Goal: Task Accomplishment & Management: Manage account settings

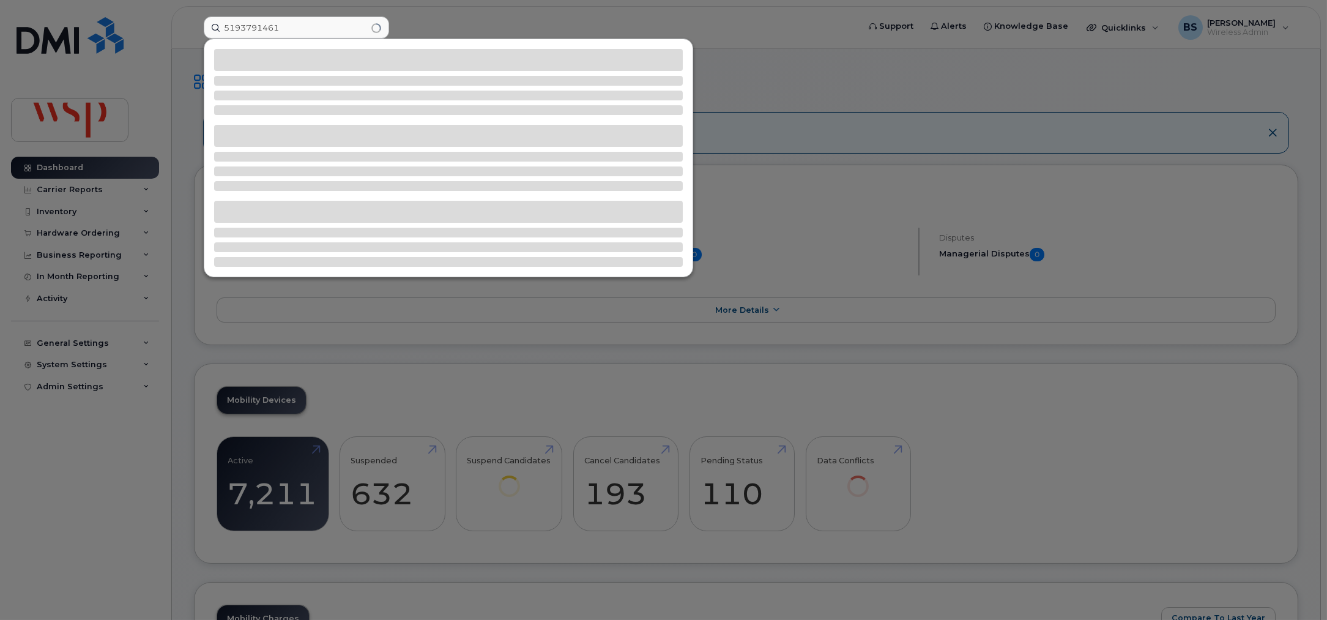
type input "5193791461"
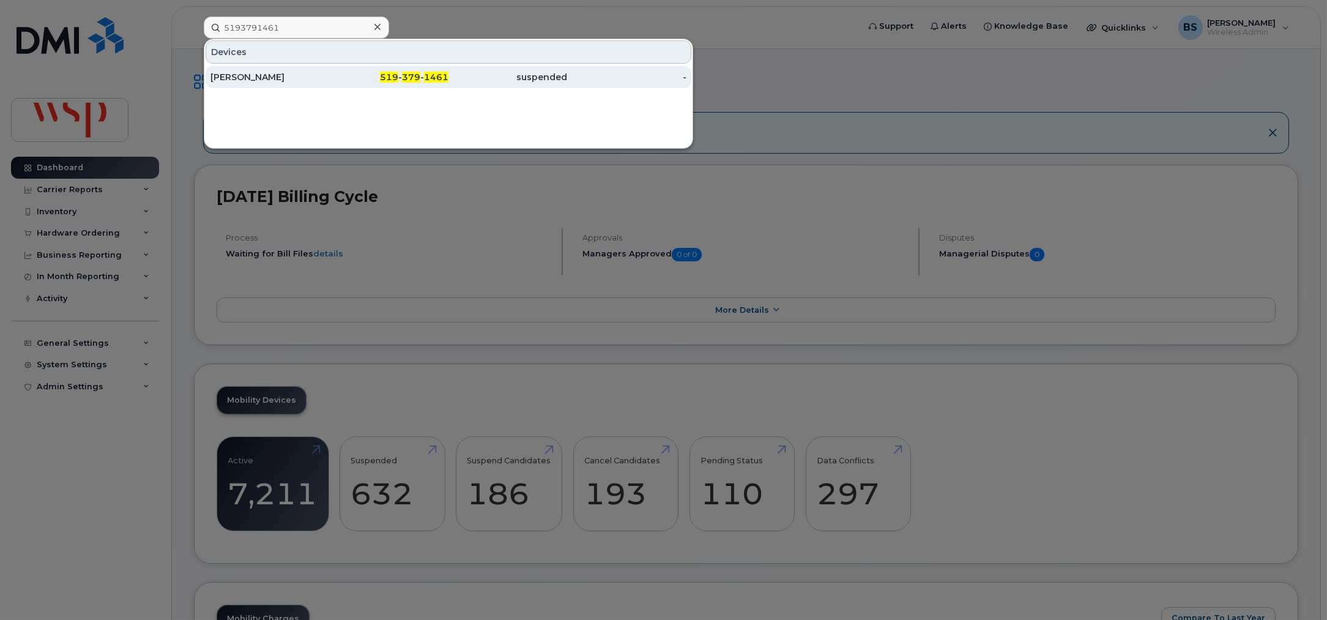
click at [242, 76] on div "[PERSON_NAME]" at bounding box center [270, 77] width 119 height 12
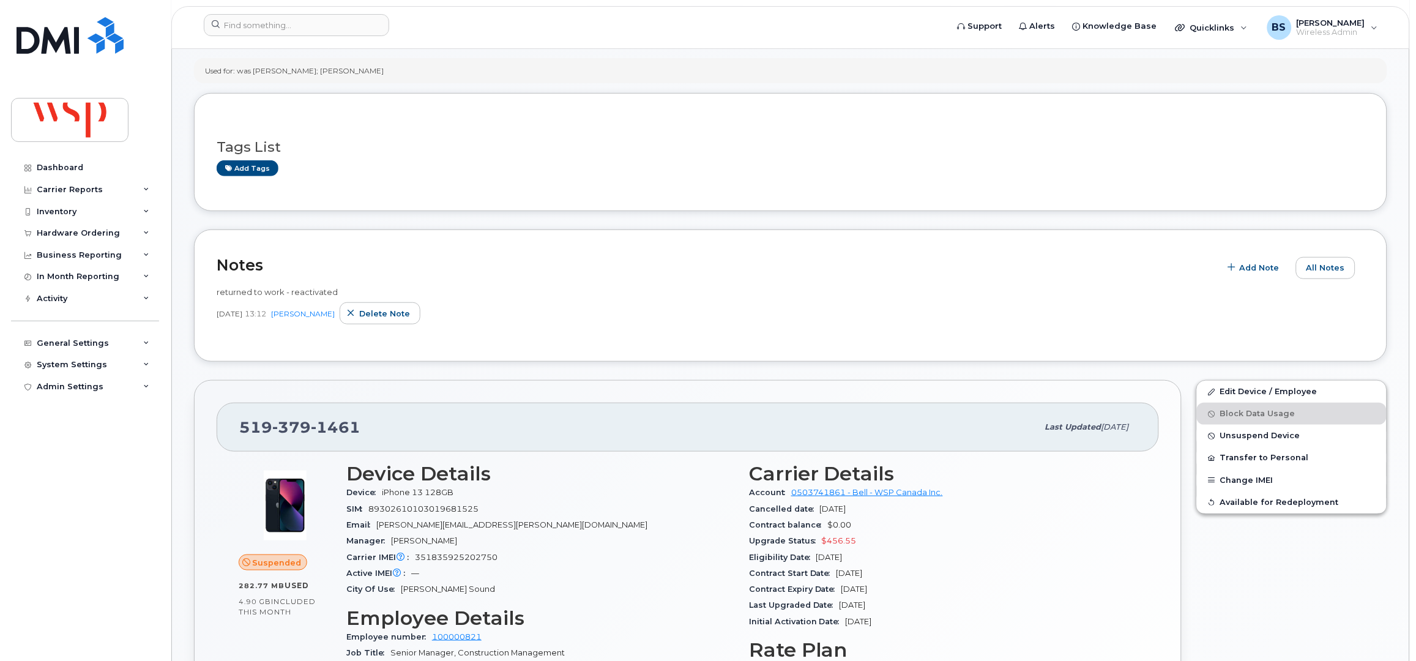
scroll to position [81, 0]
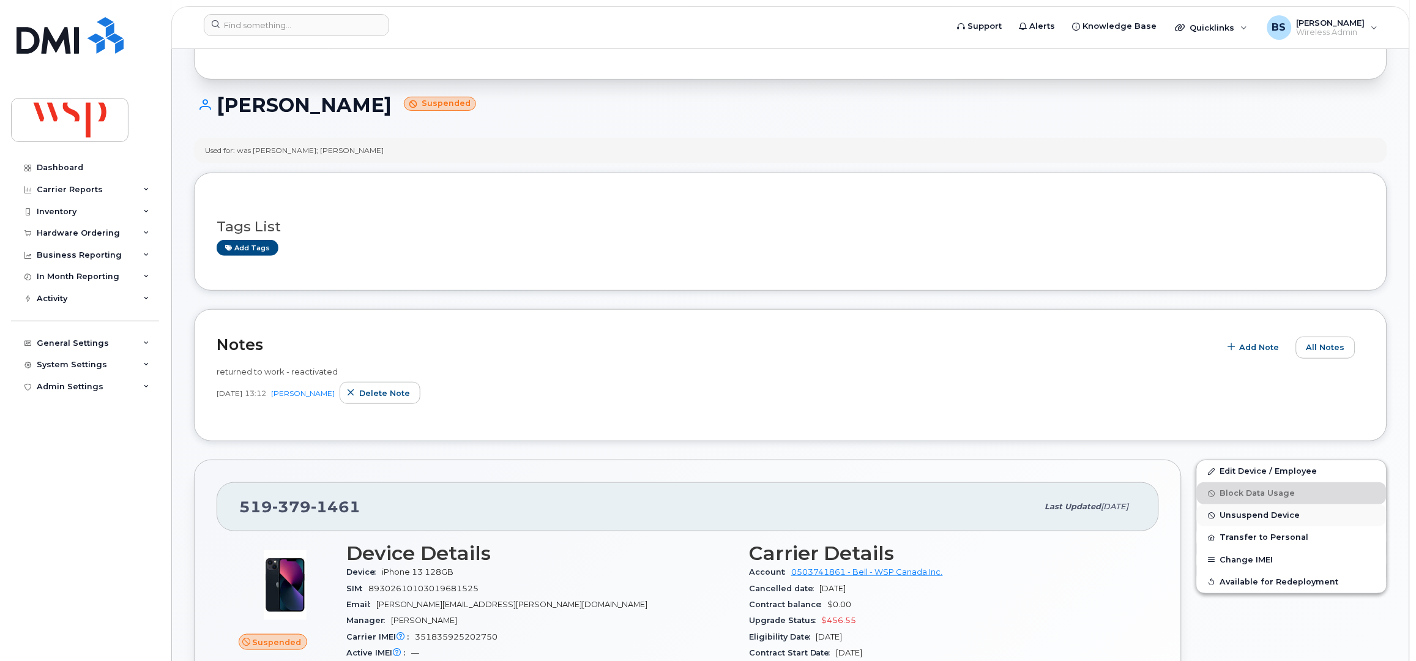
click at [1236, 512] on span "Unsuspend Device" at bounding box center [1260, 515] width 80 height 9
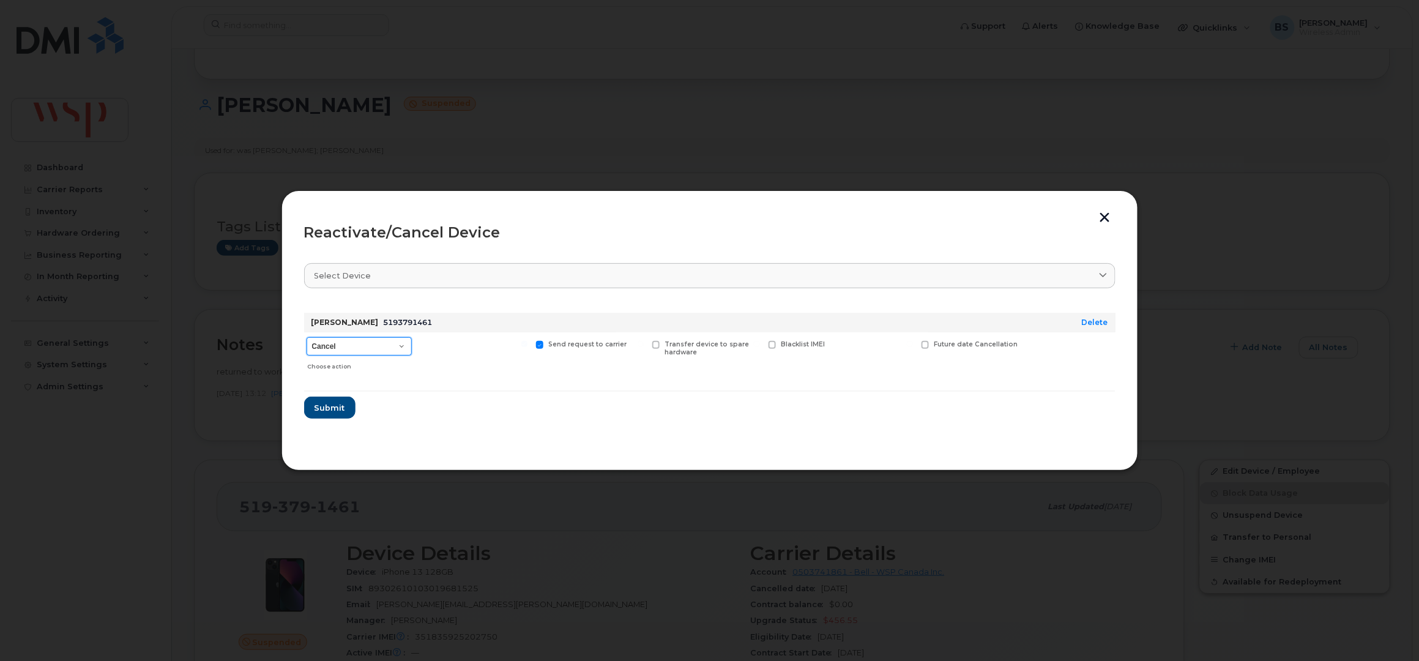
click at [351, 353] on select "Cancel Suspend - Extend Suspension Reactivate" at bounding box center [359, 346] width 105 height 18
select select "[object Object]"
click at [307, 337] on select "Cancel Suspend - Extend Suspension Reactivate" at bounding box center [359, 346] width 105 height 18
click at [343, 406] on span "Submit" at bounding box center [329, 408] width 31 height 12
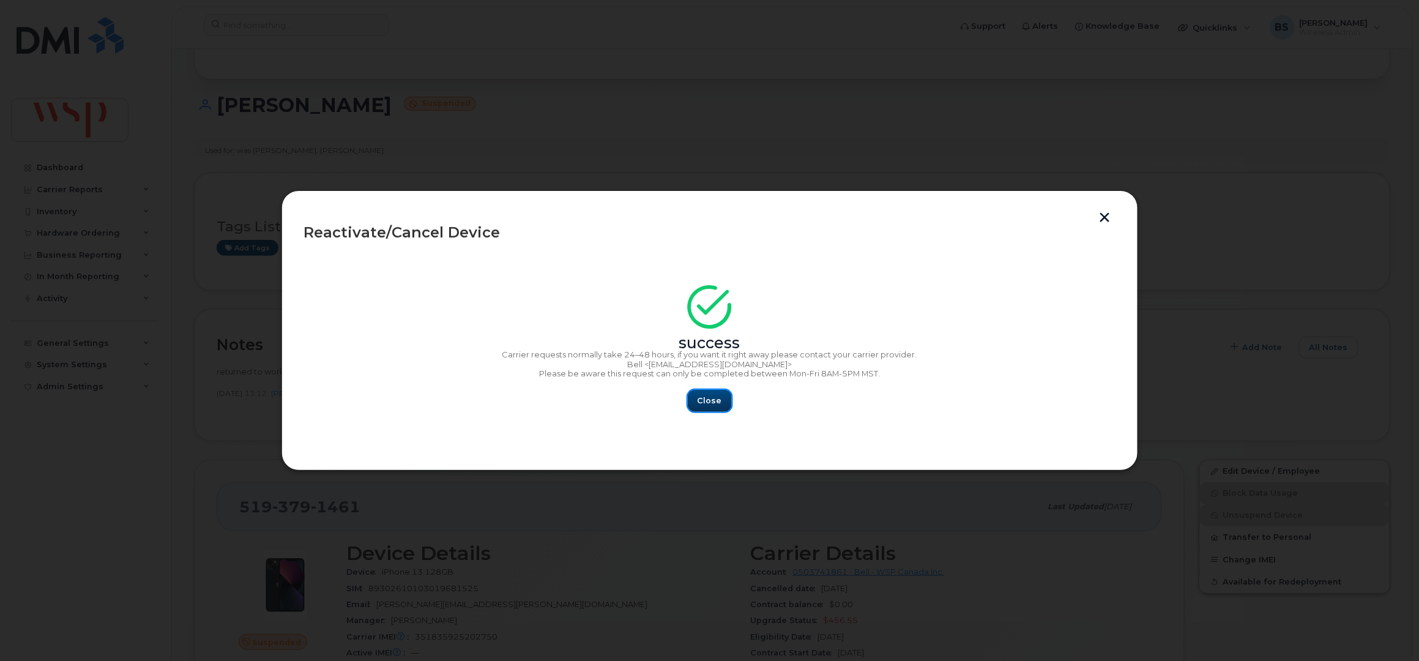
click at [711, 400] on span "Close" at bounding box center [710, 401] width 24 height 12
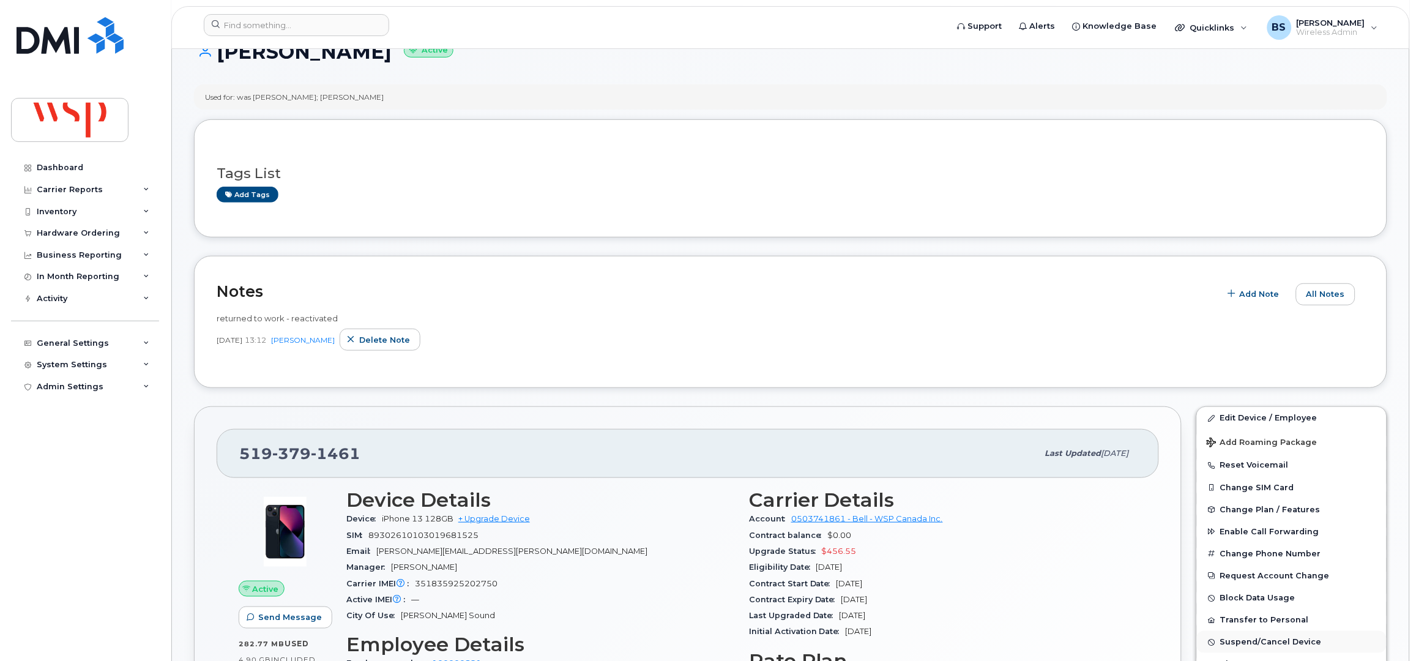
scroll to position [163, 0]
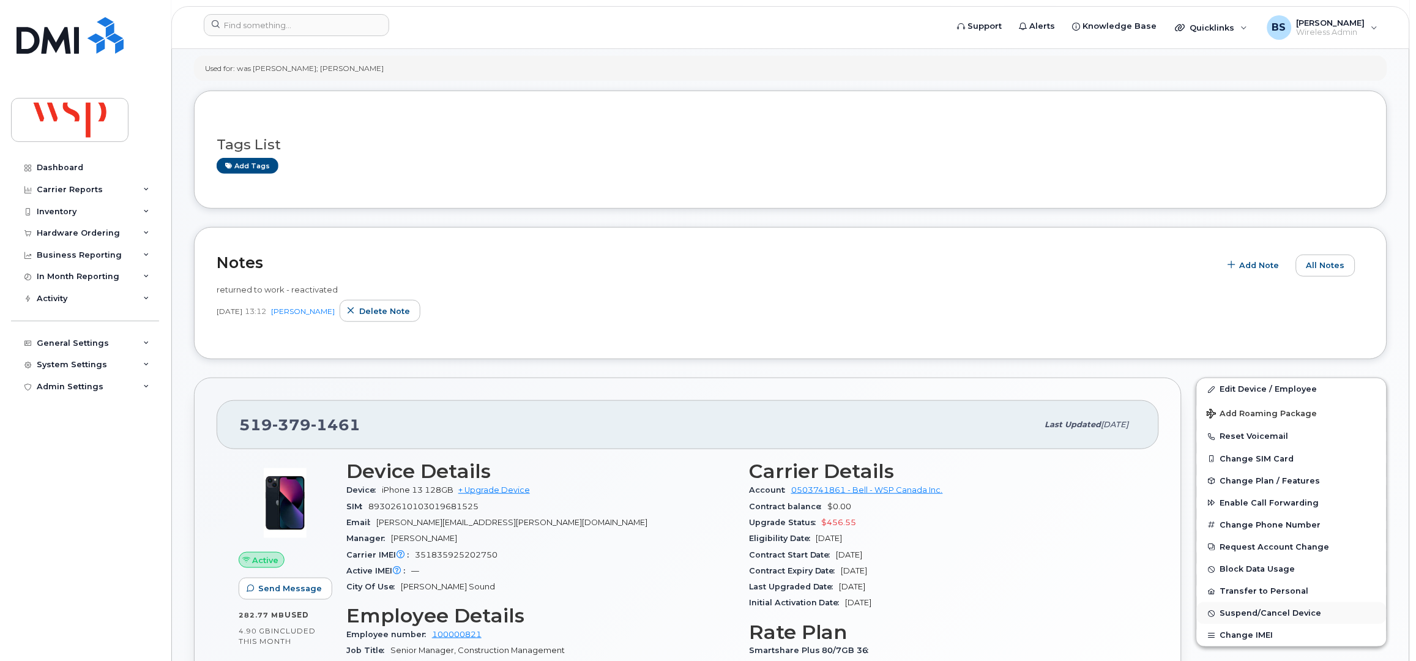
click at [1245, 618] on span "Suspend/Cancel Device" at bounding box center [1271, 613] width 102 height 9
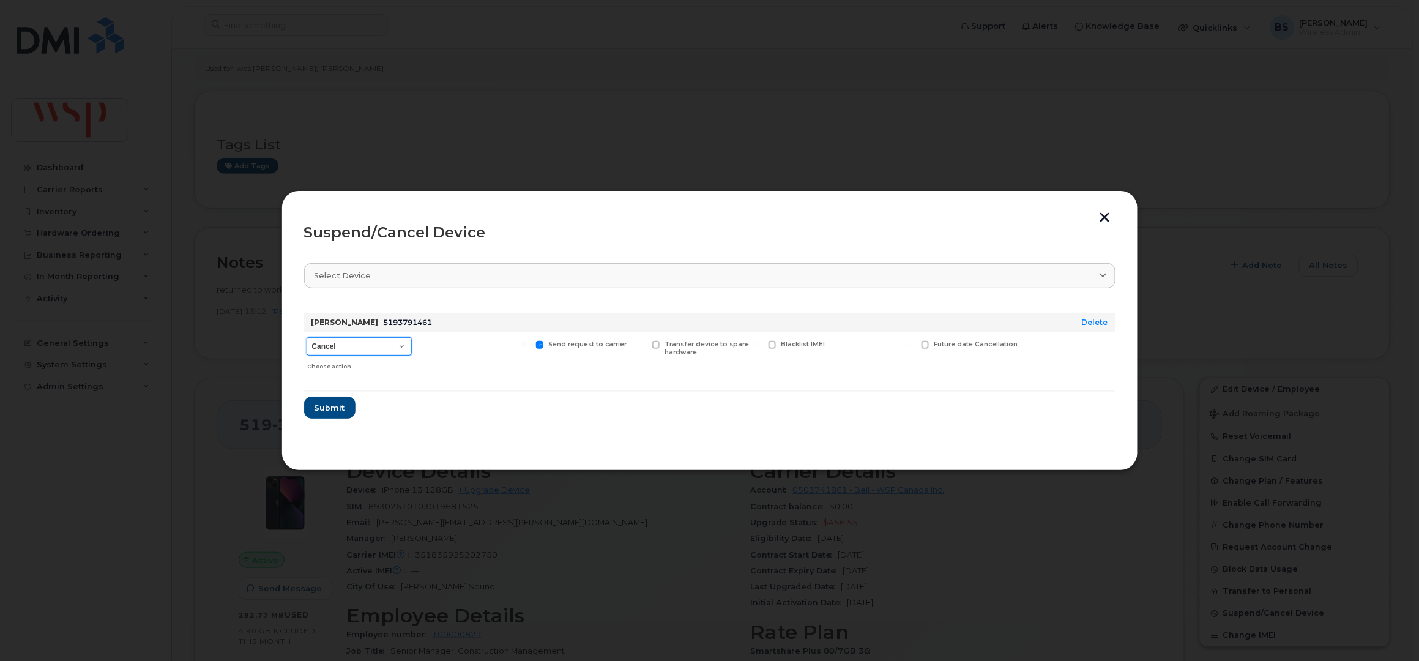
click at [337, 346] on select "Cancel Suspend - Extend Suspension Suspend - Reduced Rate Suspend - Full Rate S…" at bounding box center [359, 346] width 105 height 18
select select "[object Object]"
click at [307, 337] on select "Cancel Suspend - Extend Suspension Suspend - Reduced Rate Suspend - Full Rate S…" at bounding box center [359, 346] width 105 height 18
click at [332, 407] on span "Submit" at bounding box center [329, 408] width 31 height 12
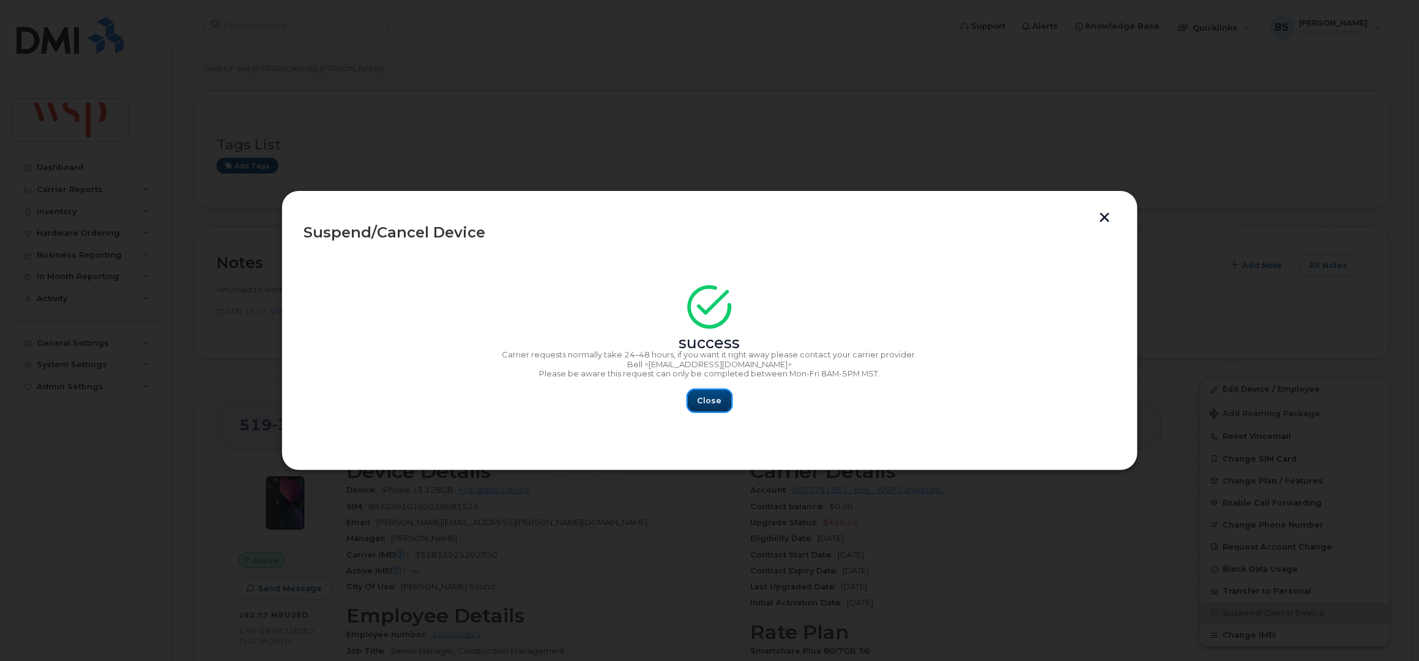
click at [716, 408] on button "Close" at bounding box center [710, 401] width 44 height 22
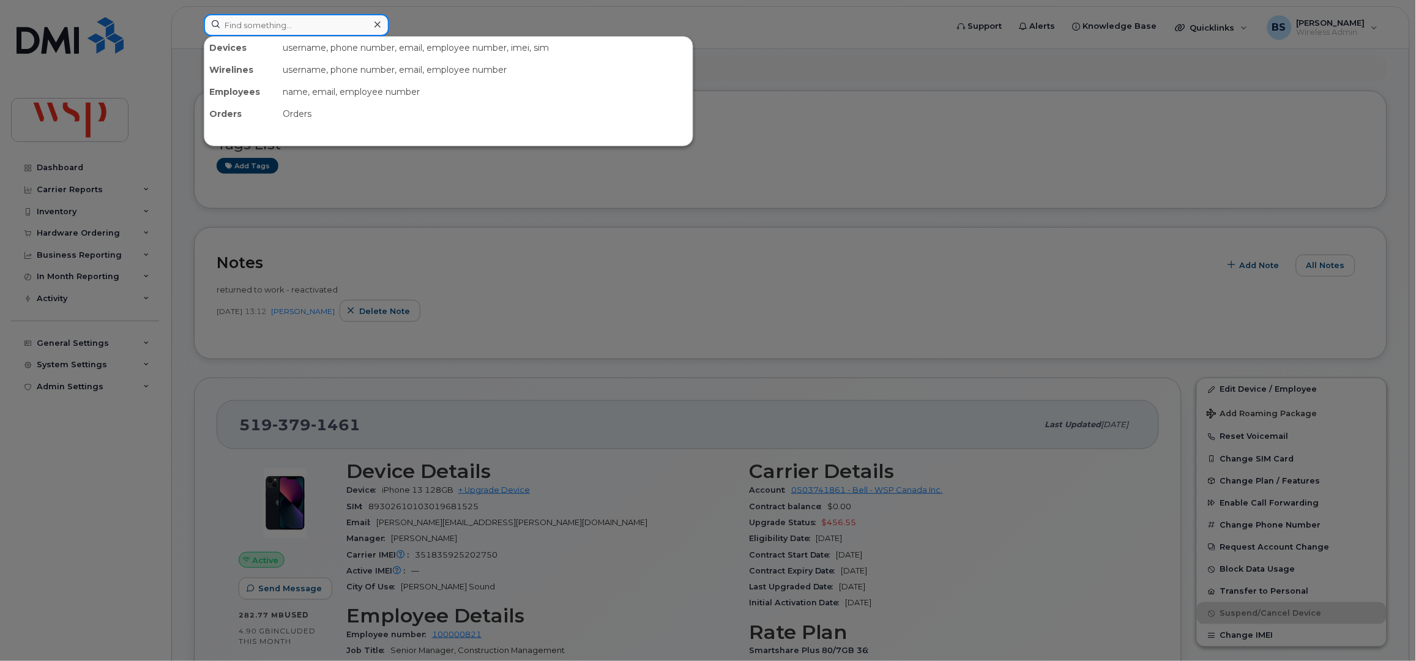
click at [311, 26] on input at bounding box center [296, 25] width 185 height 22
paste input "2042271217"
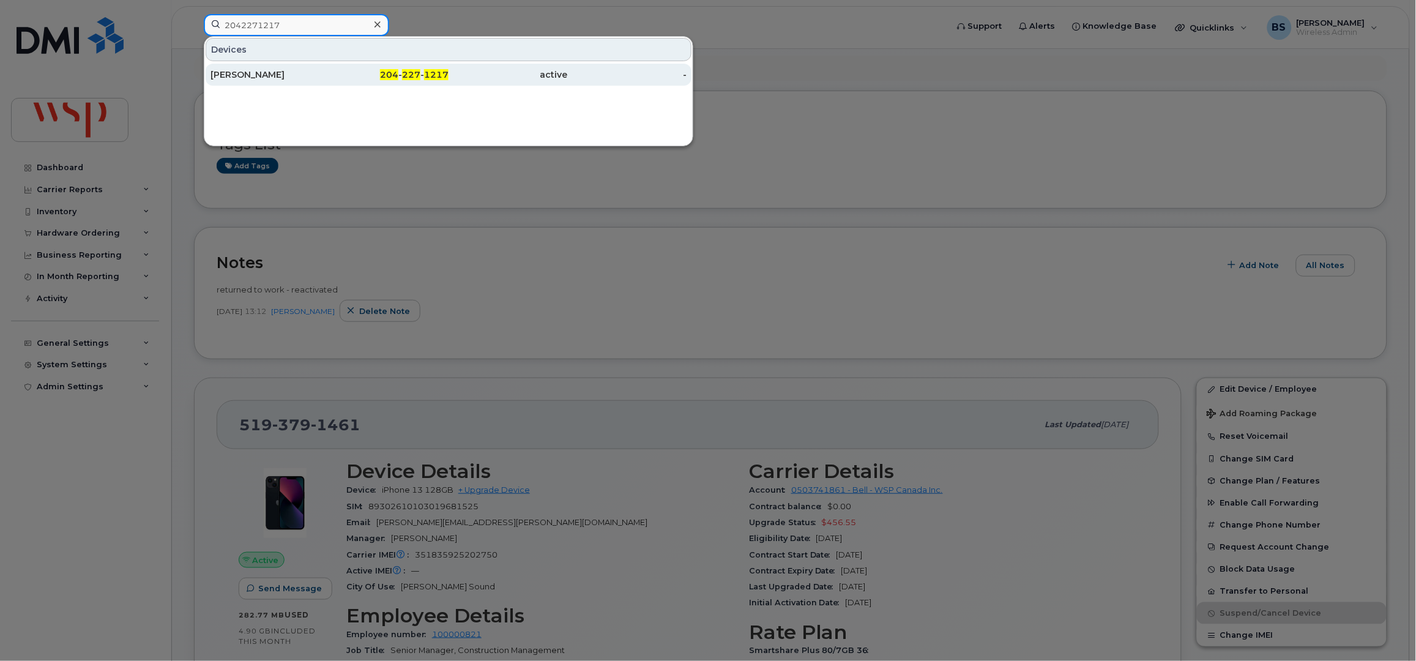
type input "2042271217"
click at [245, 74] on div "MICHELLE SABOURIN" at bounding box center [270, 75] width 119 height 12
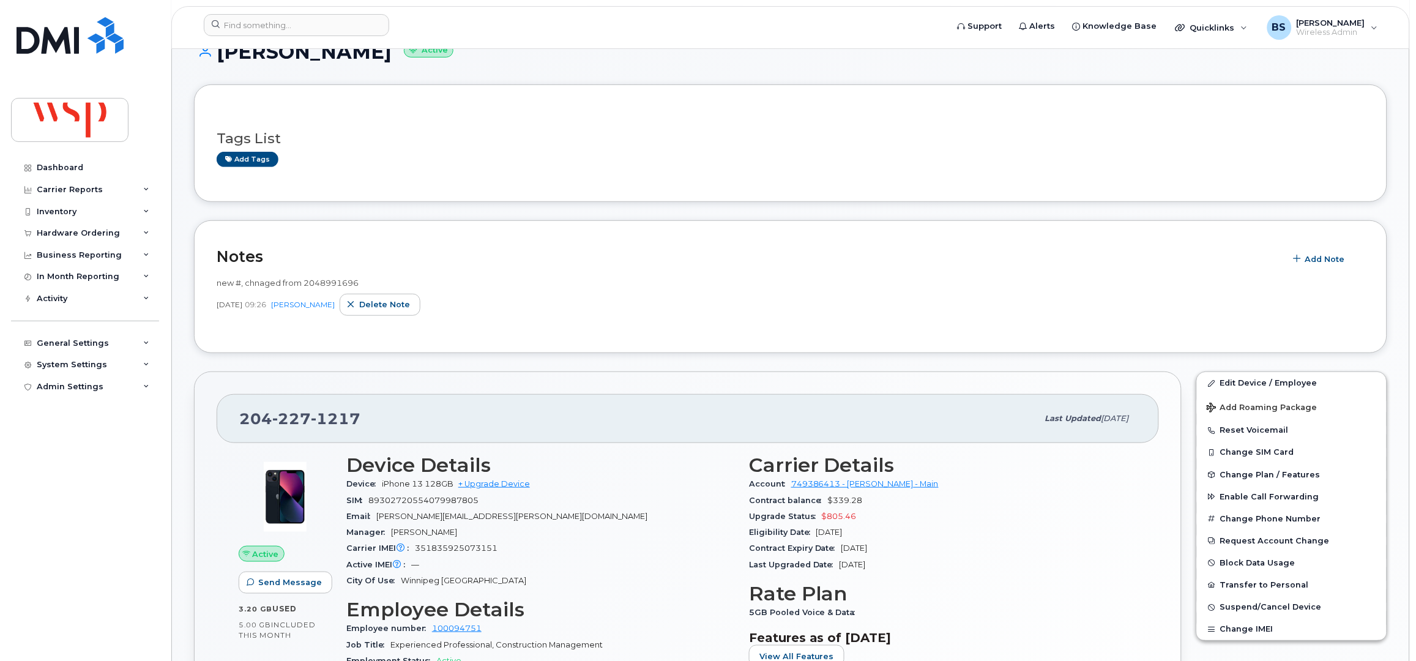
scroll to position [163, 0]
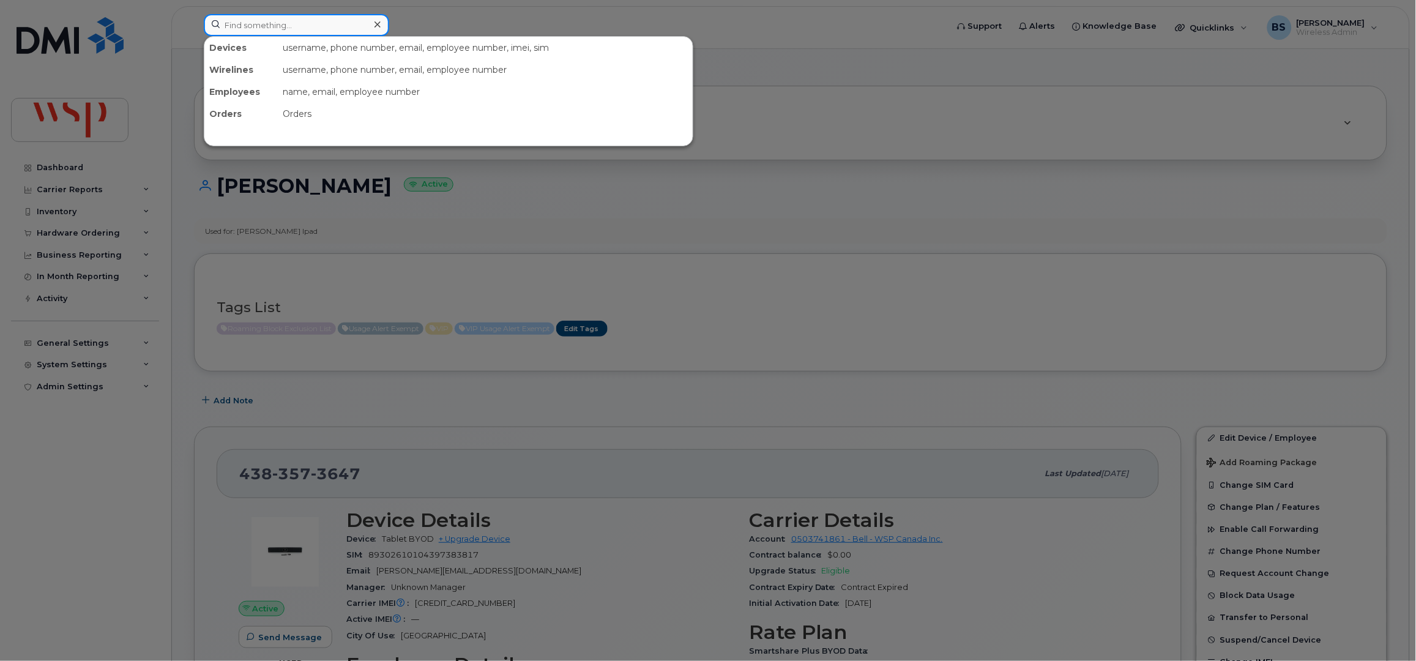
click at [293, 28] on input at bounding box center [296, 25] width 185 height 22
paste input "5194040812"
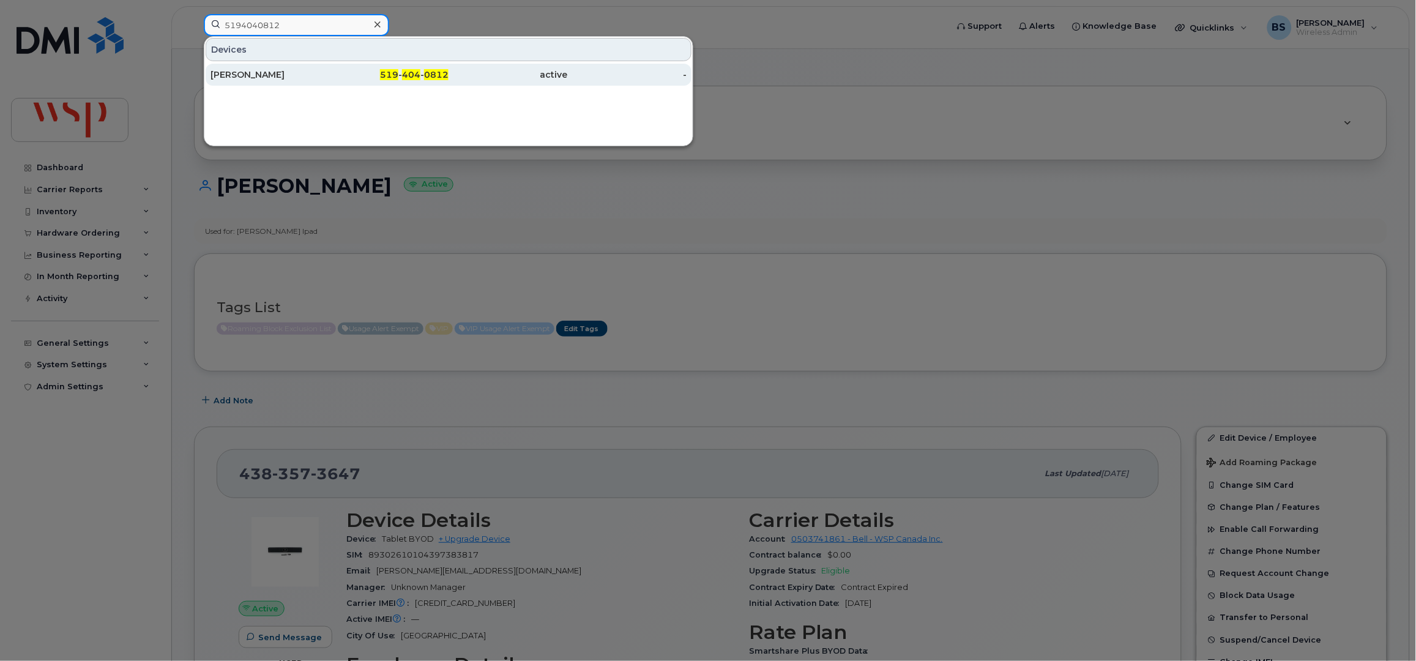
type input "5194040812"
click at [232, 71] on div "JOSEPH MACKAY" at bounding box center [270, 75] width 119 height 12
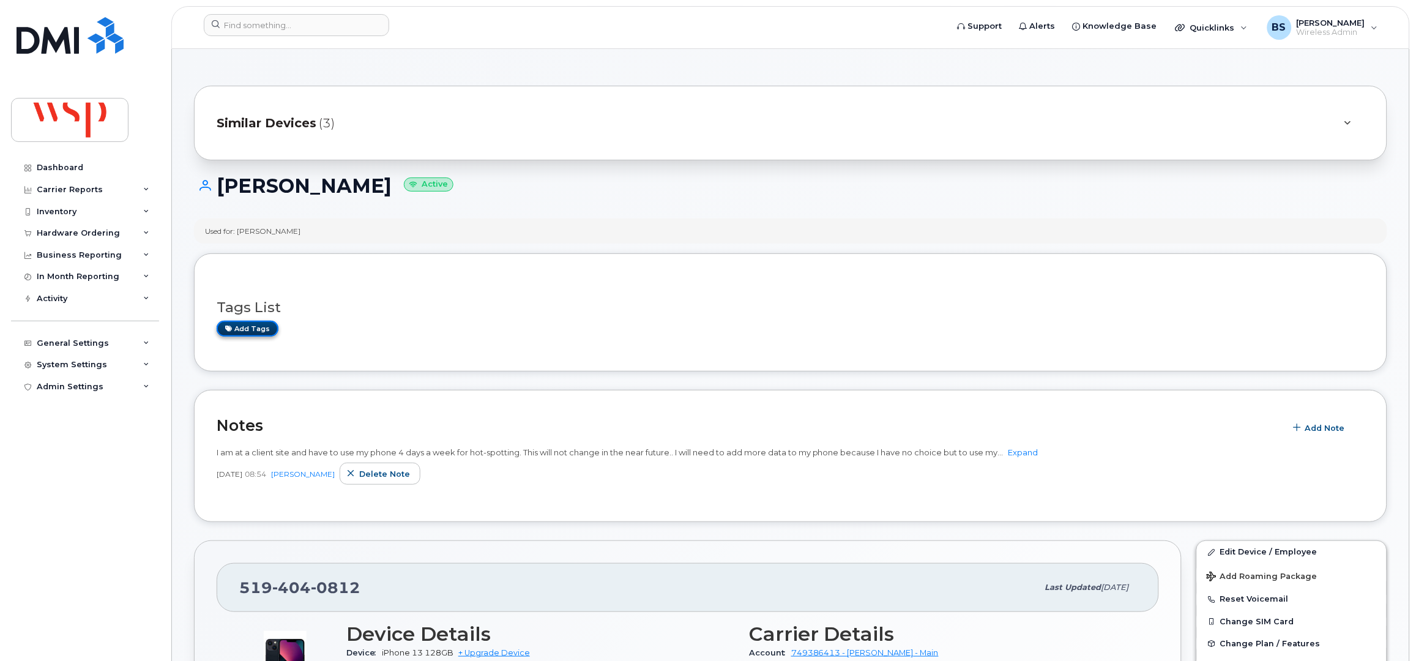
click at [257, 331] on link "Add tags" at bounding box center [248, 328] width 62 height 15
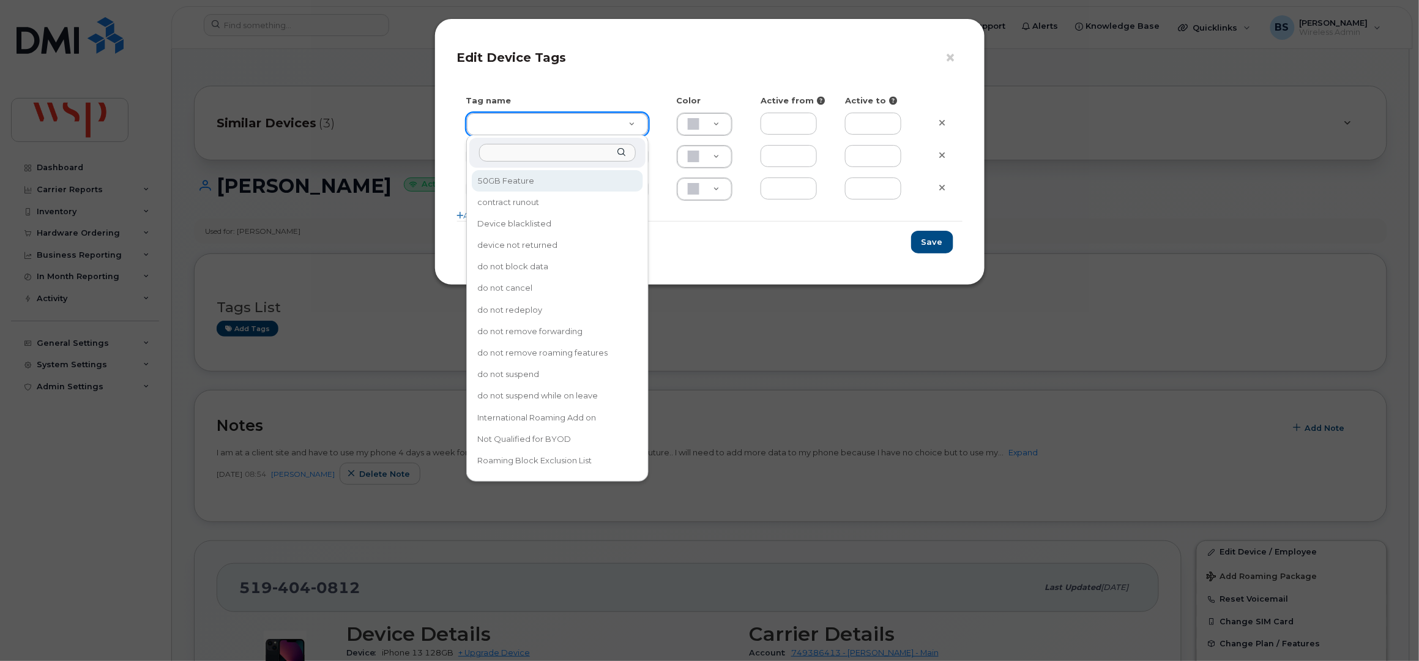
type input "50GB Feature"
type input "DAECC8"
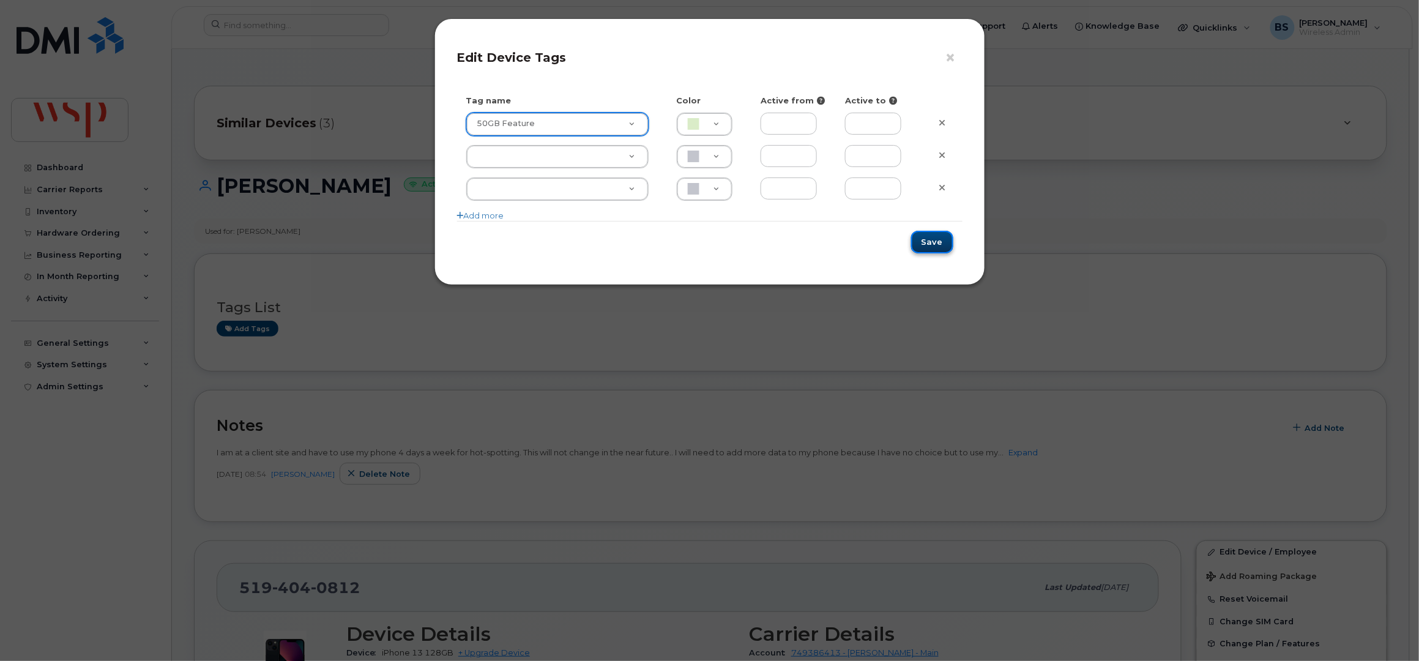
click at [933, 245] on button "Save" at bounding box center [932, 242] width 42 height 23
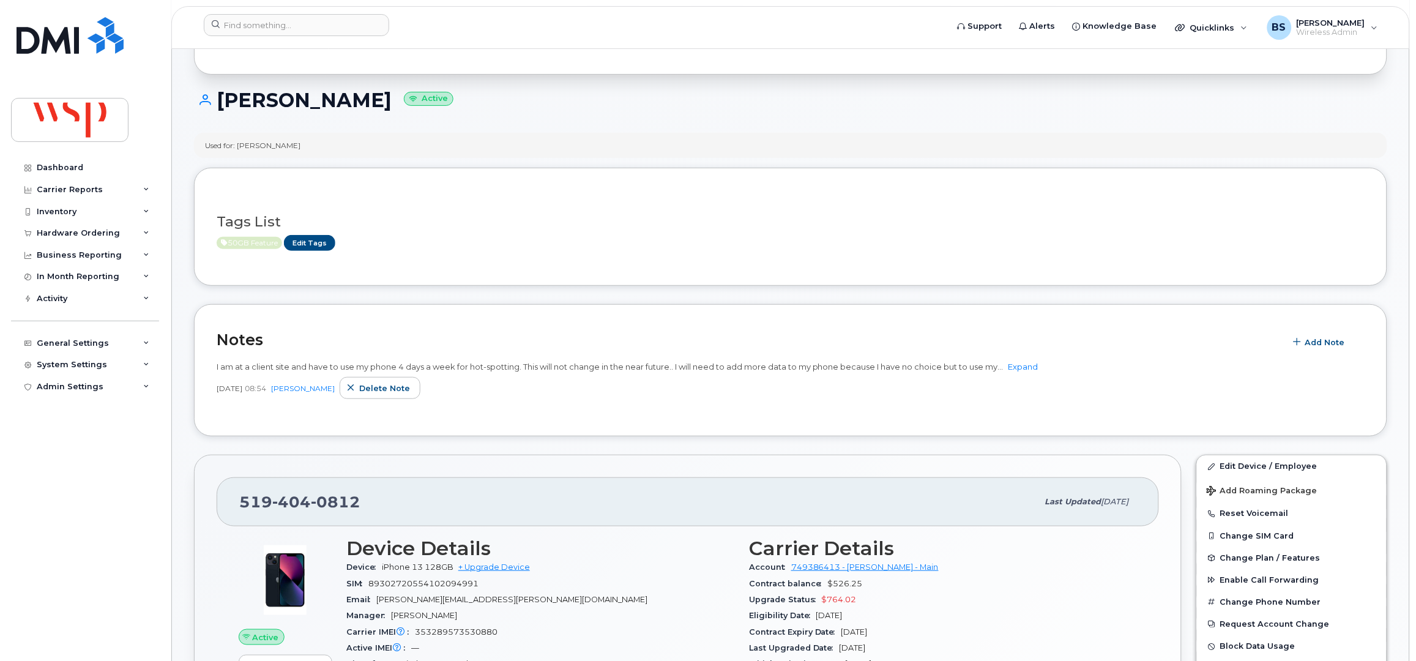
scroll to position [244, 0]
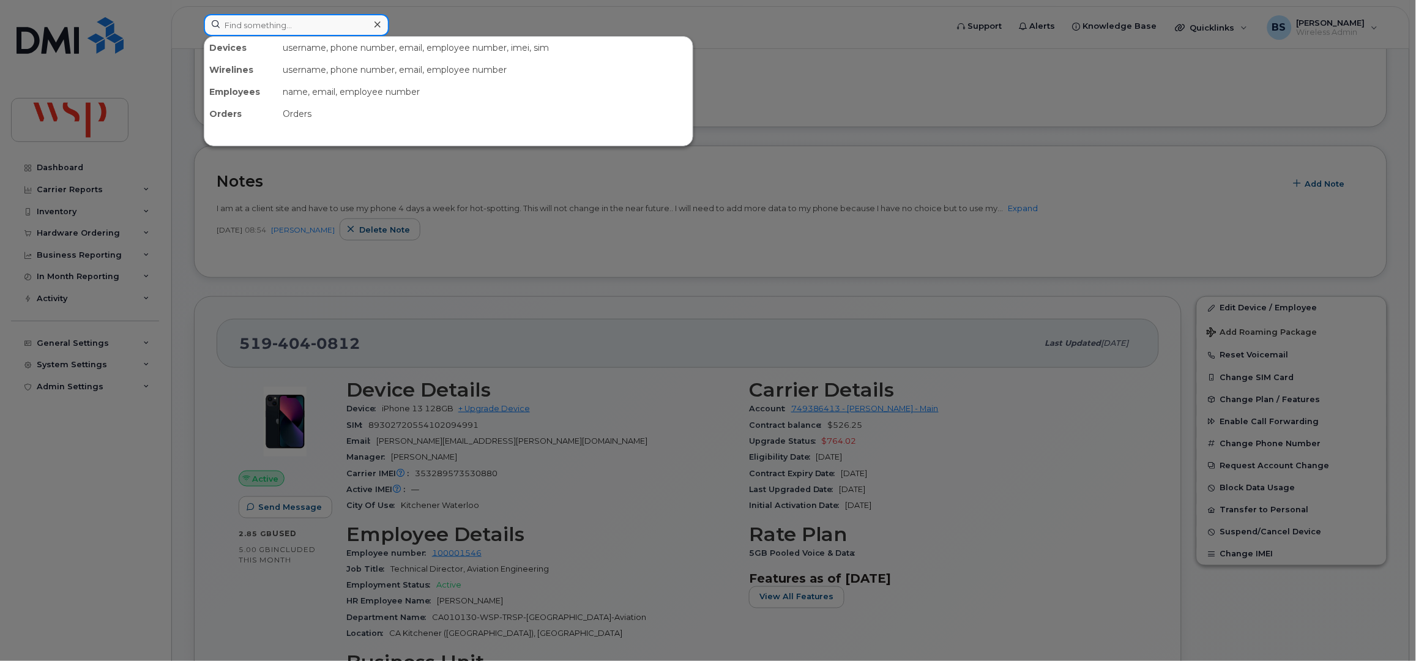
click at [307, 24] on input at bounding box center [296, 25] width 185 height 22
paste input "7803709657"
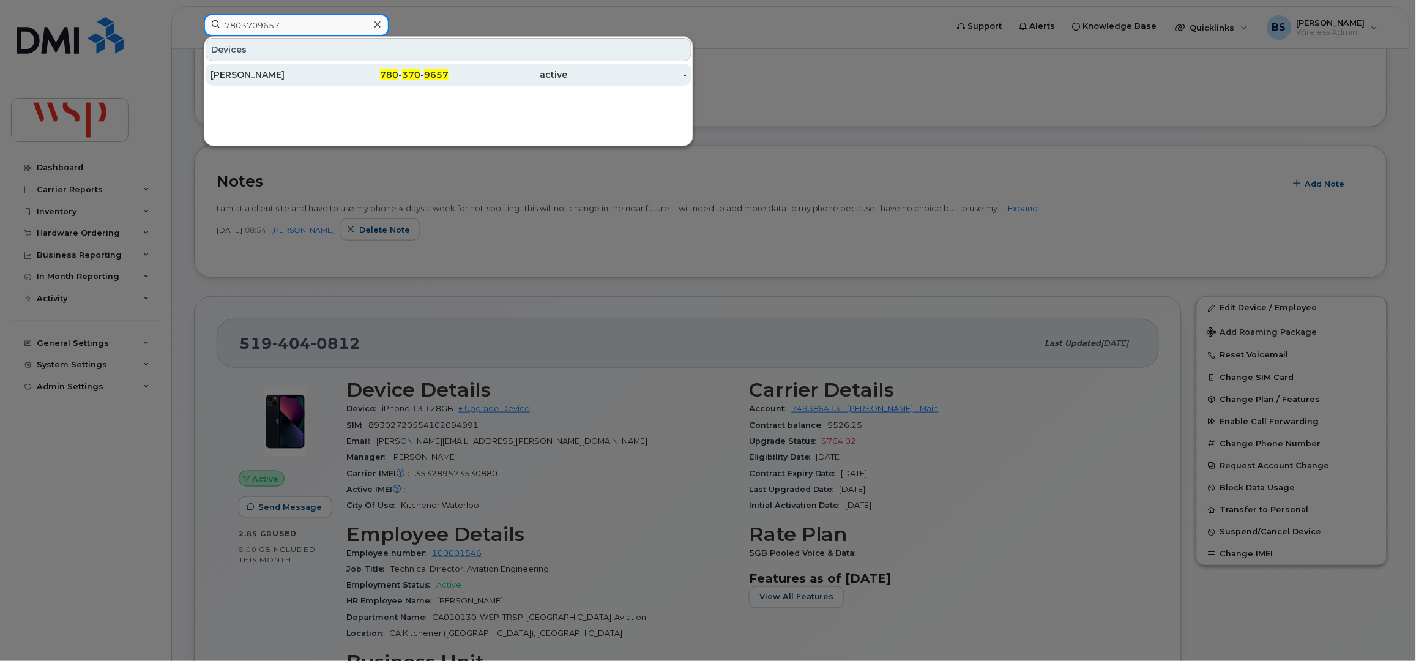
type input "7803709657"
click at [239, 73] on div "SHARON HE" at bounding box center [270, 75] width 119 height 12
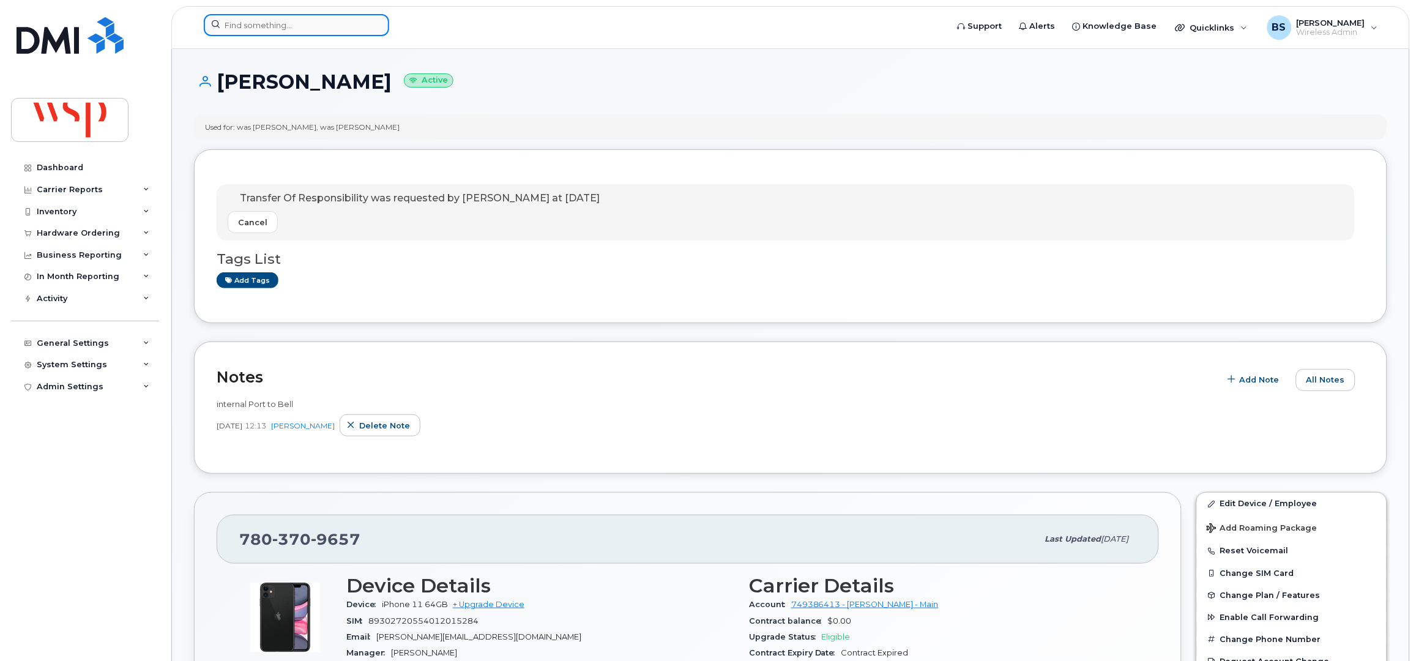
click at [235, 25] on input at bounding box center [296, 25] width 185 height 22
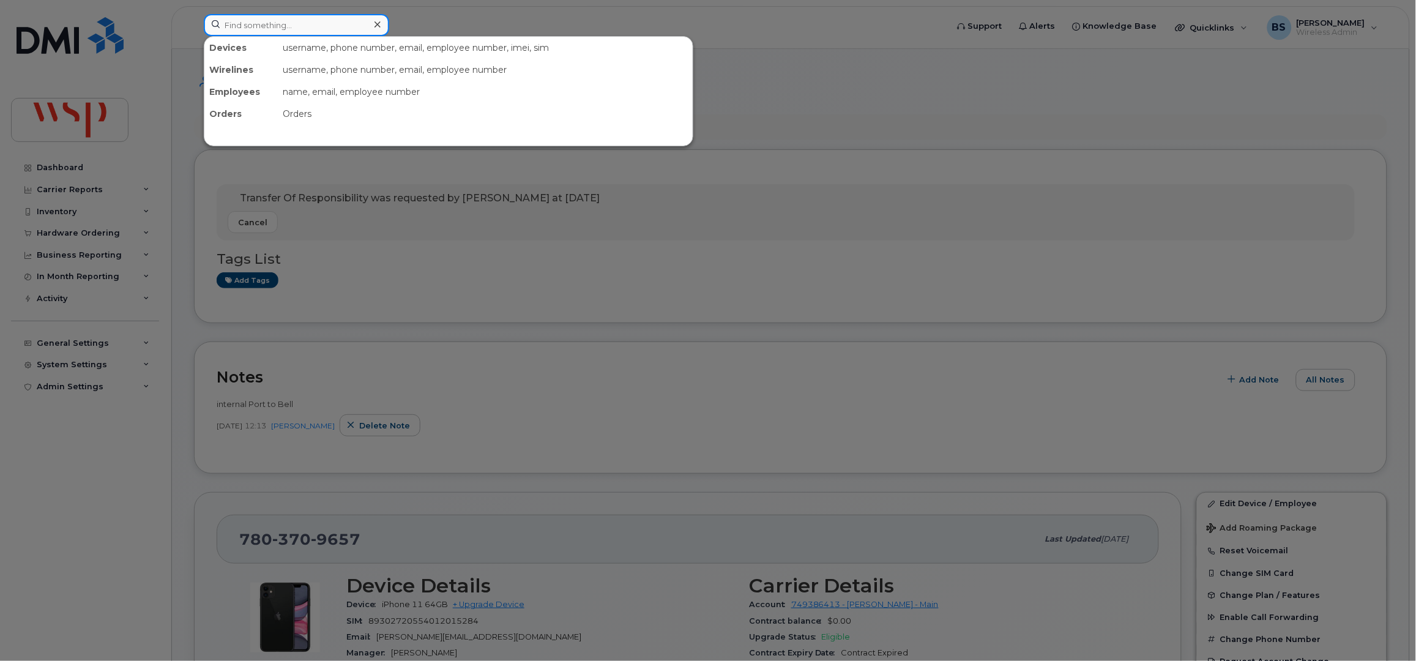
paste input "4384537341"
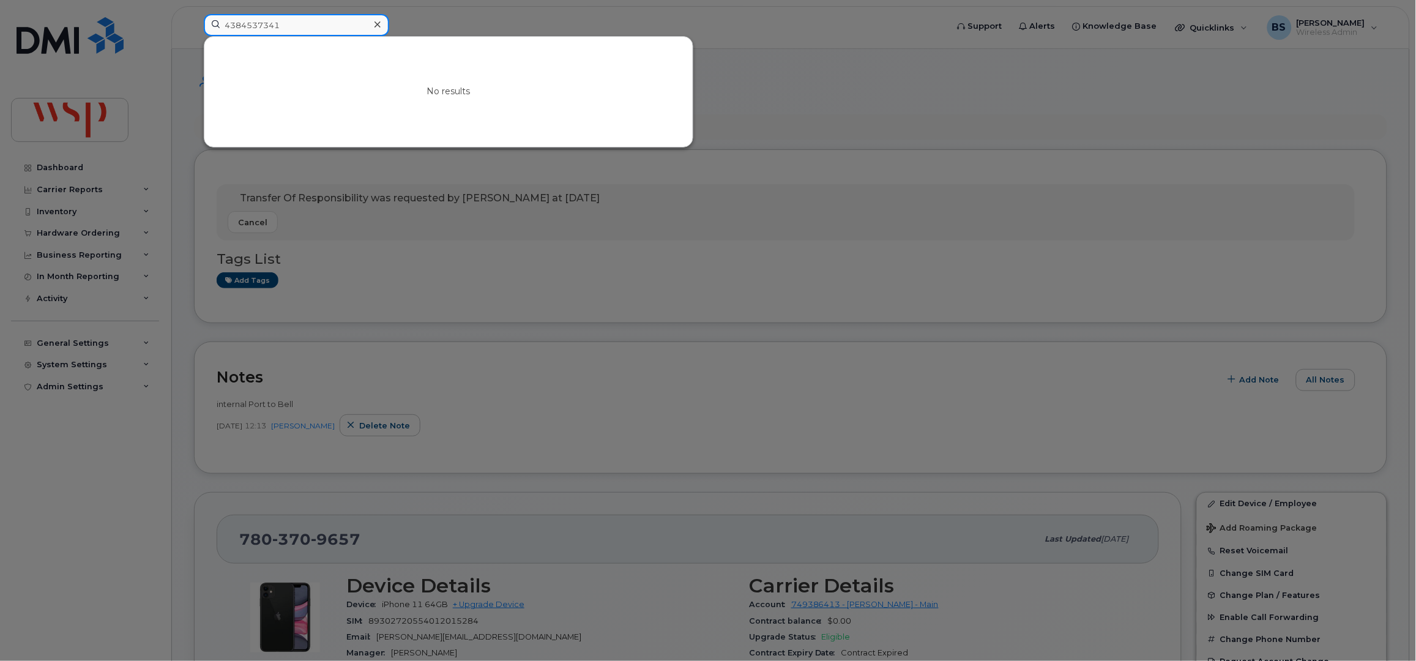
drag, startPoint x: 296, startPoint y: 23, endPoint x: 119, endPoint y: 10, distance: 176.7
click at [194, 14] on div "4384537341 No results" at bounding box center [571, 27] width 755 height 27
paste input "[PHONE_NUMBER]"
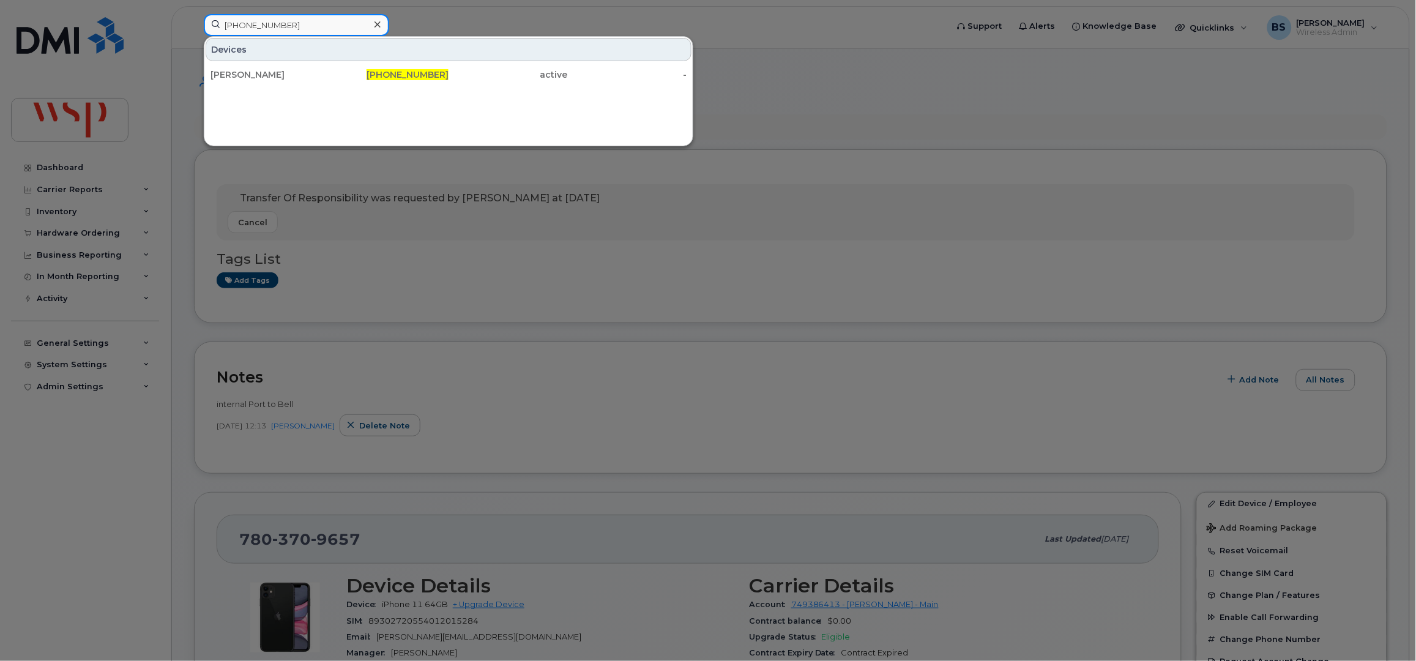
type input "[PHONE_NUMBER]"
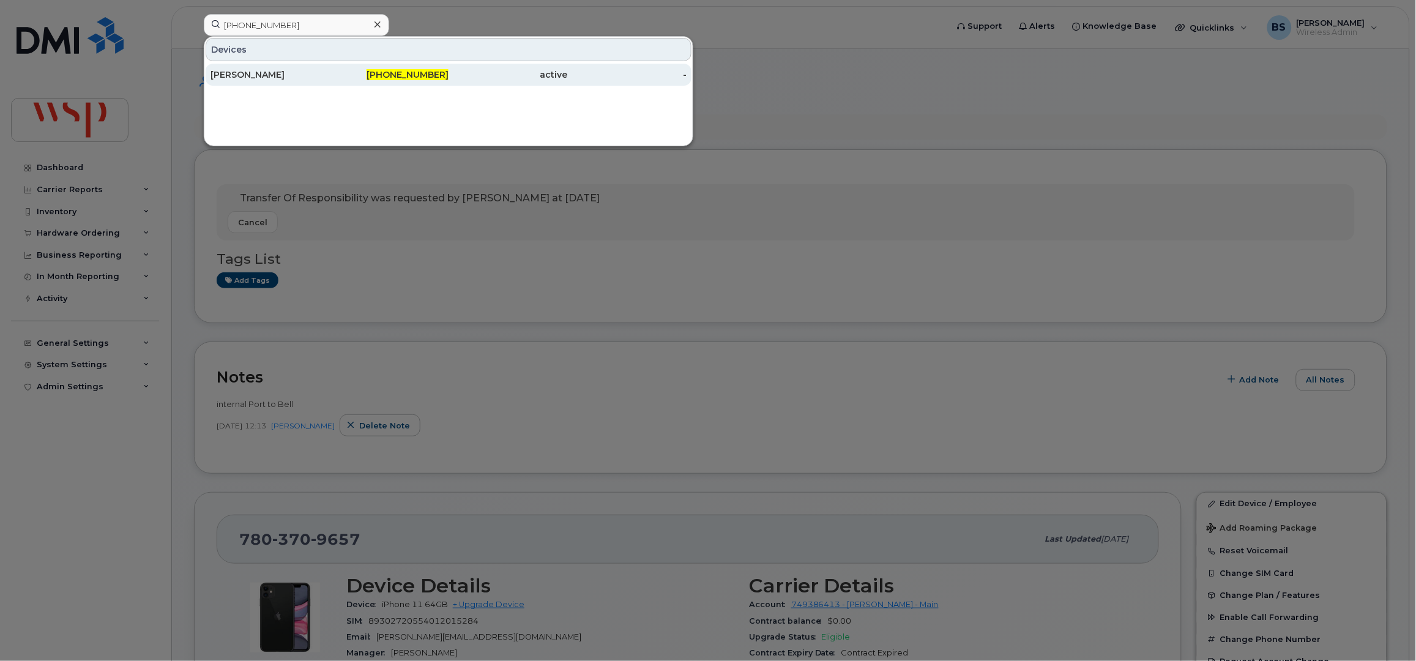
click at [246, 71] on div "[PERSON_NAME]" at bounding box center [270, 75] width 119 height 12
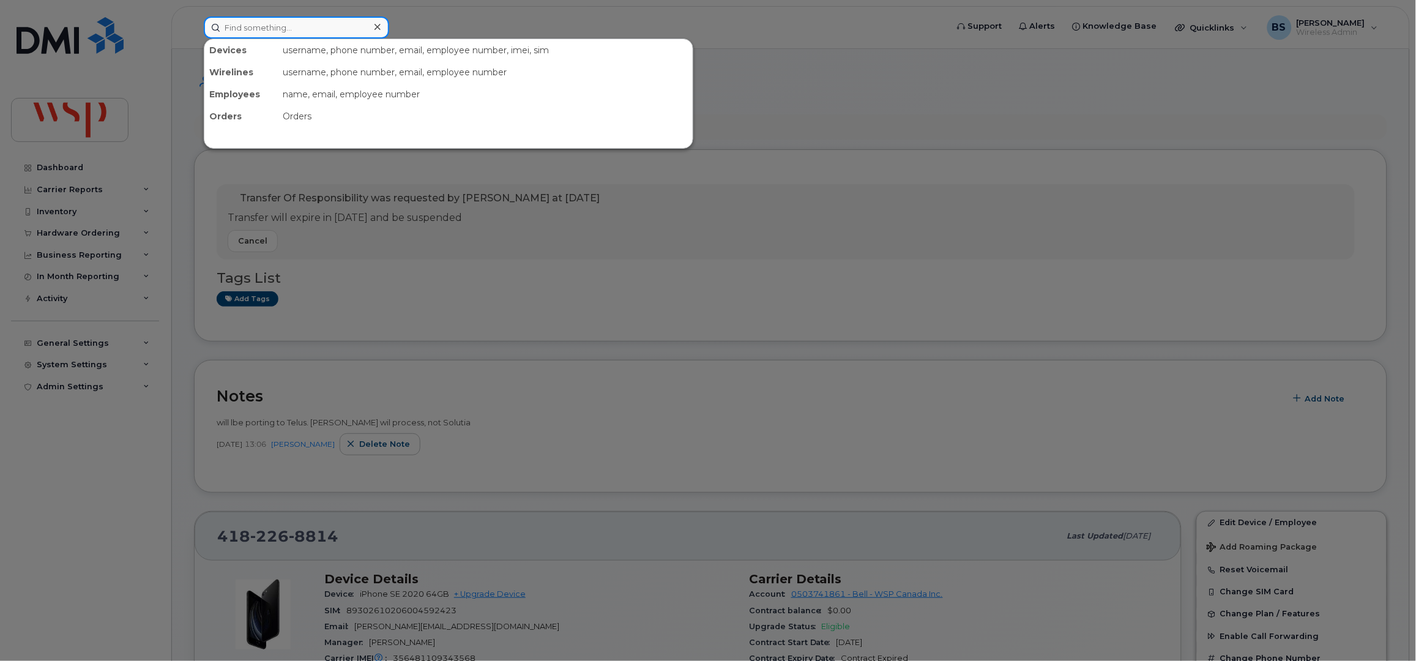
click at [280, 26] on input at bounding box center [296, 28] width 185 height 22
paste input "418-563-6773"
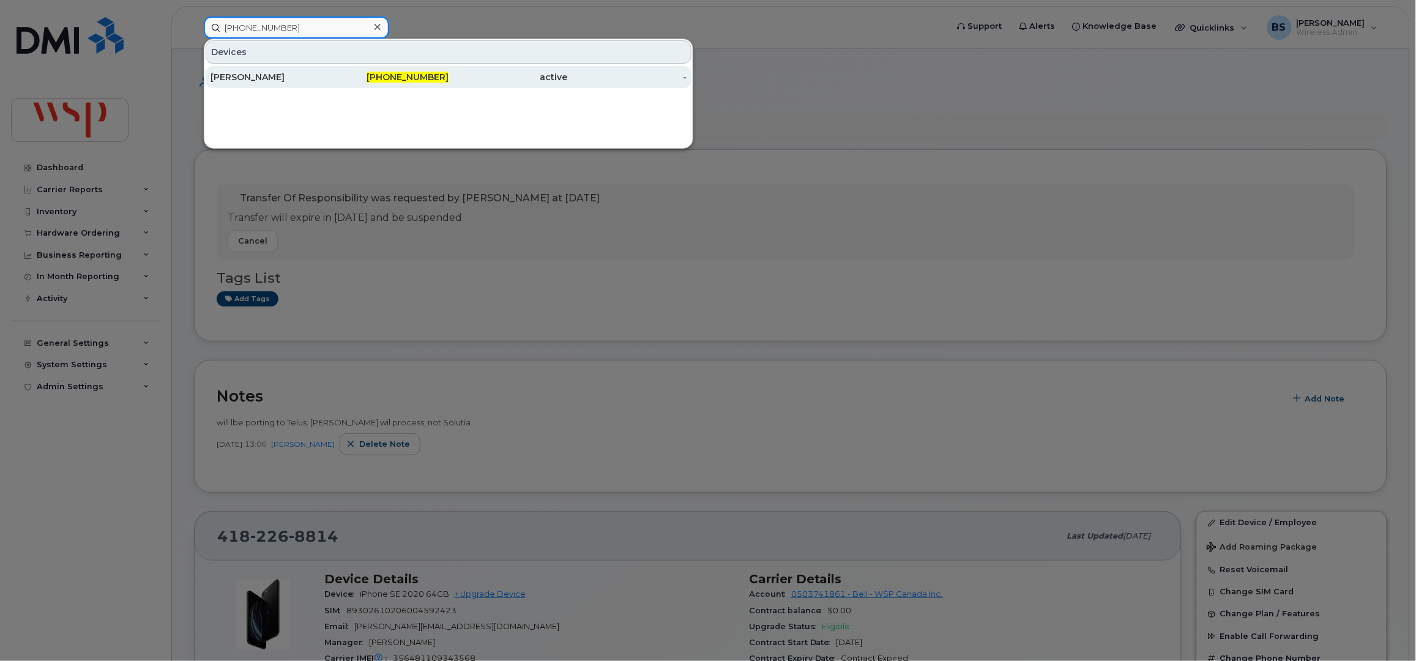
type input "418-563-6773"
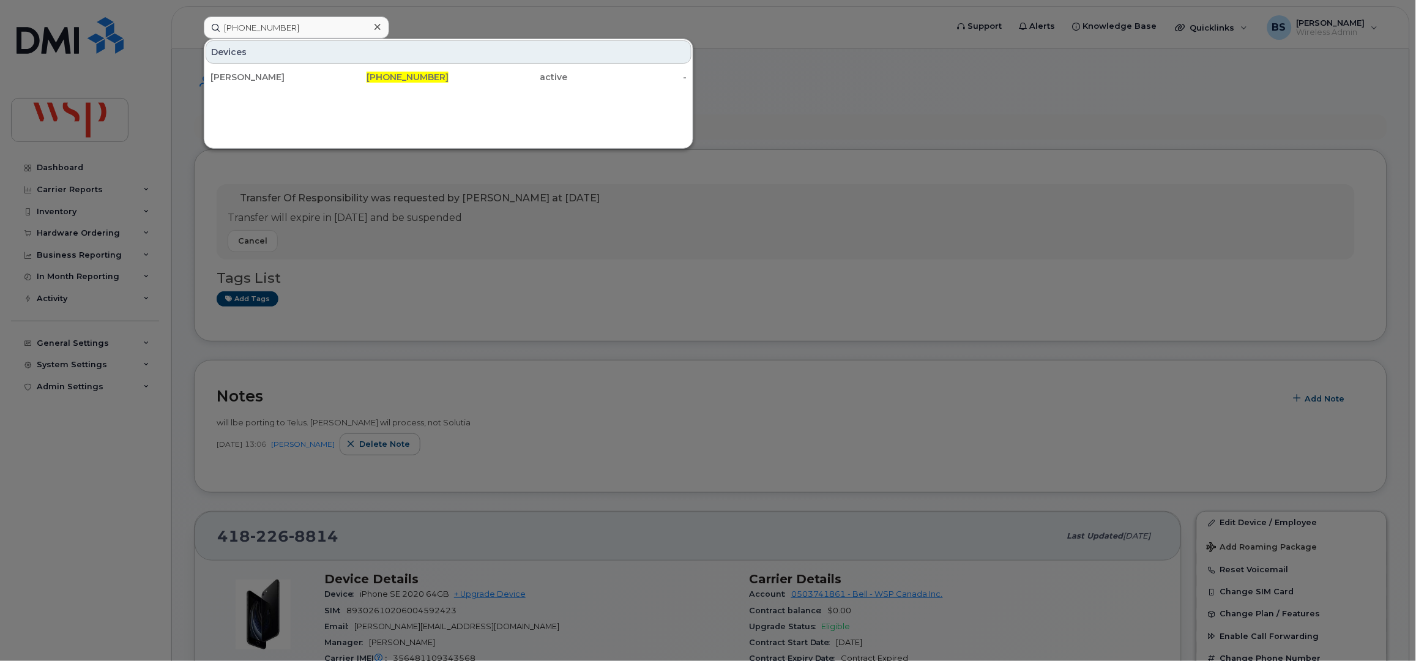
drag, startPoint x: 236, startPoint y: 74, endPoint x: 393, endPoint y: 154, distance: 176.5
click at [236, 73] on div "[PERSON_NAME]" at bounding box center [270, 77] width 119 height 12
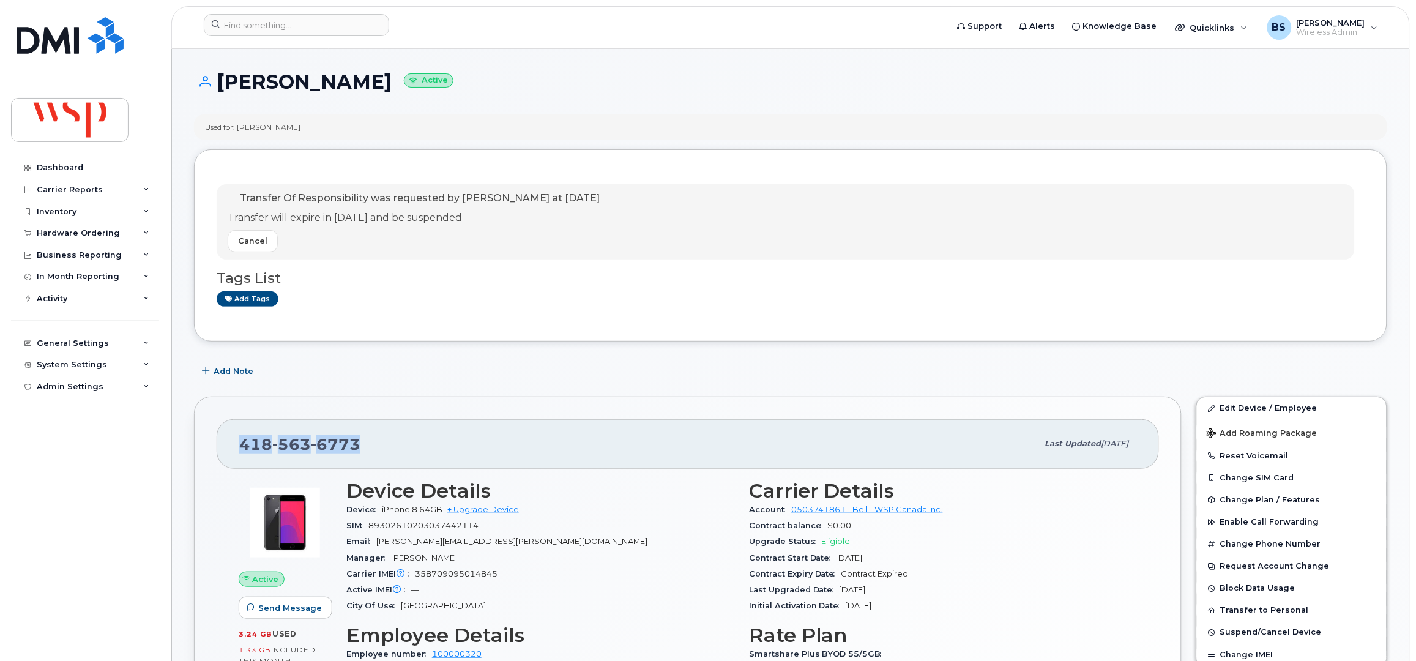
drag, startPoint x: 379, startPoint y: 445, endPoint x: 228, endPoint y: 453, distance: 151.4
click at [228, 453] on div "[PHONE_NUMBER] Last updated [DATE]" at bounding box center [688, 443] width 942 height 49
copy span "[PHONE_NUMBER]"
drag, startPoint x: 1230, startPoint y: 406, endPoint x: 1152, endPoint y: 382, distance: 81.5
click at [1230, 406] on link "Edit Device / Employee" at bounding box center [1292, 408] width 190 height 22
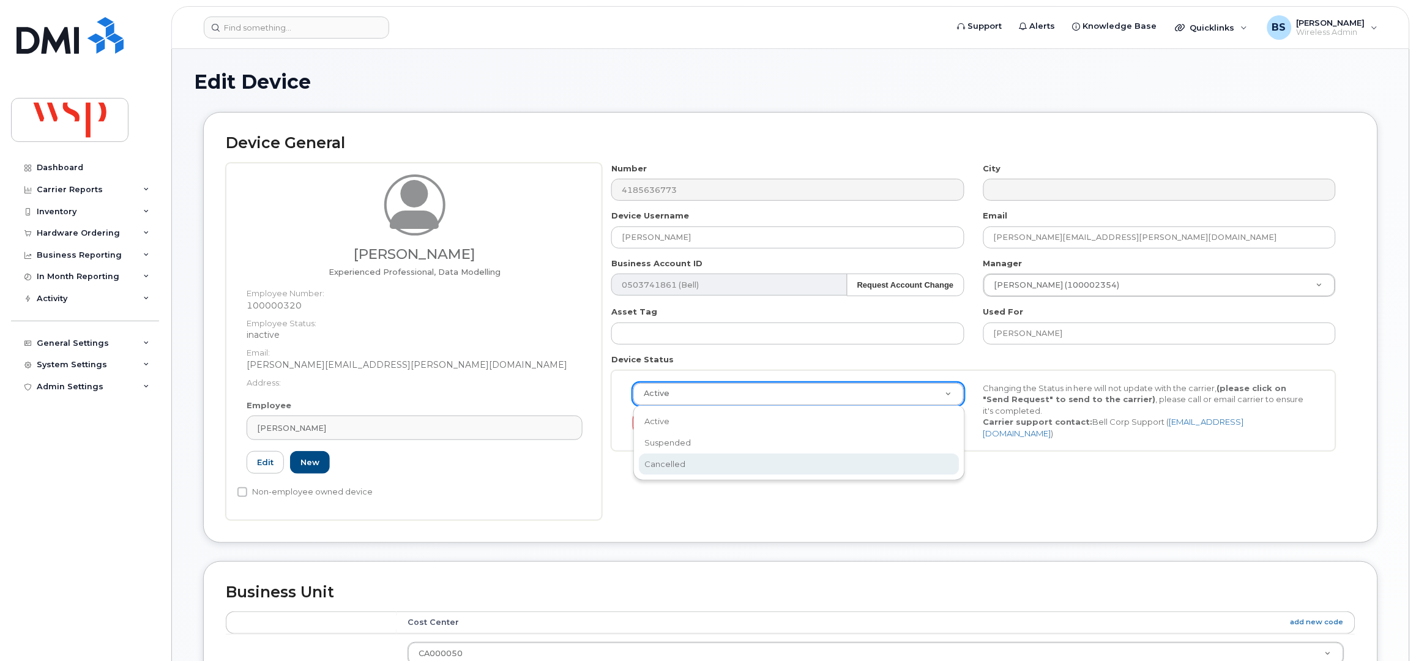
select select "cancelled"
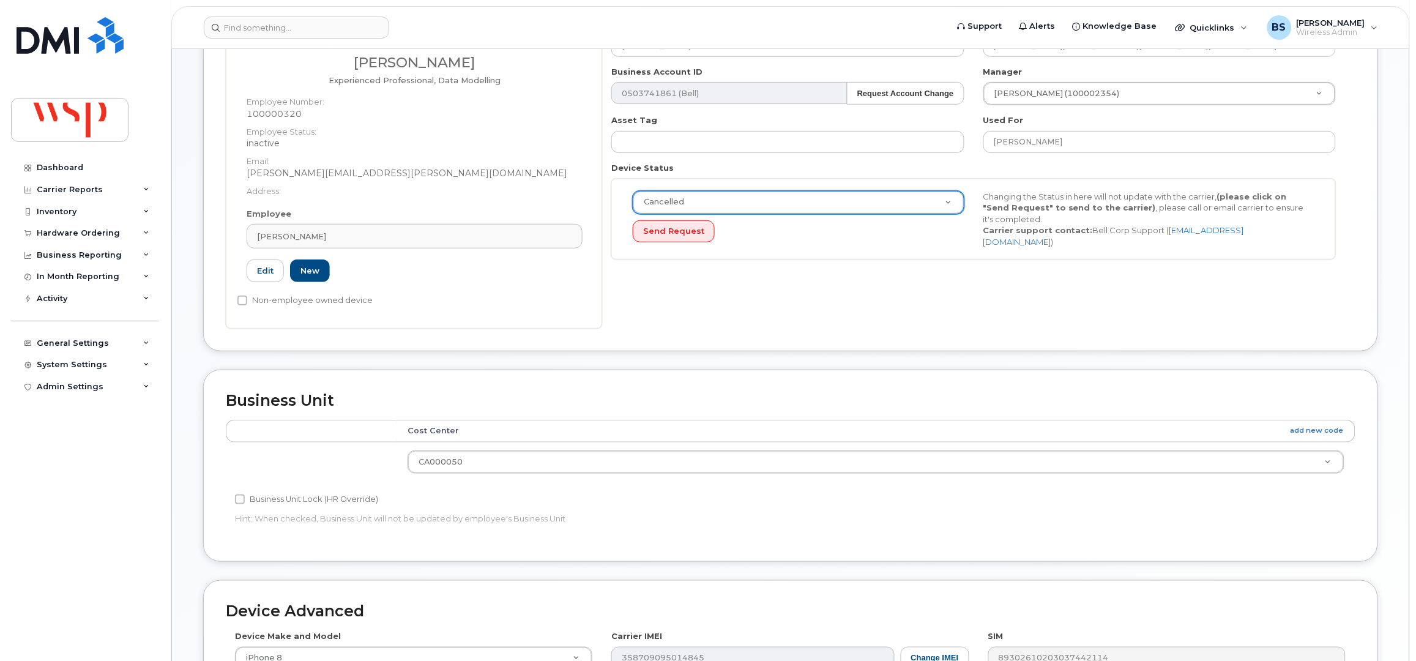
scroll to position [478, 0]
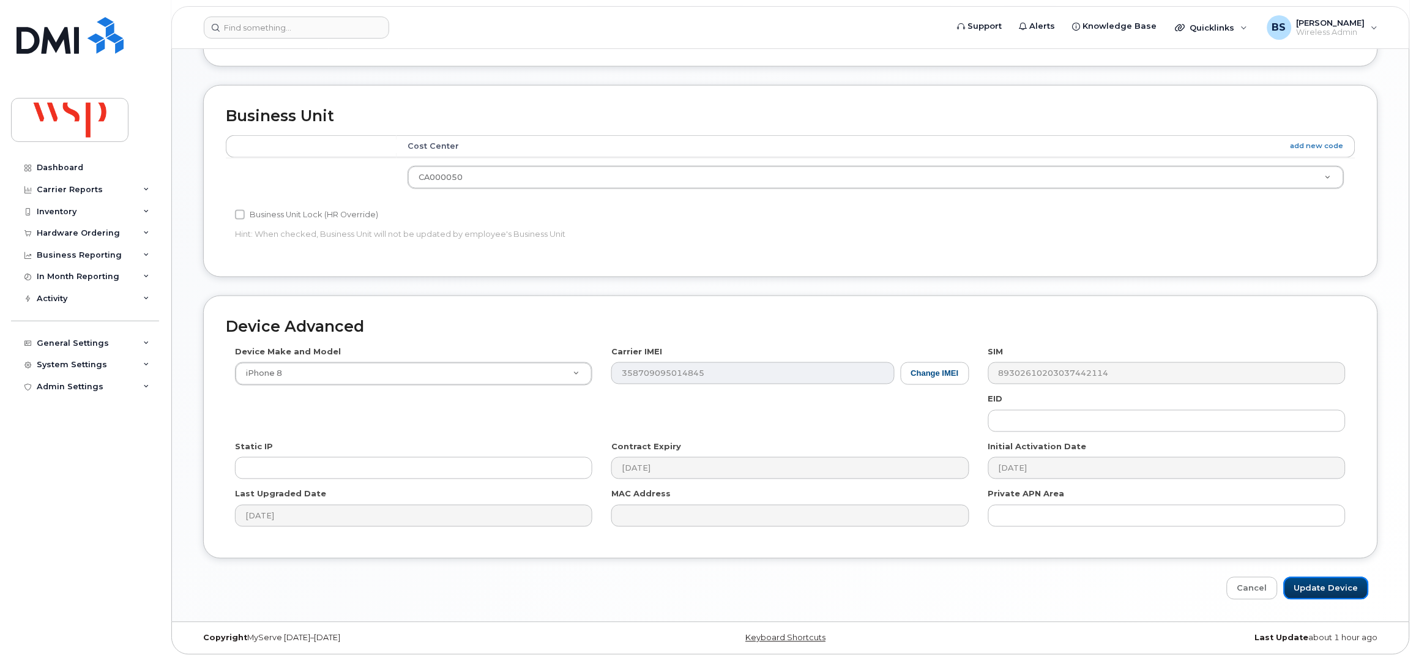
drag, startPoint x: 1311, startPoint y: 587, endPoint x: 983, endPoint y: 547, distance: 329.9
click at [1311, 587] on input "Update Device" at bounding box center [1326, 588] width 85 height 23
type input "Saving..."
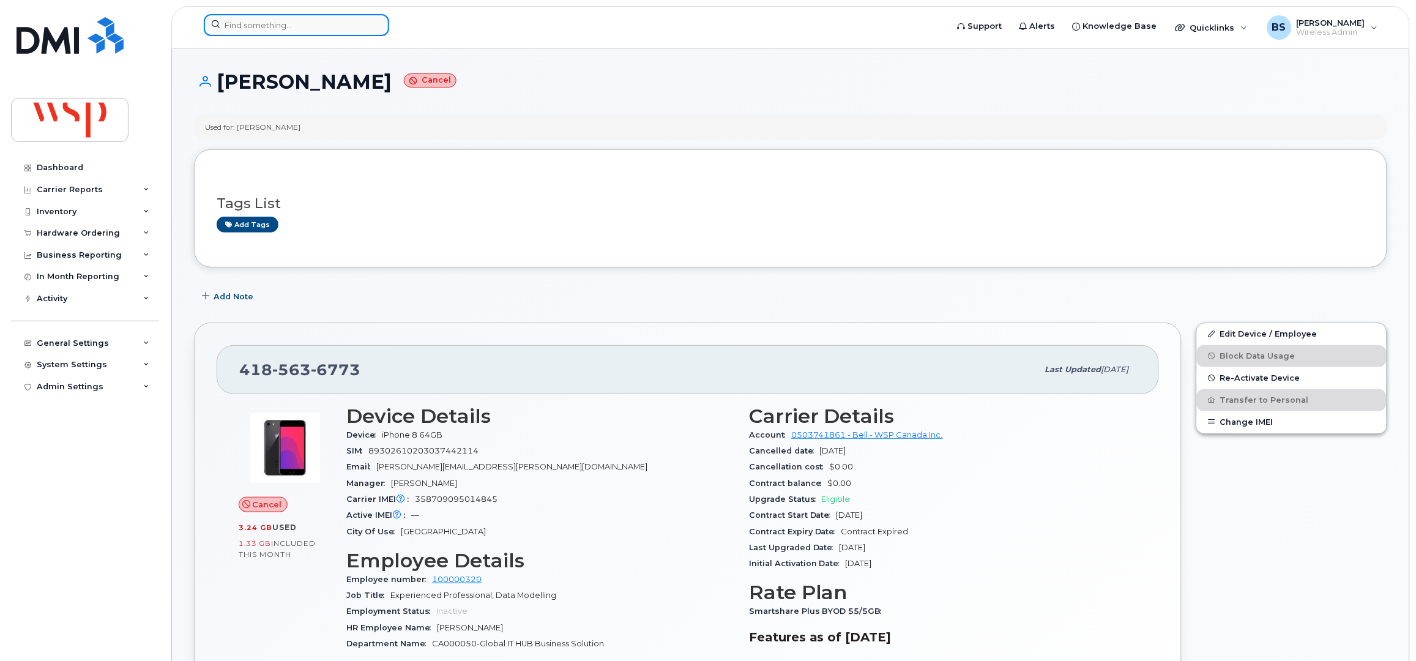
drag, startPoint x: 286, startPoint y: 21, endPoint x: 275, endPoint y: 21, distance: 11.0
click at [286, 21] on input at bounding box center [296, 25] width 185 height 22
paste input "418-573-0069"
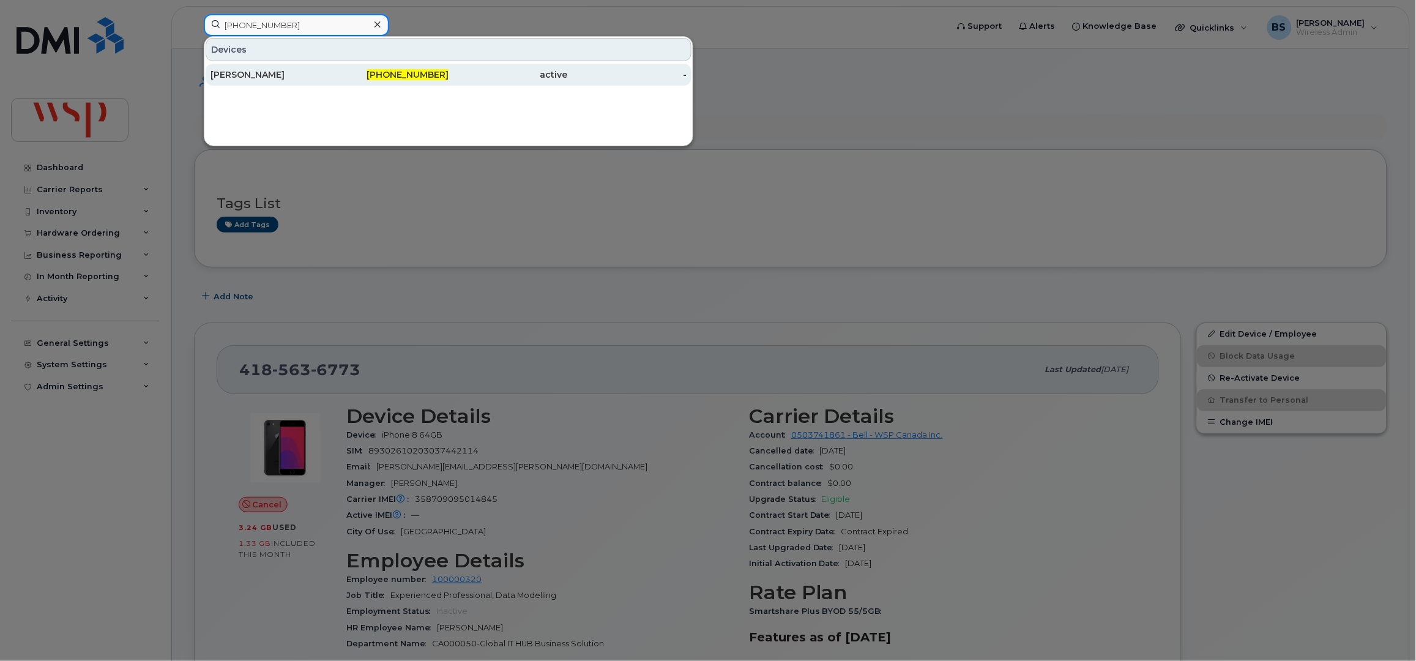
type input "418-573-0069"
click at [244, 72] on div "[PERSON_NAME]" at bounding box center [270, 75] width 119 height 12
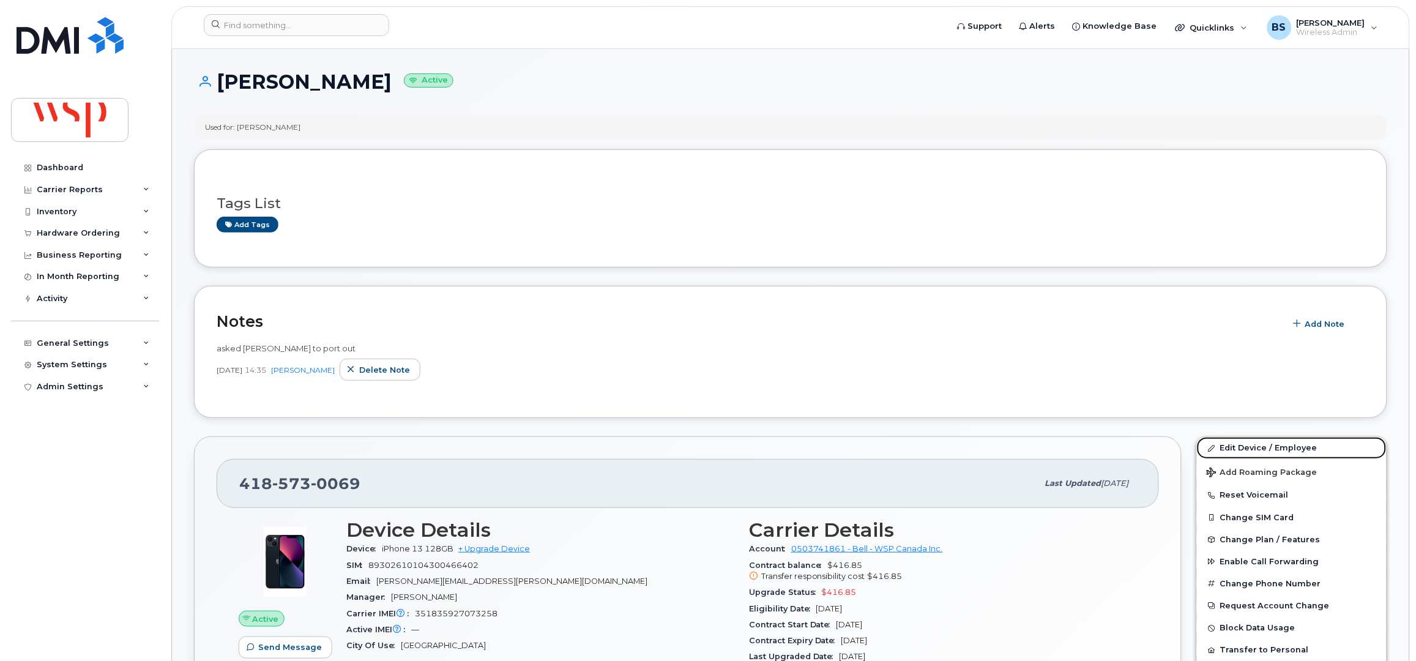
drag, startPoint x: 1226, startPoint y: 445, endPoint x: 1213, endPoint y: 427, distance: 22.9
click at [1226, 445] on link "Edit Device / Employee" at bounding box center [1292, 448] width 190 height 22
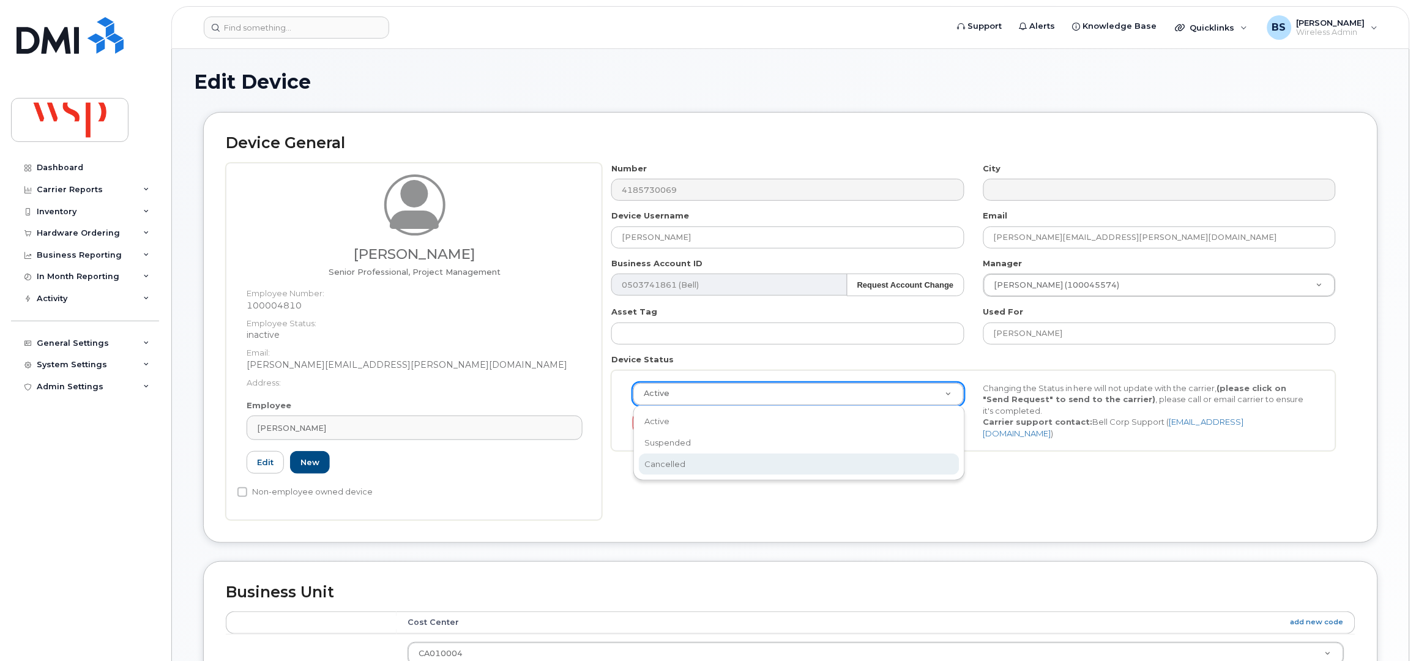
select select "cancelled"
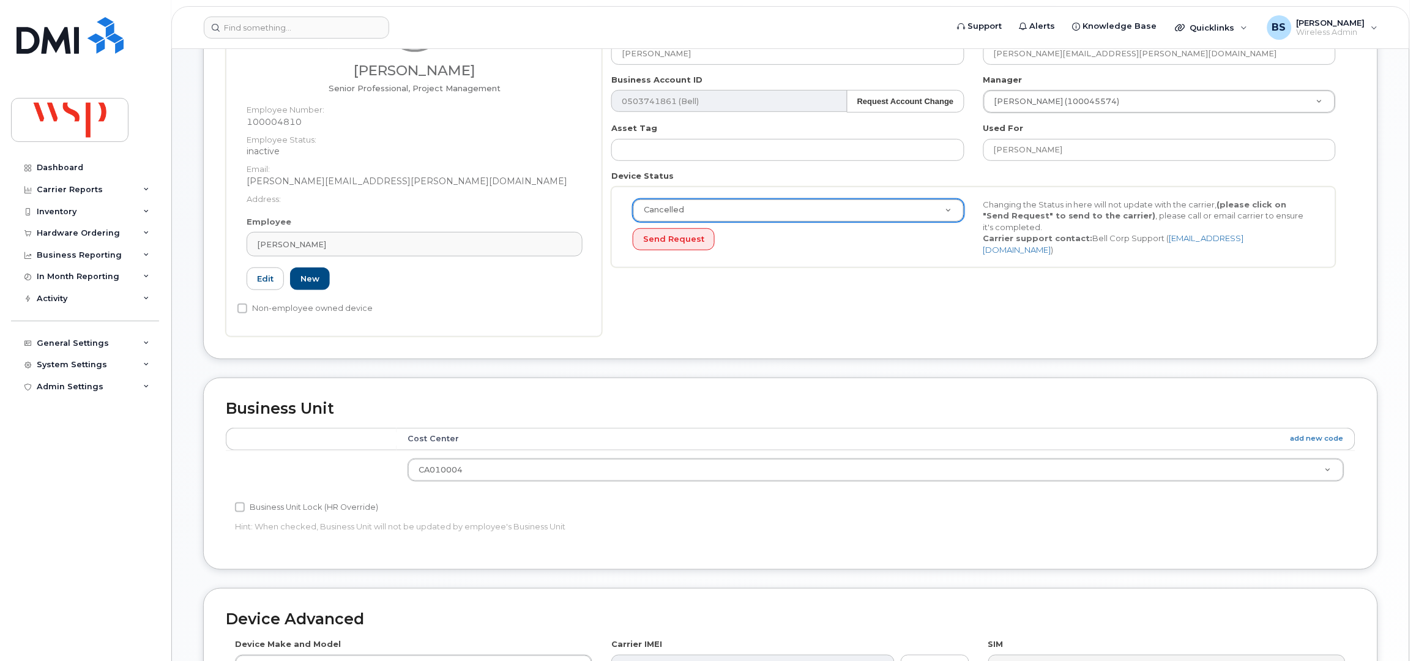
scroll to position [408, 0]
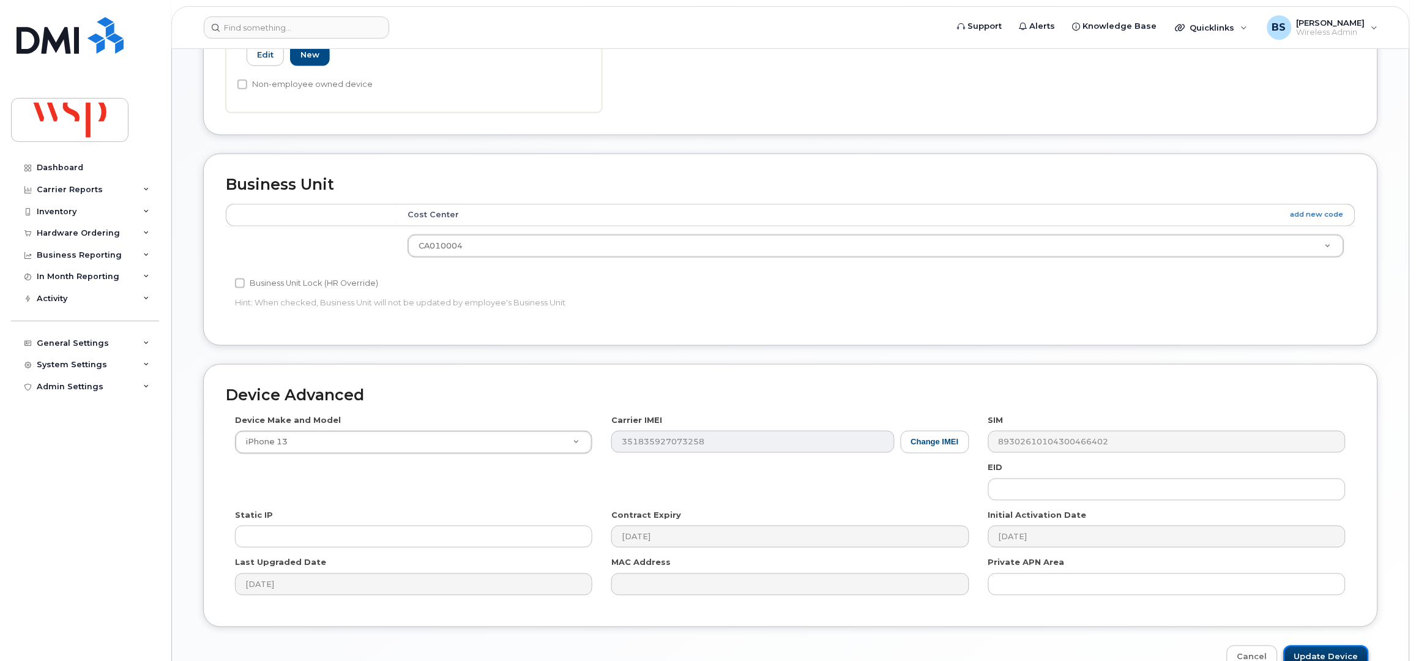
click at [1312, 648] on input "Update Device" at bounding box center [1326, 657] width 85 height 23
type input "Saving..."
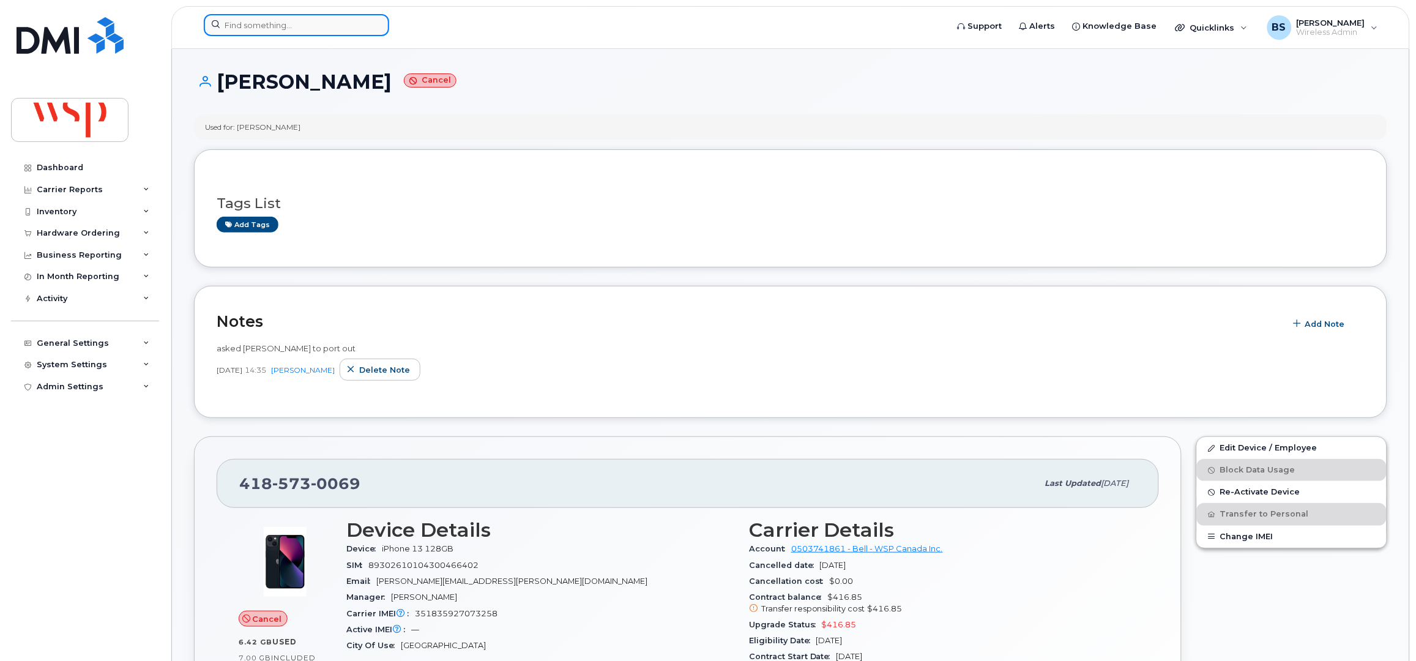
paste input "[PHONE_NUMBER]"
click at [282, 26] on input at bounding box center [296, 25] width 185 height 22
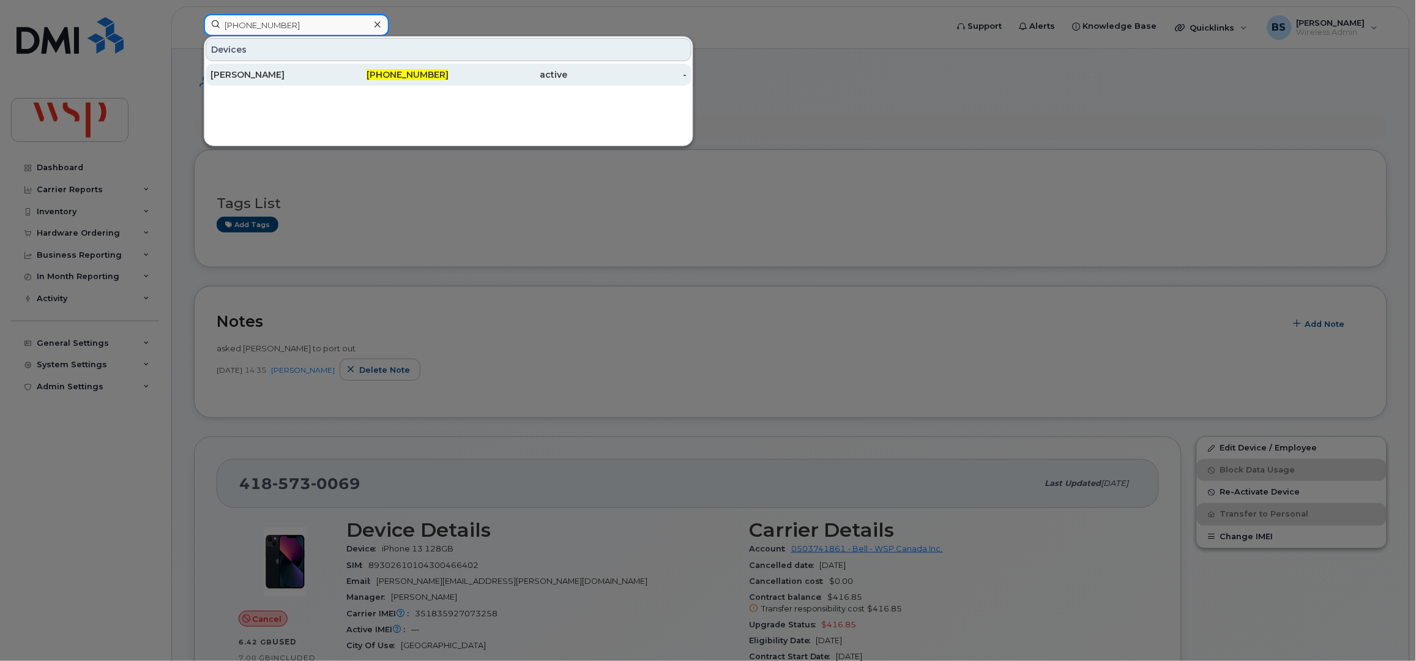
type input "[PHONE_NUMBER]"
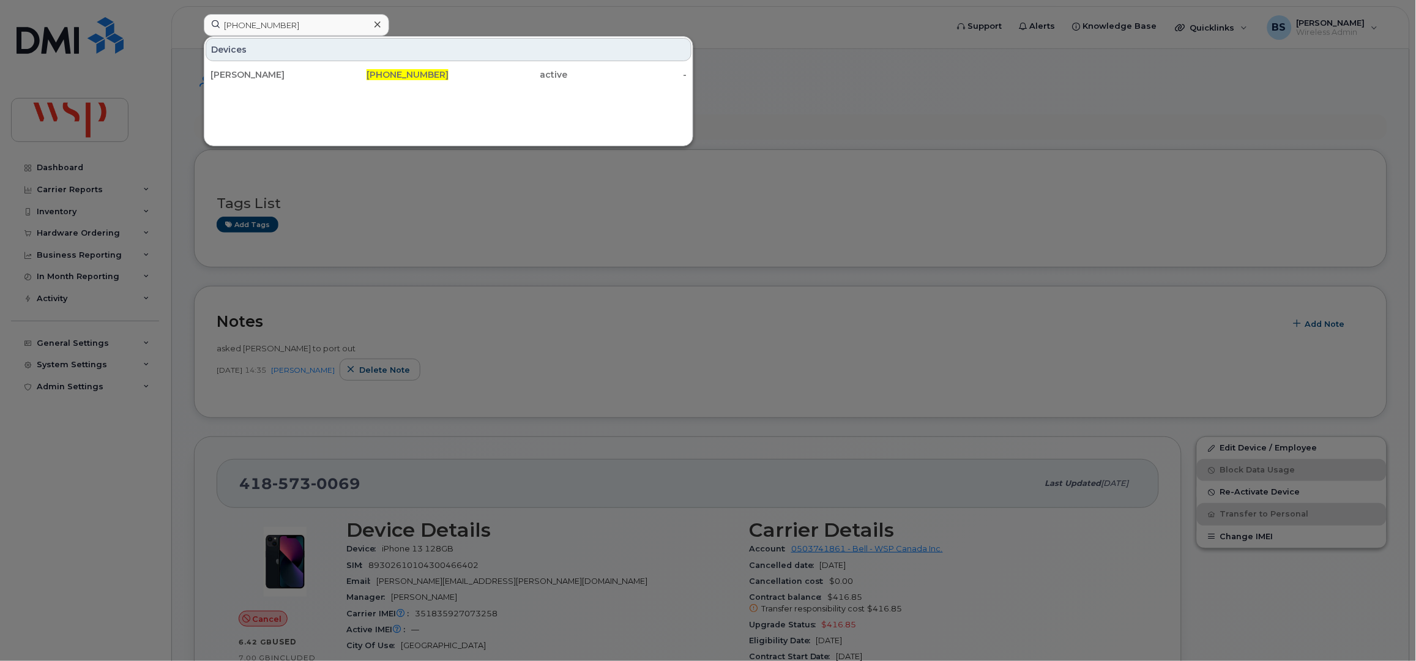
drag, startPoint x: 240, startPoint y: 73, endPoint x: 500, endPoint y: 160, distance: 274.0
click at [241, 72] on div "Mario Pouliot" at bounding box center [270, 75] width 119 height 12
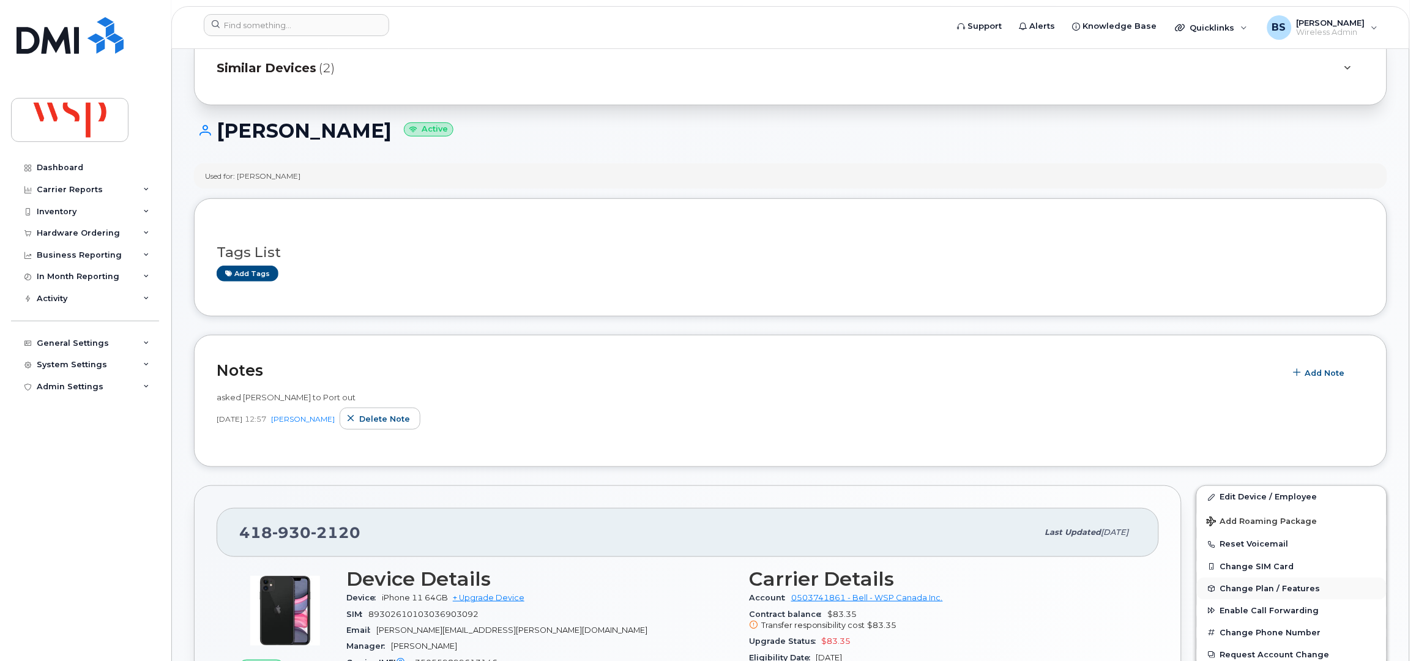
scroll to position [81, 0]
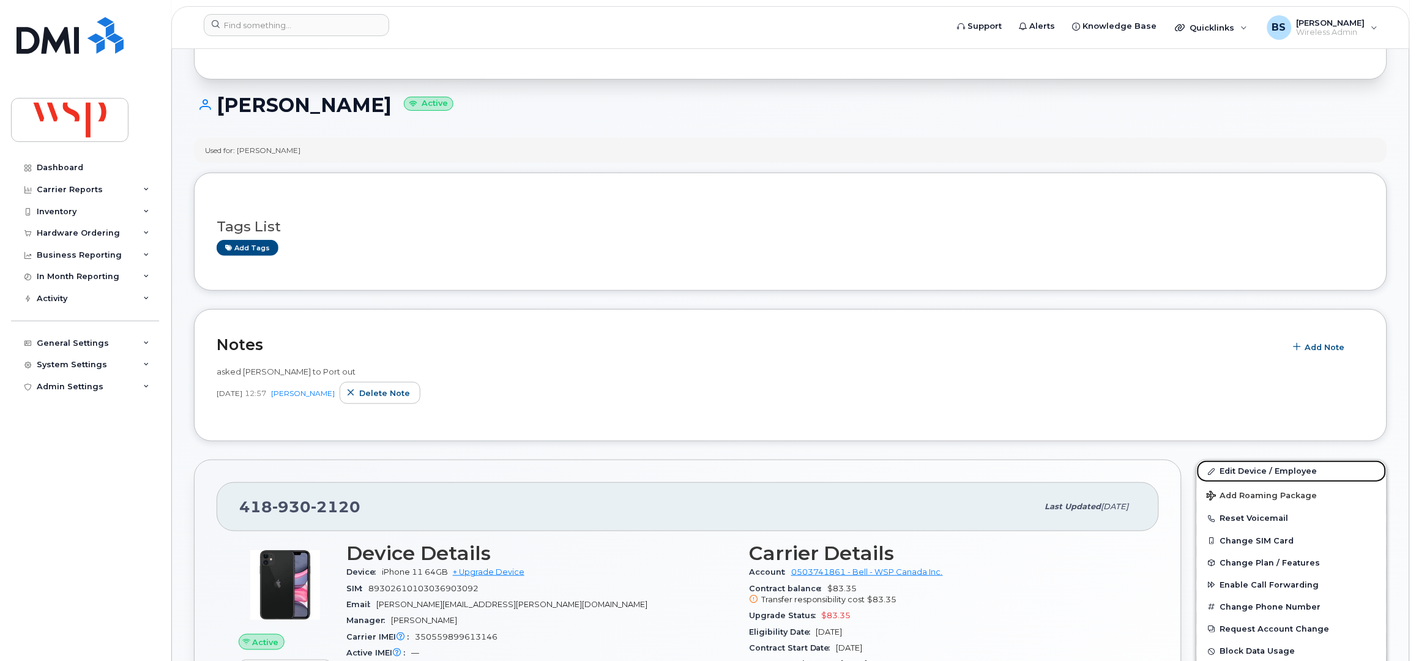
drag, startPoint x: 1232, startPoint y: 469, endPoint x: 1014, endPoint y: 404, distance: 227.9
click at [1232, 469] on link "Edit Device / Employee" at bounding box center [1292, 471] width 190 height 22
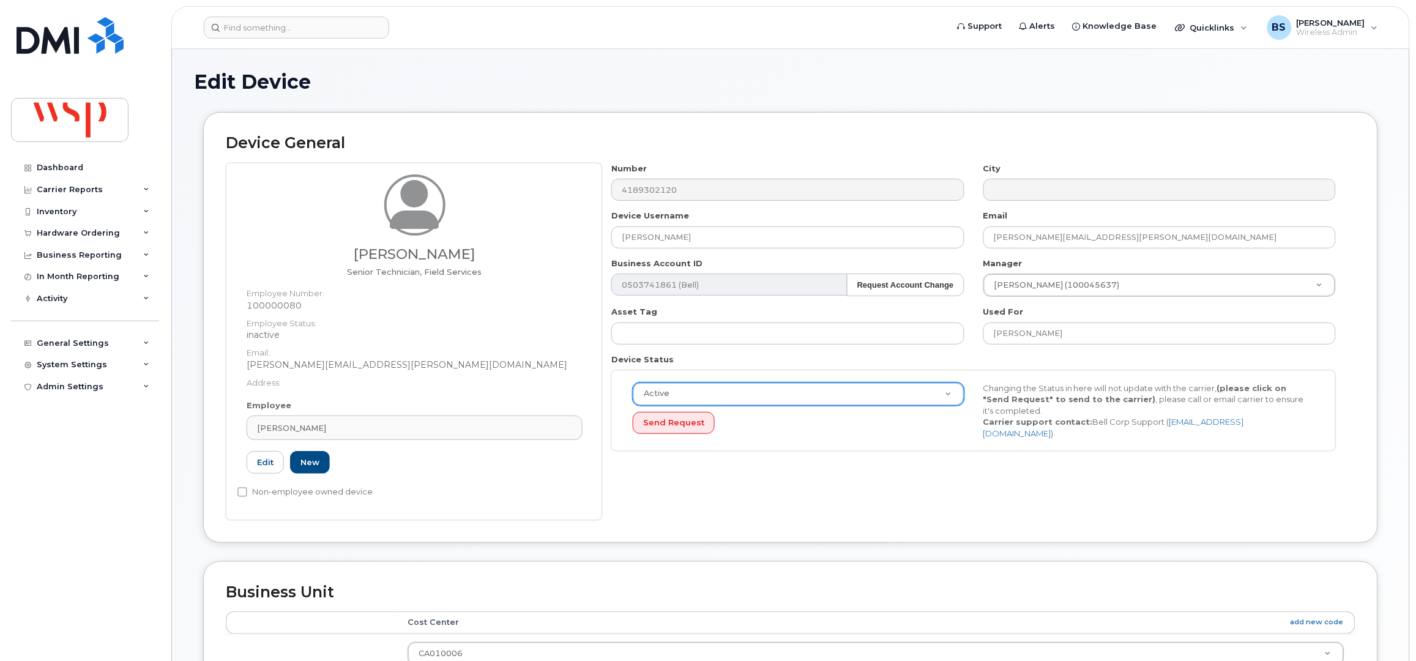
click at [720, 406] on div "Active" at bounding box center [799, 393] width 332 height 23
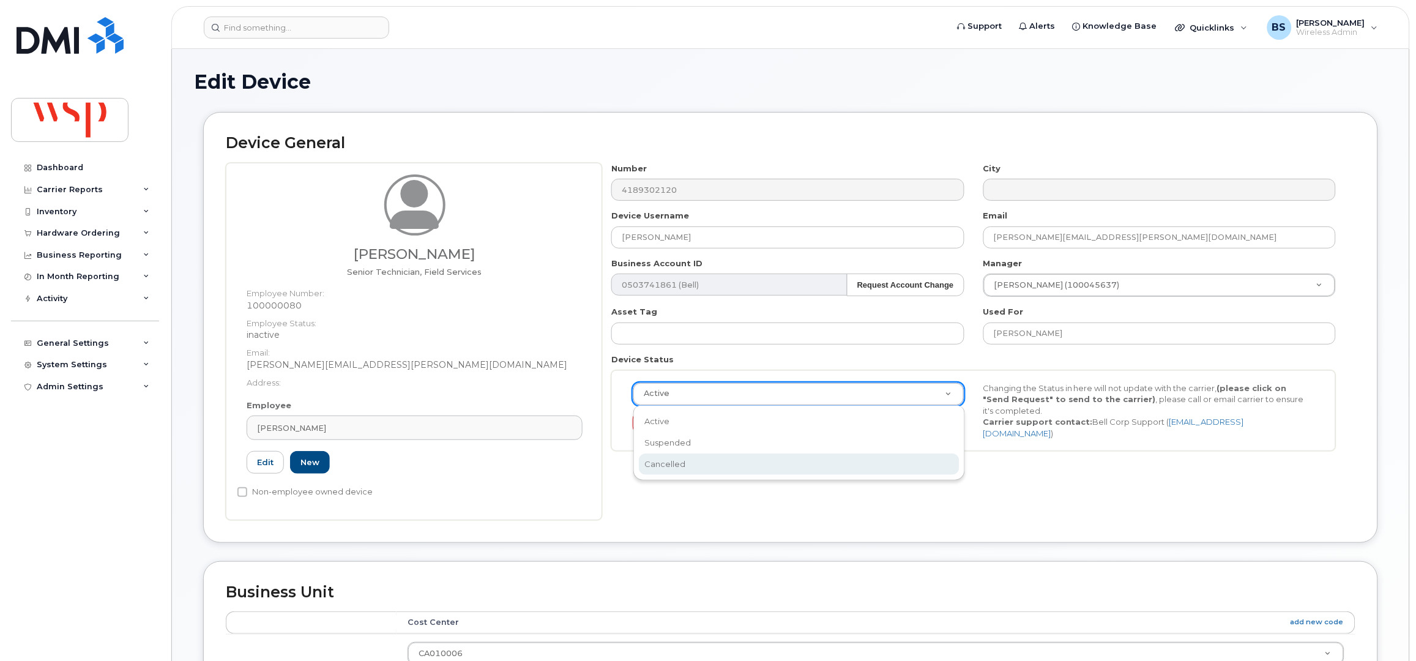
select select "cancelled"
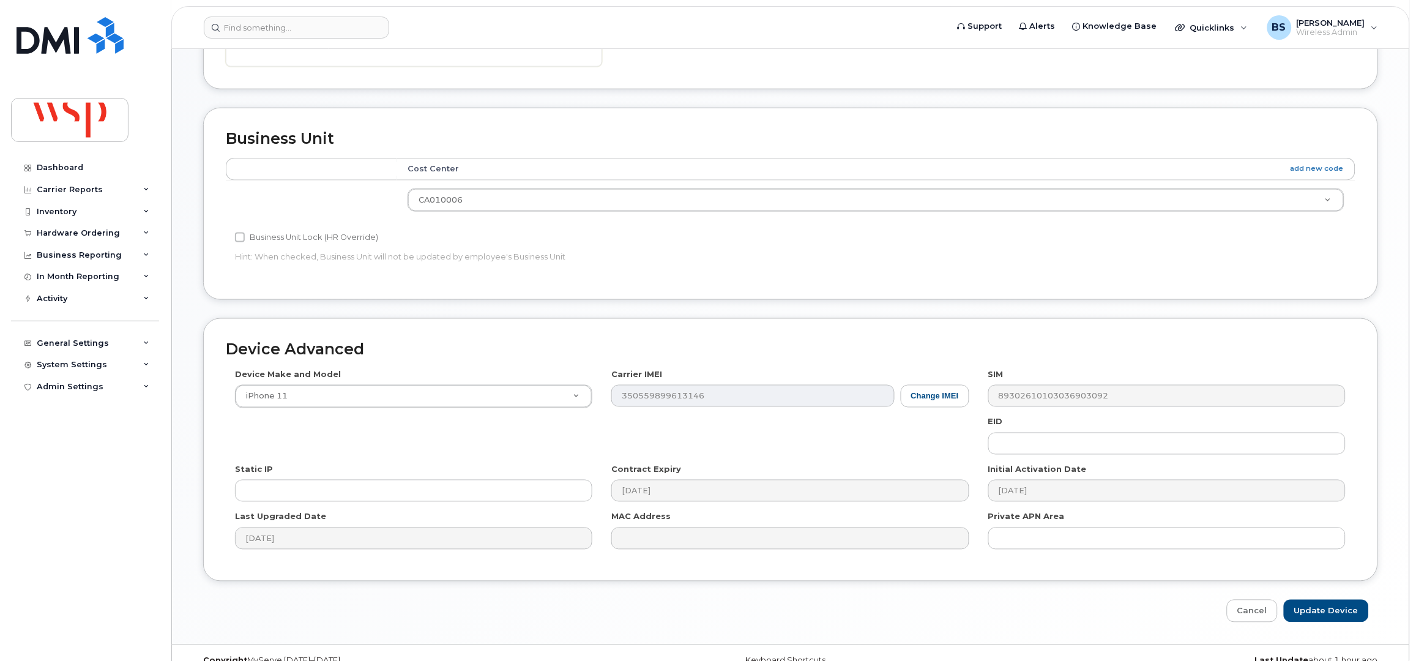
scroll to position [478, 0]
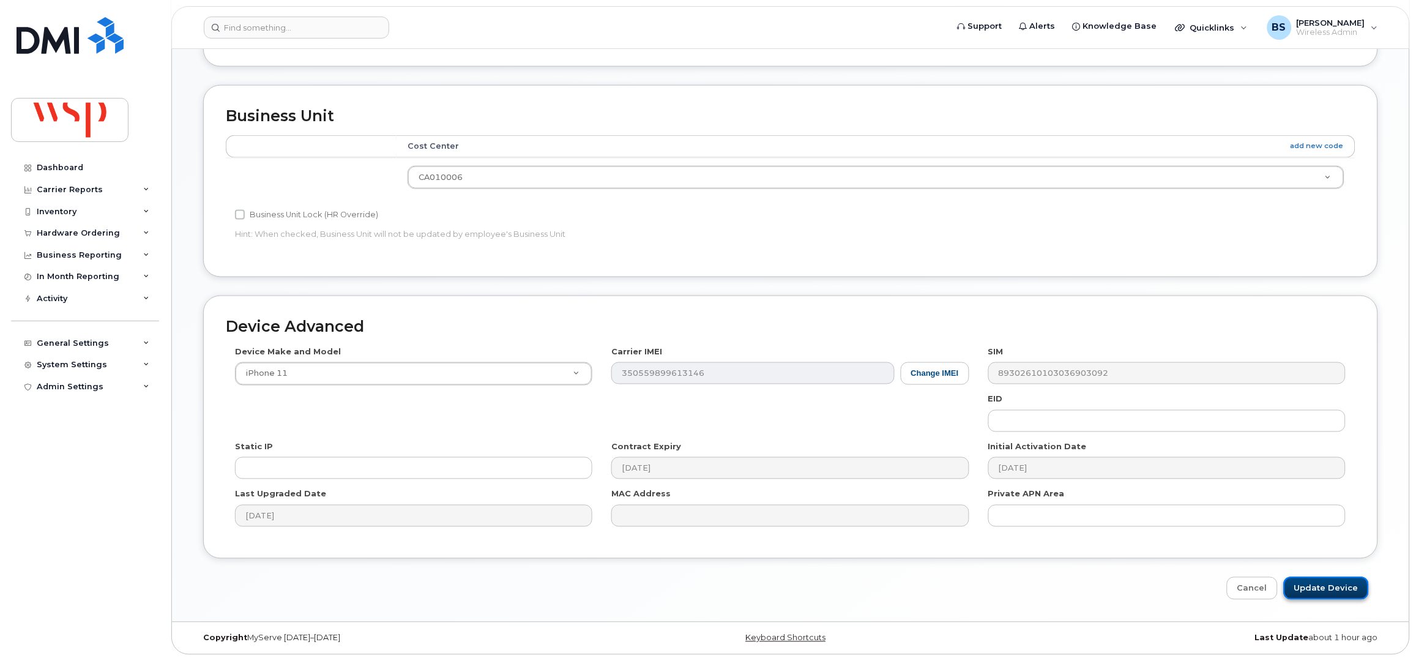
click at [1318, 585] on input "Update Device" at bounding box center [1326, 588] width 85 height 23
type input "Saving..."
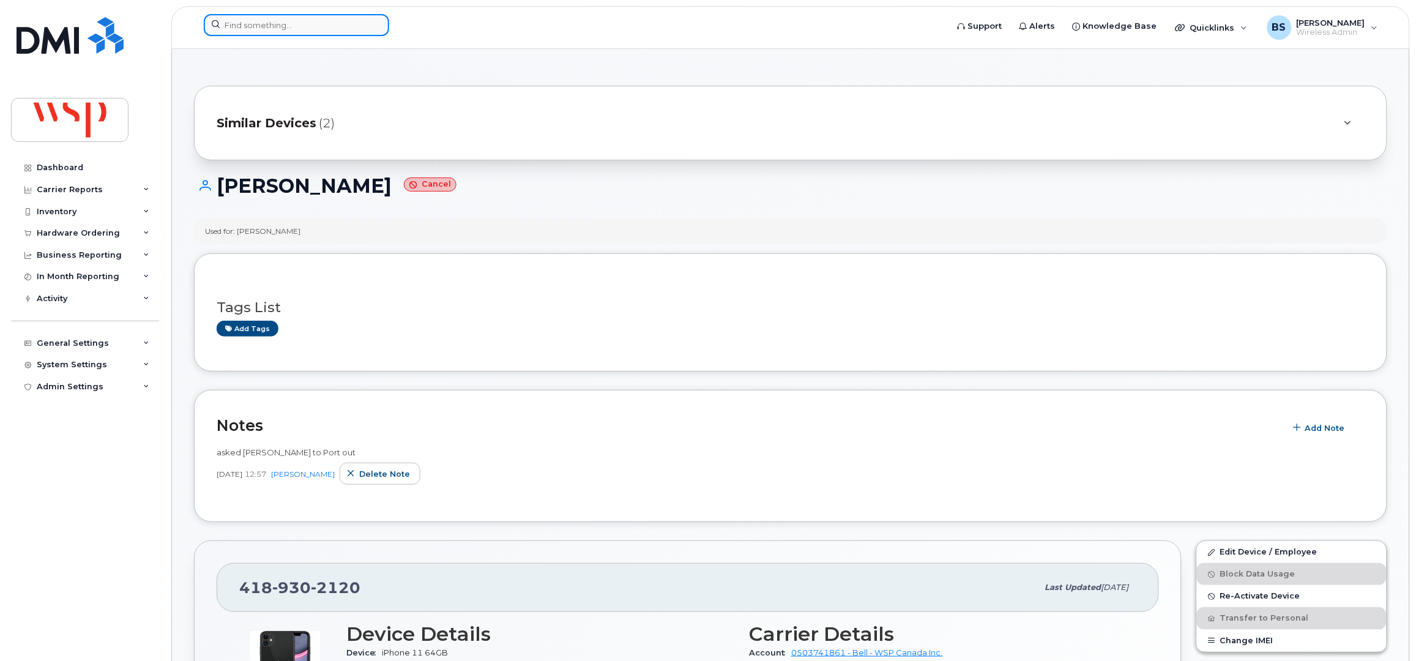
paste input "514-292-6453"
click at [294, 31] on input at bounding box center [296, 25] width 185 height 22
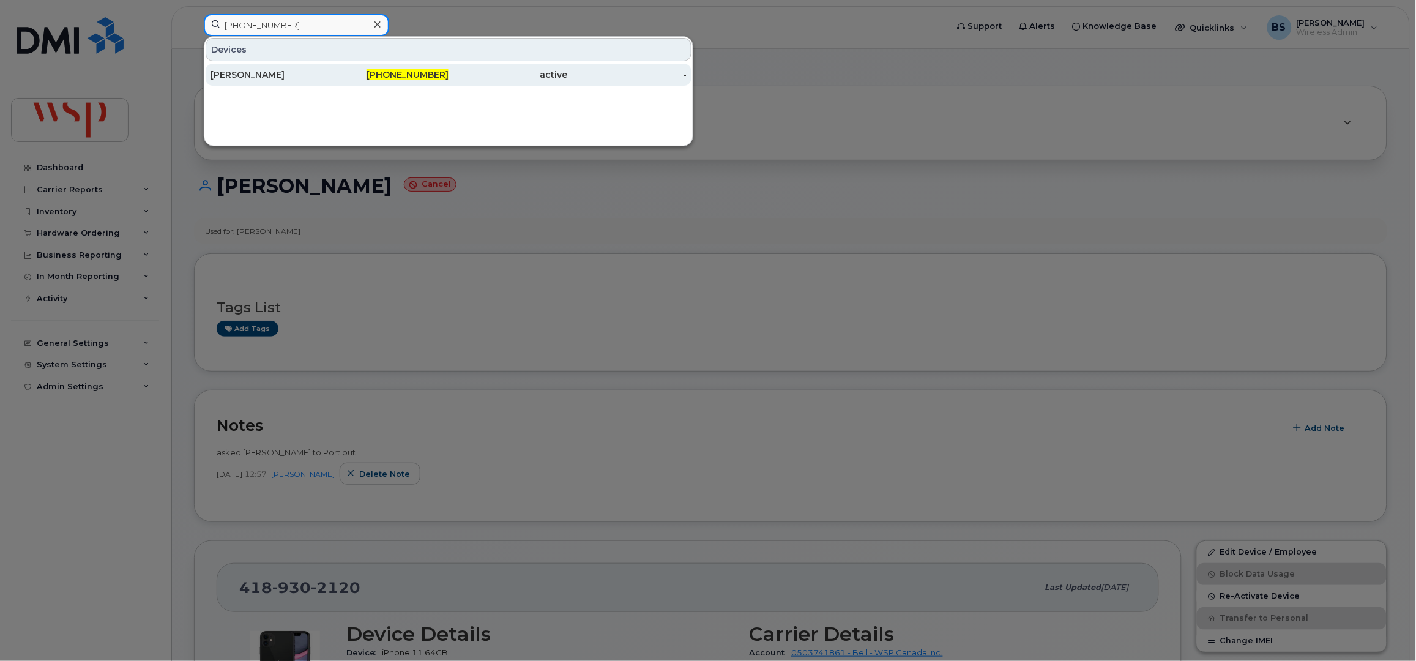
type input "514-292-6453"
click at [231, 73] on div "[PERSON_NAME]" at bounding box center [270, 75] width 119 height 12
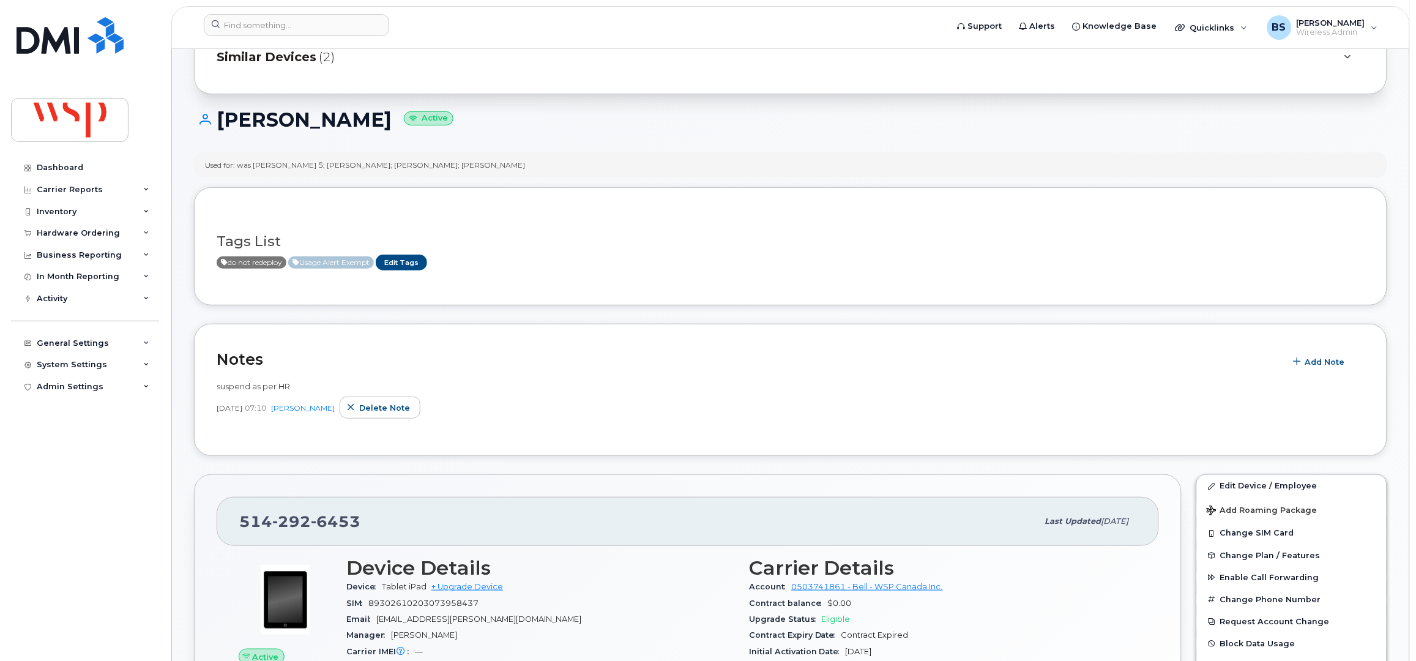
scroll to position [244, 0]
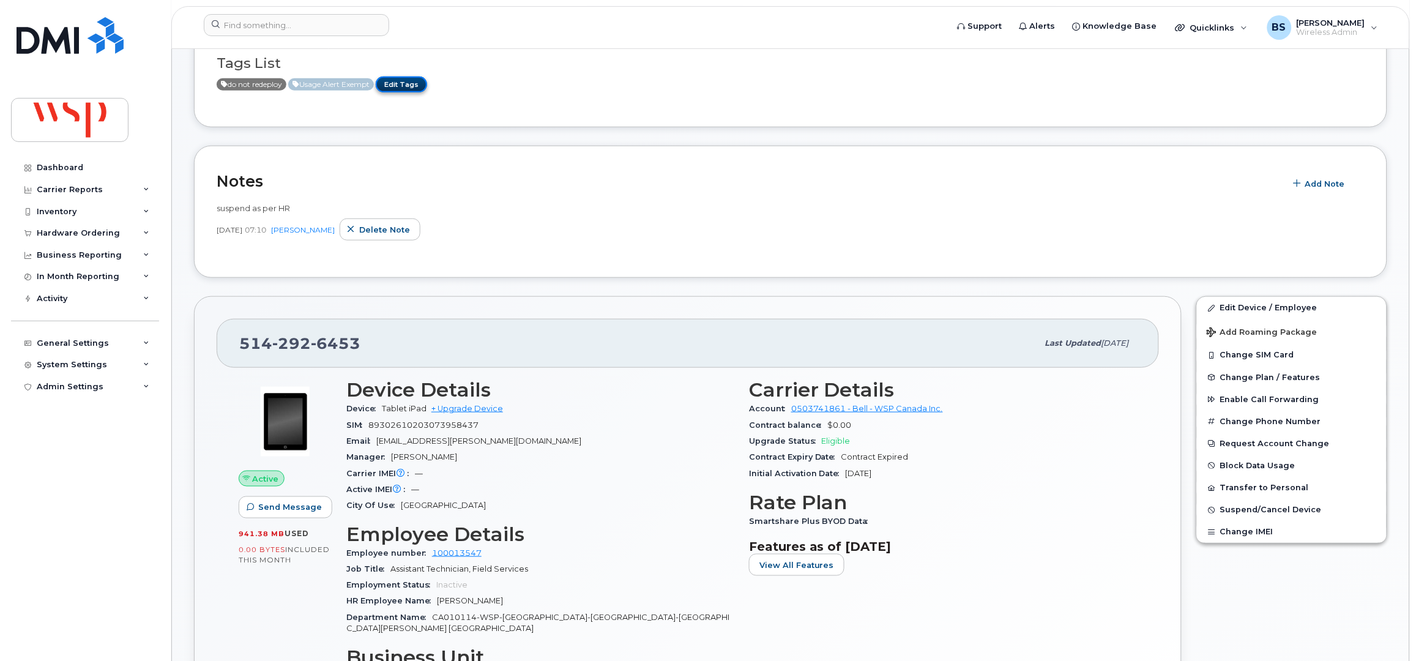
click at [416, 84] on link "Edit Tags" at bounding box center [401, 83] width 51 height 15
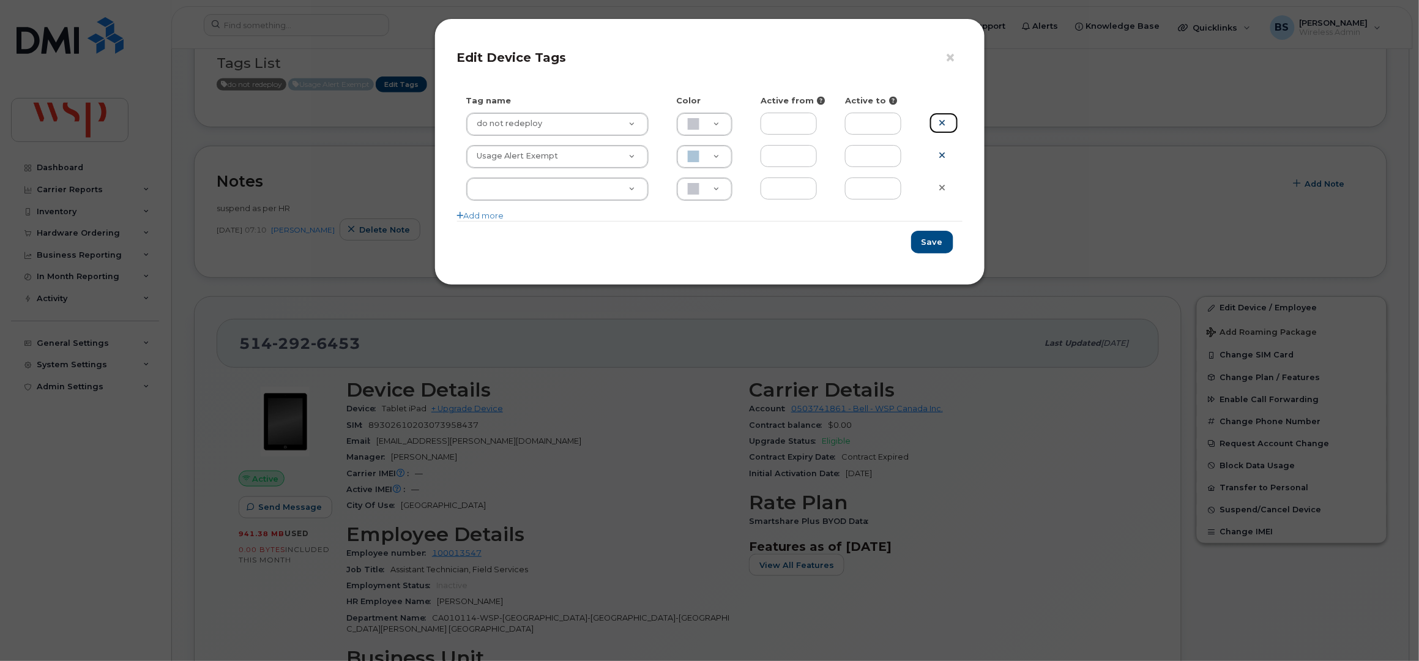
click at [941, 118] on icon at bounding box center [942, 122] width 7 height 9
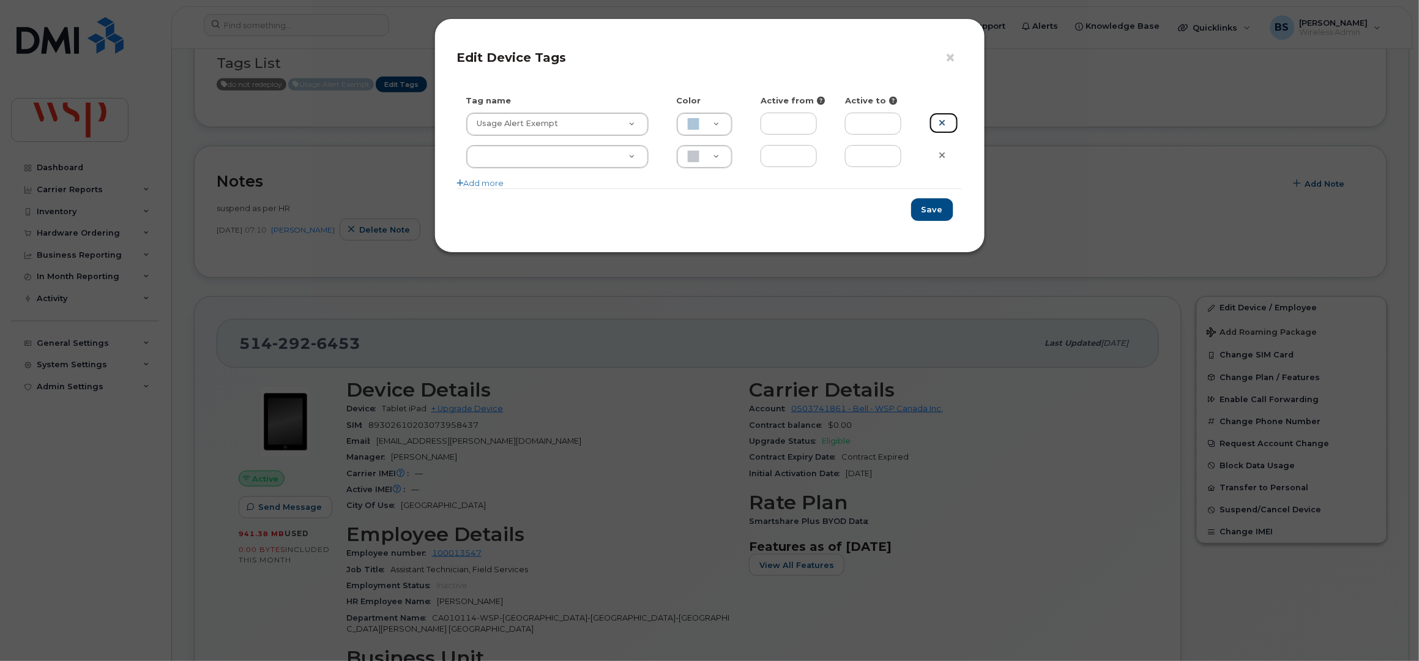
click at [942, 119] on icon at bounding box center [942, 122] width 7 height 9
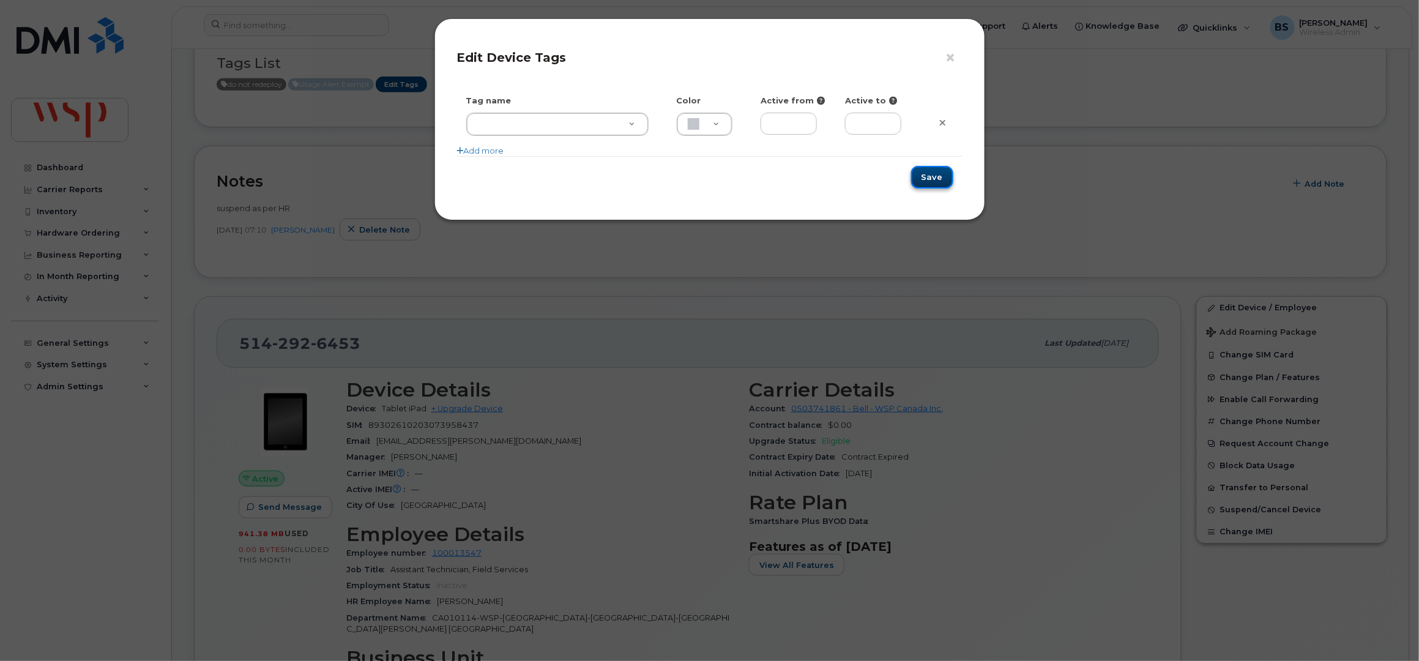
click at [936, 174] on button "Save" at bounding box center [932, 177] width 42 height 23
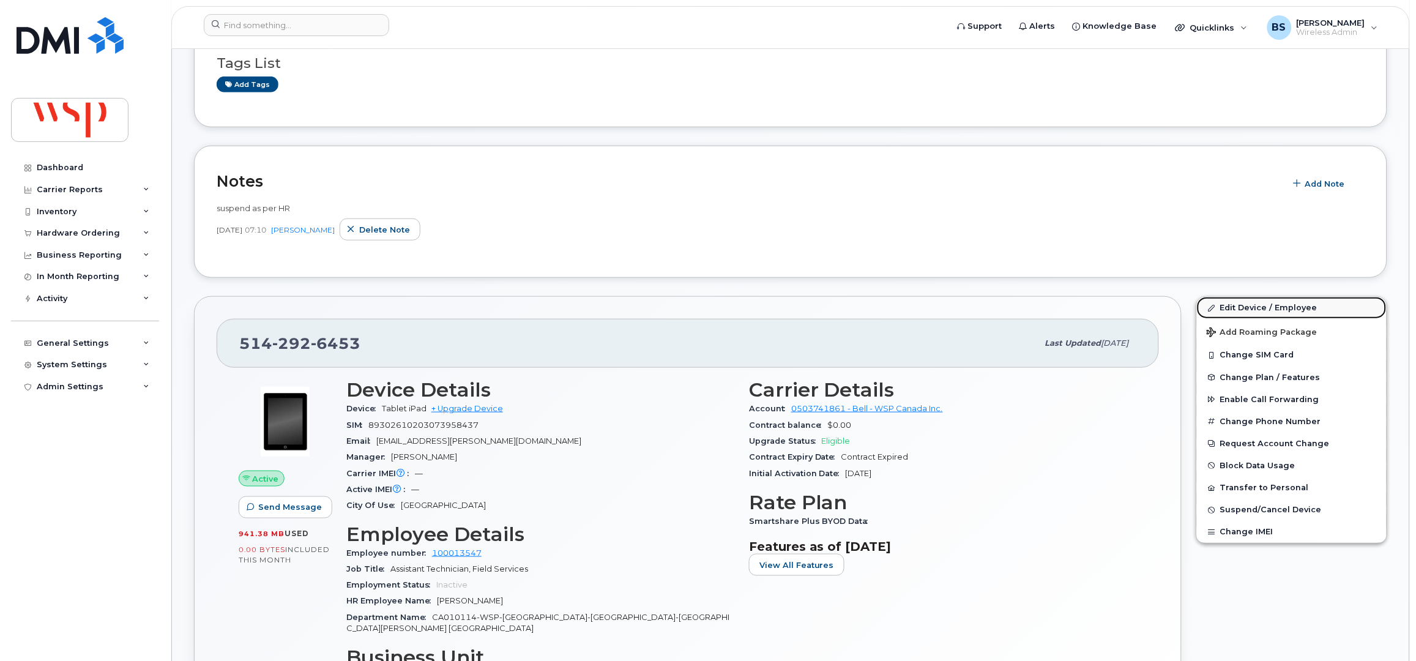
click at [1247, 299] on link "Edit Device / Employee" at bounding box center [1292, 308] width 190 height 22
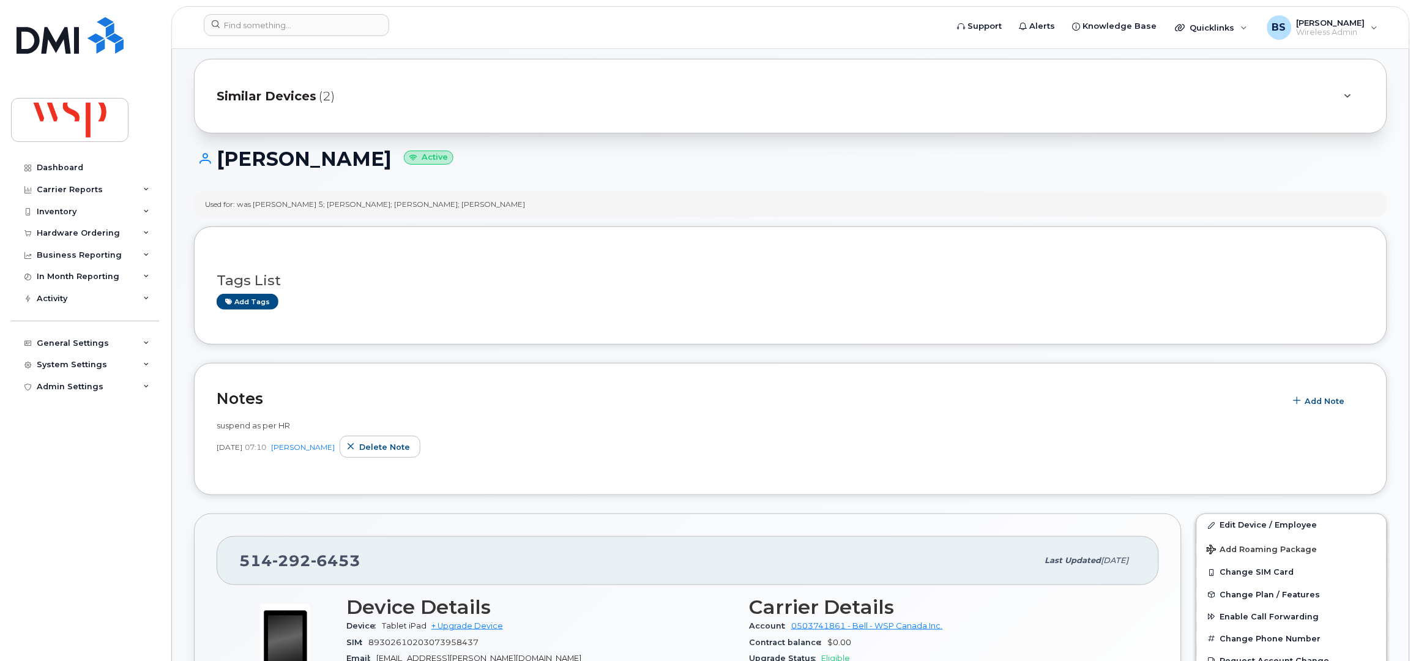
scroll to position [0, 0]
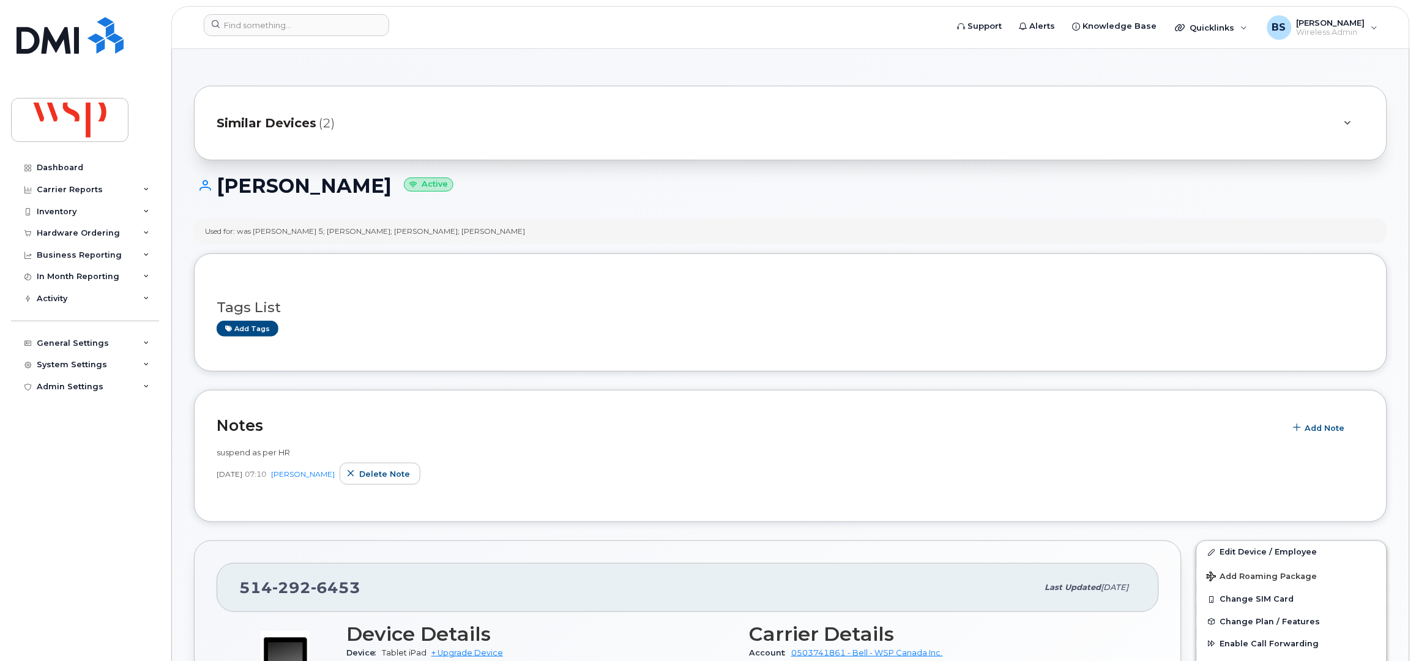
click at [477, 111] on div "Similar Devices (2)" at bounding box center [774, 122] width 1114 height 29
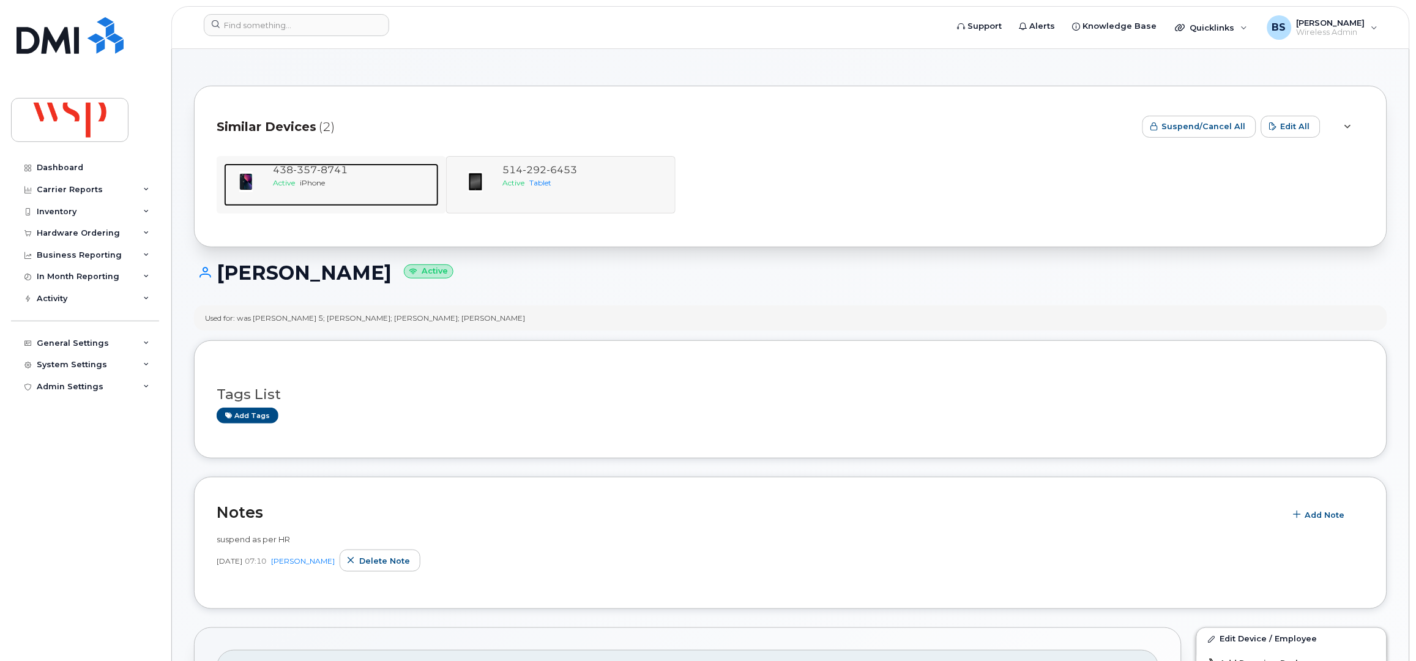
click at [332, 173] on span "8741" at bounding box center [332, 170] width 31 height 12
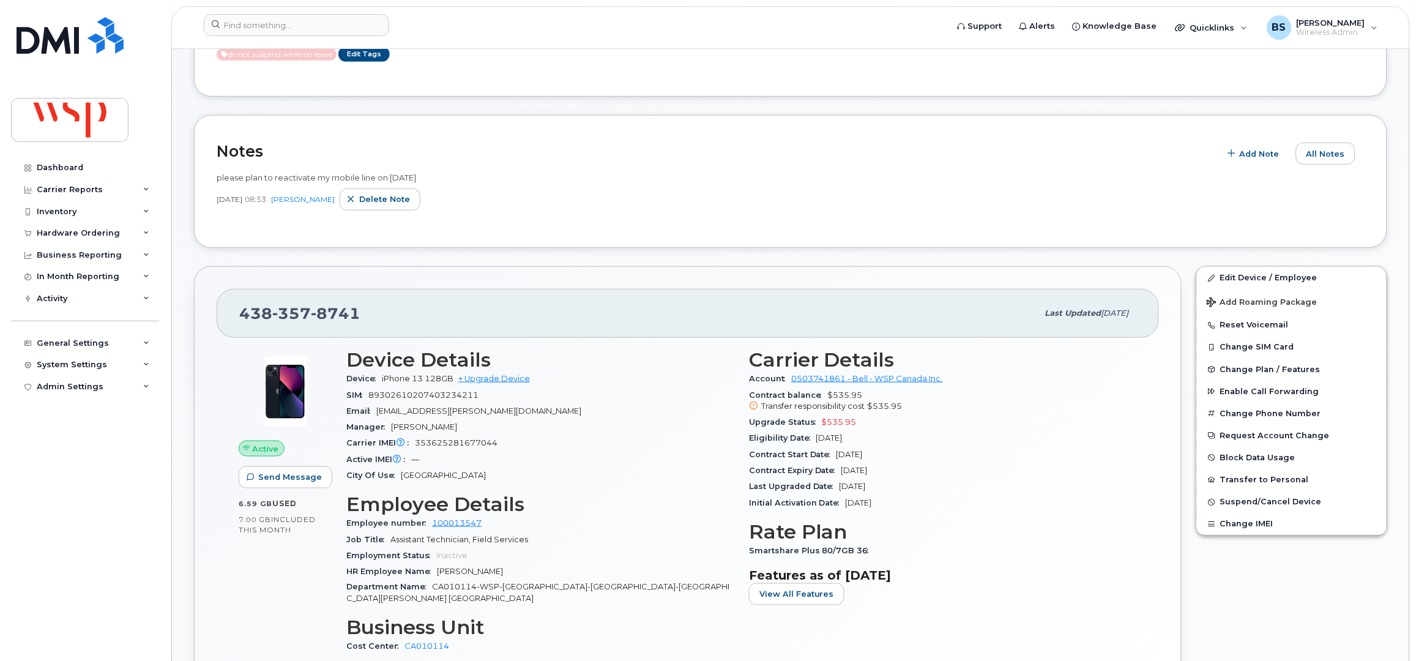
scroll to position [163, 0]
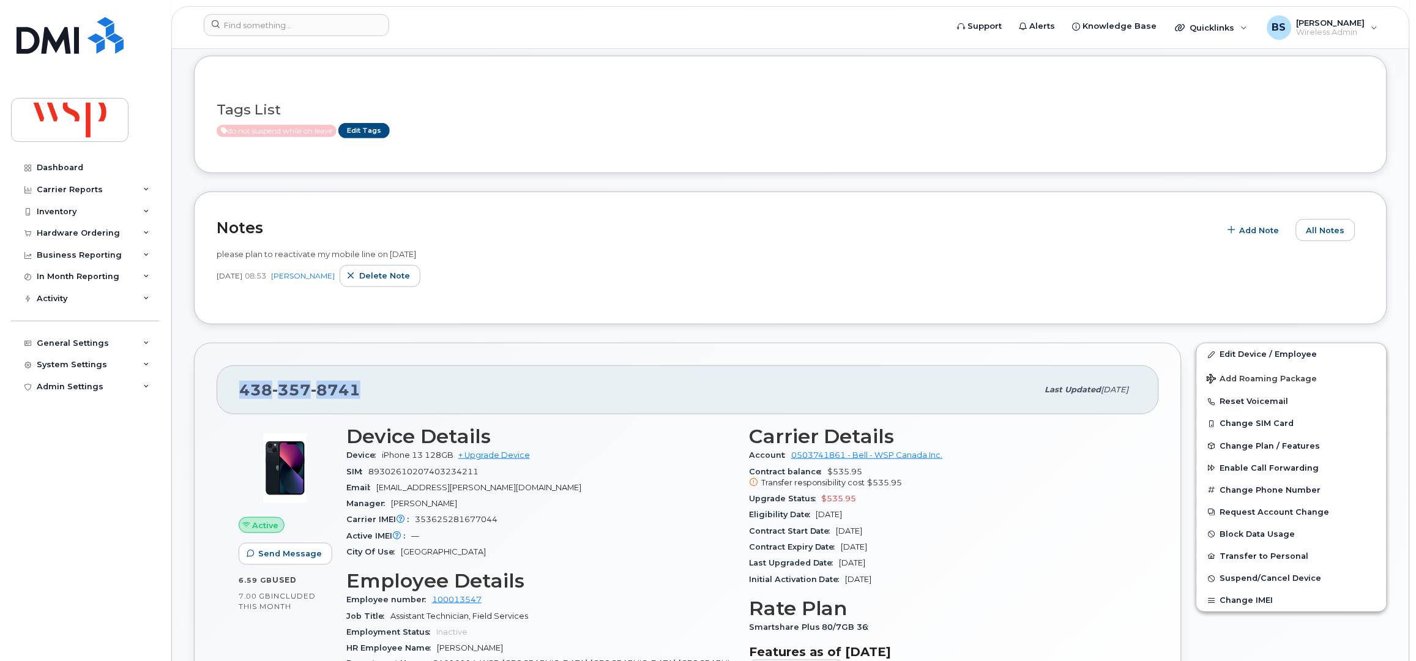
drag, startPoint x: 371, startPoint y: 386, endPoint x: 230, endPoint y: 404, distance: 142.0
click at [230, 404] on div "[PHONE_NUMBER] Last updated [DATE]" at bounding box center [688, 389] width 942 height 49
copy span "[PHONE_NUMBER]"
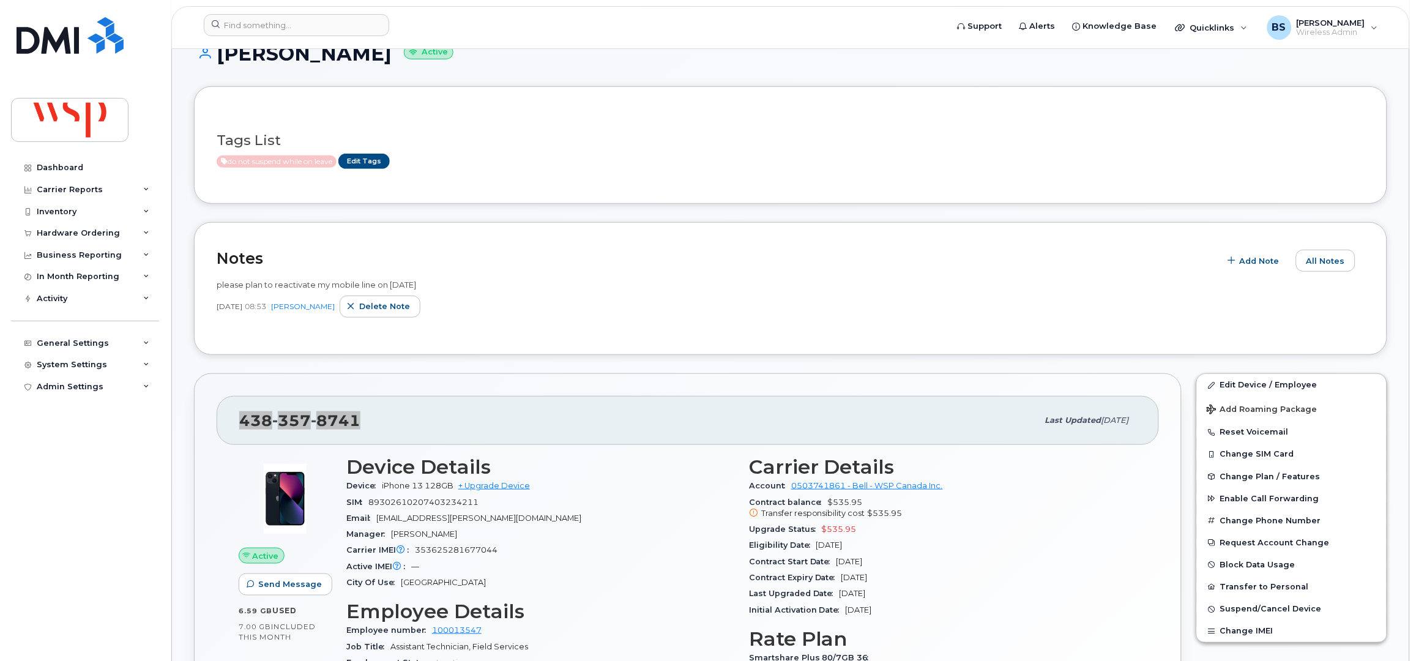
scroll to position [81, 0]
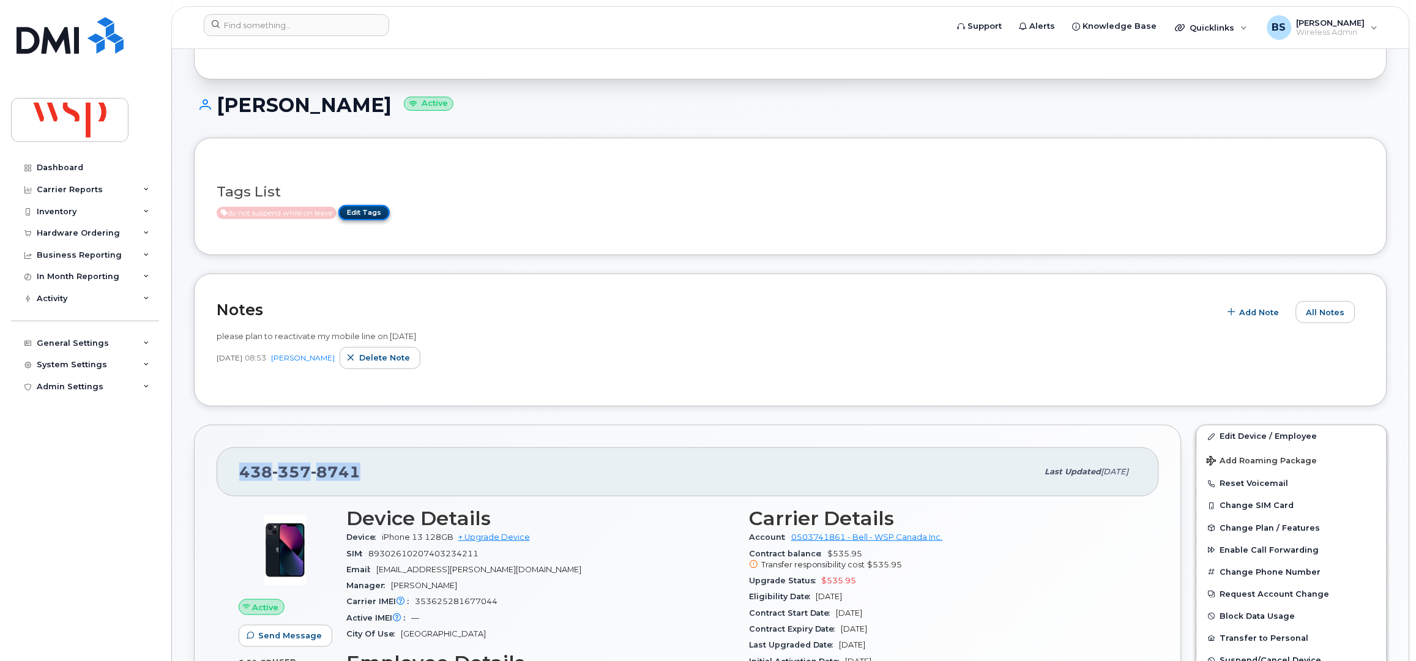
click at [376, 210] on link "Edit Tags" at bounding box center [363, 212] width 51 height 15
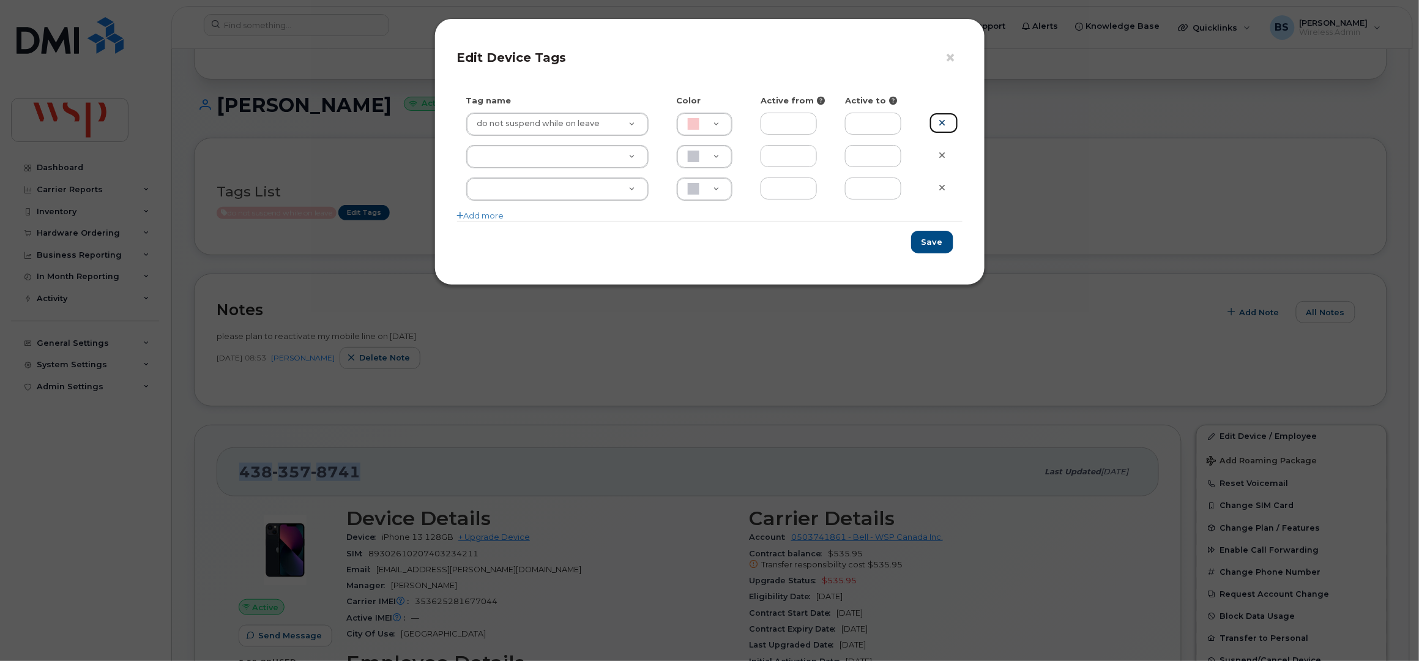
click at [944, 120] on icon at bounding box center [942, 122] width 7 height 9
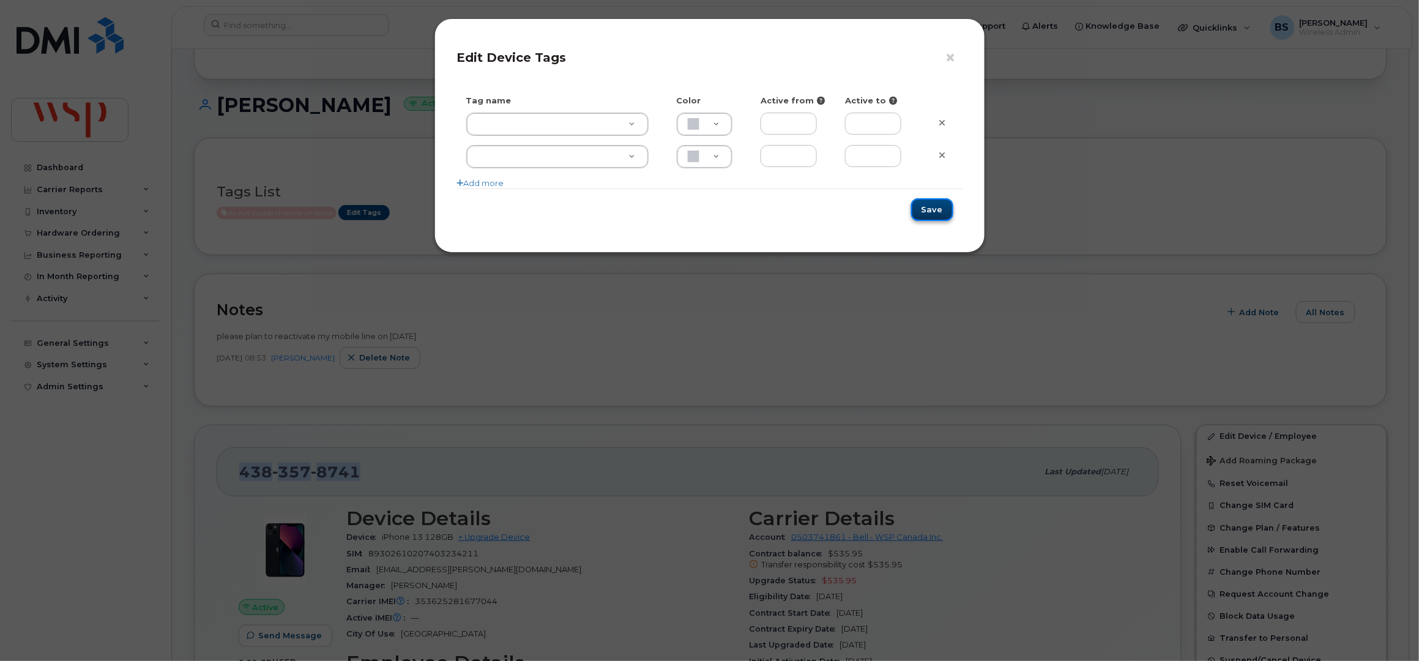
click at [934, 209] on button "Save" at bounding box center [932, 209] width 42 height 23
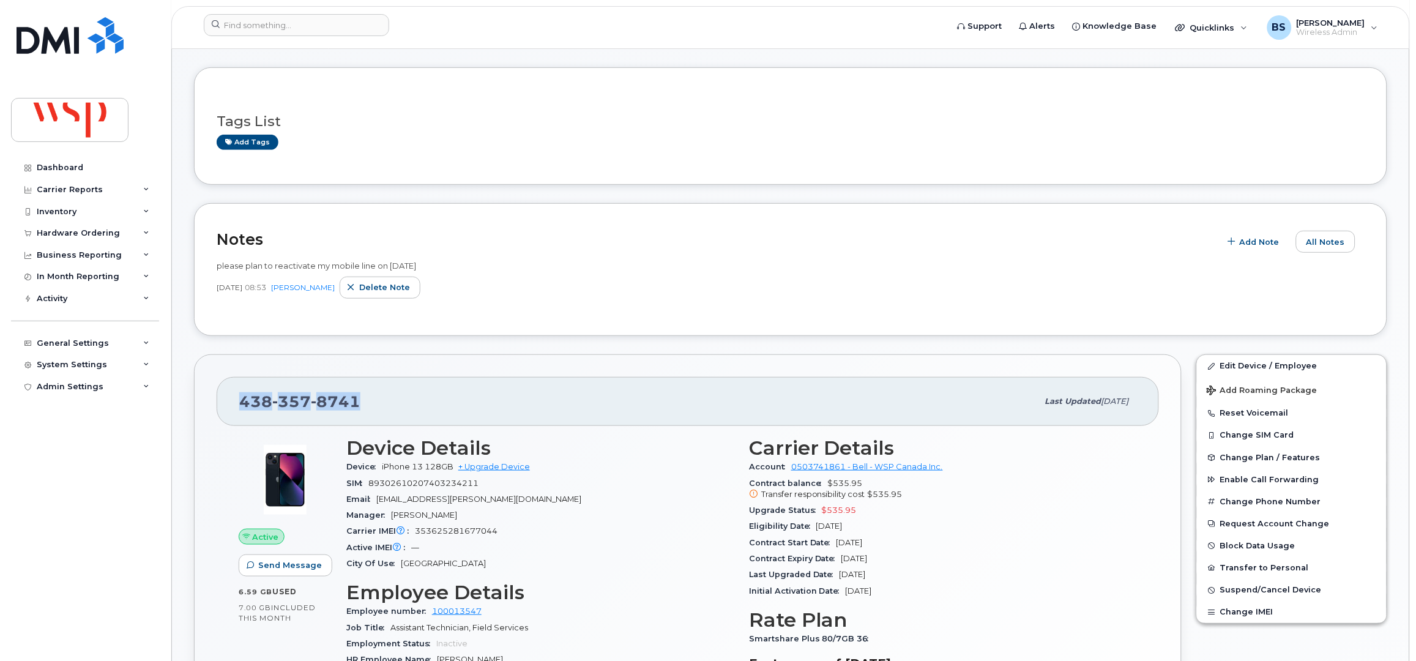
scroll to position [244, 0]
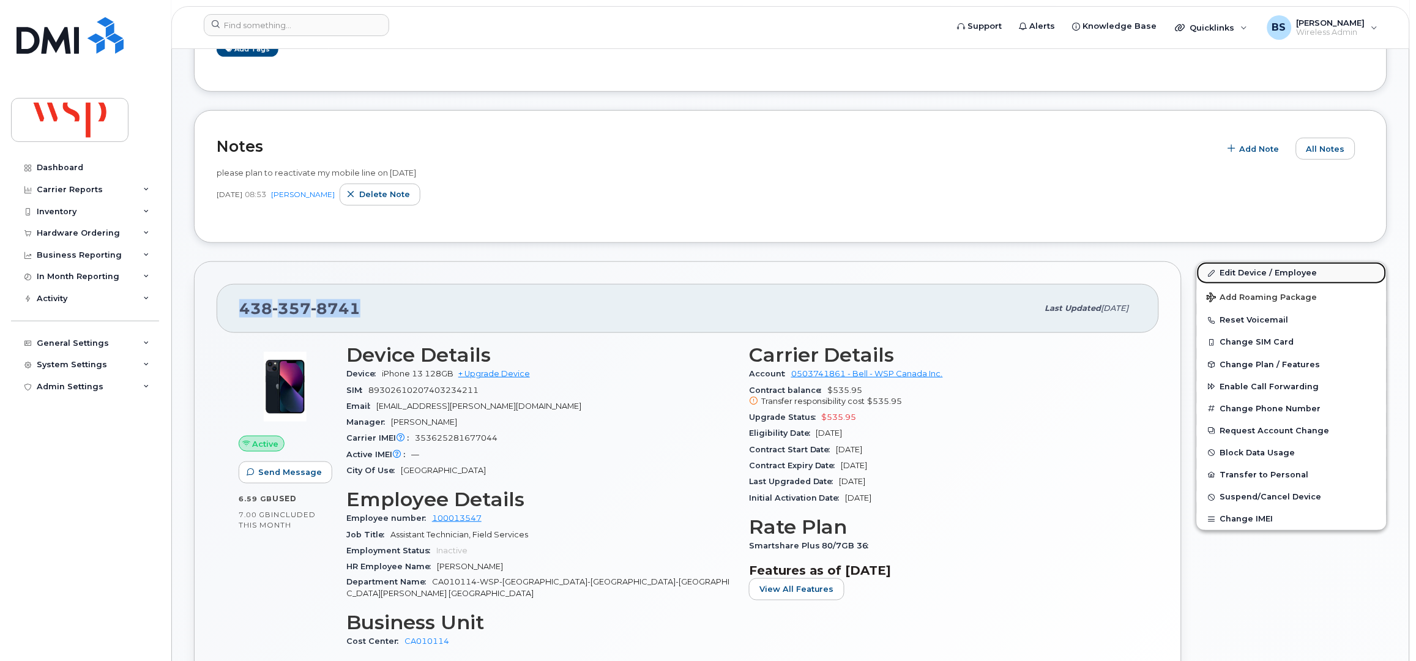
click at [1227, 271] on link "Edit Device / Employee" at bounding box center [1292, 273] width 190 height 22
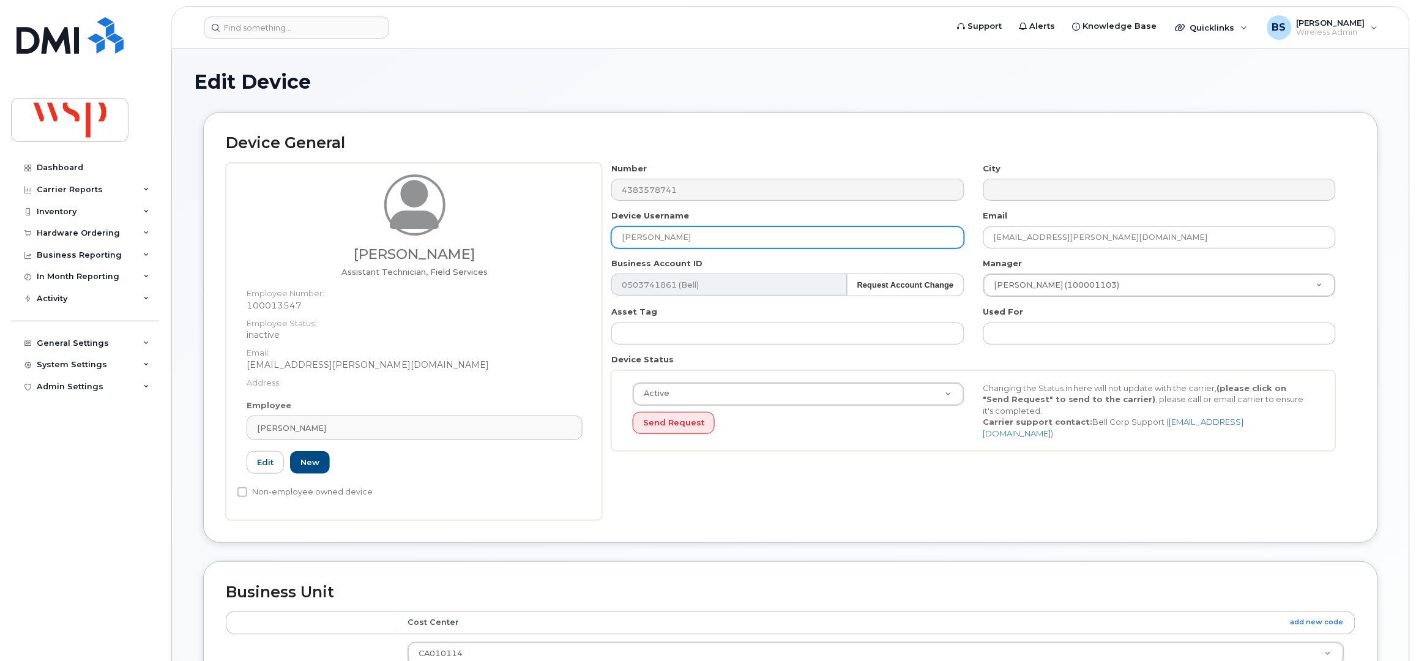
drag, startPoint x: 710, startPoint y: 233, endPoint x: 452, endPoint y: 206, distance: 259.6
click at [453, 206] on div "[PERSON_NAME] Assistant Technician, Field Services Employee Number: 100013547 E…" at bounding box center [791, 341] width 1130 height 357
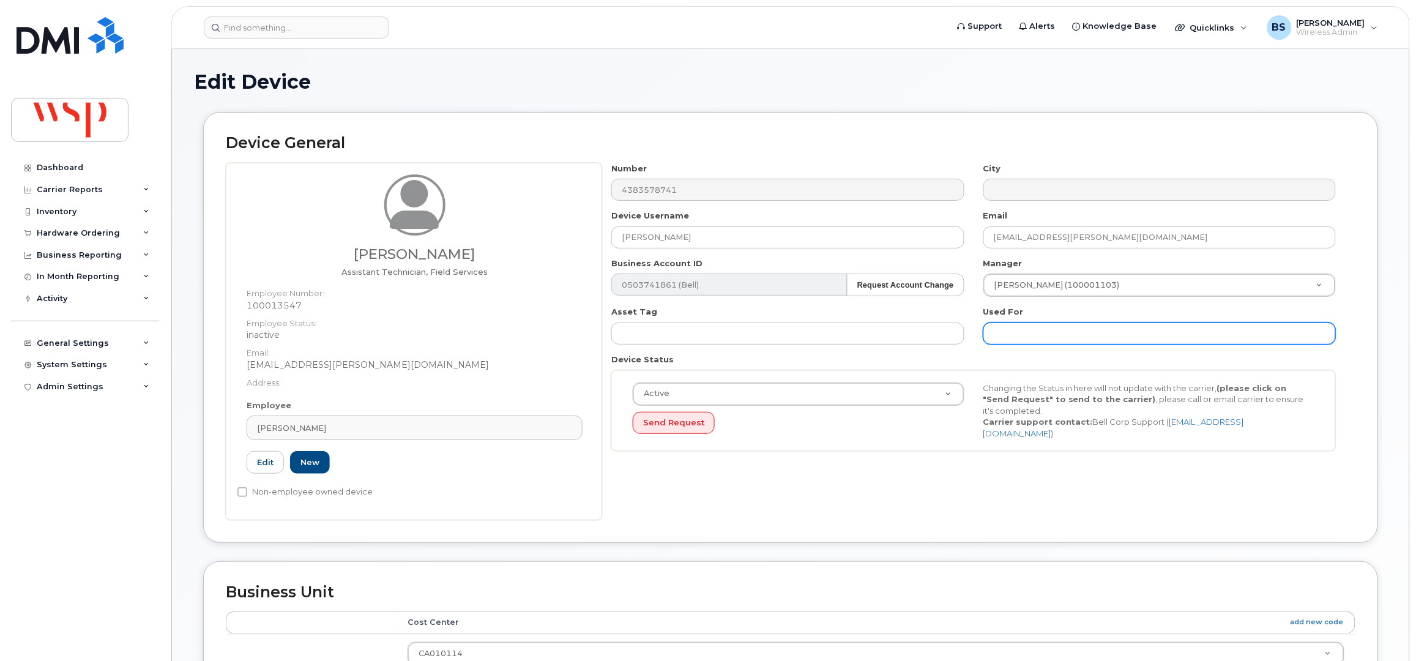
click at [1007, 334] on input "text" at bounding box center [1159, 333] width 352 height 22
paste input "[PERSON_NAME]"
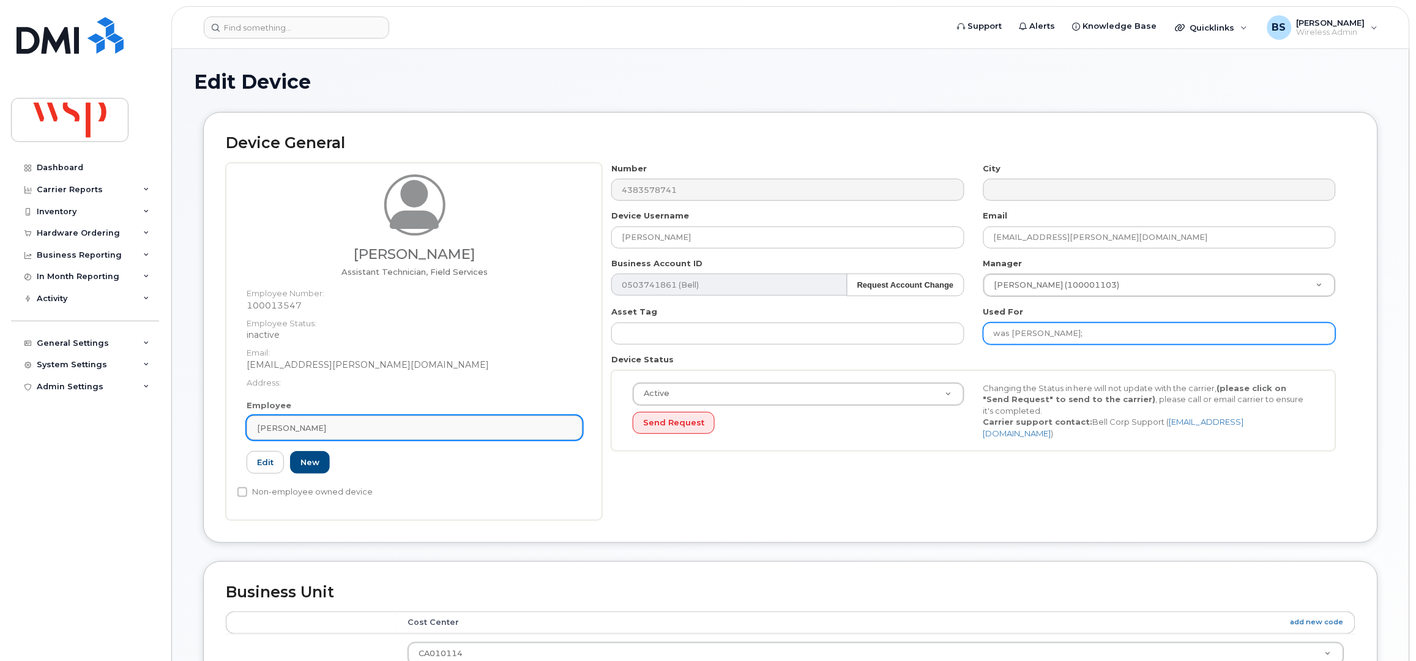
type input "was Amine Gannouni;"
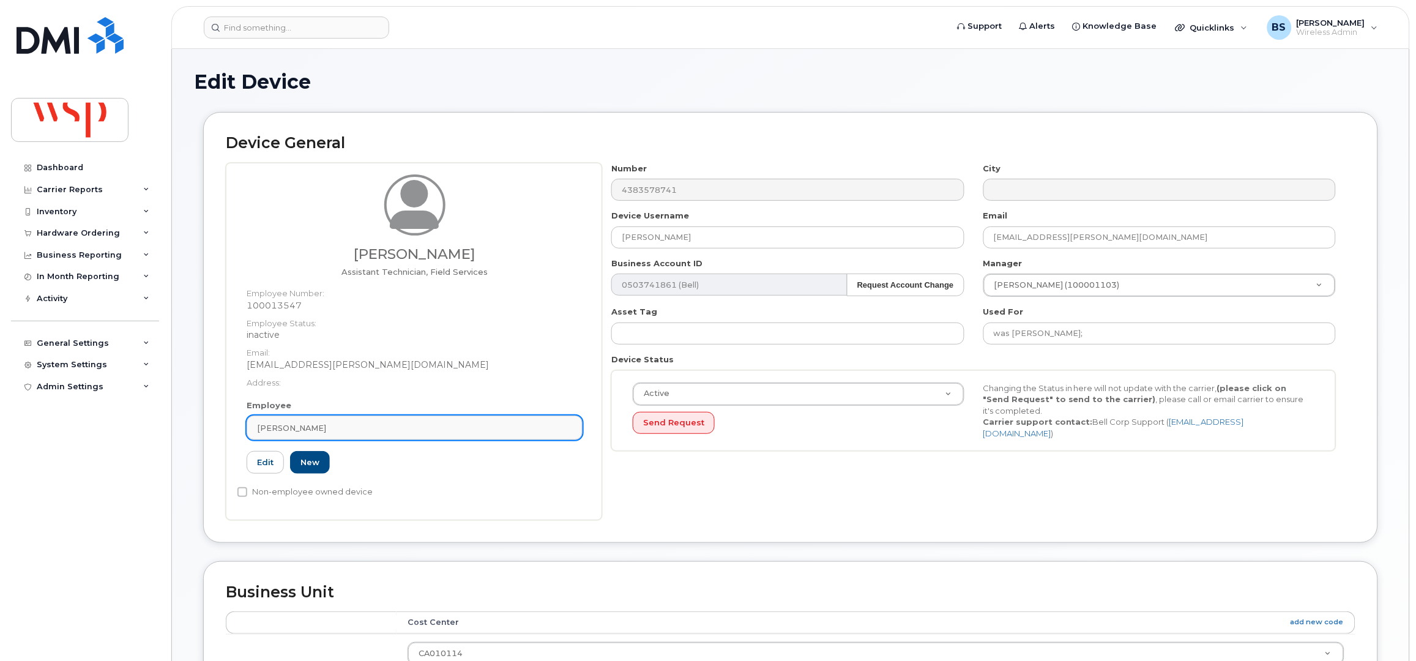
click at [406, 423] on div "[PERSON_NAME]" at bounding box center [414, 428] width 315 height 12
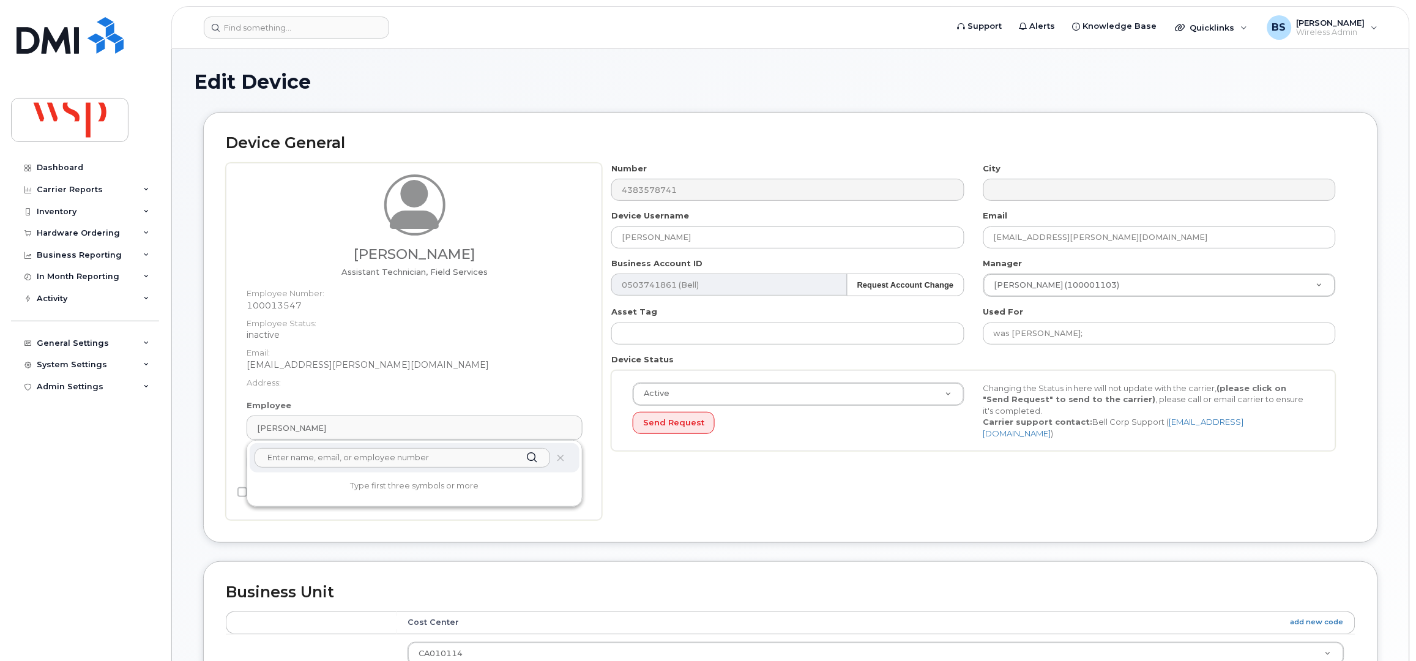
click at [315, 463] on input "text" at bounding box center [403, 458] width 296 height 20
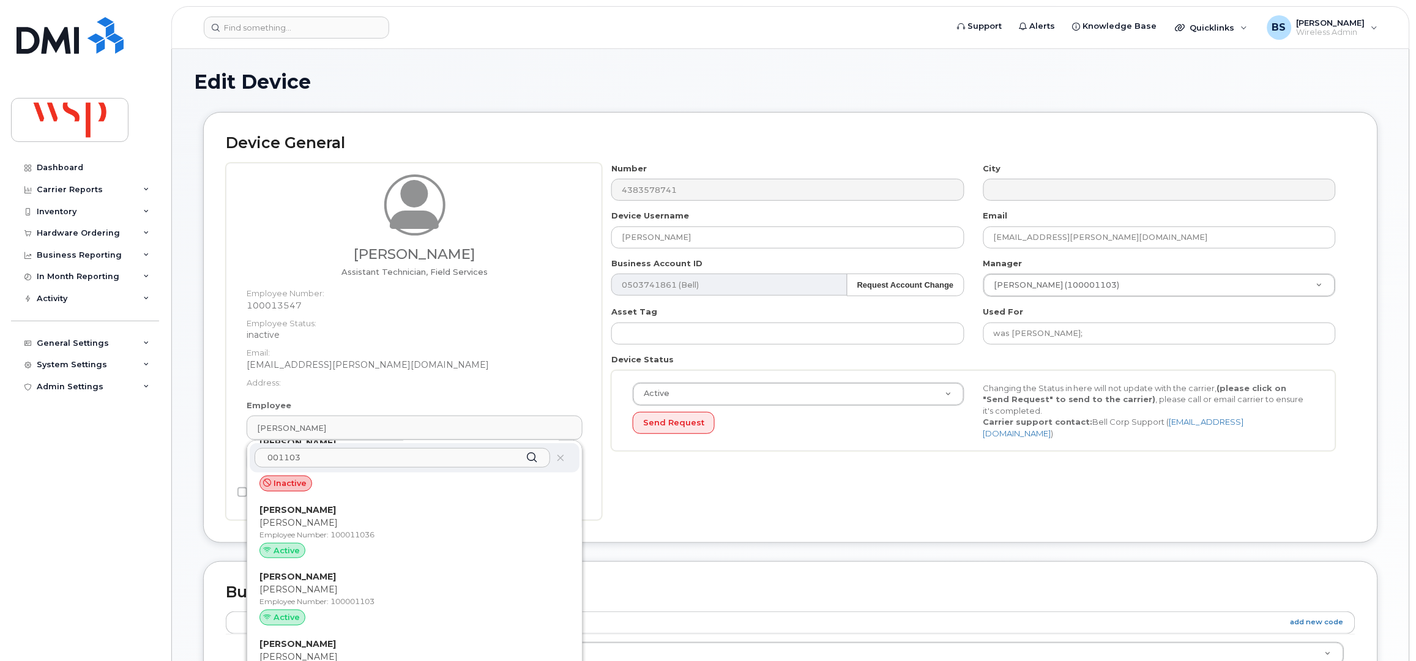
scroll to position [408, 0]
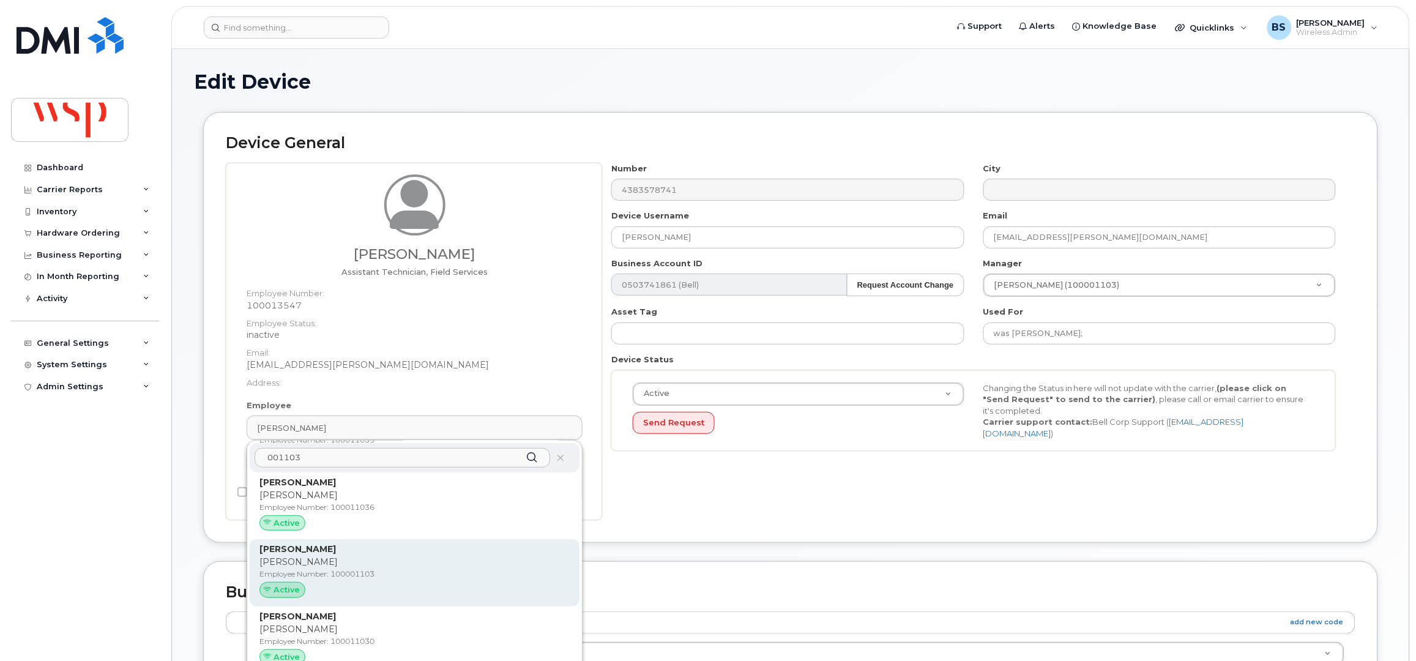
type input "001103"
click at [328, 560] on p "[PERSON_NAME]" at bounding box center [414, 562] width 310 height 13
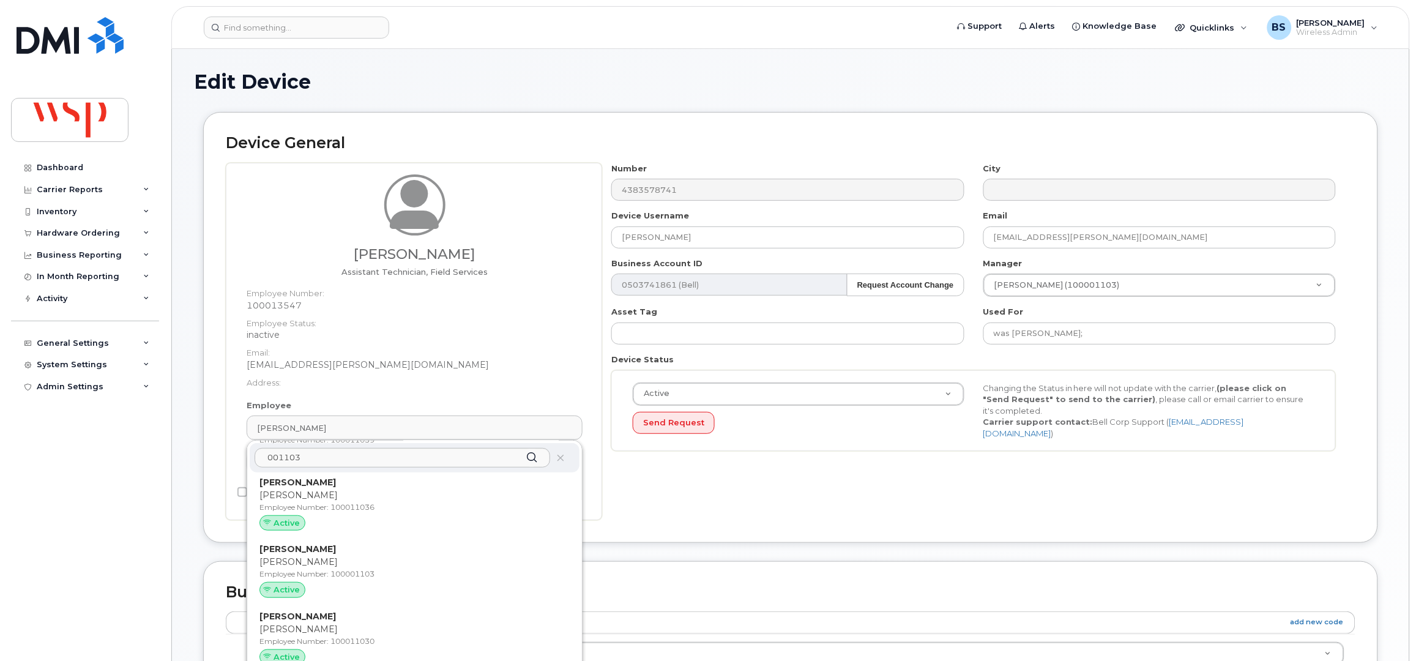
type input "[PERSON_NAME]"
type input "[PERSON_NAME][EMAIL_ADDRESS][PERSON_NAME][DOMAIN_NAME]"
type input "5769884"
type input "100001103"
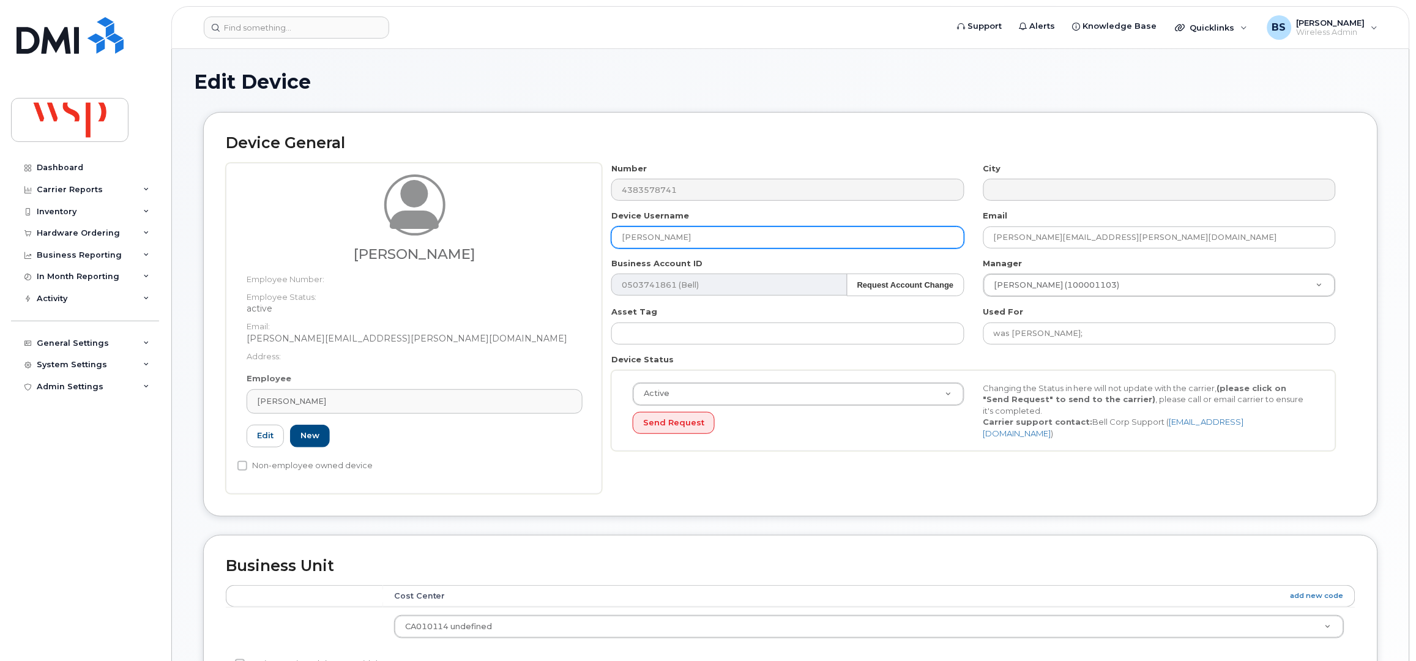
drag, startPoint x: 734, startPoint y: 234, endPoint x: 458, endPoint y: 215, distance: 276.7
click at [460, 215] on div "Marc-Olivier de Guise Employee Number: Employee Status: active Email: Marc-Oliv…" at bounding box center [791, 328] width 1130 height 331
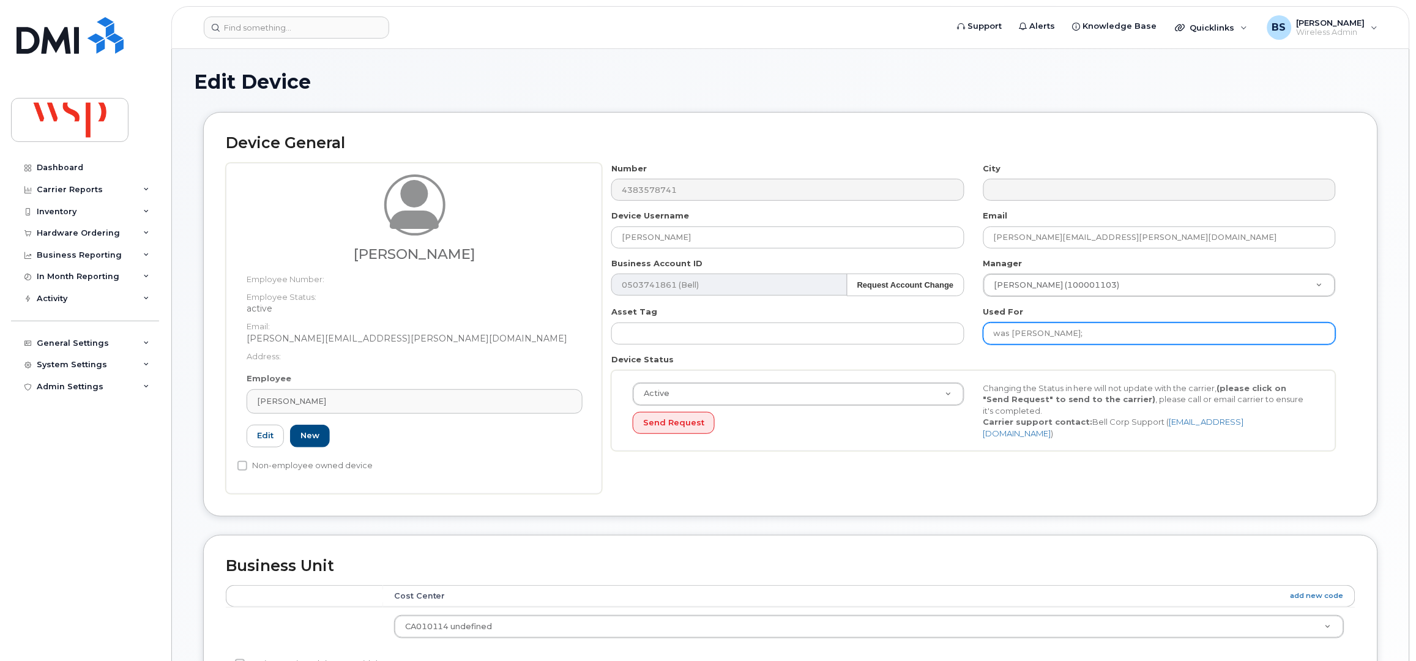
click at [1151, 330] on input "was Amine Gannouni;" at bounding box center [1159, 333] width 352 height 22
paste input "[PERSON_NAME]"
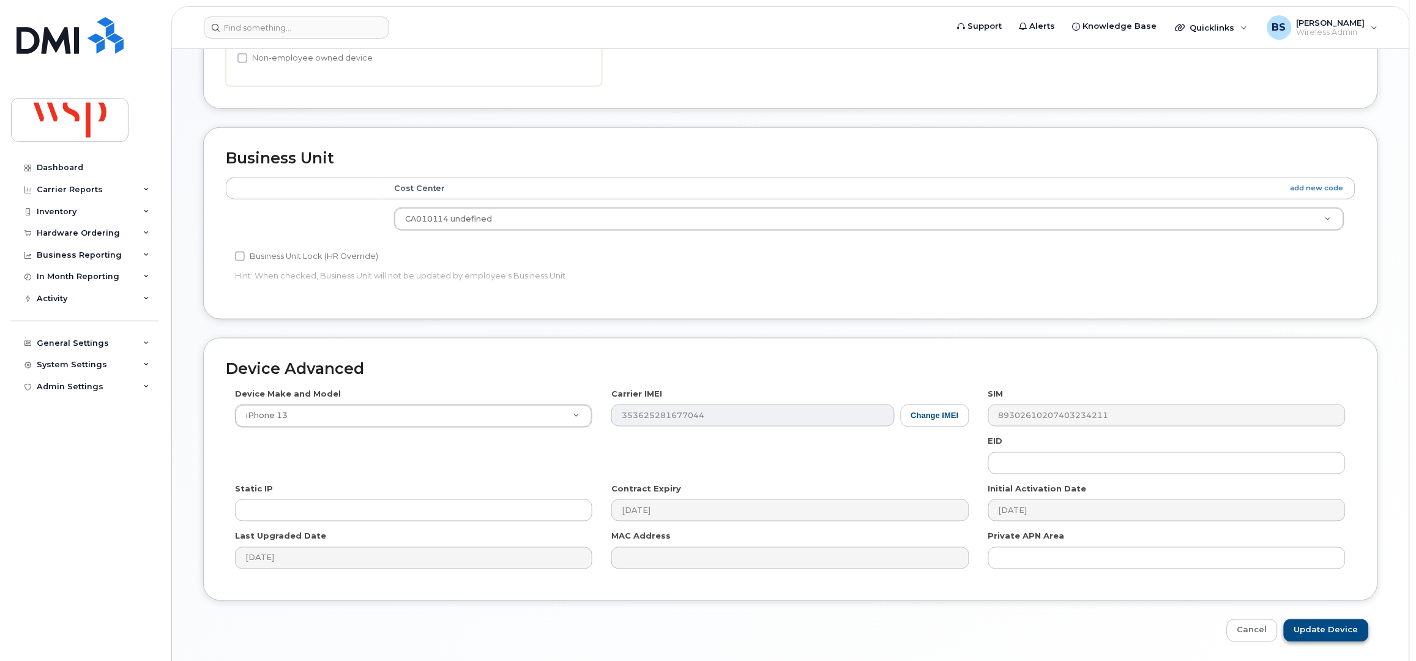
type input "was Amine Gannouni; Marc-Olivier de Guise"
click at [1330, 632] on input "Update Device" at bounding box center [1326, 630] width 85 height 23
type input "Saving..."
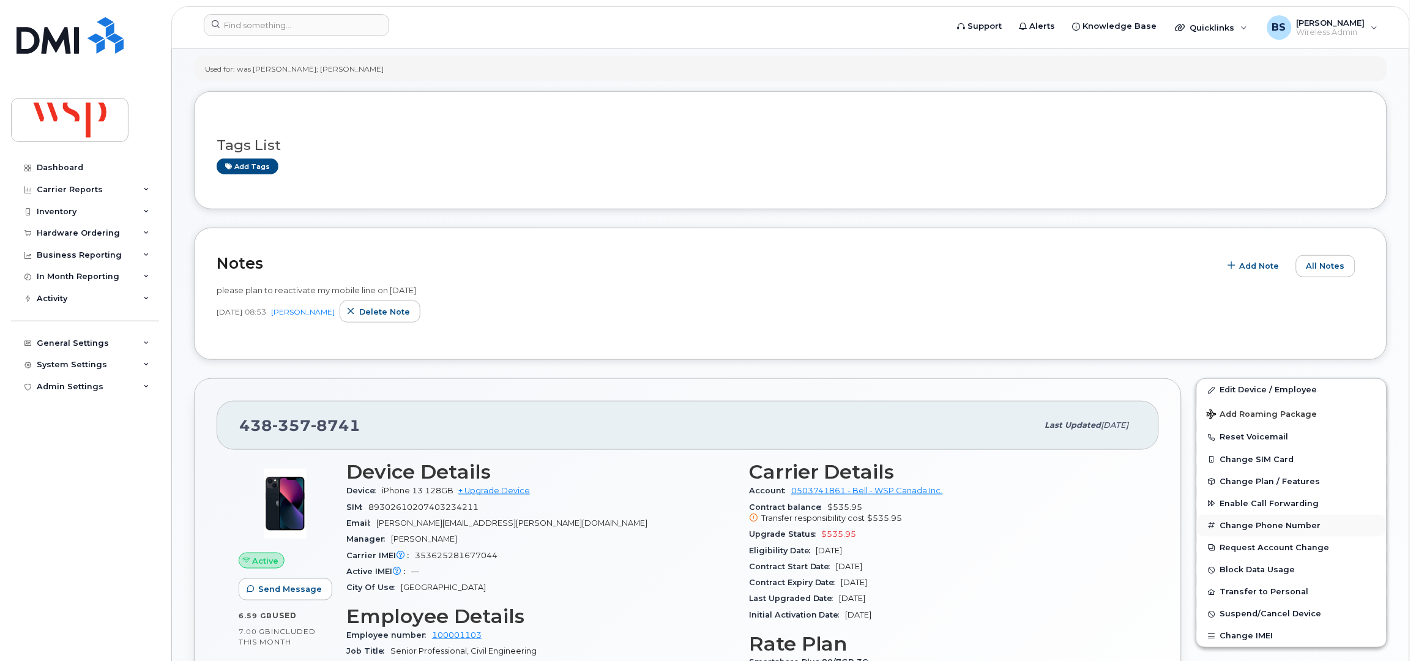
scroll to position [163, 0]
click at [1234, 618] on span "Suspend/Cancel Device" at bounding box center [1271, 613] width 102 height 9
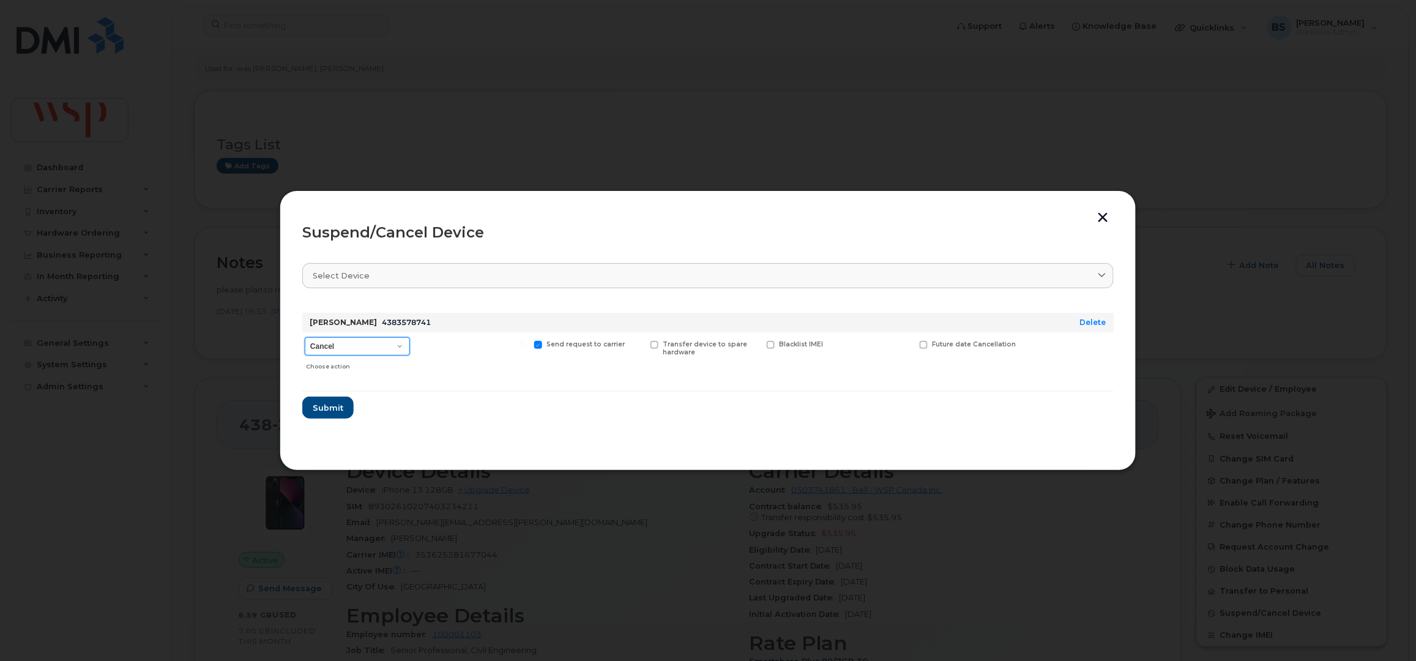
click at [354, 352] on select "Cancel Suspend - Extend Suspension Suspend - Reduced Rate Suspend - Full Rate S…" at bounding box center [357, 346] width 105 height 18
select select "[object Object]"
click at [305, 337] on select "Cancel Suspend - Extend Suspension Suspend - Reduced Rate Suspend - Full Rate S…" at bounding box center [357, 346] width 105 height 18
click at [333, 408] on span "Submit" at bounding box center [327, 408] width 31 height 12
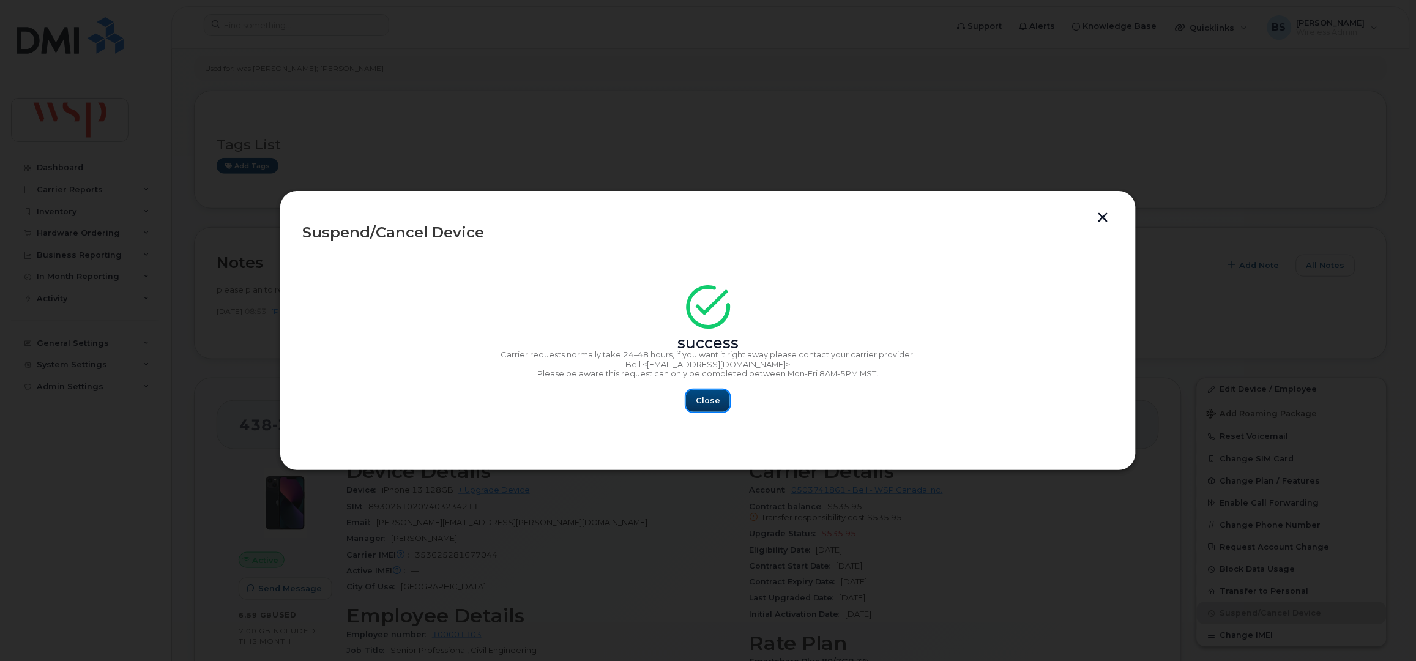
click at [707, 394] on button "Close" at bounding box center [708, 401] width 44 height 22
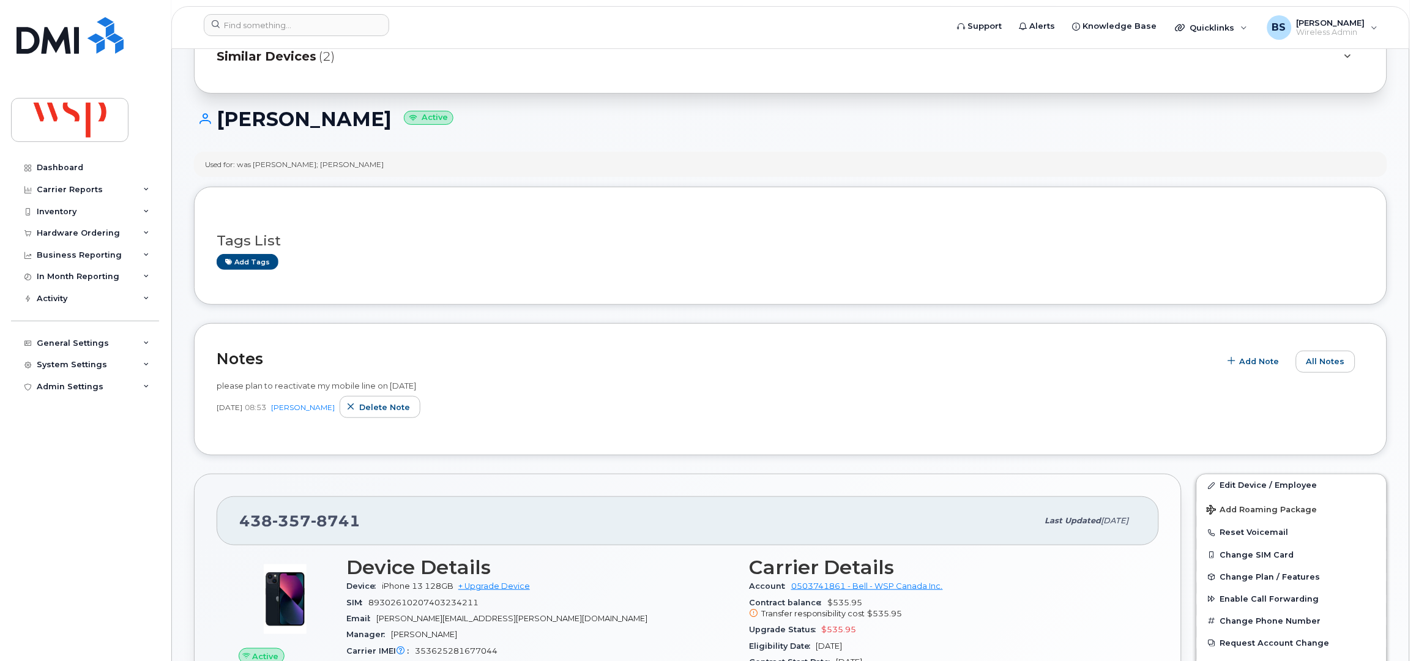
scroll to position [0, 0]
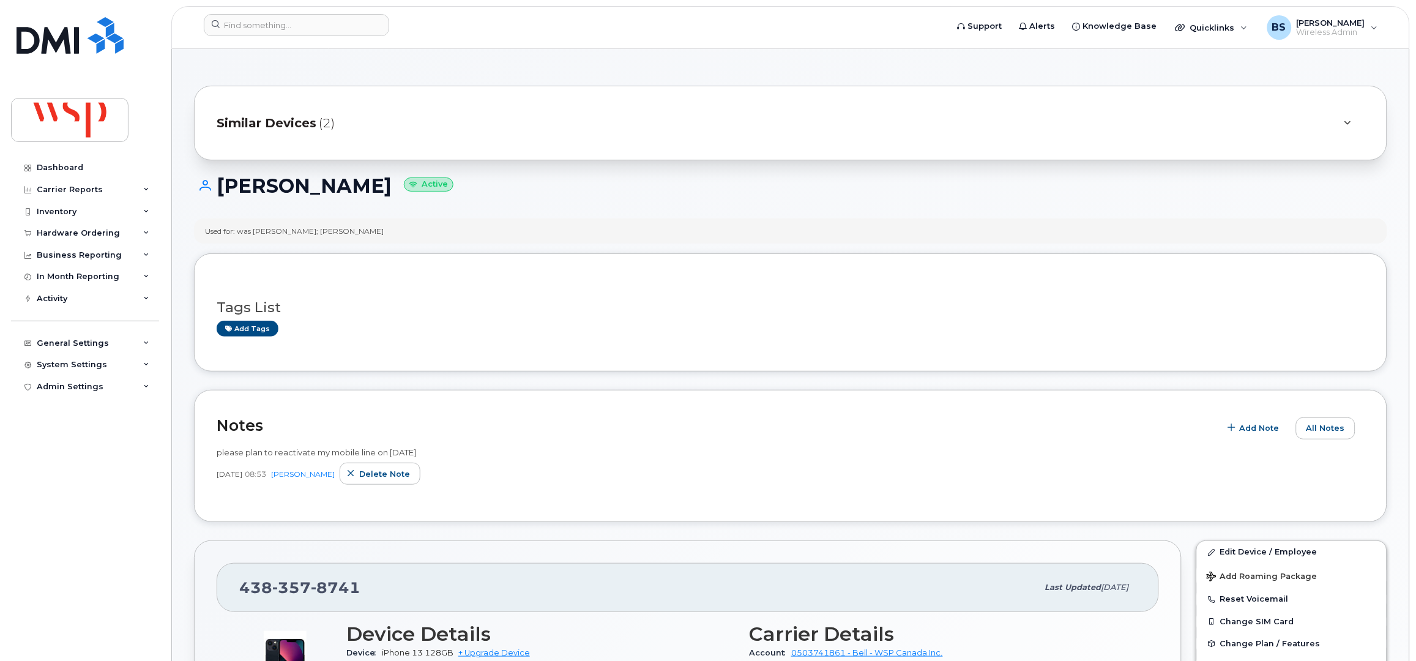
click at [425, 128] on div "Similar Devices (2)" at bounding box center [774, 122] width 1114 height 29
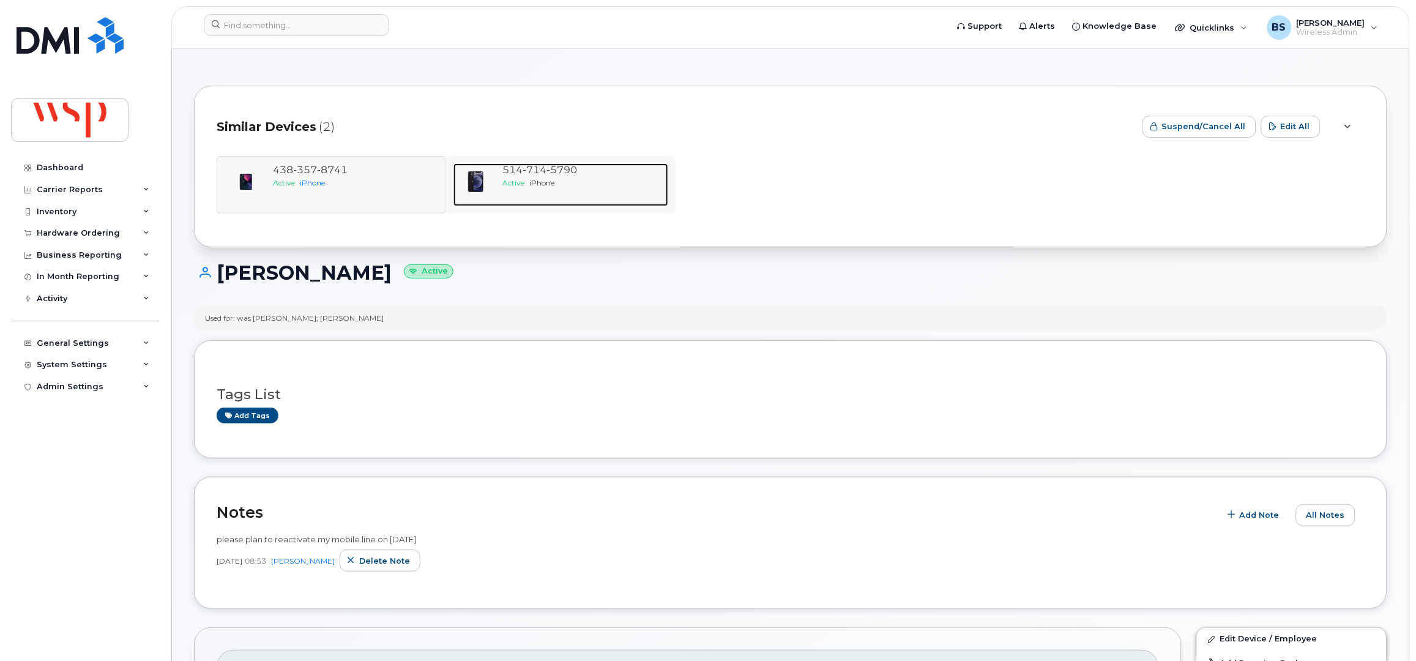
click at [556, 182] on div "Active iPhone" at bounding box center [582, 182] width 161 height 10
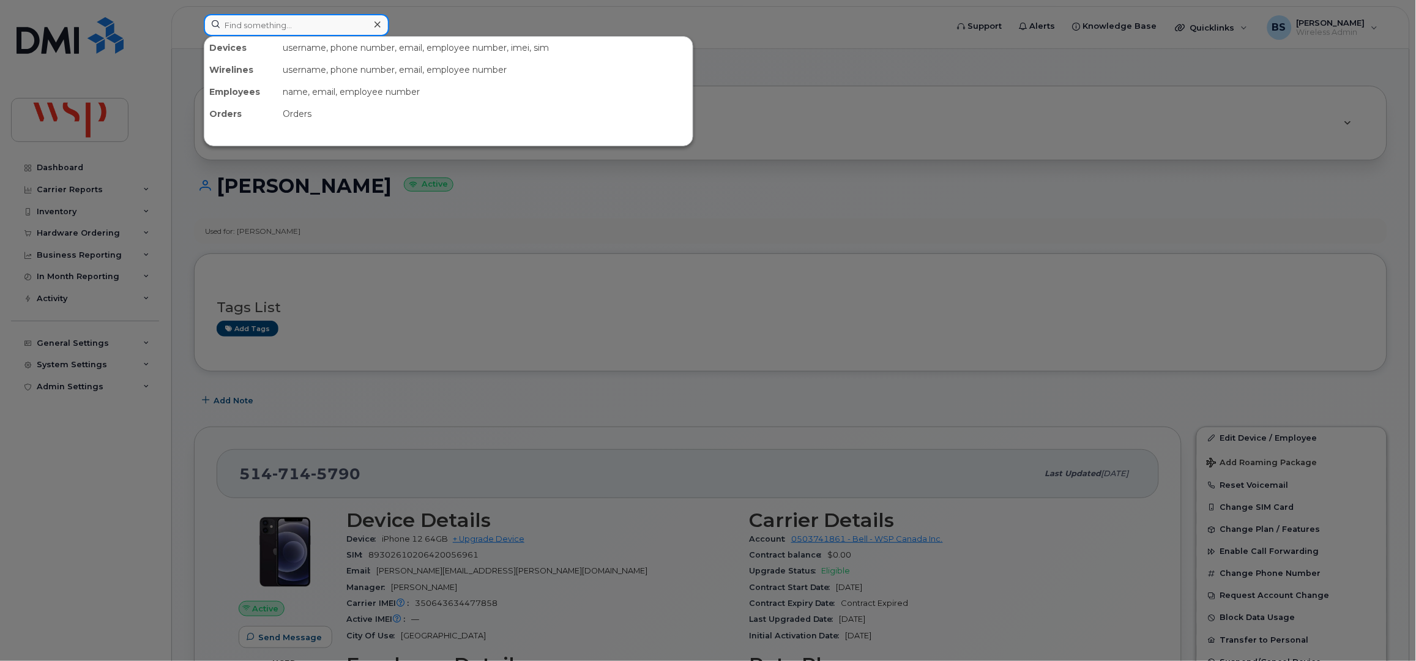
click at [258, 25] on input at bounding box center [296, 25] width 185 height 22
paste input "514-292-6453"
click at [297, 19] on input "514-292-6453" at bounding box center [296, 25] width 185 height 22
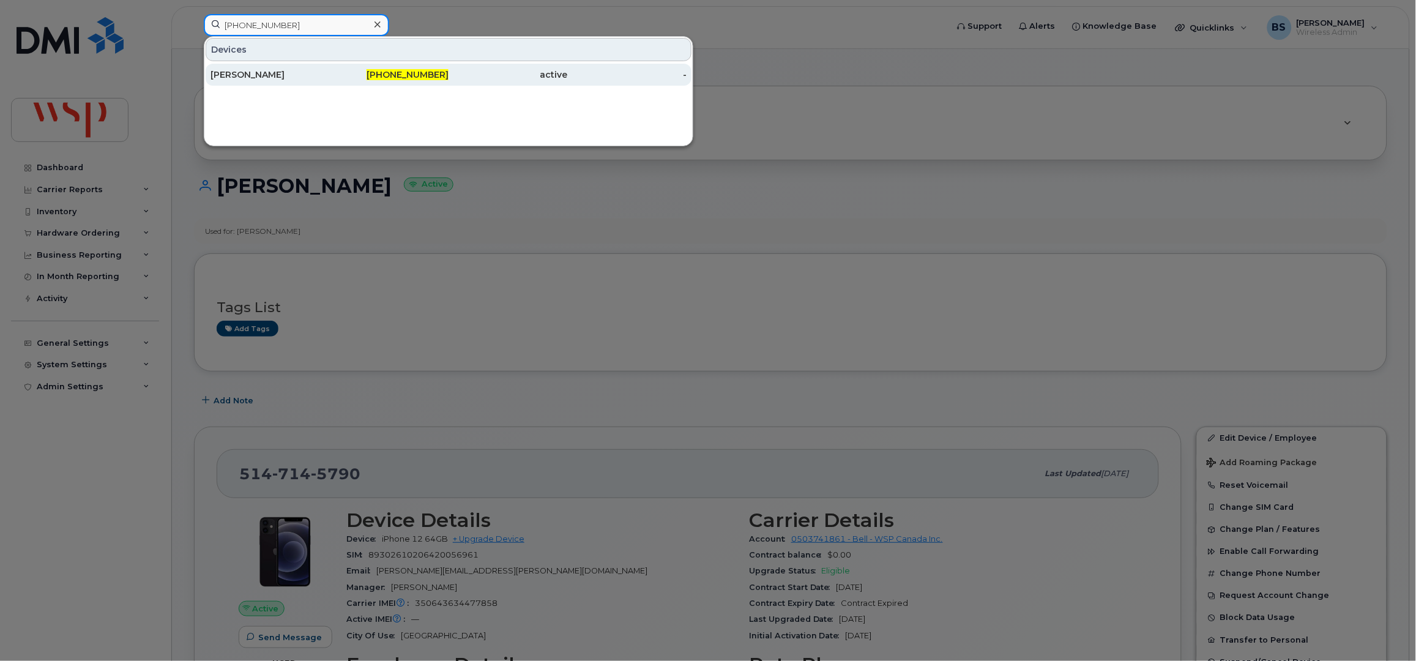
type input "514-292-6453"
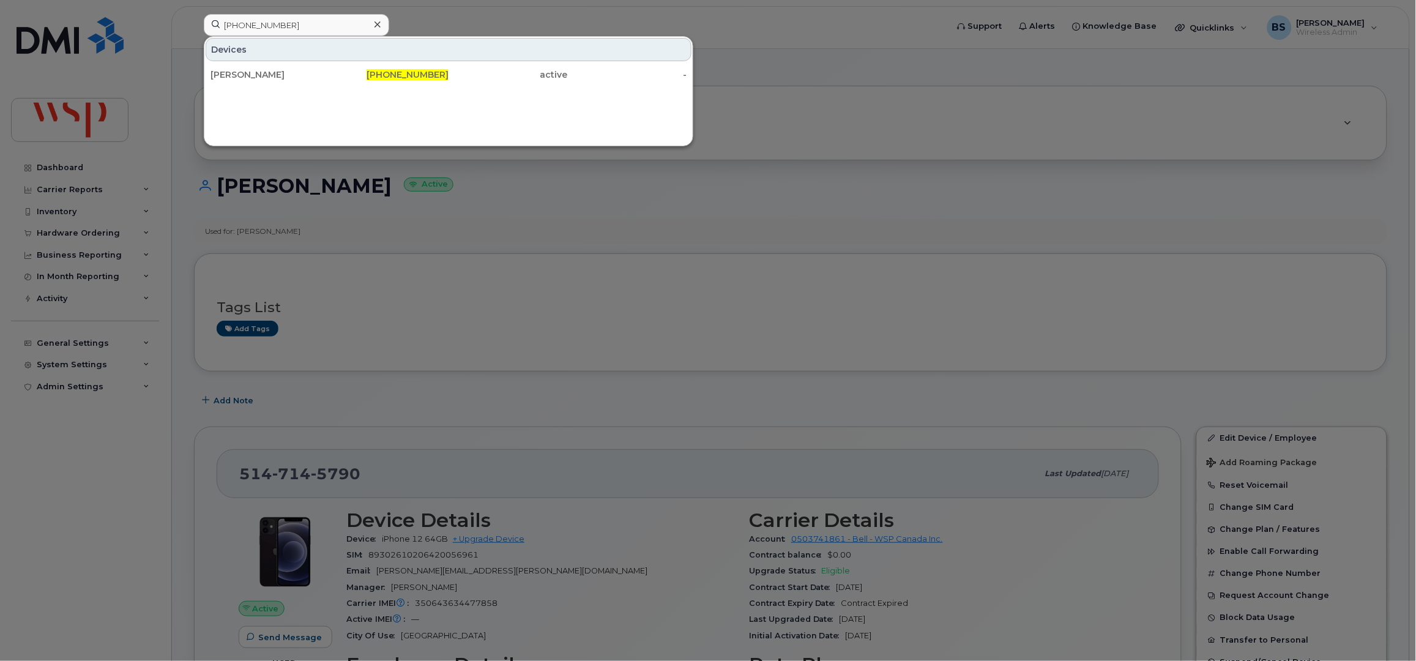
drag, startPoint x: 250, startPoint y: 72, endPoint x: 348, endPoint y: 136, distance: 117.1
click at [250, 72] on div "Amine Gannouni" at bounding box center [270, 75] width 119 height 12
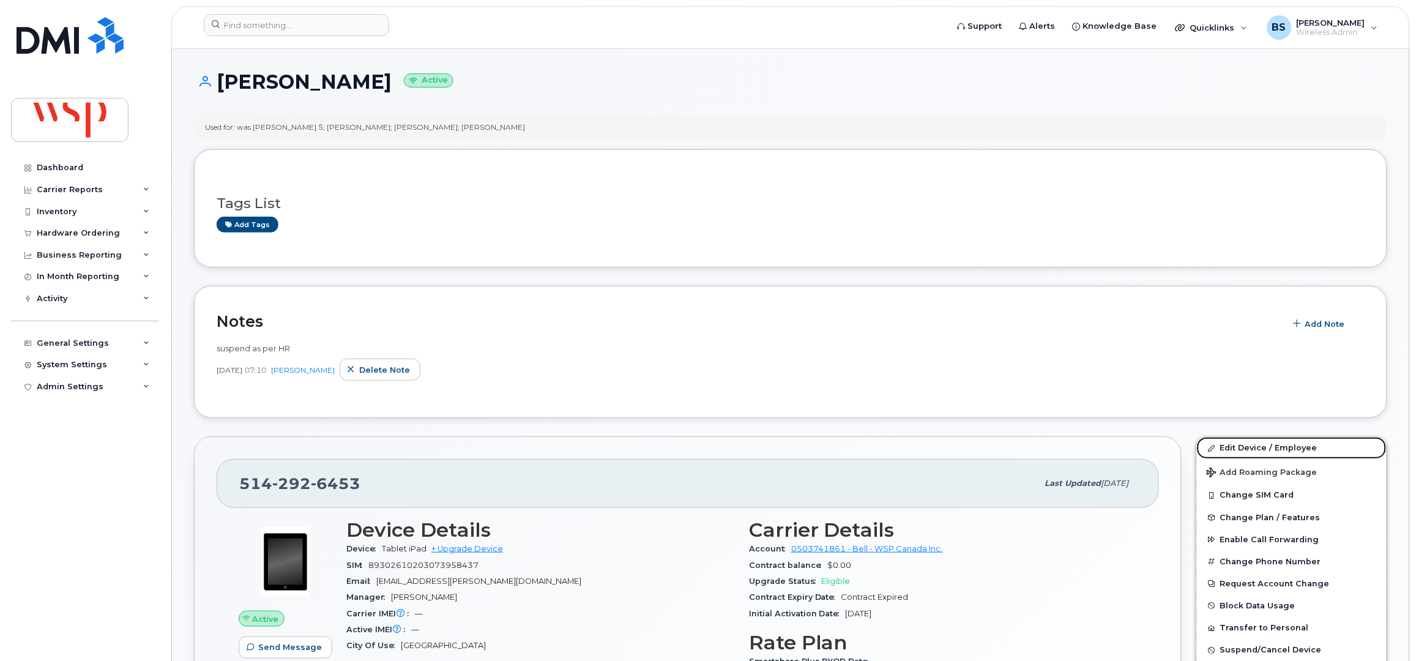
click at [1236, 447] on link "Edit Device / Employee" at bounding box center [1292, 448] width 190 height 22
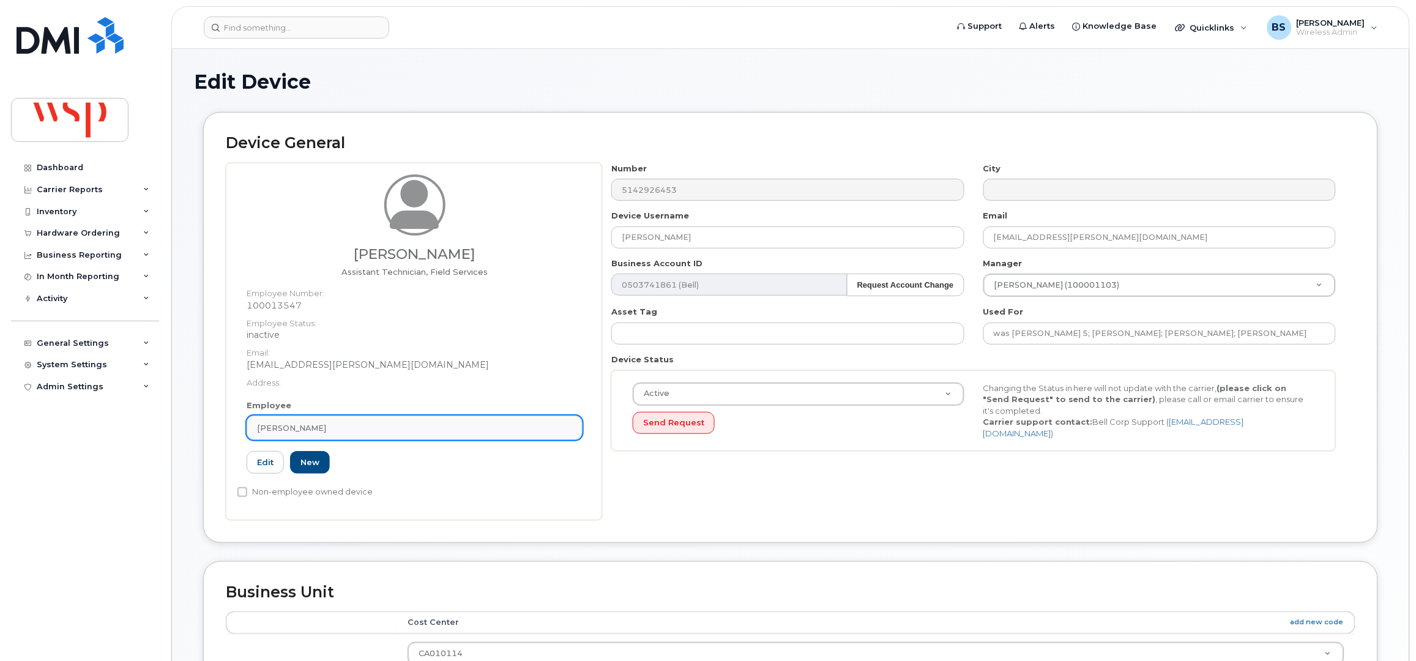
click at [352, 427] on div "[PERSON_NAME]" at bounding box center [414, 428] width 315 height 12
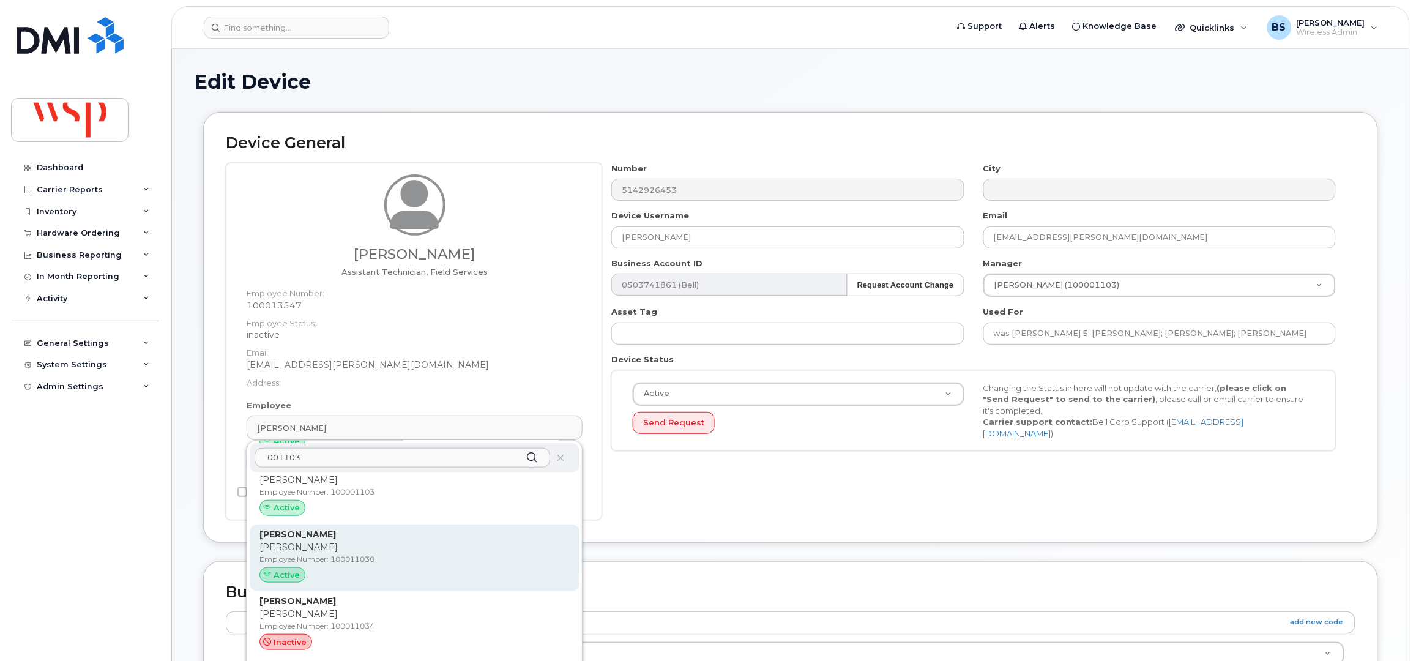
scroll to position [326, 0]
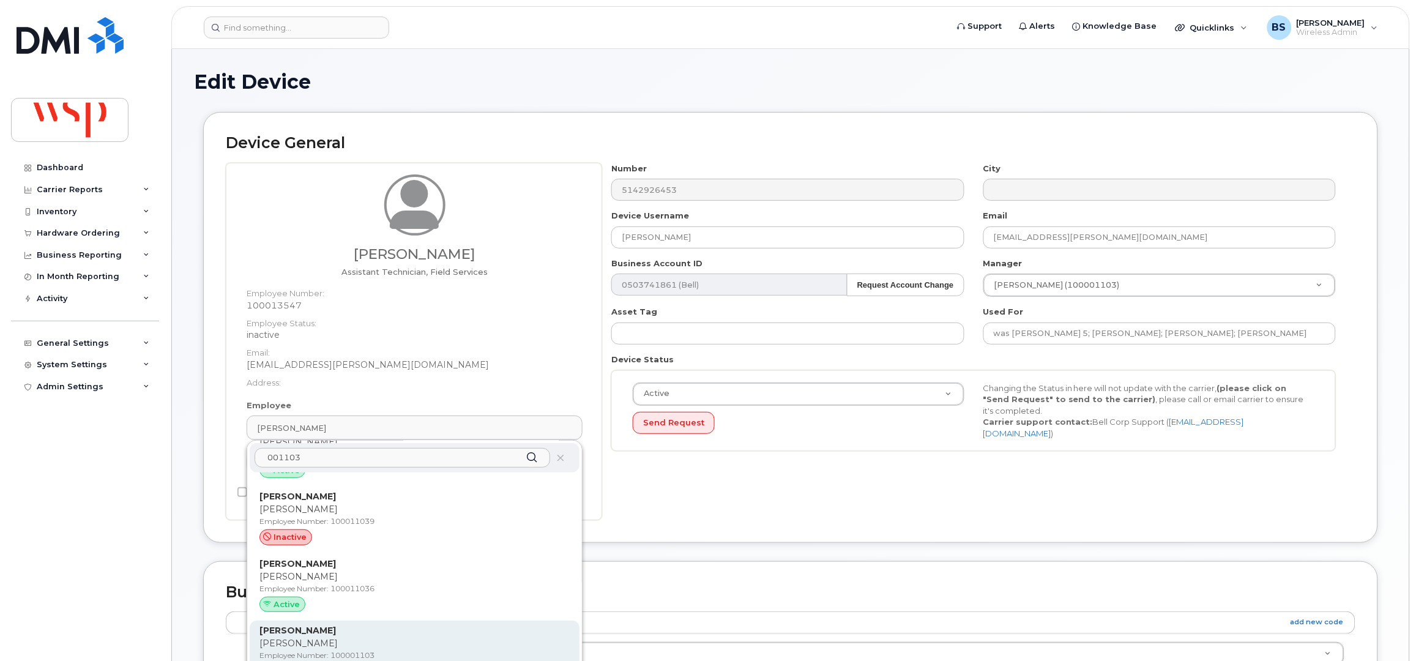
type input "001103"
click at [327, 635] on strong "Marc-Olivier de Guise" at bounding box center [297, 630] width 76 height 11
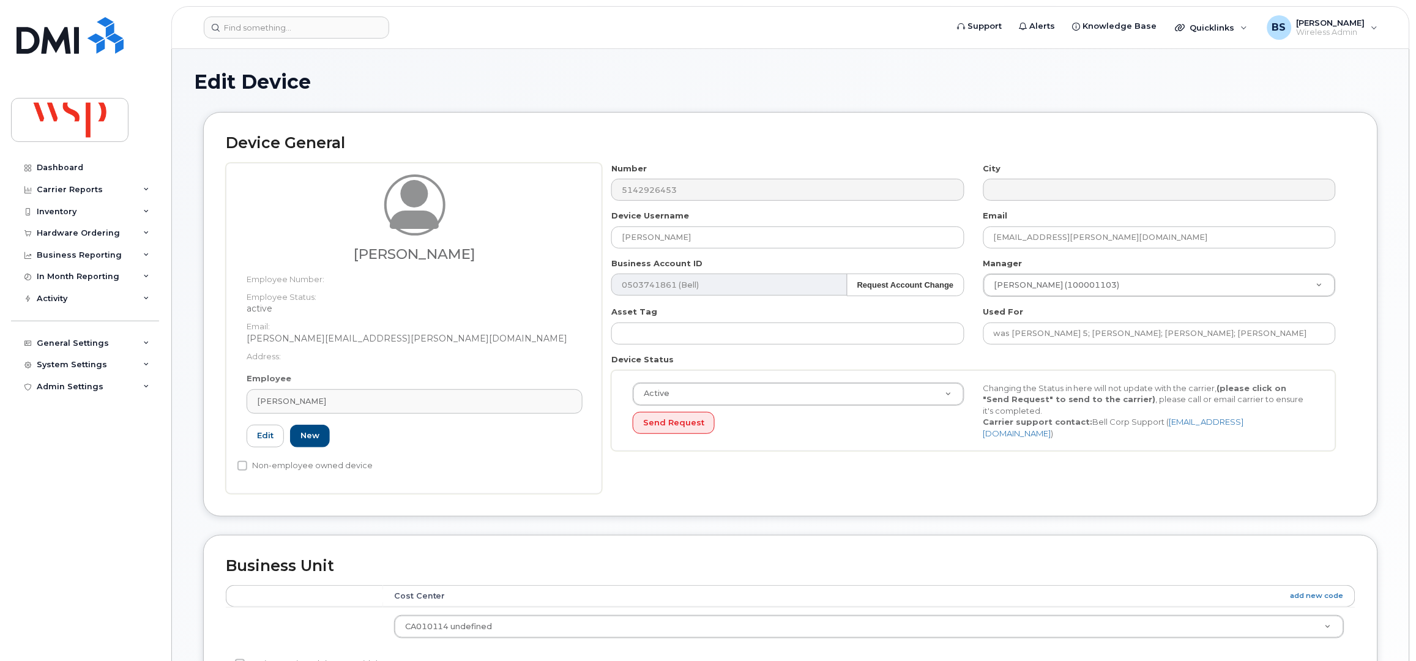
type input "100001103"
type input "Marc-Olivier de Guise"
type input "marc-olivier.deguise@wsp.com"
type input "5769884"
drag, startPoint x: 723, startPoint y: 231, endPoint x: 565, endPoint y: 233, distance: 157.9
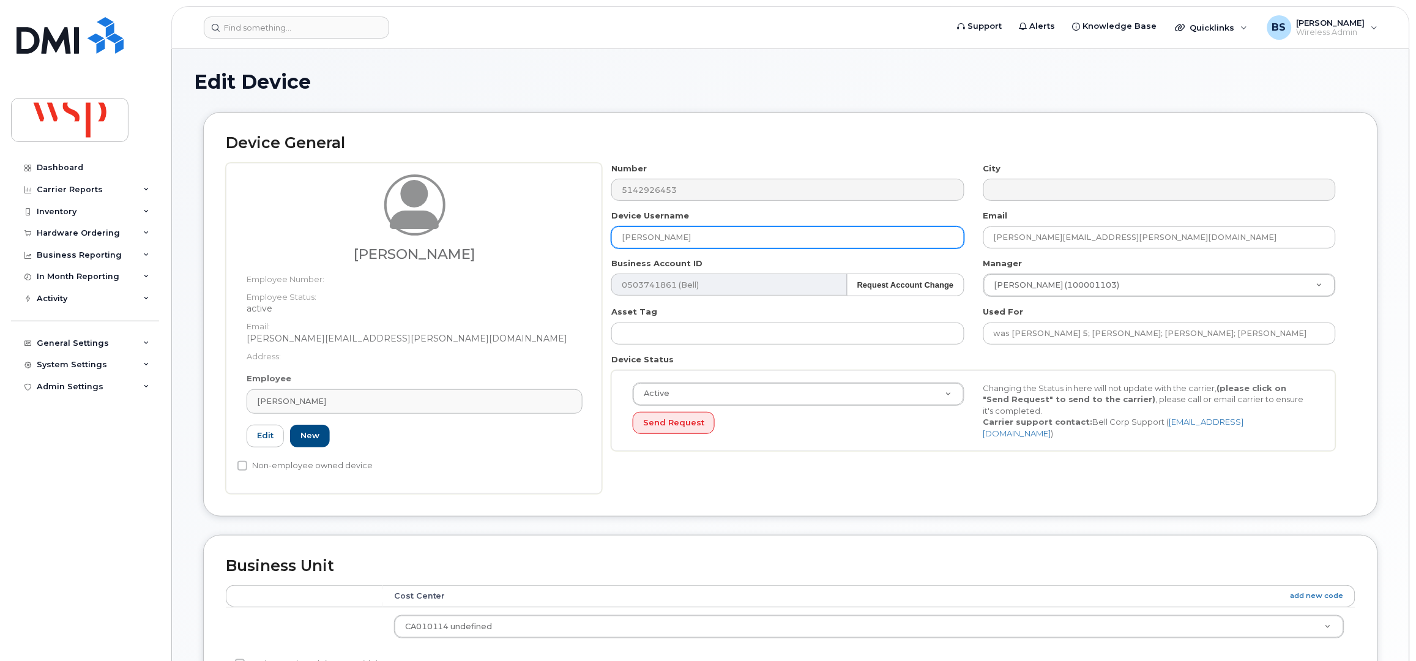
click at [567, 233] on div "Marc-Olivier de Guise Employee Number: Employee Status: active Email: Marc-Oliv…" at bounding box center [791, 328] width 1130 height 331
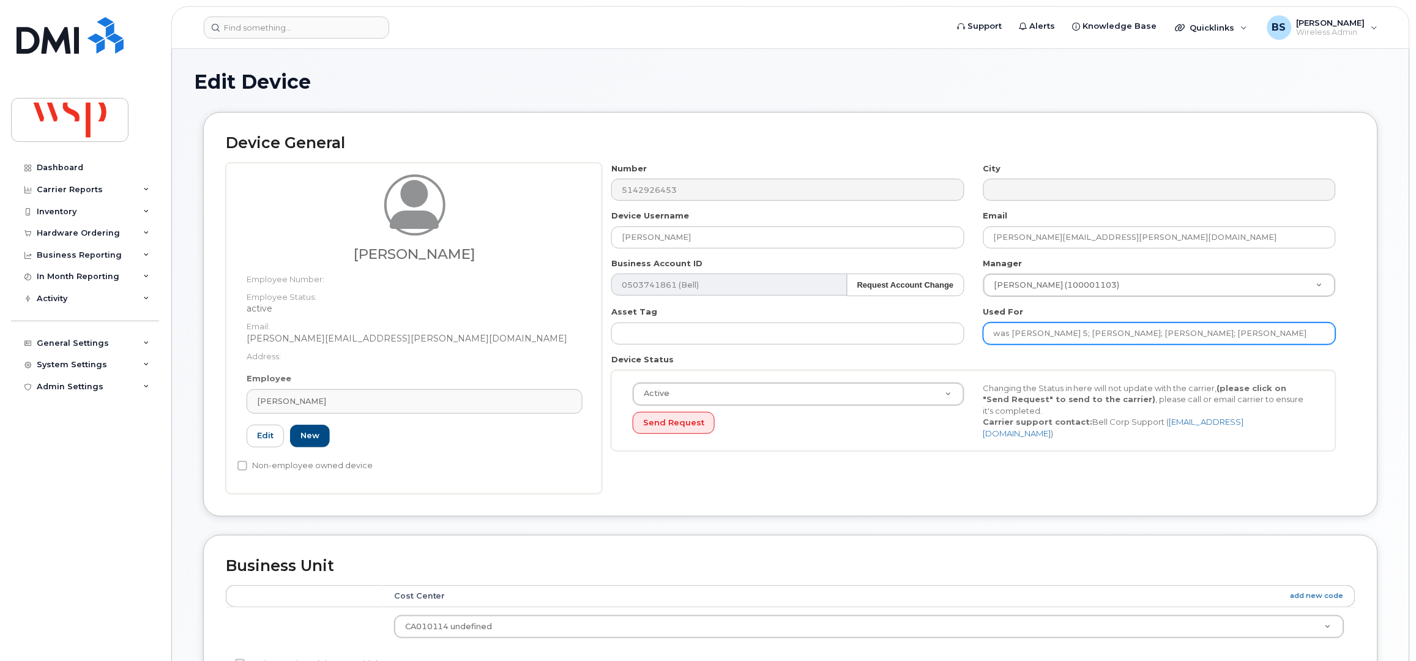
click at [1267, 338] on input "was François Gauvin Ipad 5; Yanick Gourde; Sébastien Gaudelli; Amine Gannouni" at bounding box center [1159, 333] width 352 height 22
paste input "Marc-Olivier de Guise"
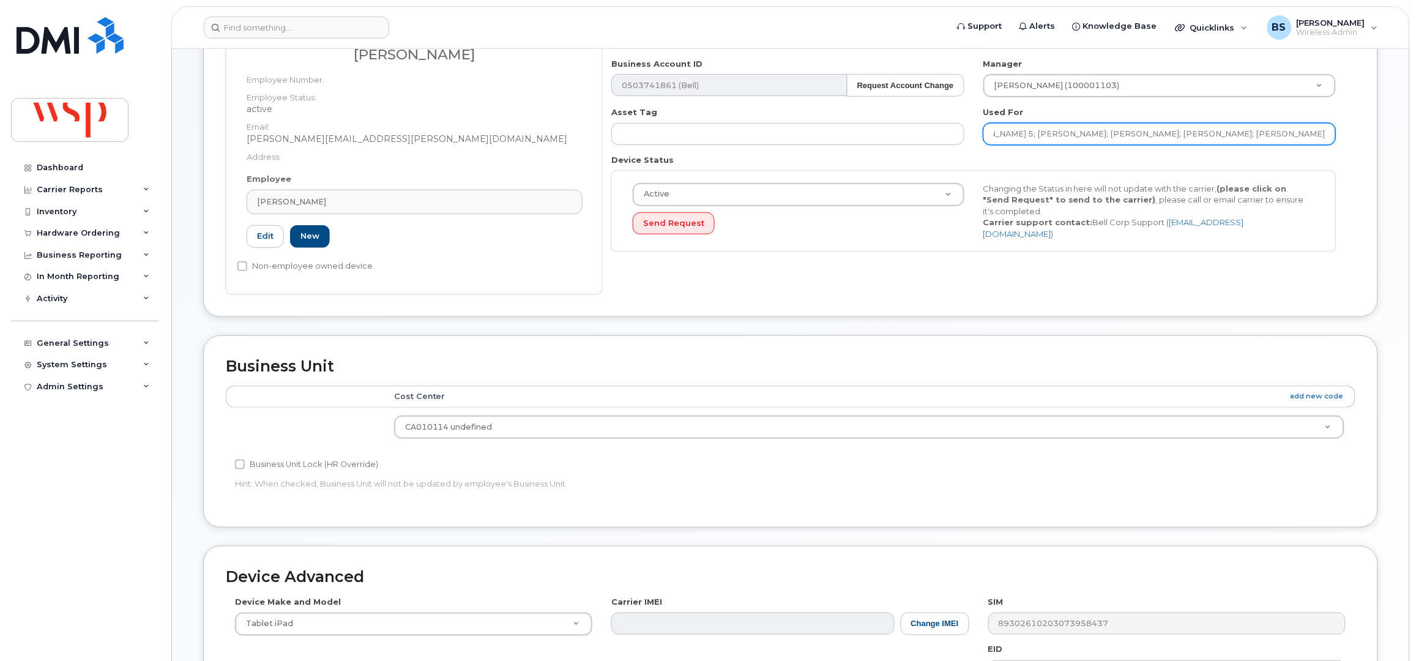
scroll to position [451, 0]
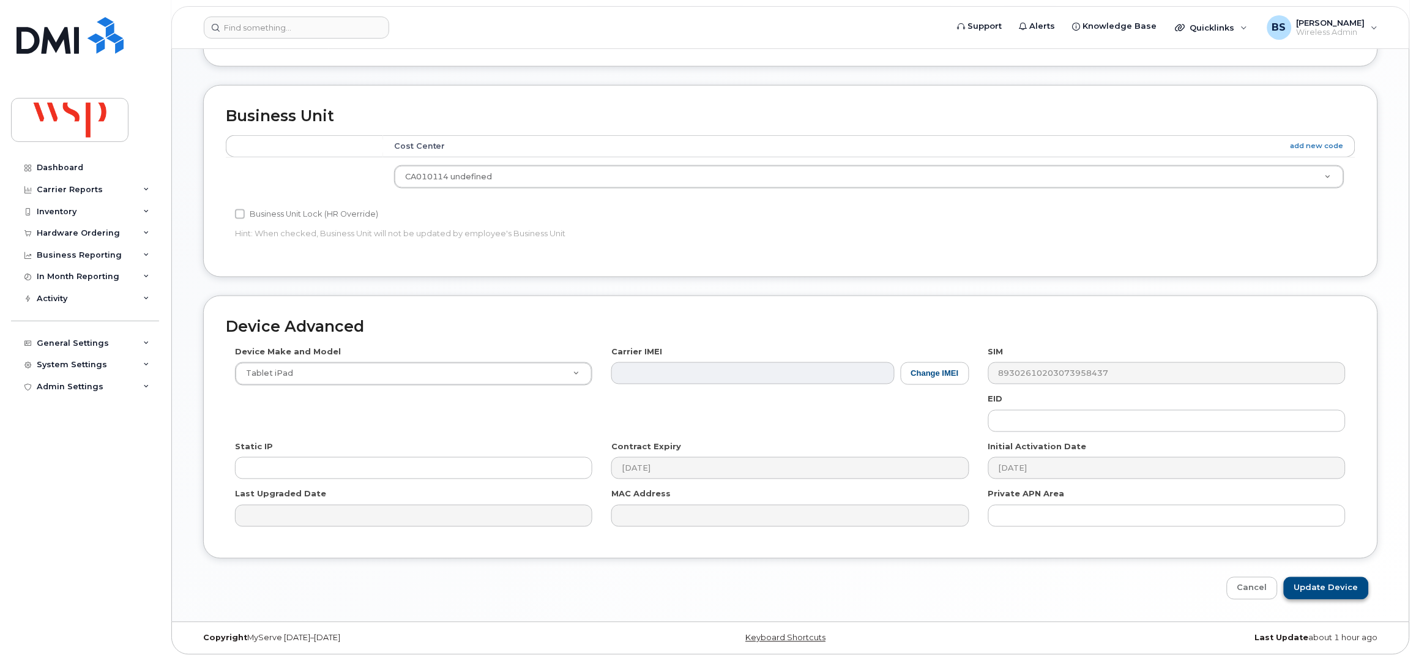
type input "was François Gauvin Ipad 5; Yanick Gourde; Sébastien Gaudelli; Amine Gannouni; …"
drag, startPoint x: 1327, startPoint y: 588, endPoint x: 1321, endPoint y: 584, distance: 6.6
click at [1327, 588] on input "Update Device" at bounding box center [1326, 588] width 85 height 23
type input "Saving..."
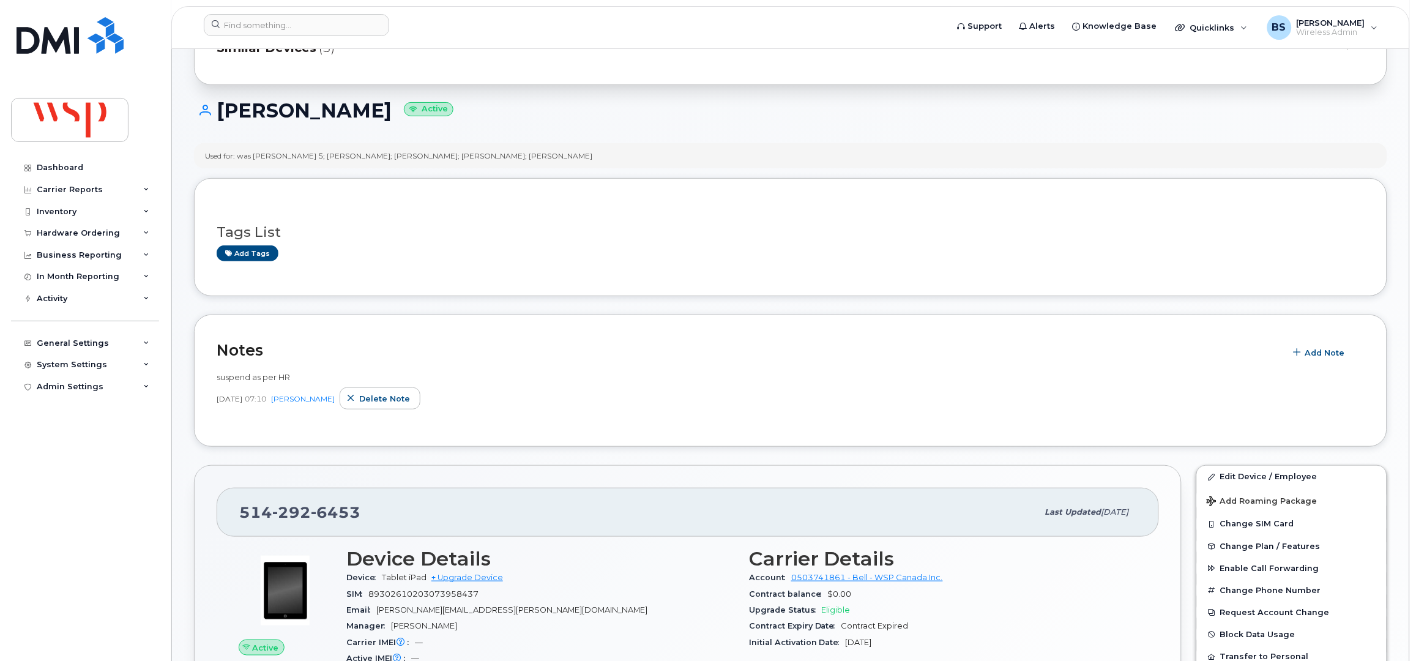
scroll to position [163, 0]
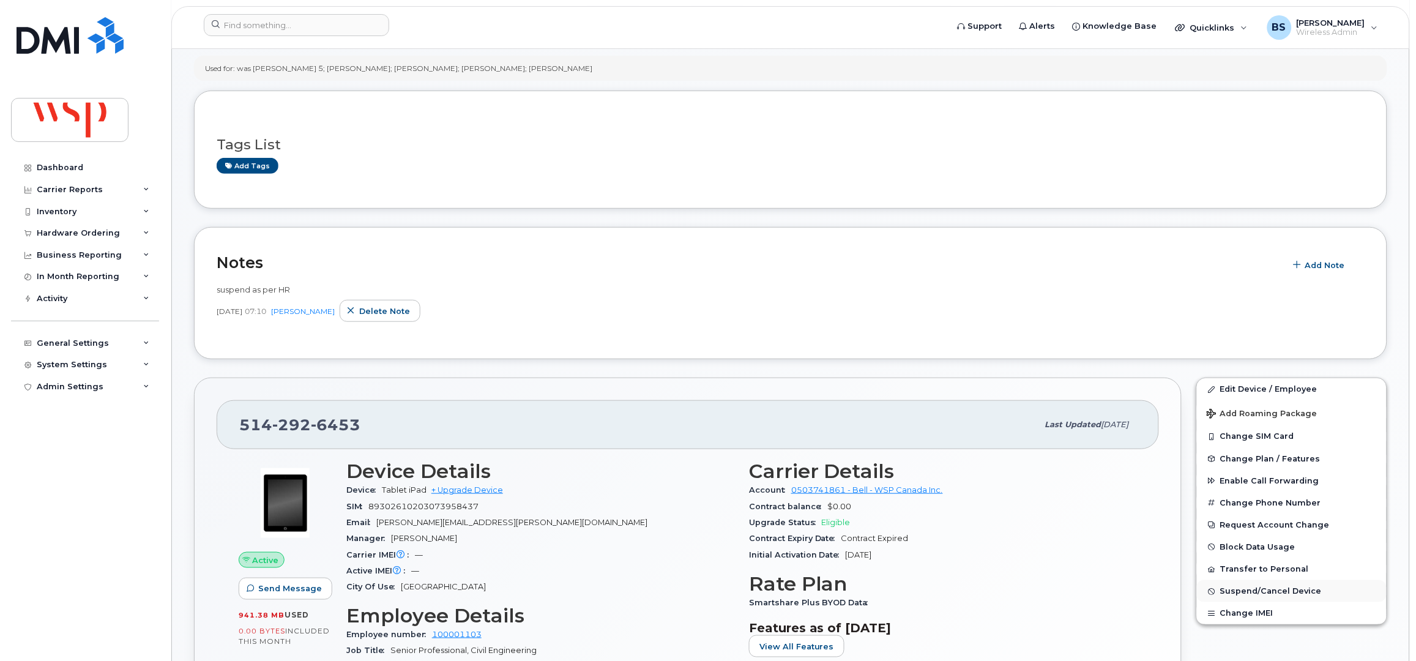
click at [1234, 596] on span "Suspend/Cancel Device" at bounding box center [1271, 591] width 102 height 9
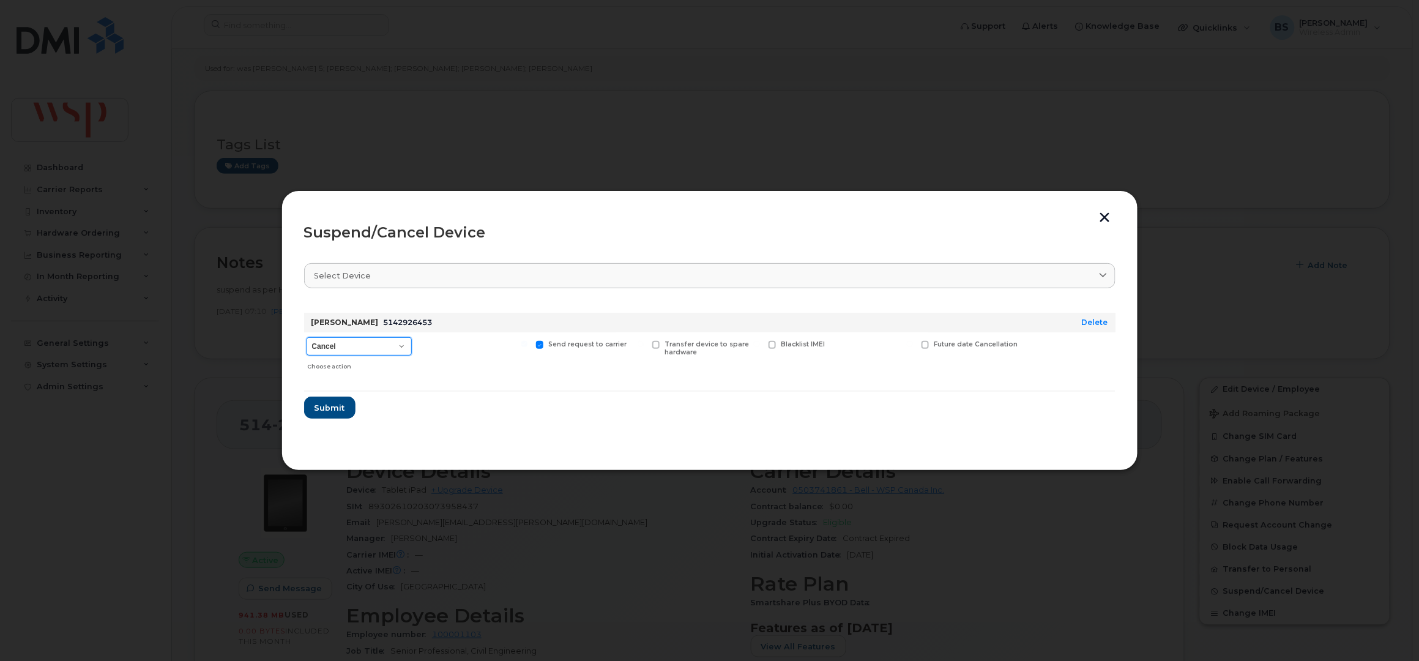
click at [390, 339] on select "Cancel Suspend - Extend Suspension Suspend - Reduced Rate Suspend - Full Rate S…" at bounding box center [359, 346] width 105 height 18
select select "[object Object]"
click at [307, 337] on select "Cancel Suspend - Extend Suspension Suspend - Reduced Rate Suspend - Full Rate S…" at bounding box center [359, 346] width 105 height 18
click at [330, 409] on span "Submit" at bounding box center [329, 408] width 31 height 12
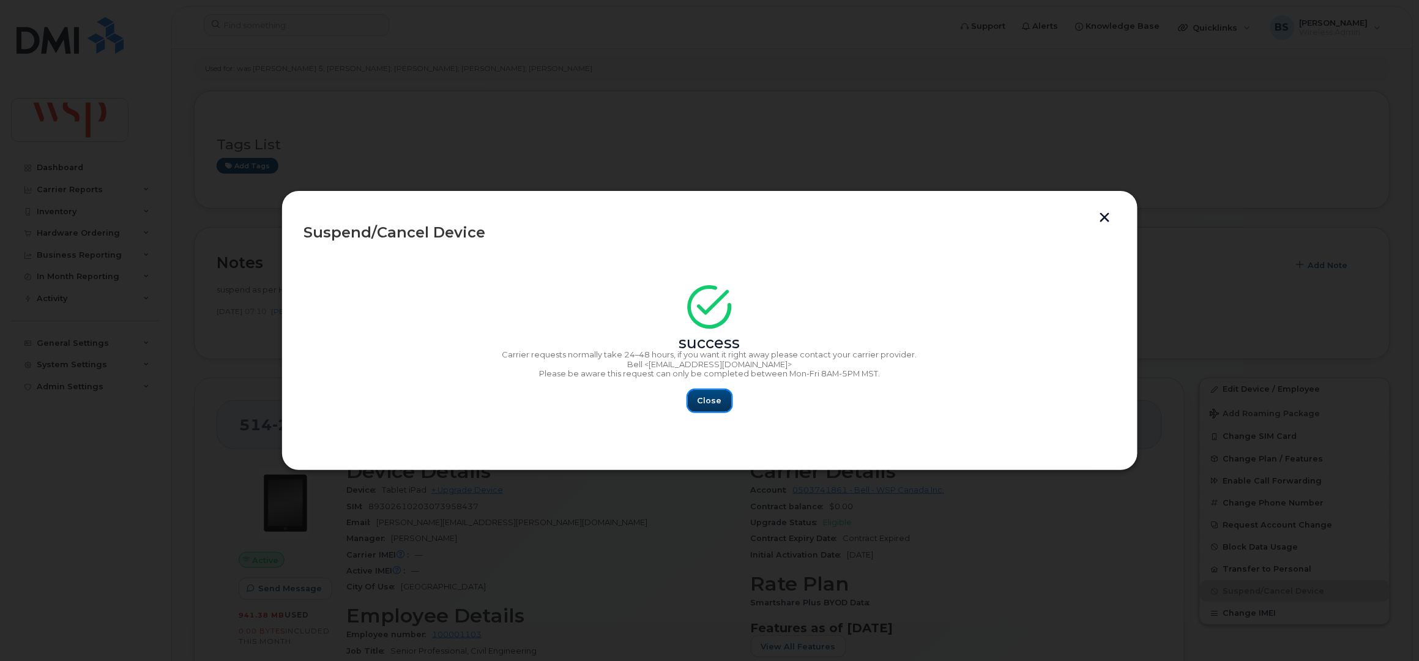
drag, startPoint x: 704, startPoint y: 400, endPoint x: 32, endPoint y: 410, distance: 671.4
click at [565, 410] on div "Close" at bounding box center [709, 401] width 811 height 22
click at [720, 397] on span "Close" at bounding box center [710, 401] width 24 height 12
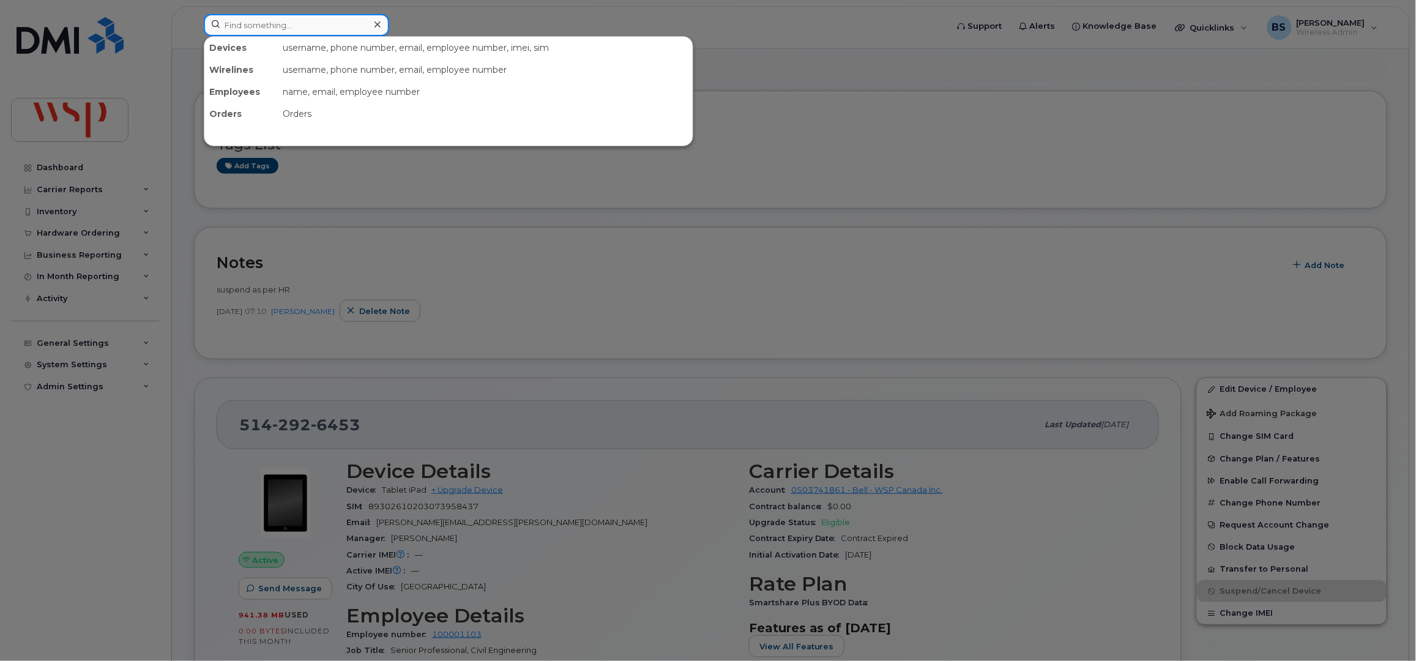
click at [334, 29] on input at bounding box center [296, 25] width 185 height 22
paste input "514-704-5840"
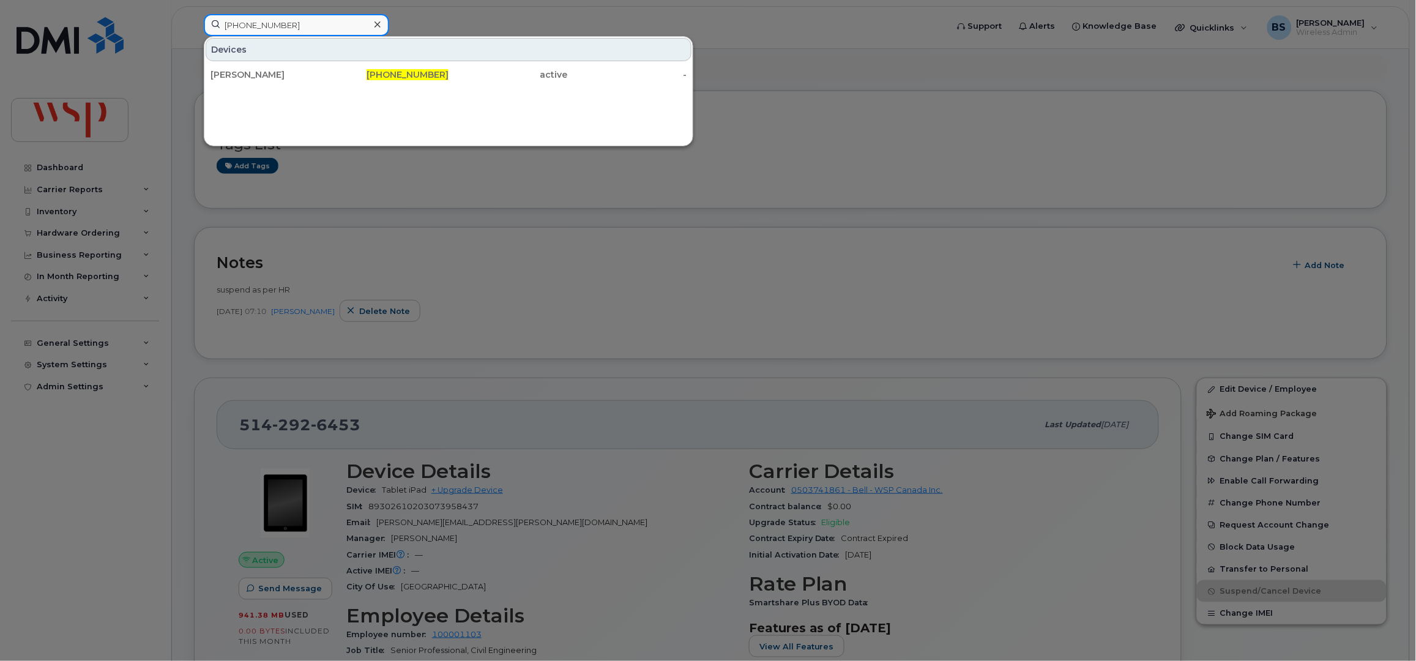
type input "514-704-5840"
drag, startPoint x: 164, startPoint y: 28, endPoint x: 87, endPoint y: 28, distance: 77.1
click at [194, 28] on div "514-704-5840 Devices Pierre Groleau 514-704-5840 active -" at bounding box center [571, 27] width 755 height 27
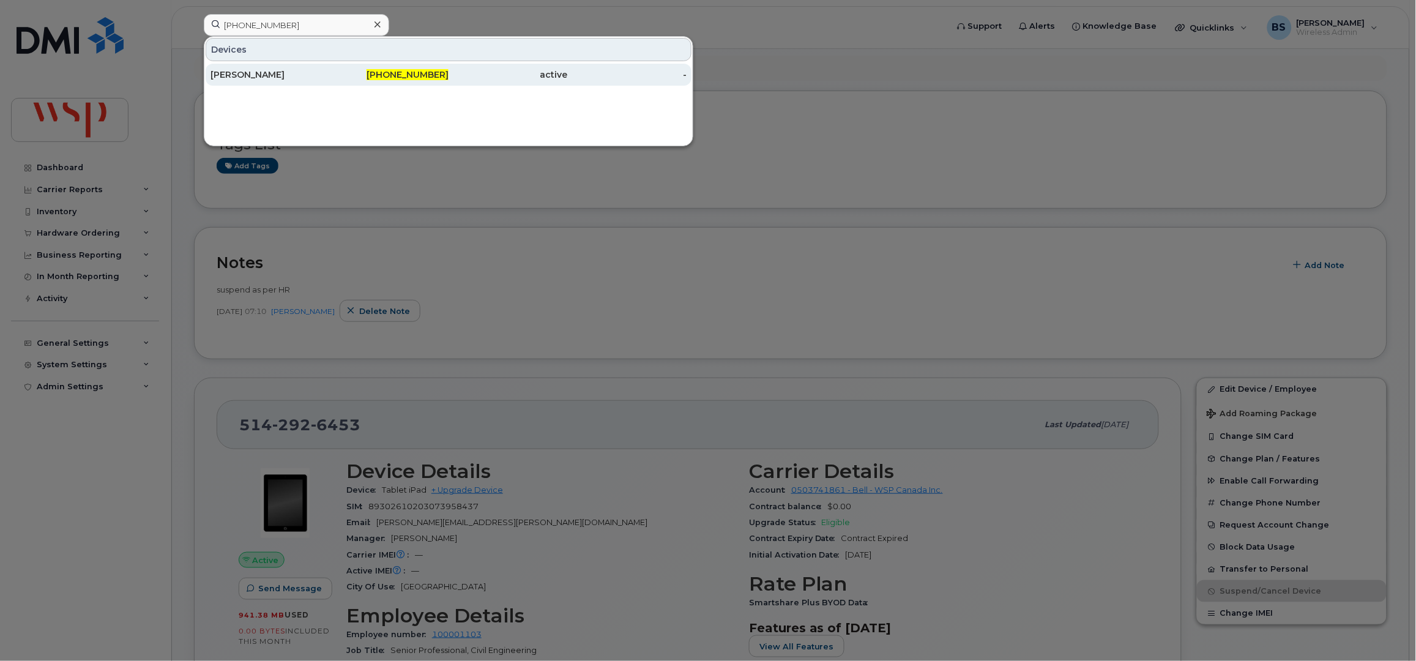
drag, startPoint x: 245, startPoint y: 72, endPoint x: 246, endPoint y: 78, distance: 6.2
click at [244, 72] on div "Pierre Groleau" at bounding box center [270, 75] width 119 height 12
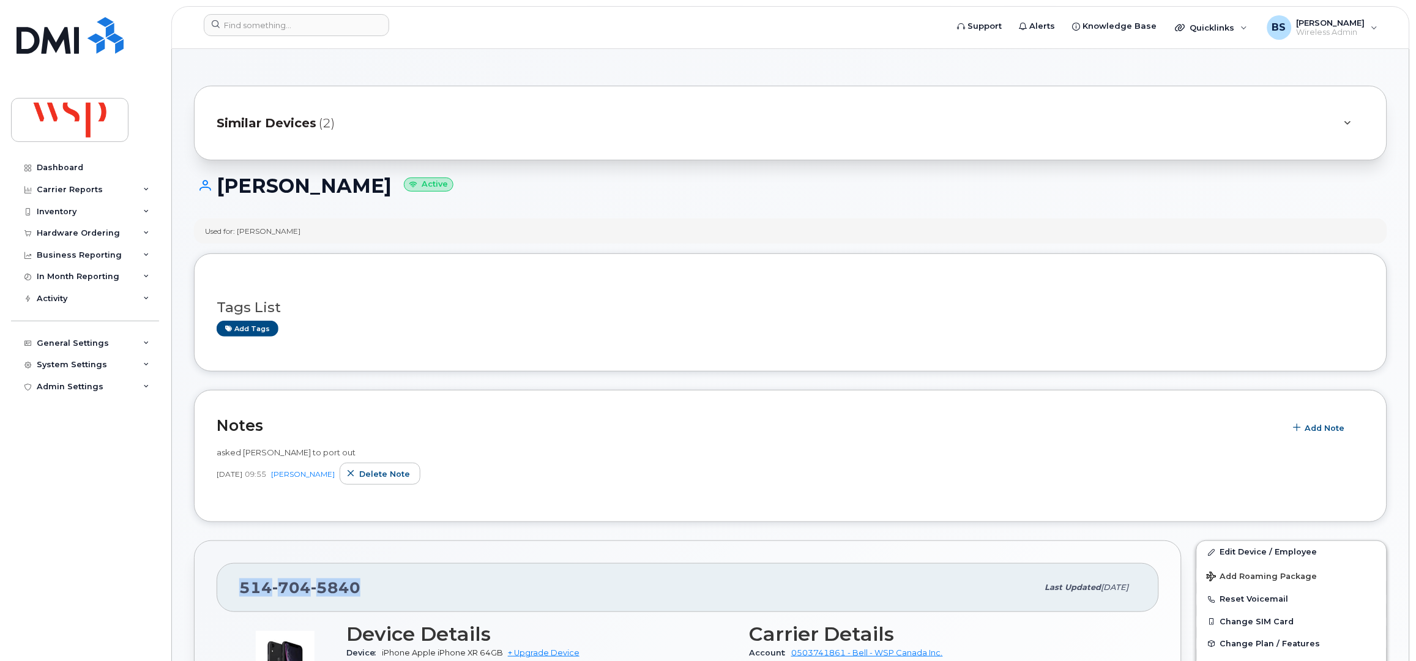
drag, startPoint x: 287, startPoint y: 594, endPoint x: 206, endPoint y: 596, distance: 81.4
copy span "[PHONE_NUMBER]"
drag, startPoint x: 1238, startPoint y: 551, endPoint x: 1226, endPoint y: 532, distance: 23.1
click at [1238, 551] on link "Edit Device / Employee" at bounding box center [1292, 552] width 190 height 22
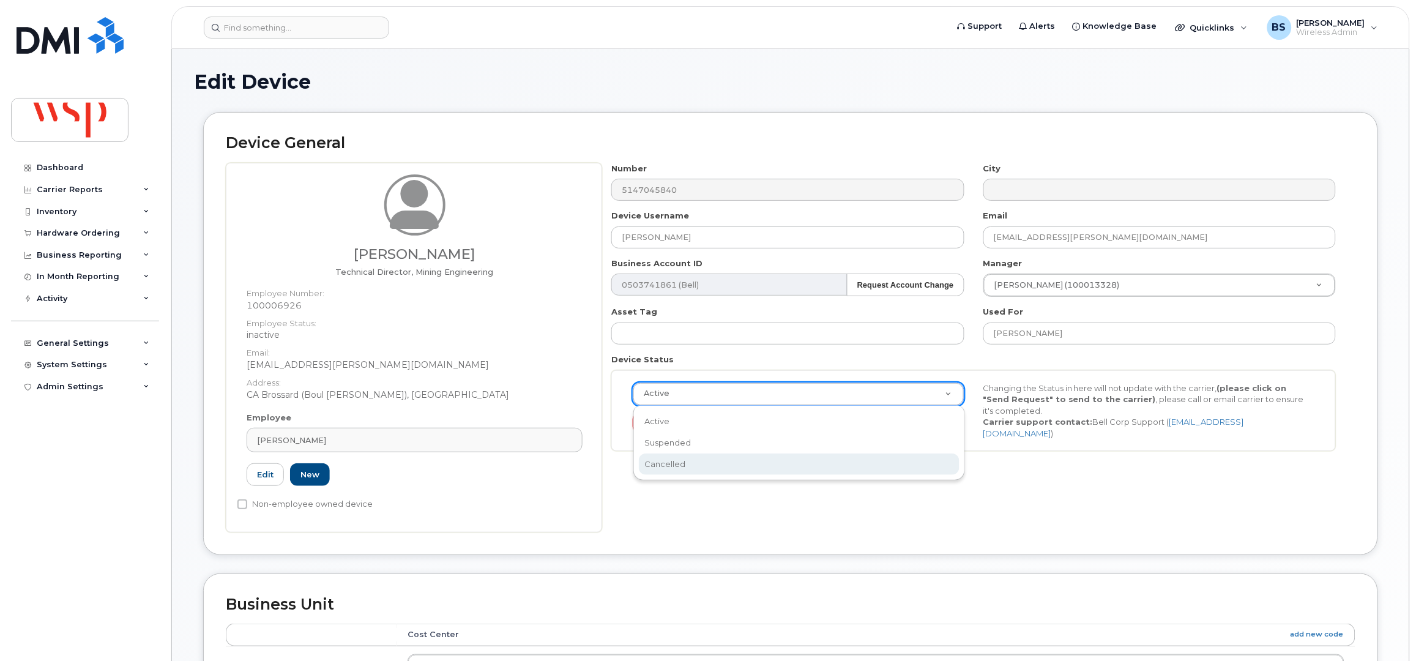
select select "cancelled"
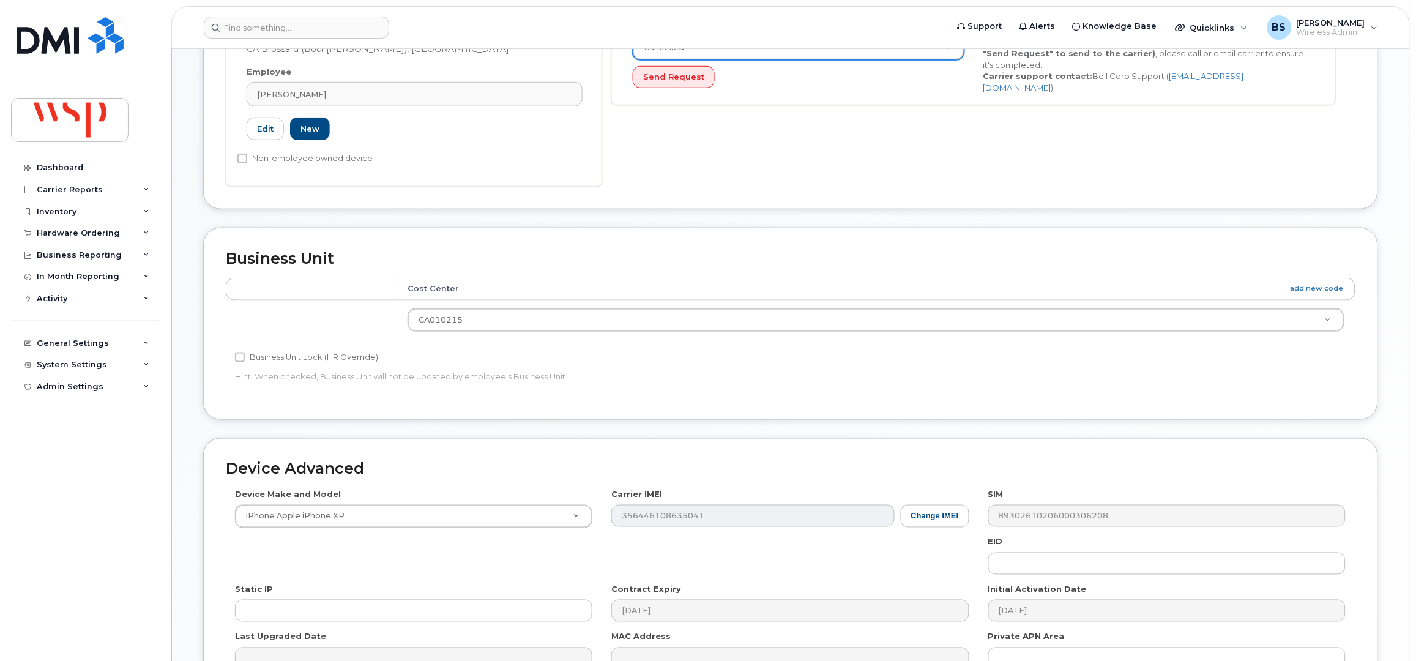
scroll to position [490, 0]
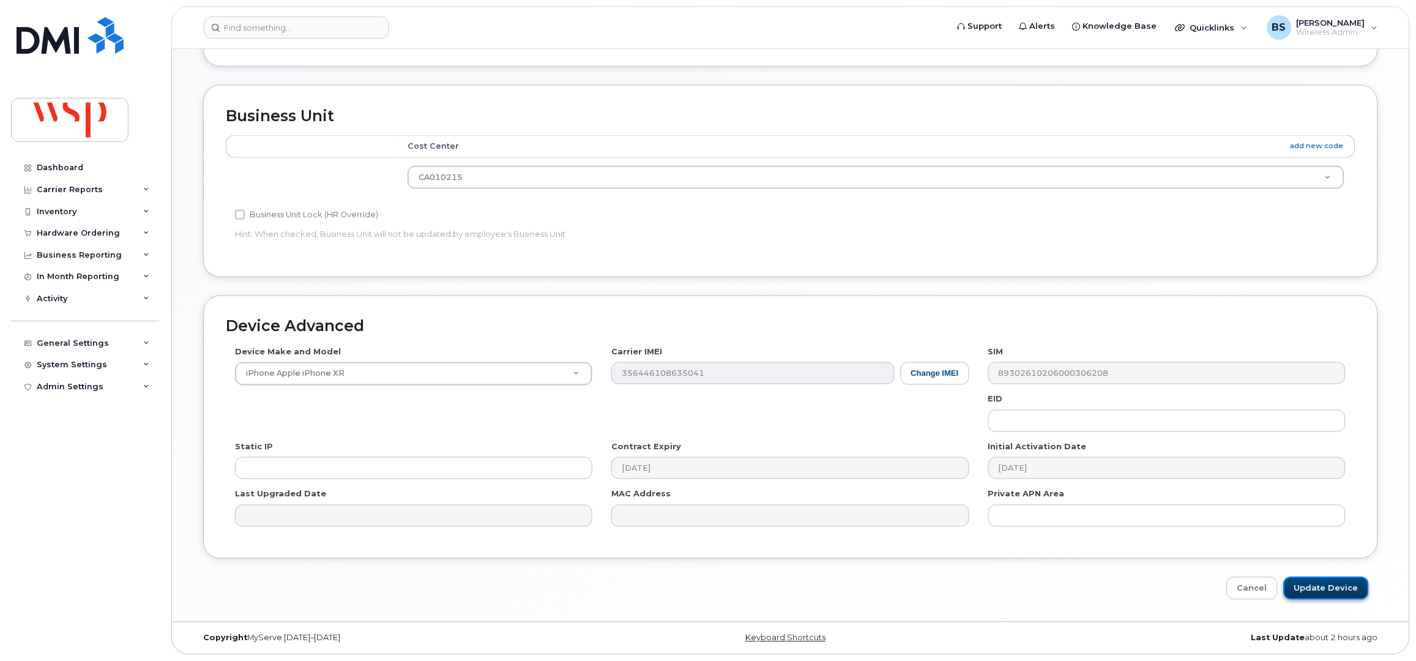
click at [1318, 590] on input "Update Device" at bounding box center [1326, 588] width 85 height 23
type input "Saving..."
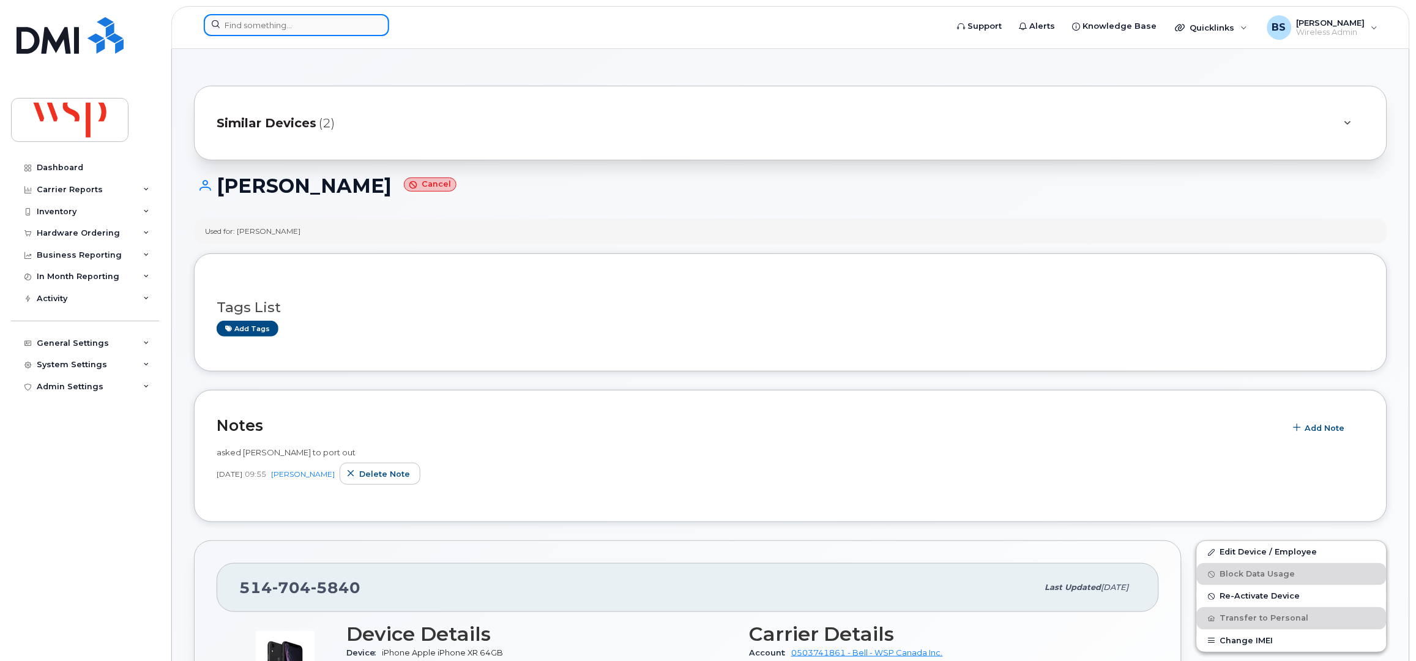
click at [280, 29] on input at bounding box center [296, 25] width 185 height 22
paste input "[PHONE_NUMBER]"
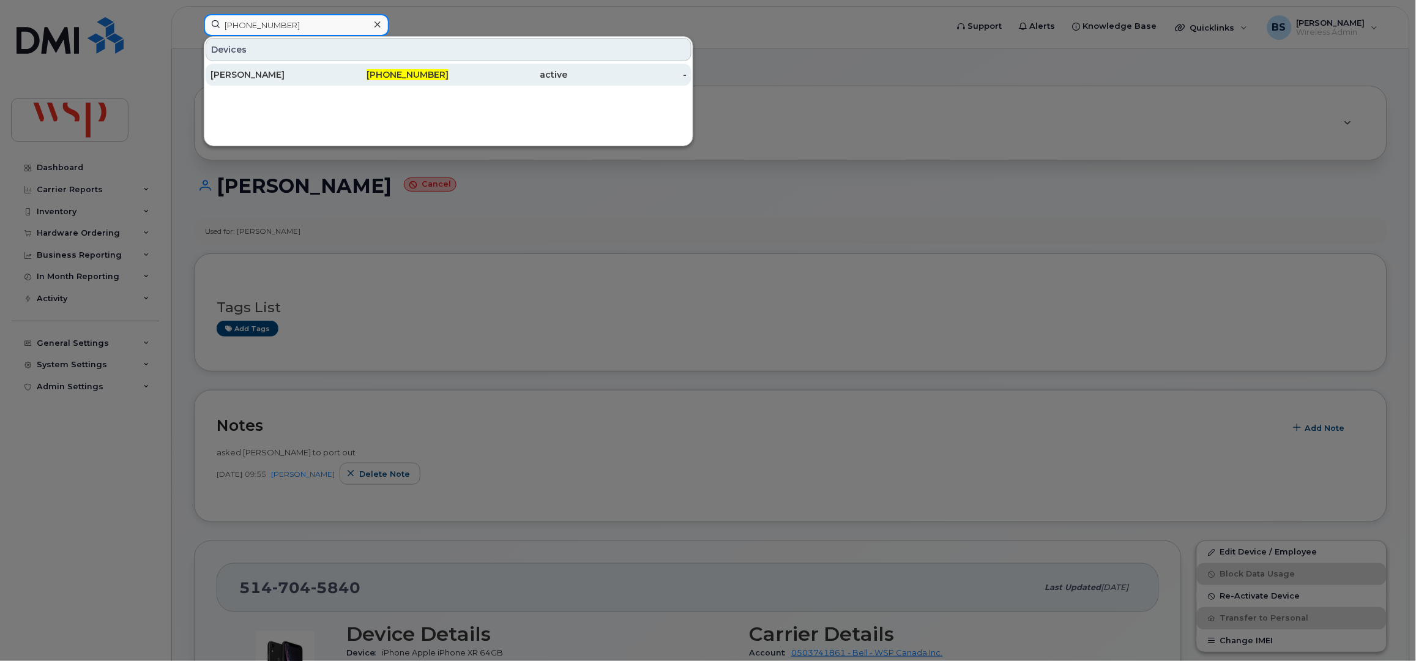
type input "[PHONE_NUMBER]"
click at [231, 71] on div "[PERSON_NAME]" at bounding box center [270, 75] width 119 height 12
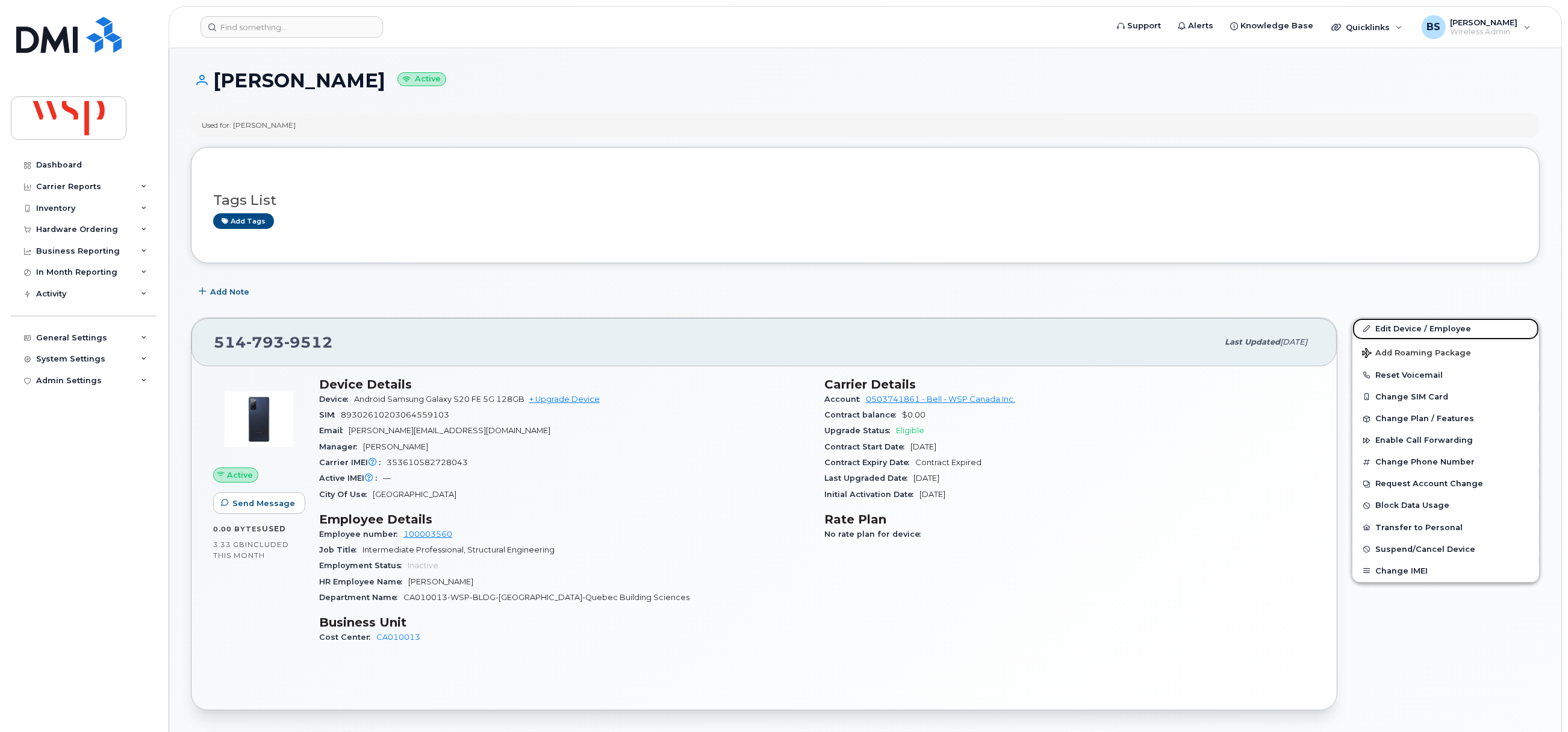
drag, startPoint x: 1403, startPoint y: 329, endPoint x: 1347, endPoint y: 318, distance: 57.1
click at [1393, 329] on link "Edit Device / Employee" at bounding box center [1446, 329] width 187 height 22
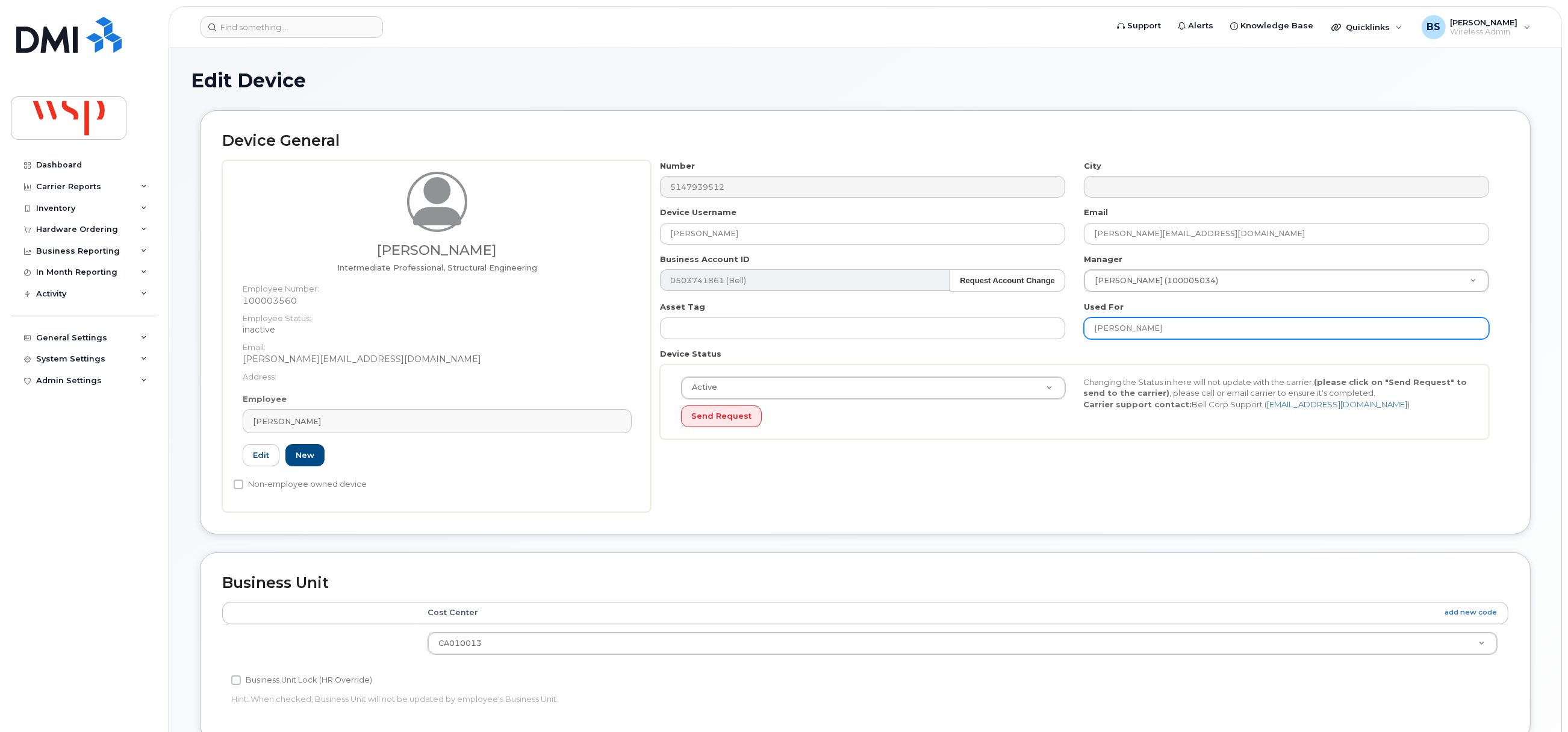
click at [1281, 334] on input "Guillaume Hannon" at bounding box center [1286, 328] width 406 height 22
type input "was Guillaume Hannon;"
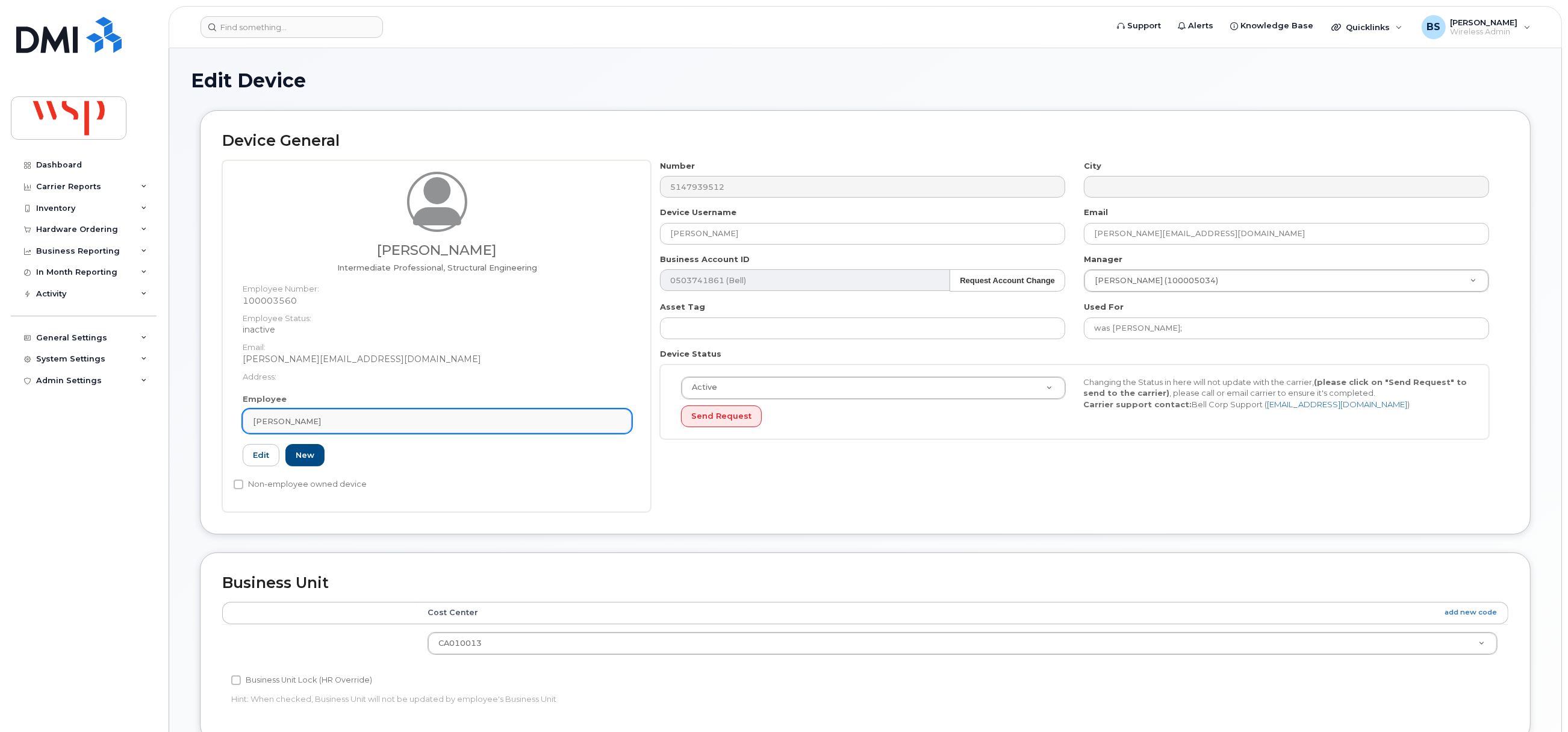
click at [378, 420] on div "Guillaume Hannon" at bounding box center [437, 421] width 369 height 12
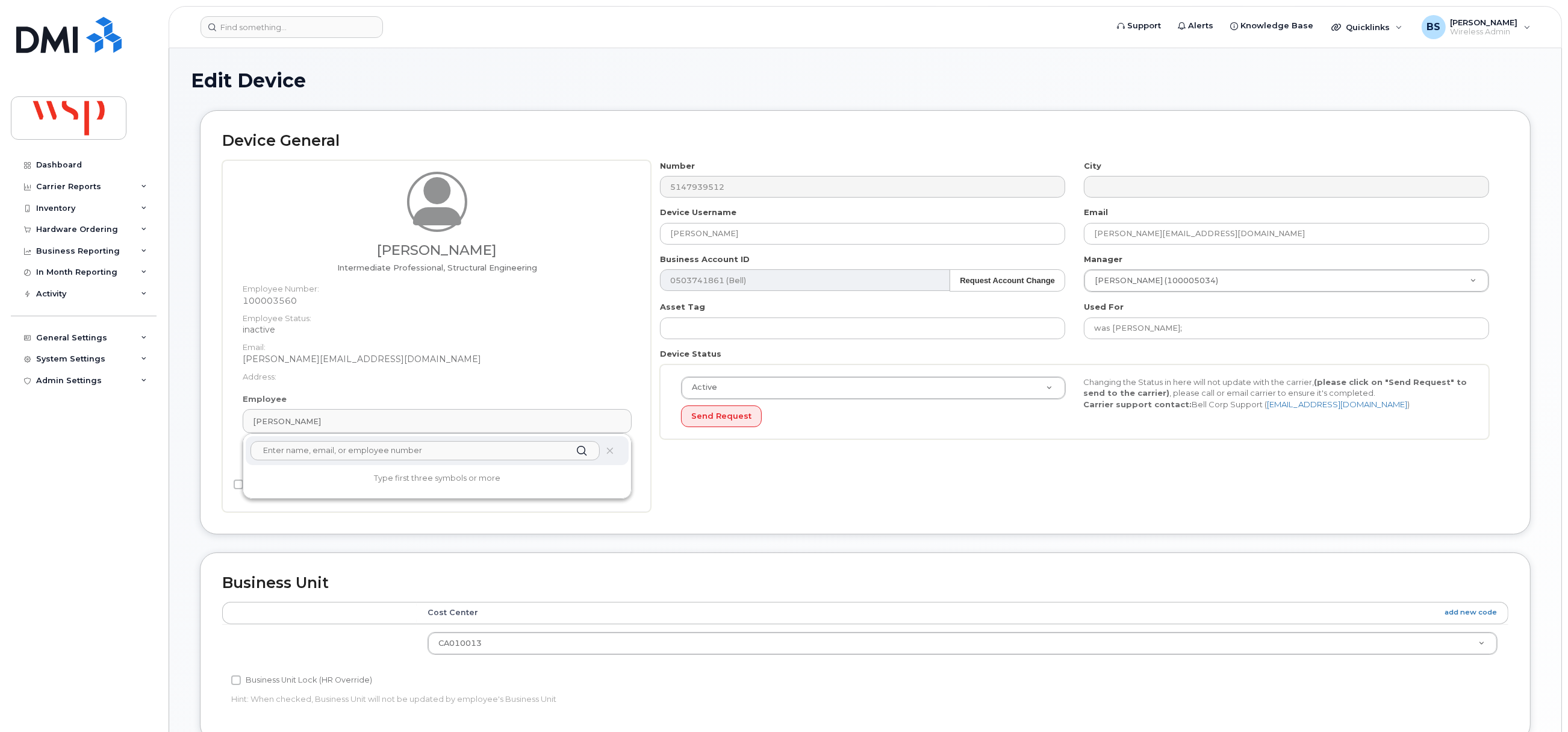
click at [338, 456] on input "text" at bounding box center [425, 451] width 349 height 20
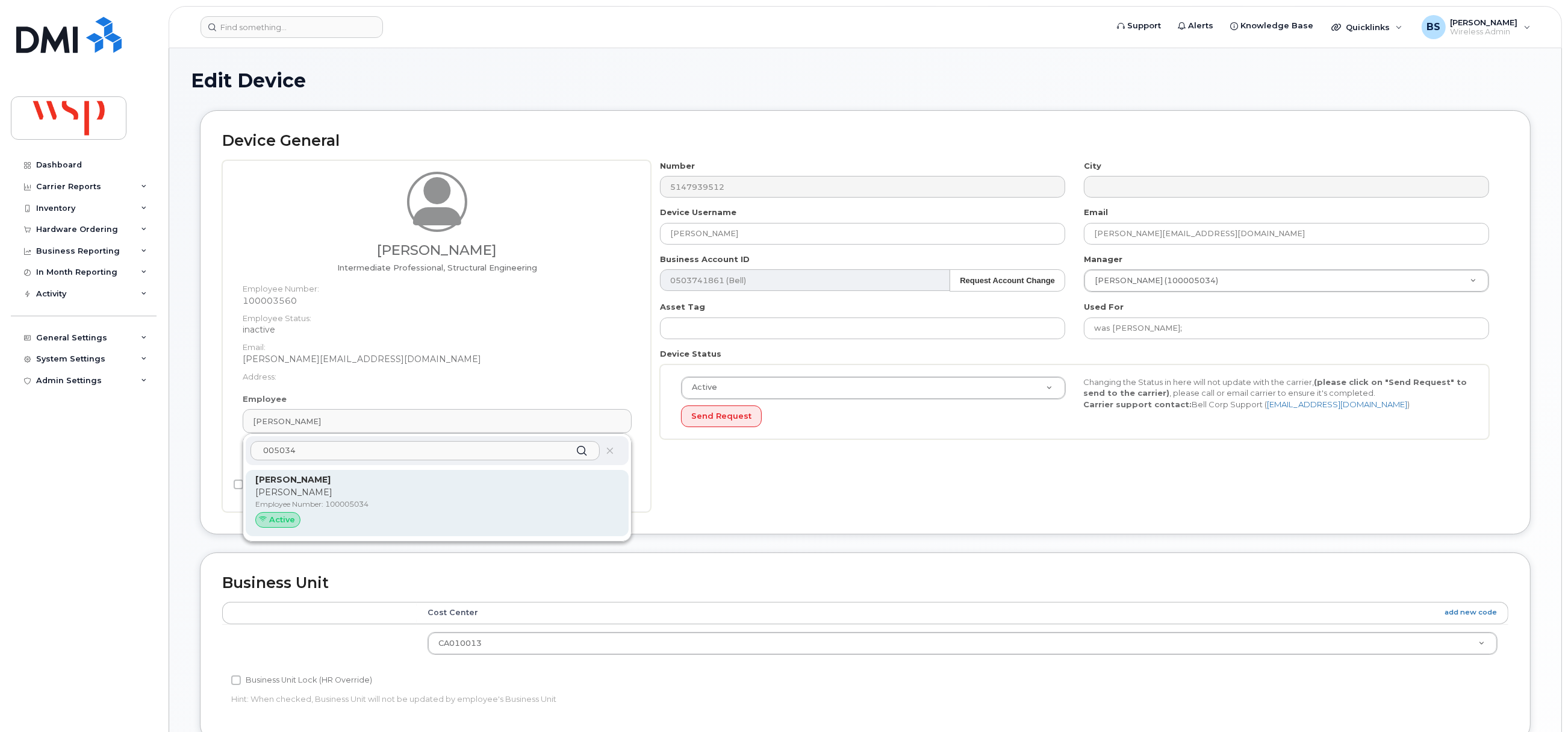
type input "005034"
click at [331, 480] on strong "Marc-Olivier Houde" at bounding box center [292, 479] width 75 height 11
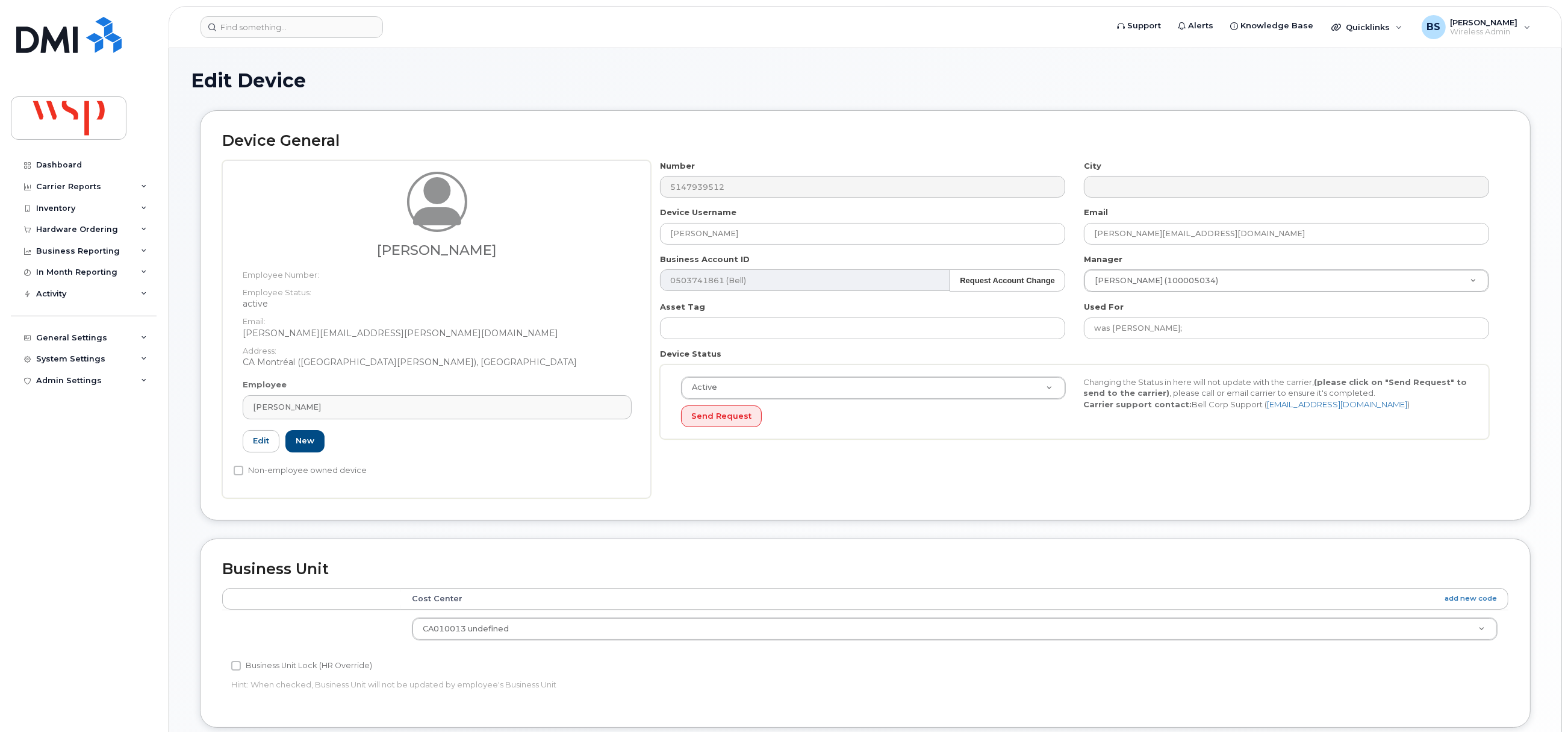
type input "100005034"
type input "Marc-Olivier Houde"
type input "marc-olivier.houde@wsp.com"
type input "5770023"
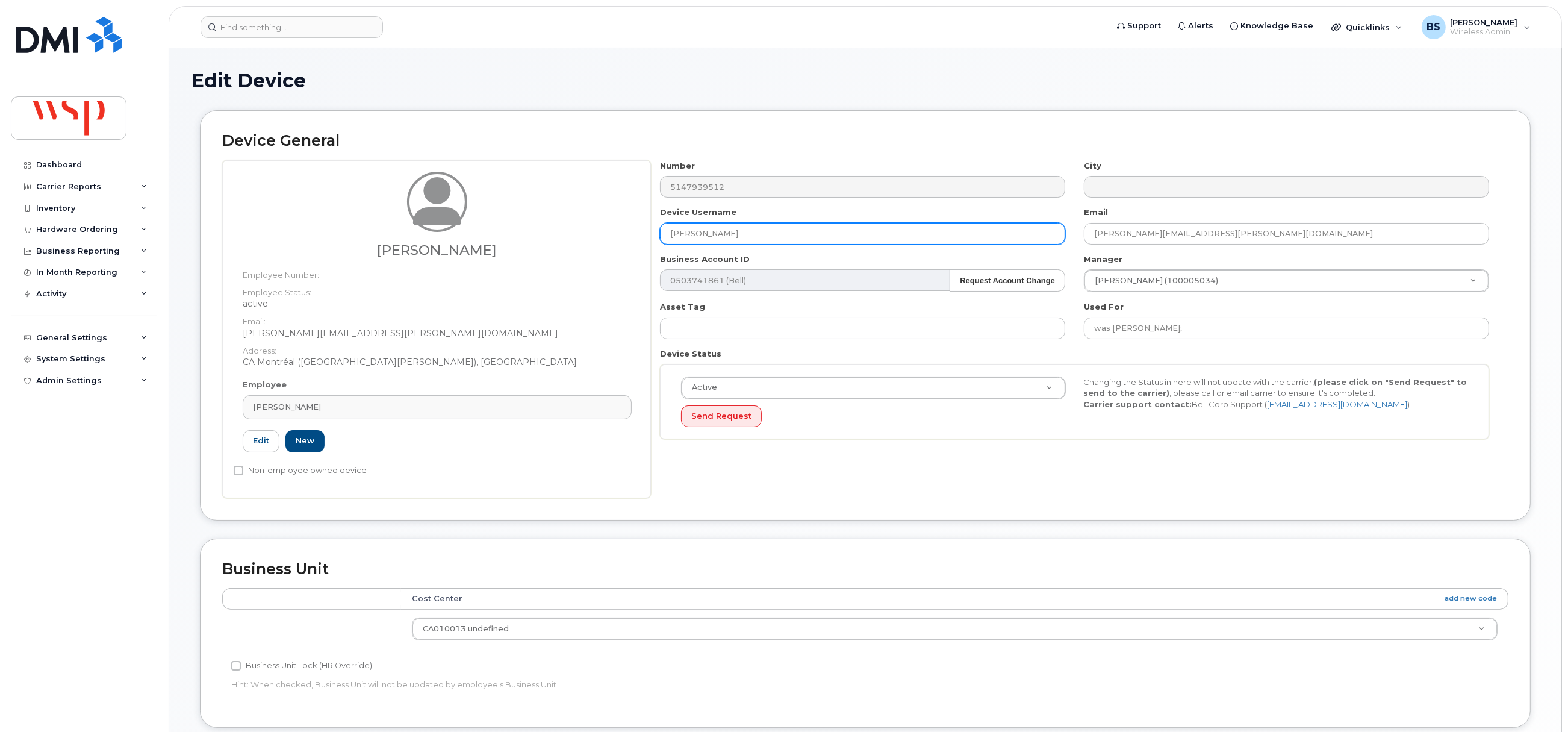
drag, startPoint x: 656, startPoint y: 230, endPoint x: 564, endPoint y: 228, distance: 92.0
click at [567, 228] on div "Marc-Olivier Houde Employee Number: Employee Status: active Email: marc-olivier…" at bounding box center [865, 329] width 1286 height 337
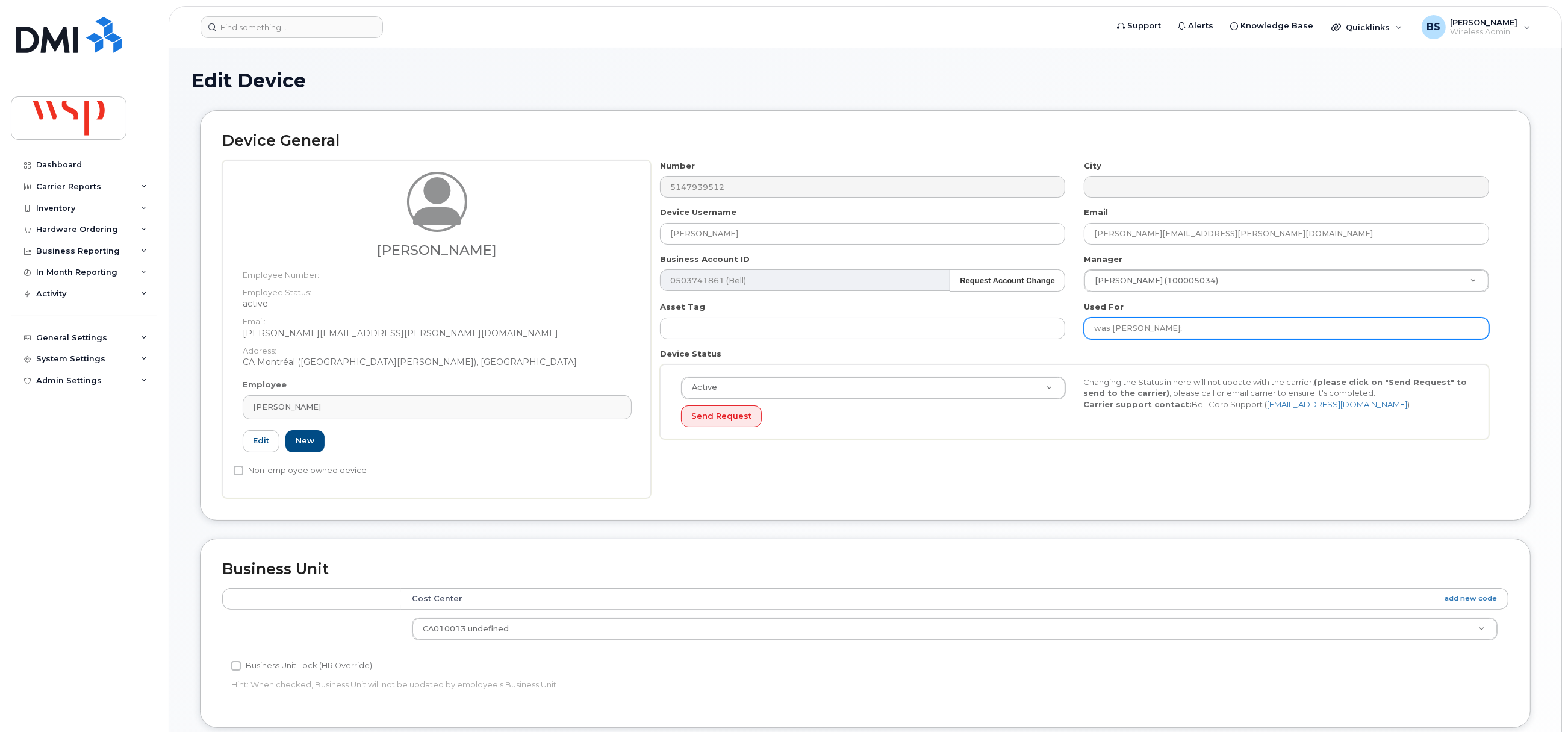
click at [1253, 336] on input "was Guillaume Hannon;" at bounding box center [1286, 328] width 406 height 22
paste input "Marc-Olivier Houde"
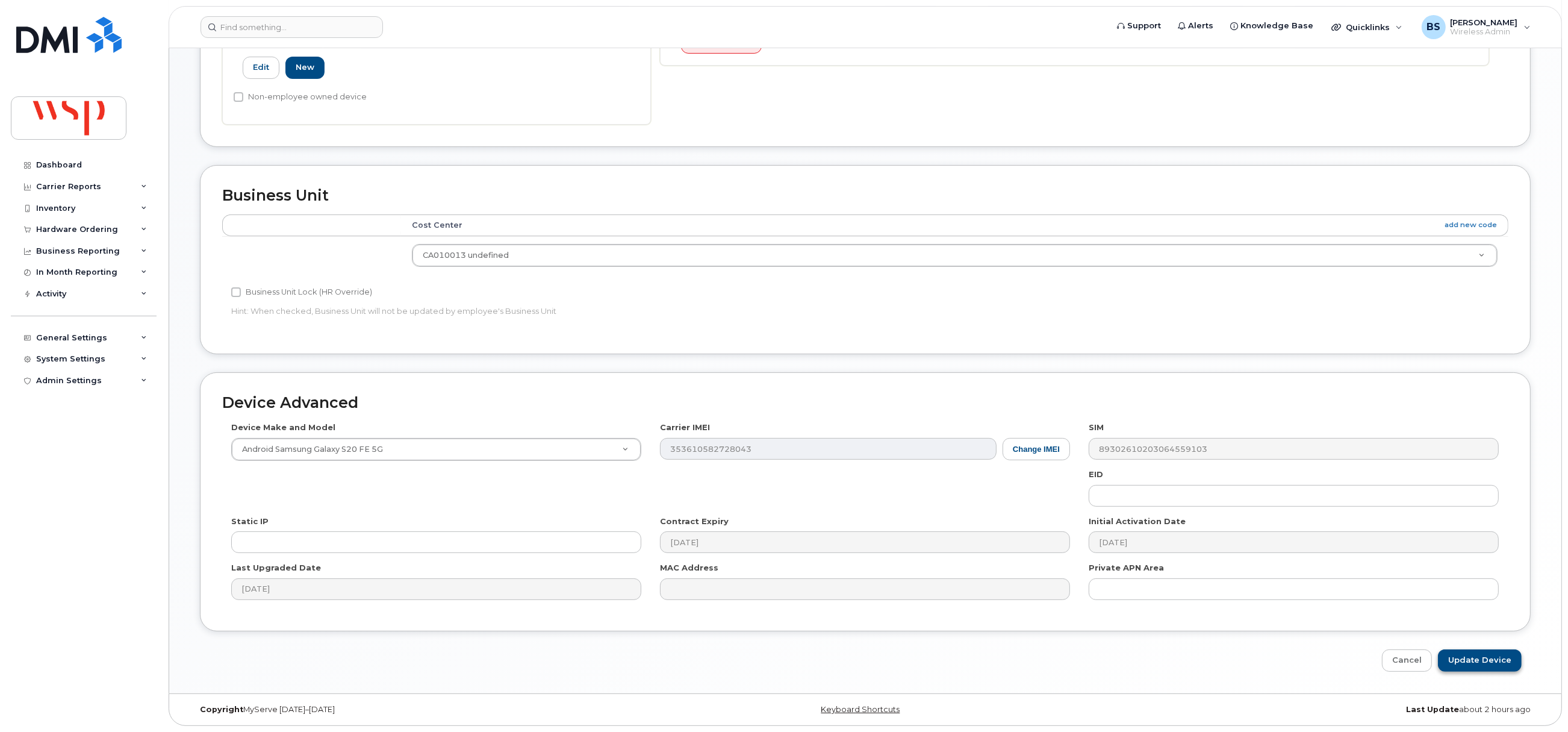
type input "was Guillaume Hannon; Marc-Olivier Houde"
drag, startPoint x: 1471, startPoint y: 655, endPoint x: 1428, endPoint y: 628, distance: 50.8
click at [1470, 655] on input "Update Device" at bounding box center [1479, 660] width 84 height 23
type input "Saving..."
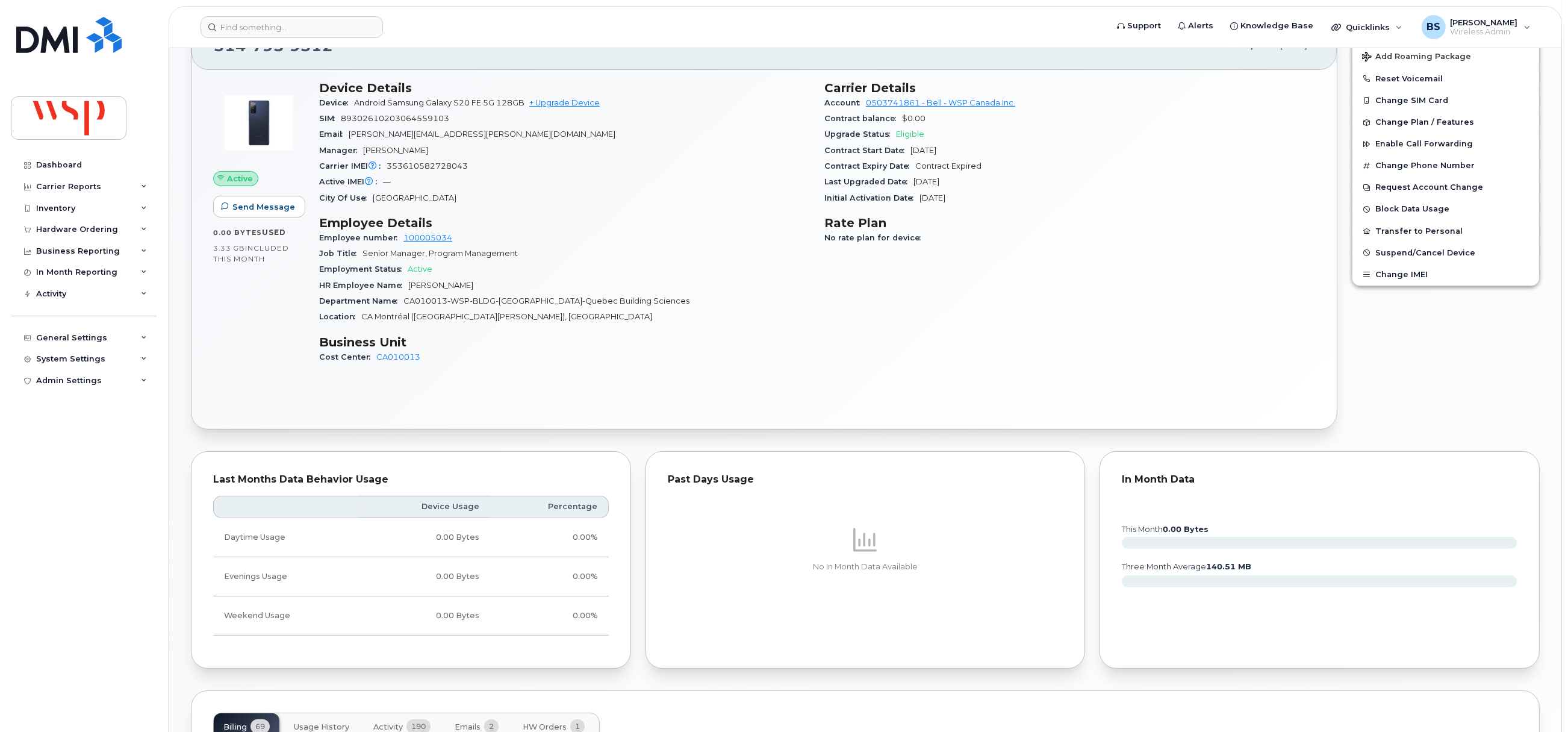
scroll to position [361, 0]
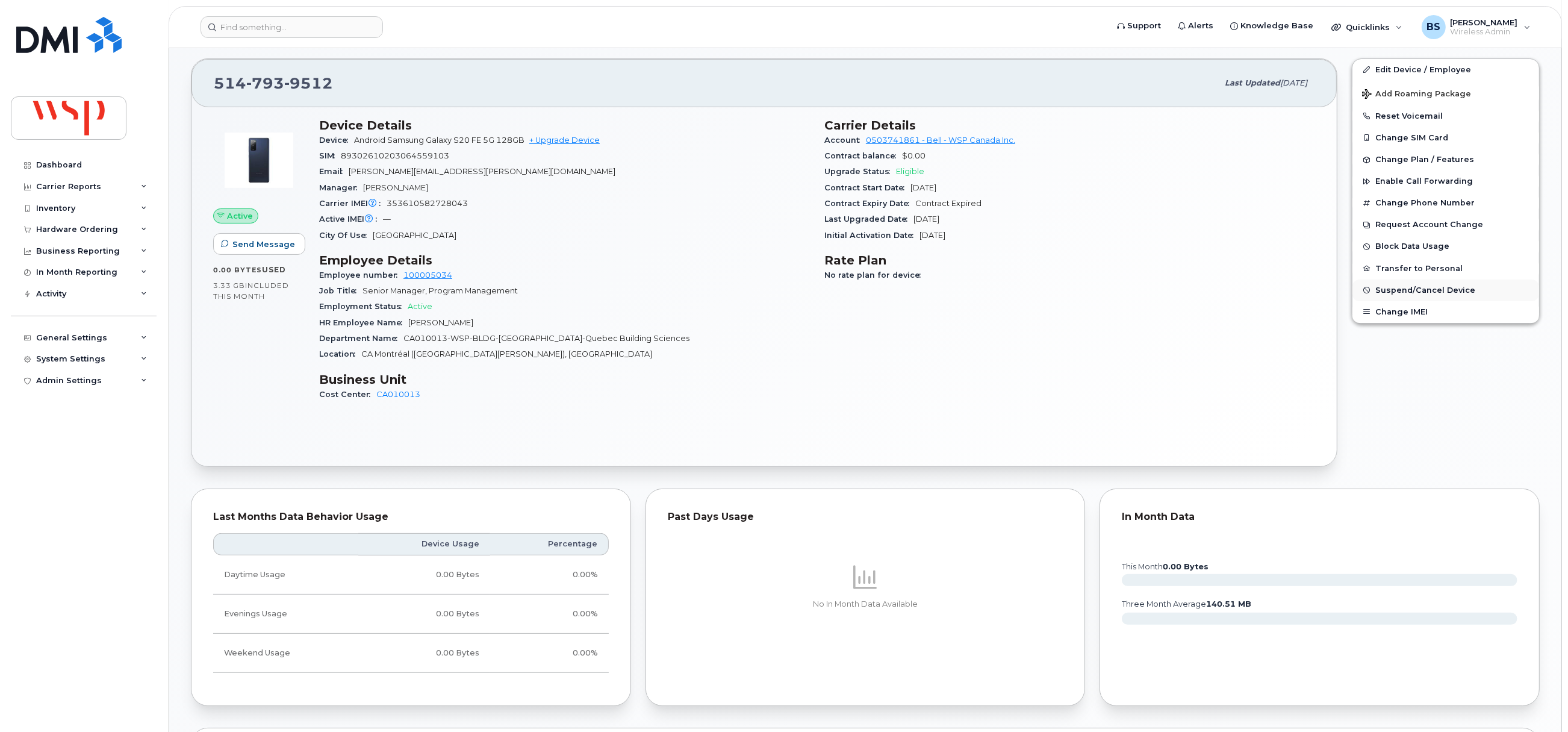
click at [1411, 289] on span "Suspend/Cancel Device" at bounding box center [1426, 289] width 100 height 9
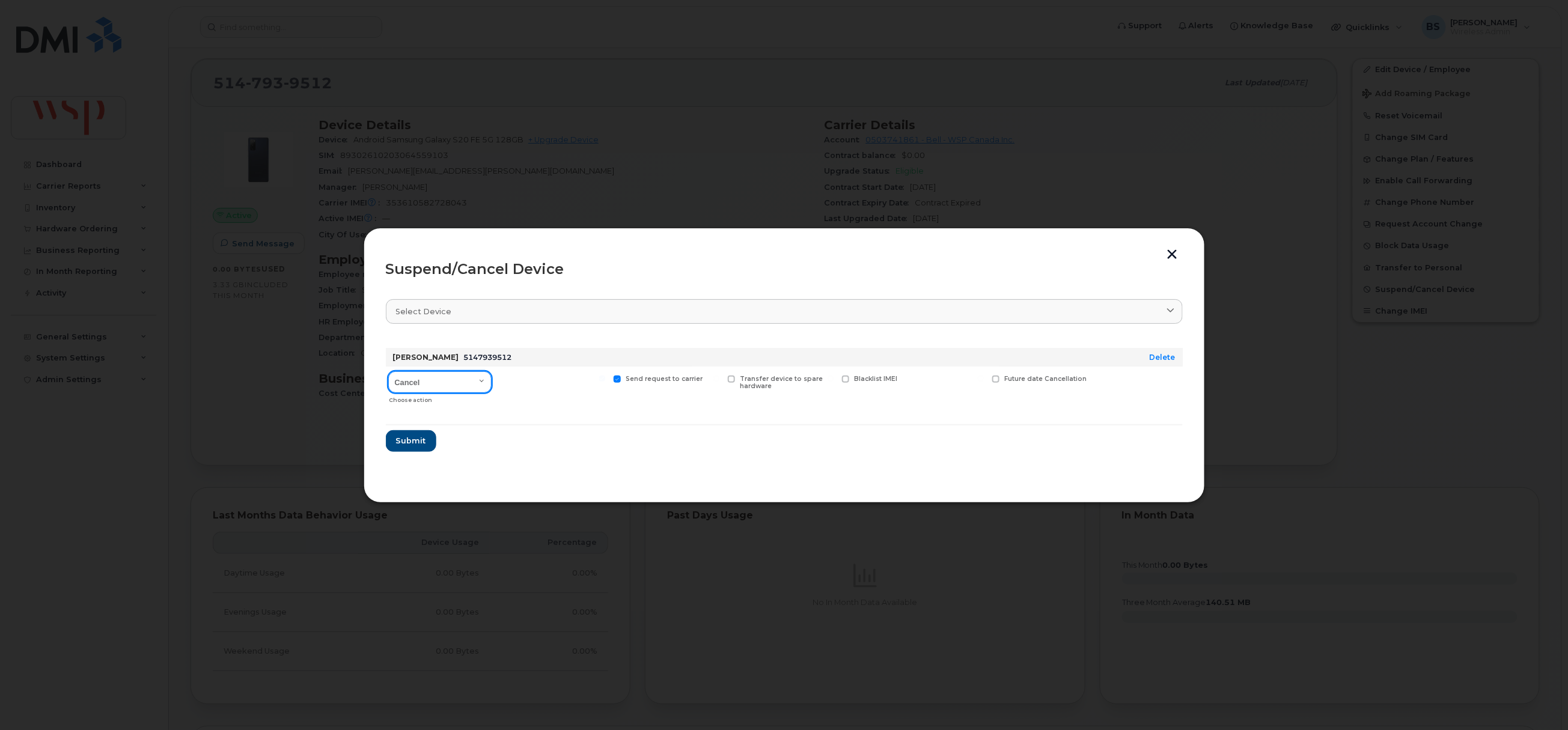
click at [456, 382] on select "Cancel Suspend - Extend Suspension Suspend - Reduced Rate Suspend - Full Rate S…" at bounding box center [439, 382] width 103 height 22
select select "[object Object]"
click at [388, 372] on select "Cancel Suspend - Extend Suspension Suspend - Reduced Rate Suspend - Full Rate S…" at bounding box center [439, 382] width 103 height 22
click at [415, 437] on span "Submit" at bounding box center [410, 441] width 30 height 12
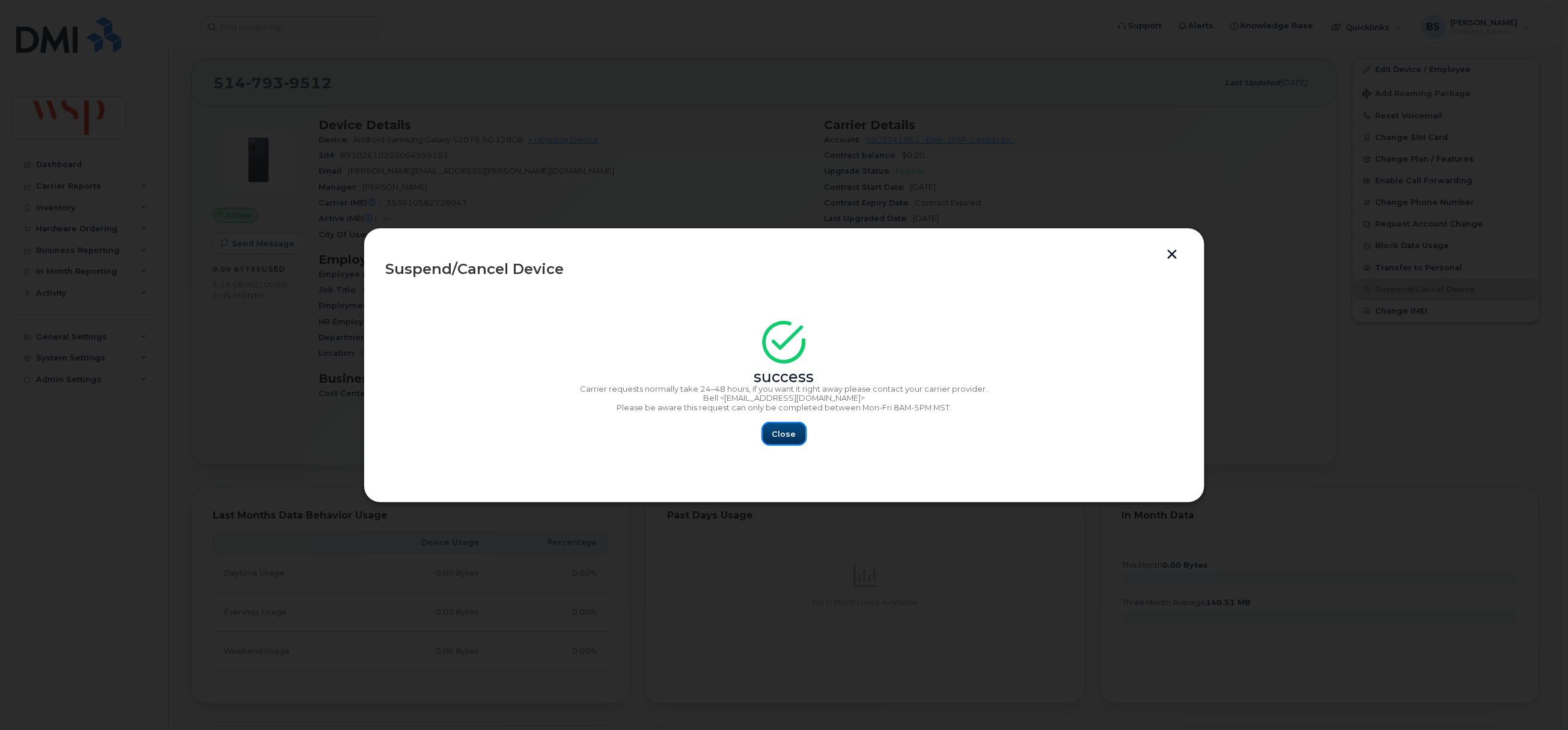
click at [782, 431] on span "Close" at bounding box center [784, 434] width 24 height 12
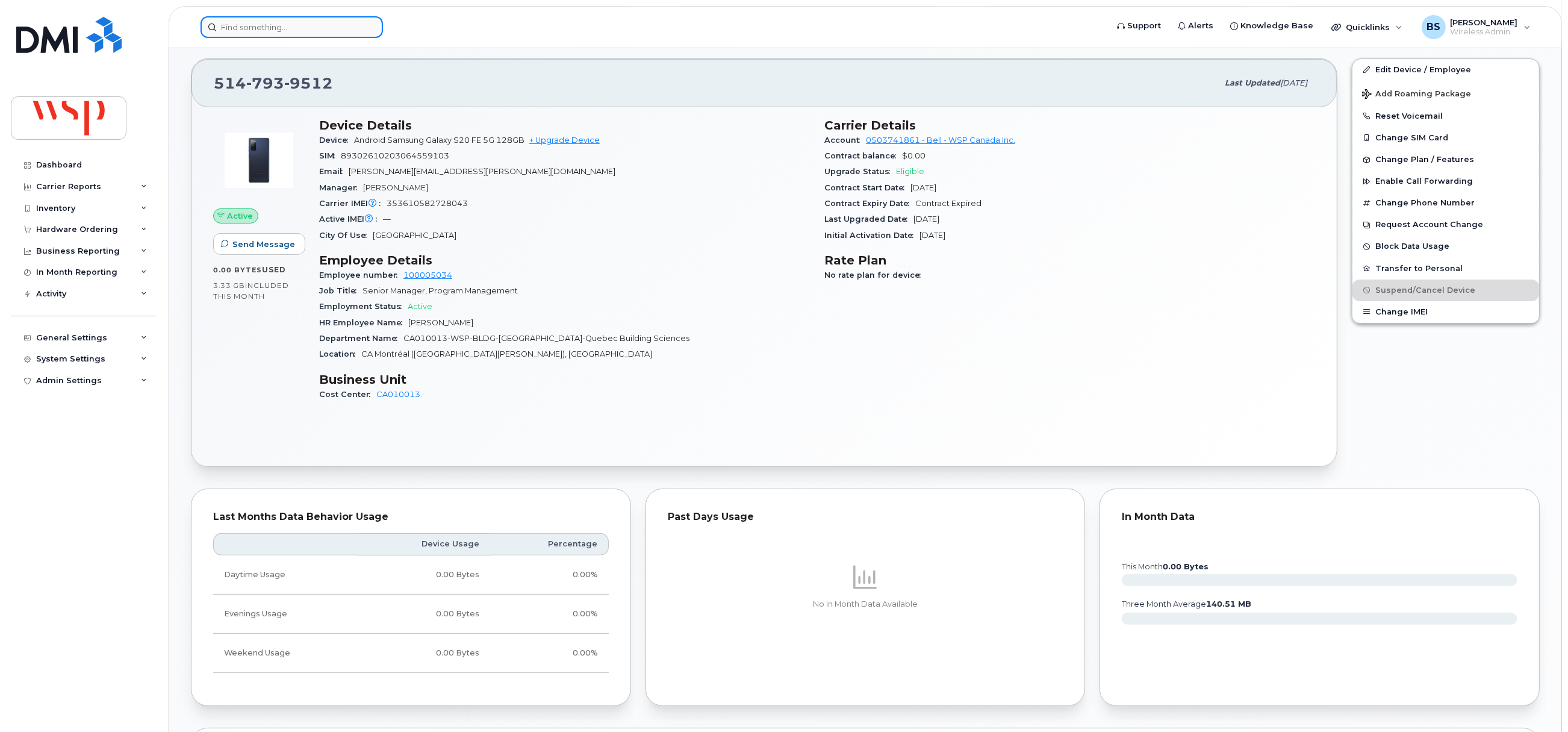
click at [269, 28] on input at bounding box center [291, 28] width 182 height 22
paste input "819-570-6789"
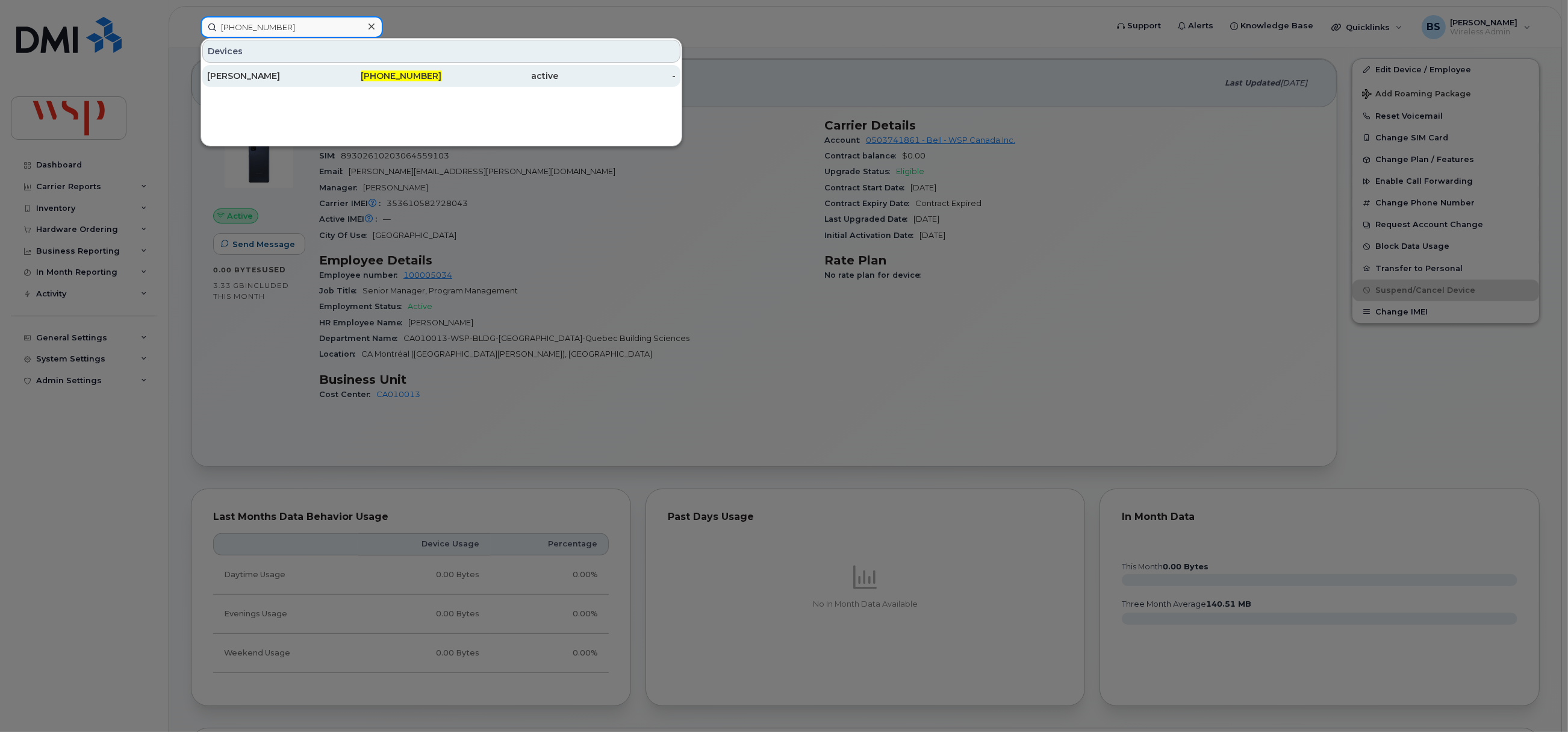
type input "819-570-6789"
drag, startPoint x: 219, startPoint y: 75, endPoint x: 246, endPoint y: 38, distance: 45.8
click at [218, 75] on div "[PERSON_NAME]" at bounding box center [266, 76] width 117 height 12
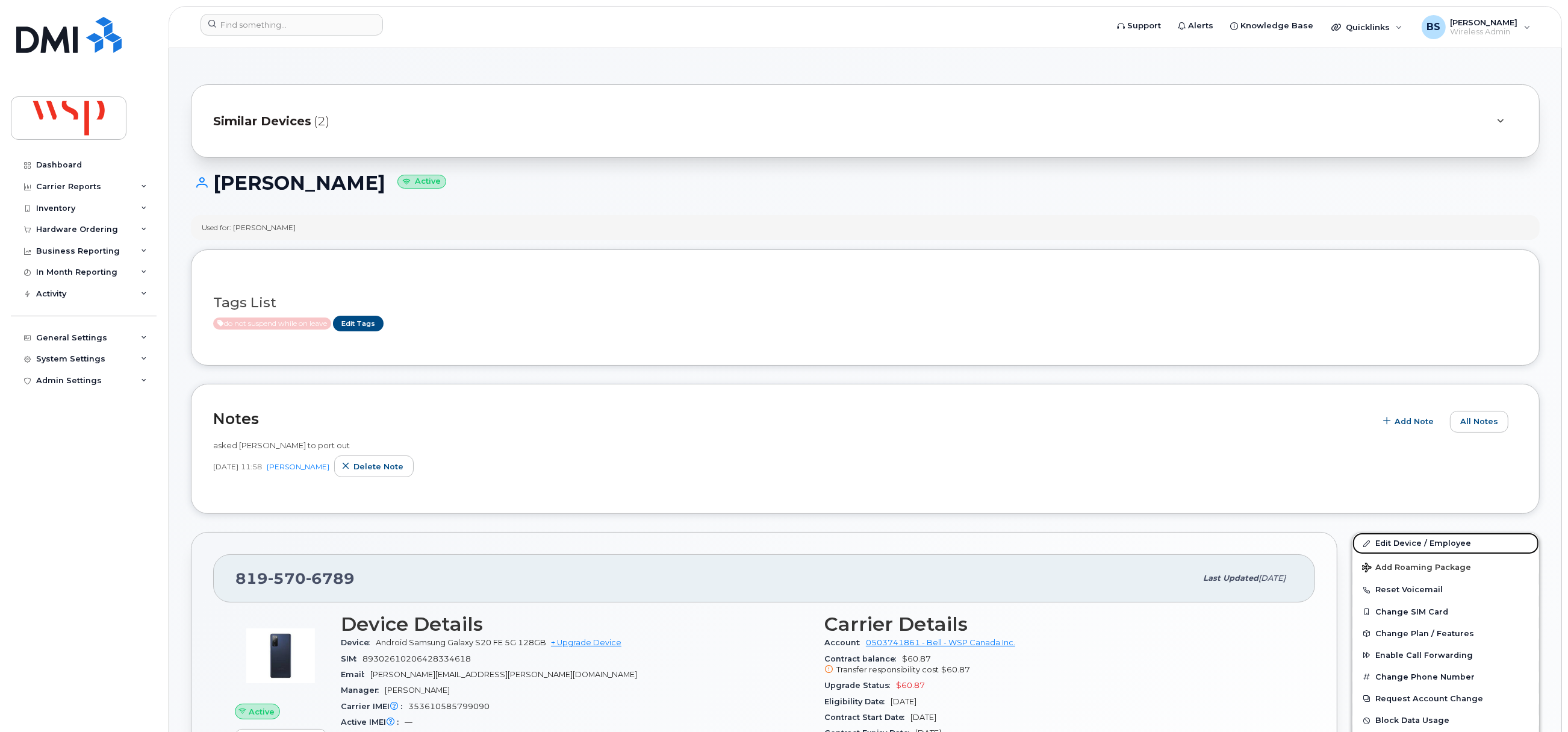
drag, startPoint x: 1385, startPoint y: 543, endPoint x: 1363, endPoint y: 502, distance: 46.5
click at [1385, 543] on link "Edit Device / Employee" at bounding box center [1446, 543] width 187 height 22
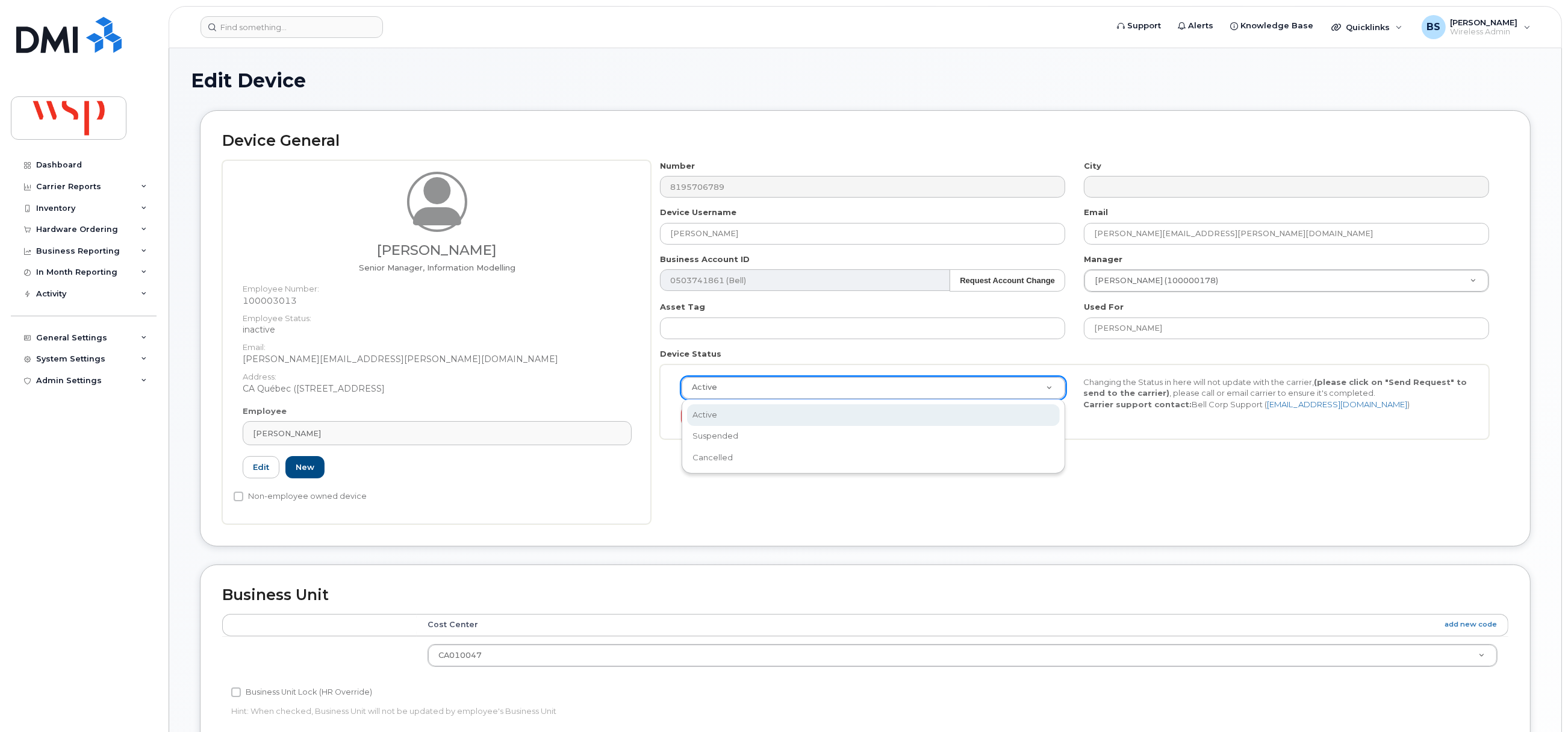
drag, startPoint x: 764, startPoint y: 388, endPoint x: 752, endPoint y: 410, distance: 25.1
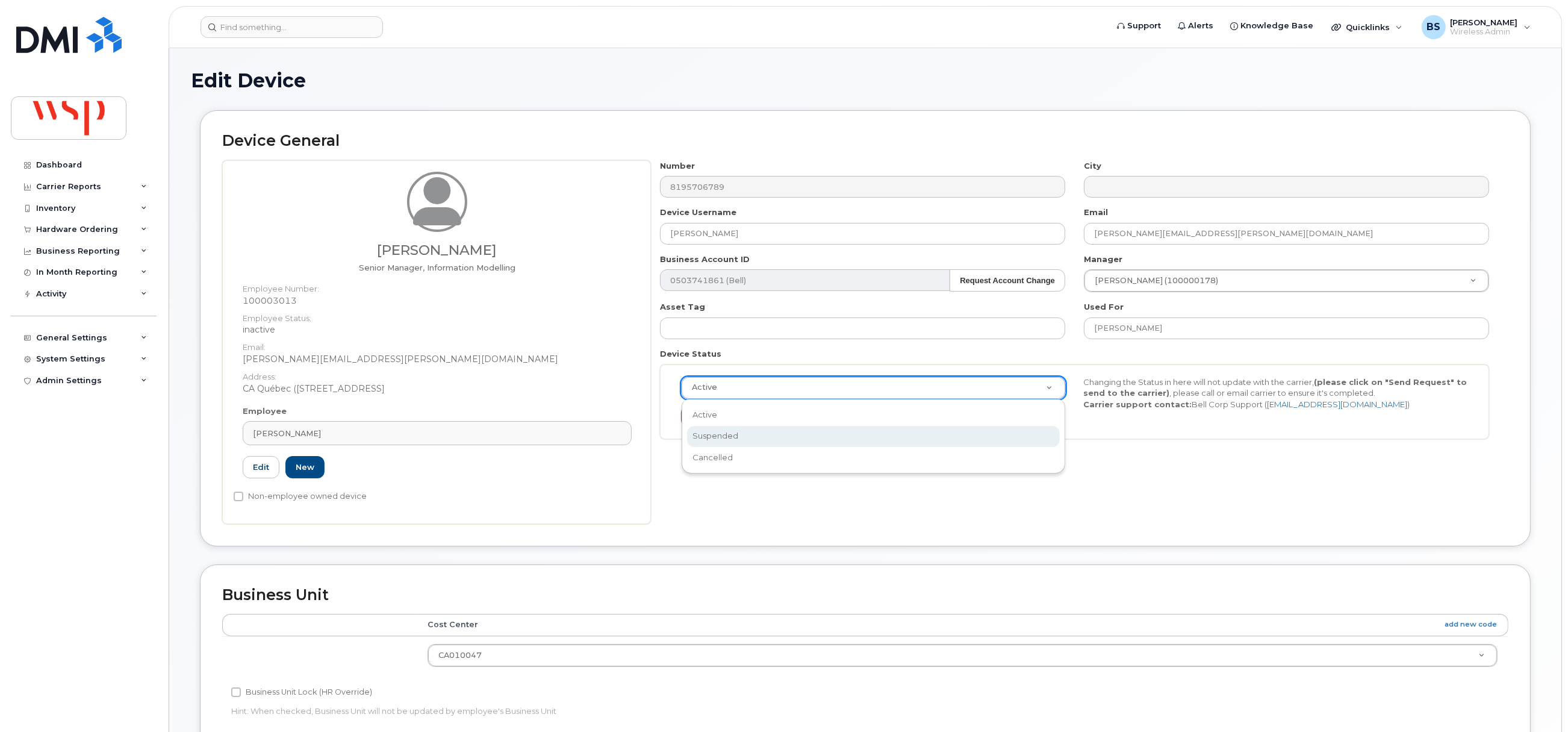
scroll to position [0, 4]
select select "cancelled"
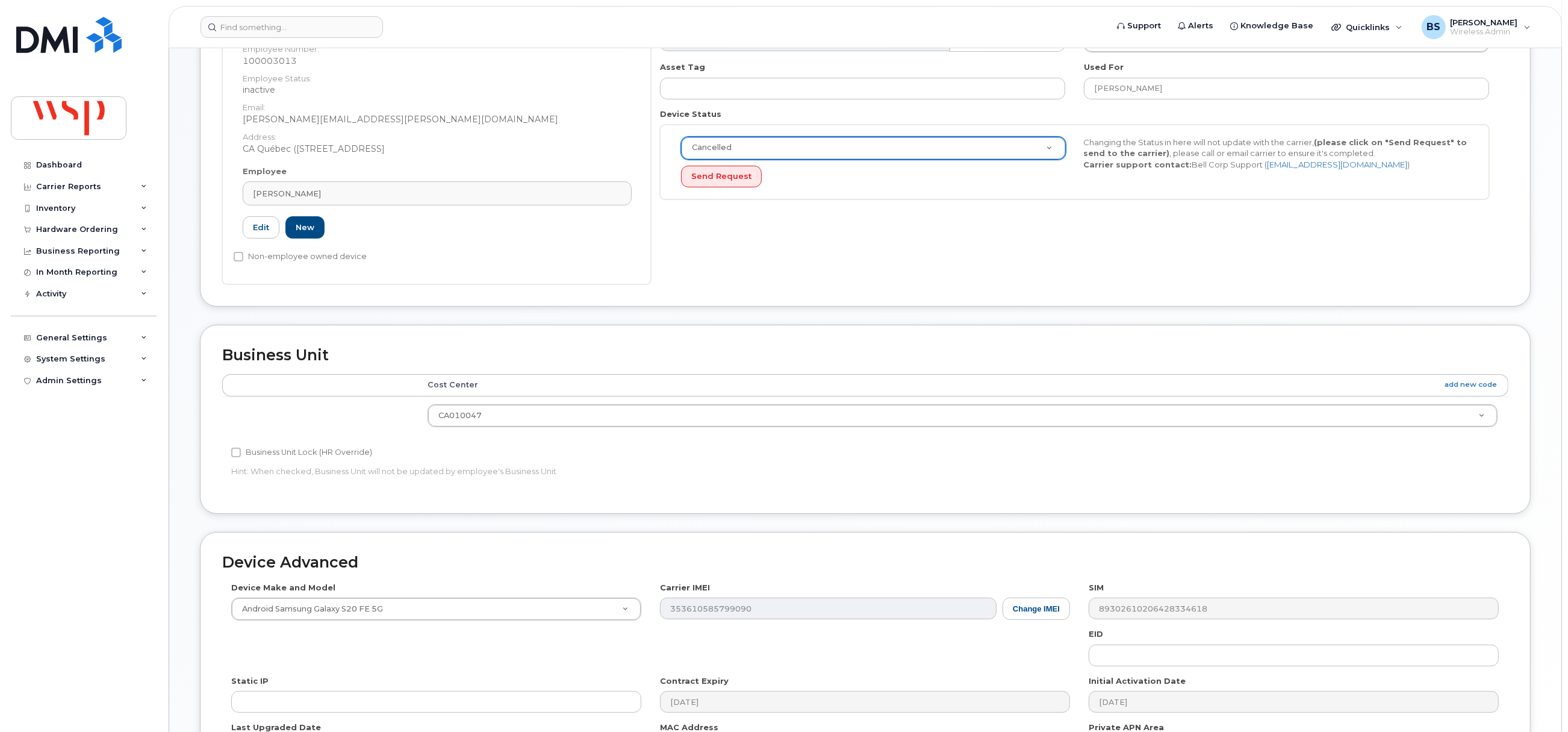
scroll to position [402, 0]
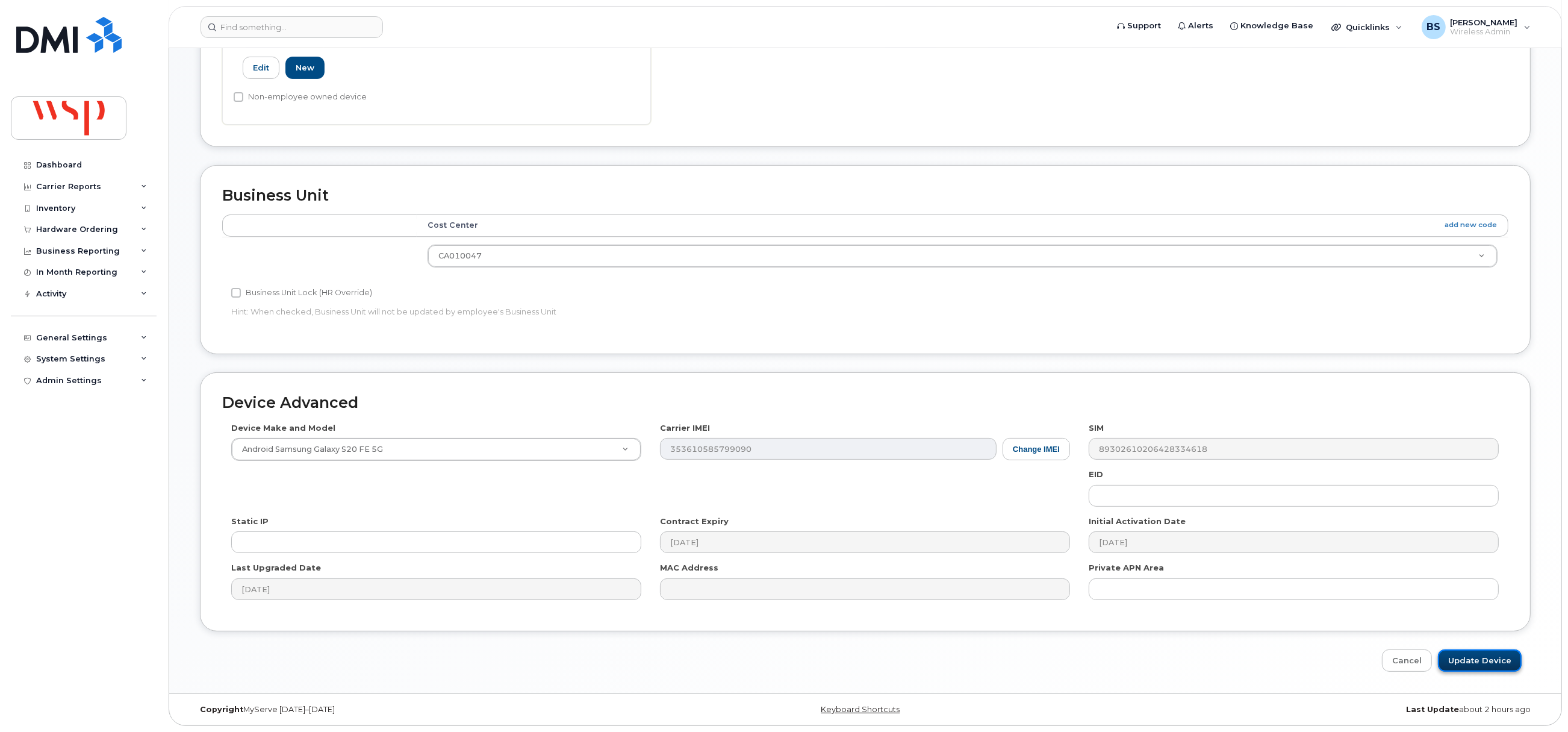
click at [1472, 662] on input "Update Device" at bounding box center [1479, 660] width 84 height 23
type input "Saving..."
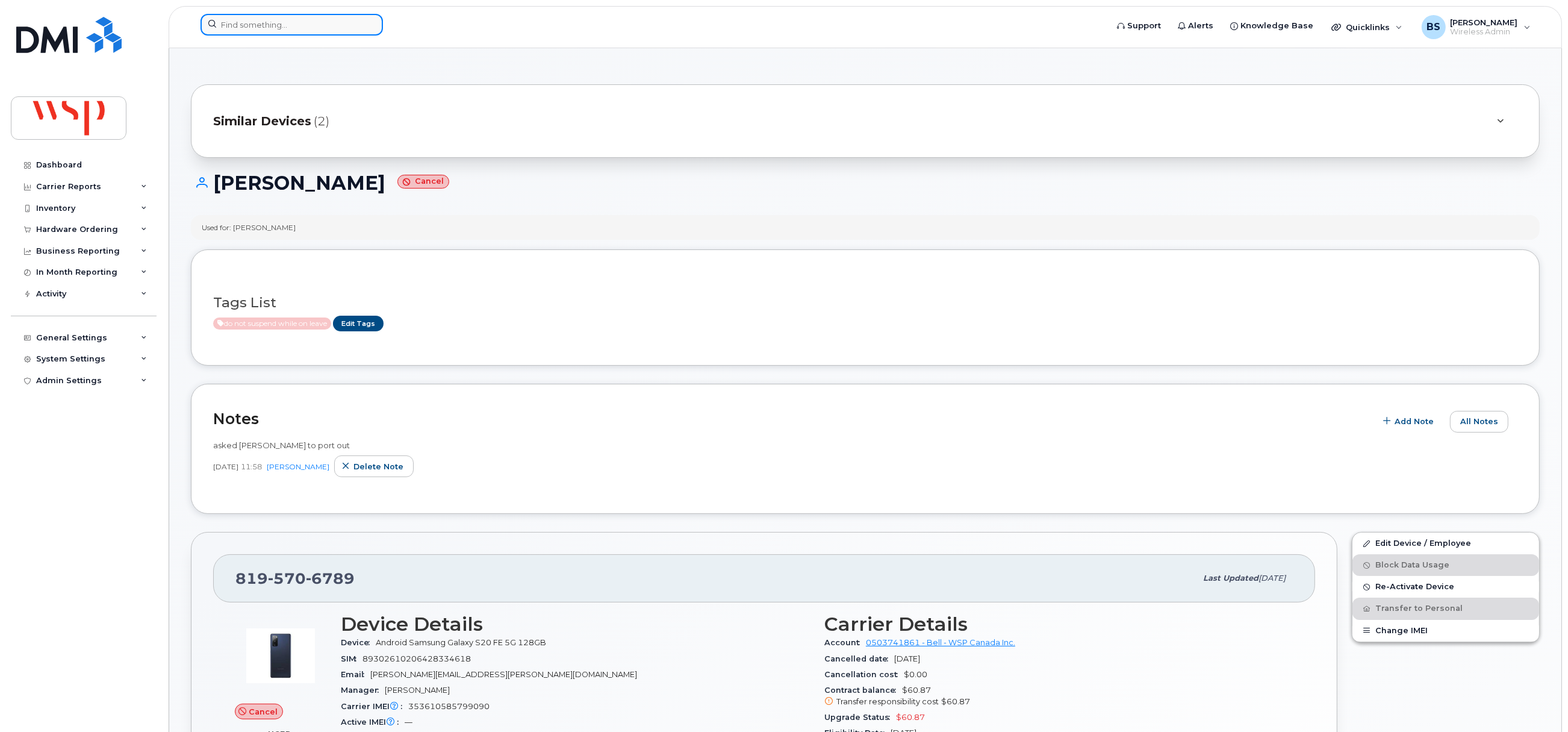
click at [338, 24] on input at bounding box center [291, 25] width 182 height 22
paste input "[PHONE_NUMBER]"
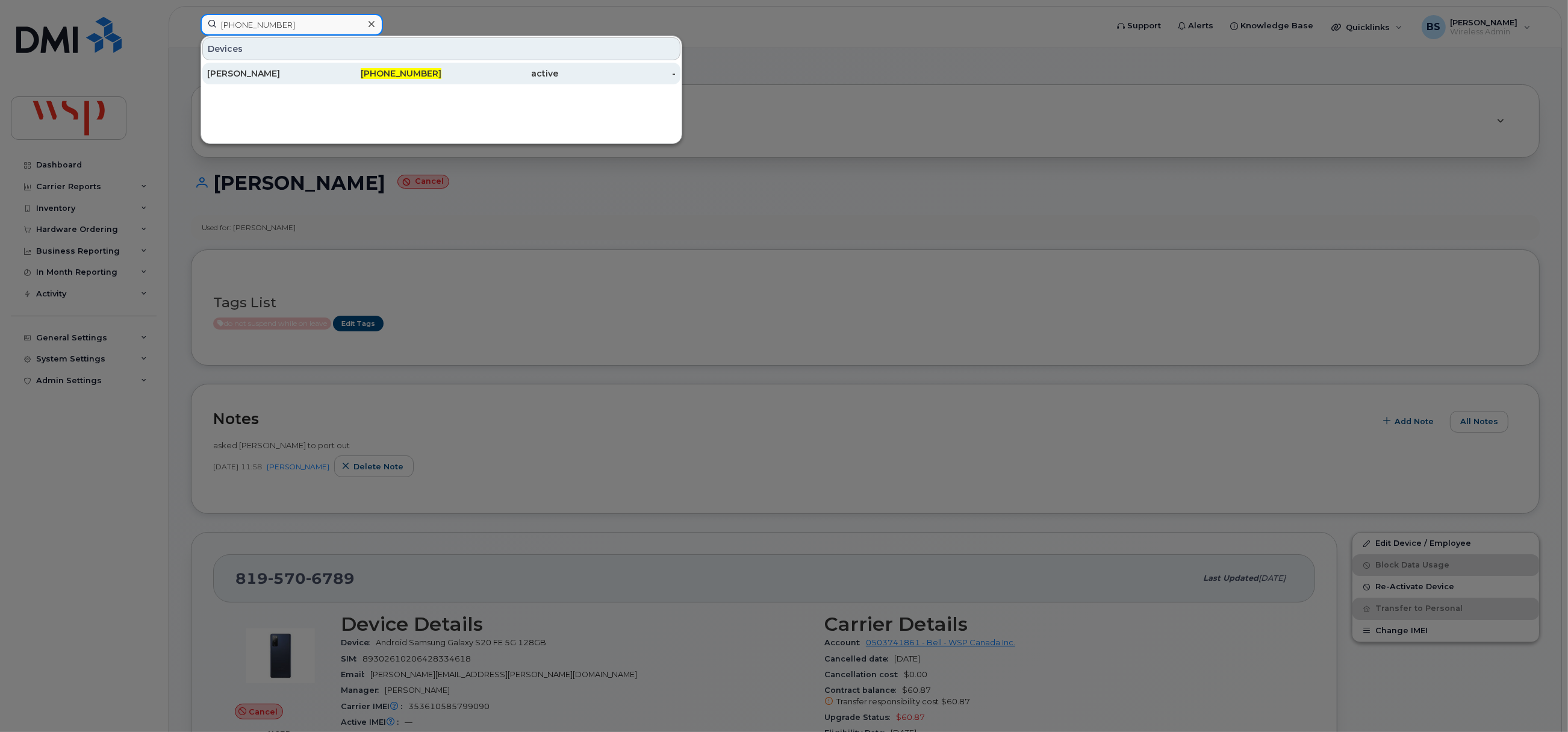
type input "[PHONE_NUMBER]"
click at [228, 73] on div "[PERSON_NAME]" at bounding box center [266, 74] width 117 height 12
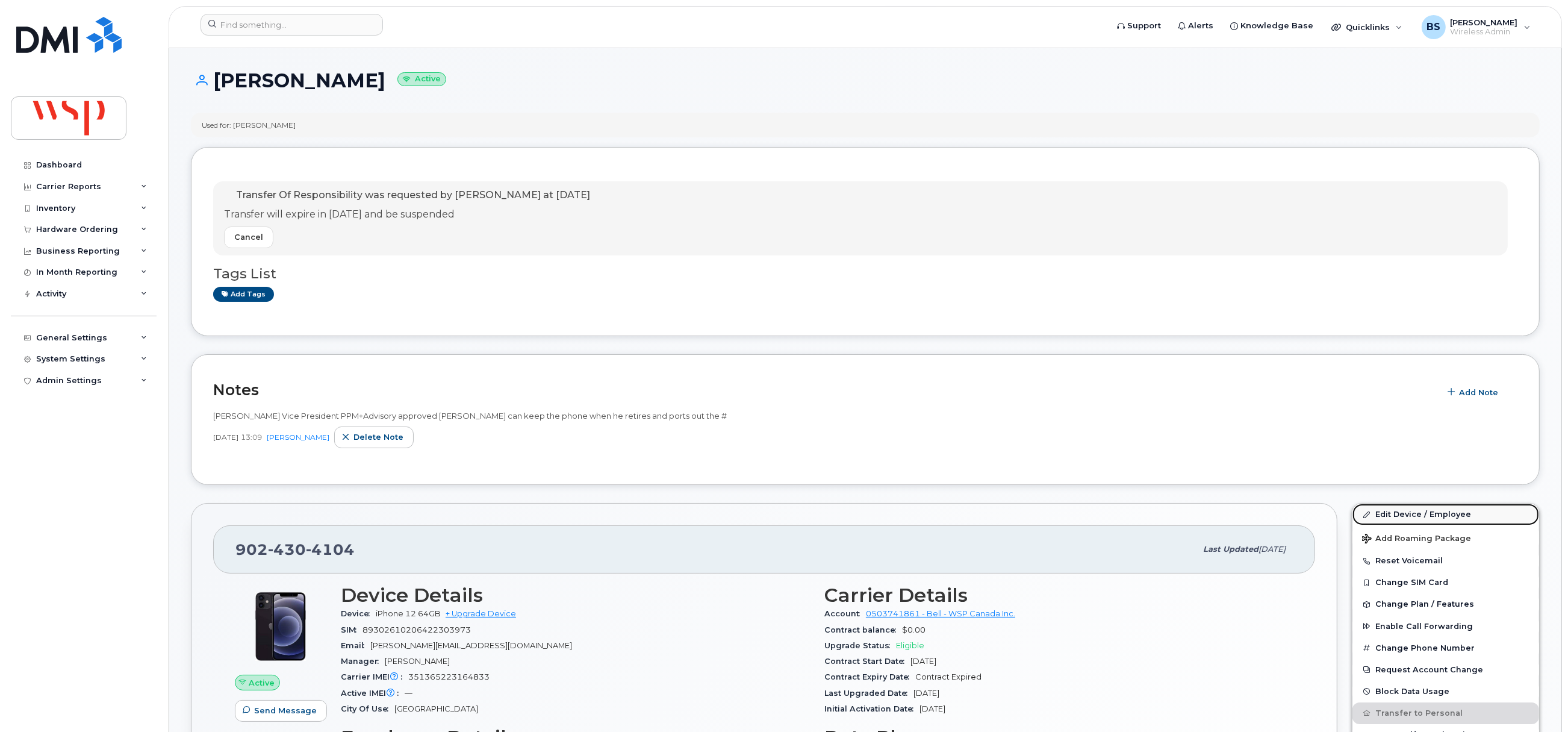
click at [1382, 509] on link "Edit Device / Employee" at bounding box center [1446, 515] width 187 height 22
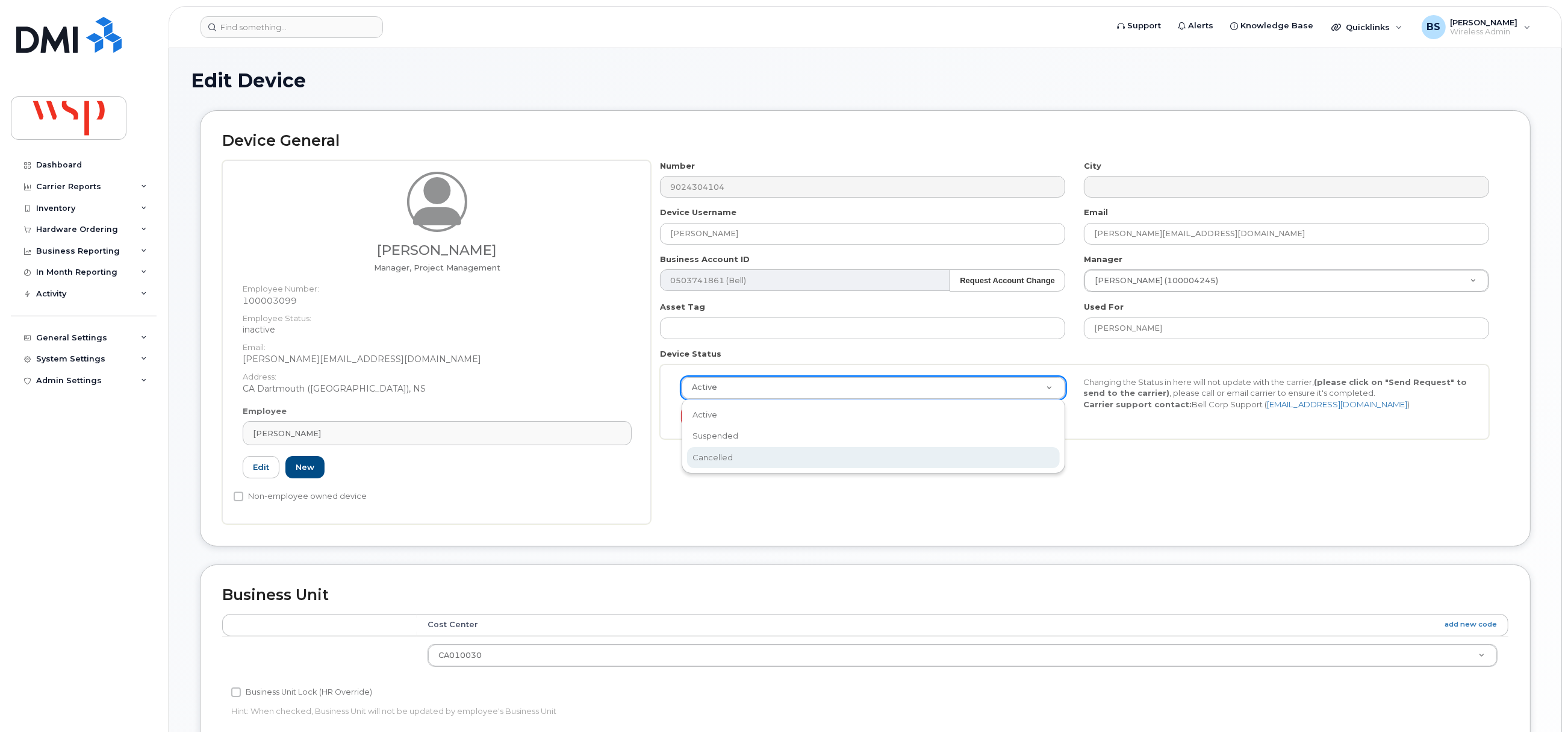
scroll to position [0, 4]
select select "cancelled"
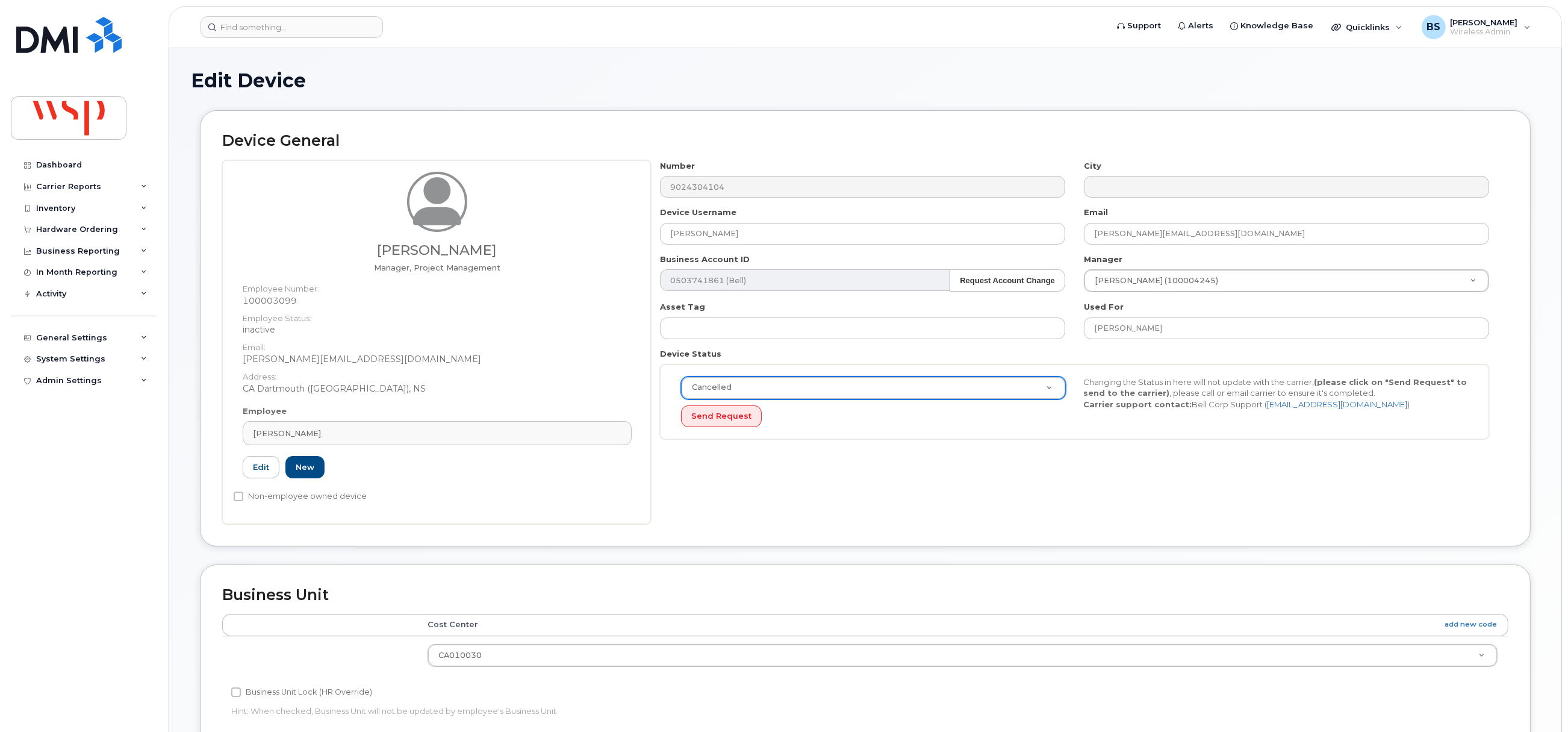
scroll to position [402, 0]
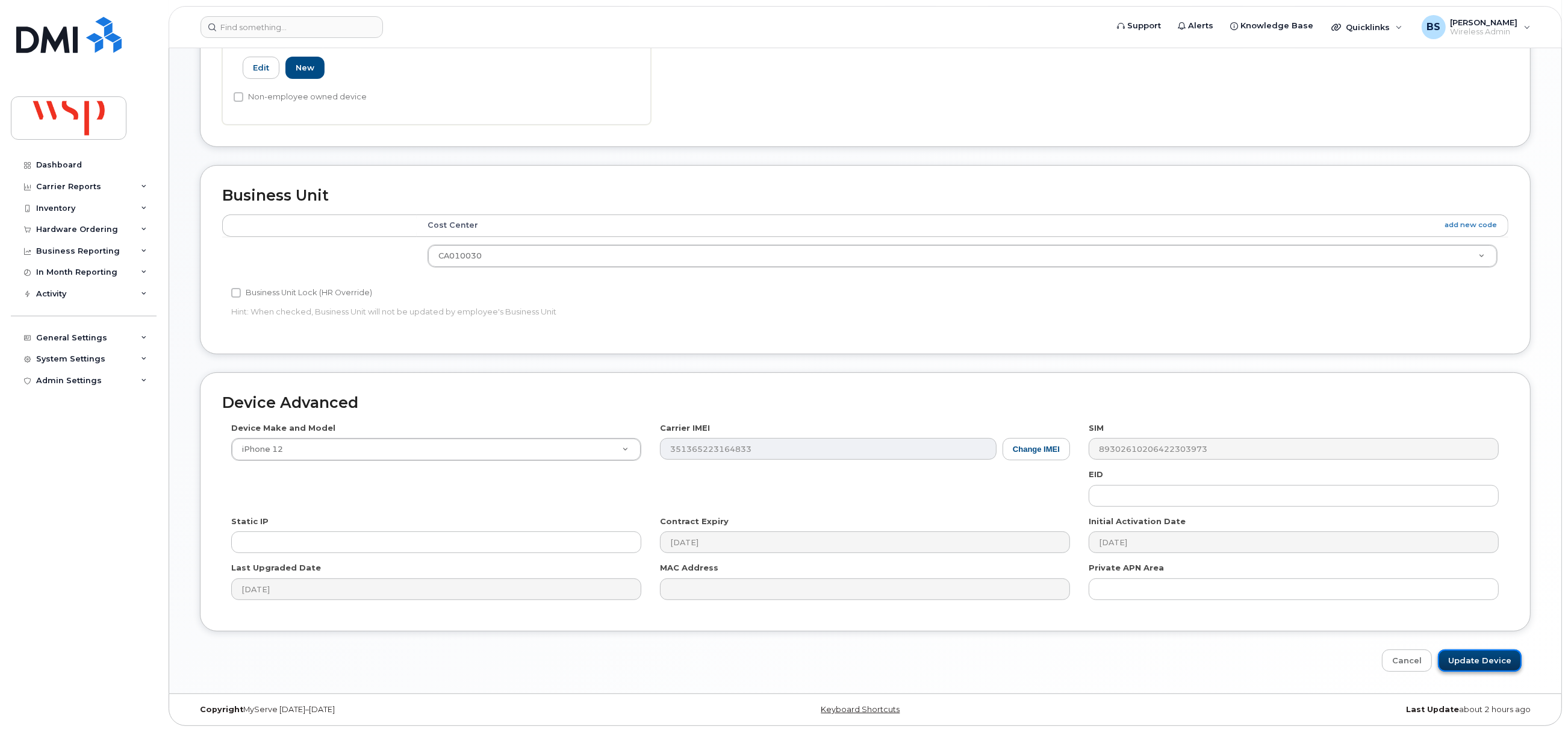
click at [1480, 657] on input "Update Device" at bounding box center [1479, 660] width 84 height 23
type input "Saving..."
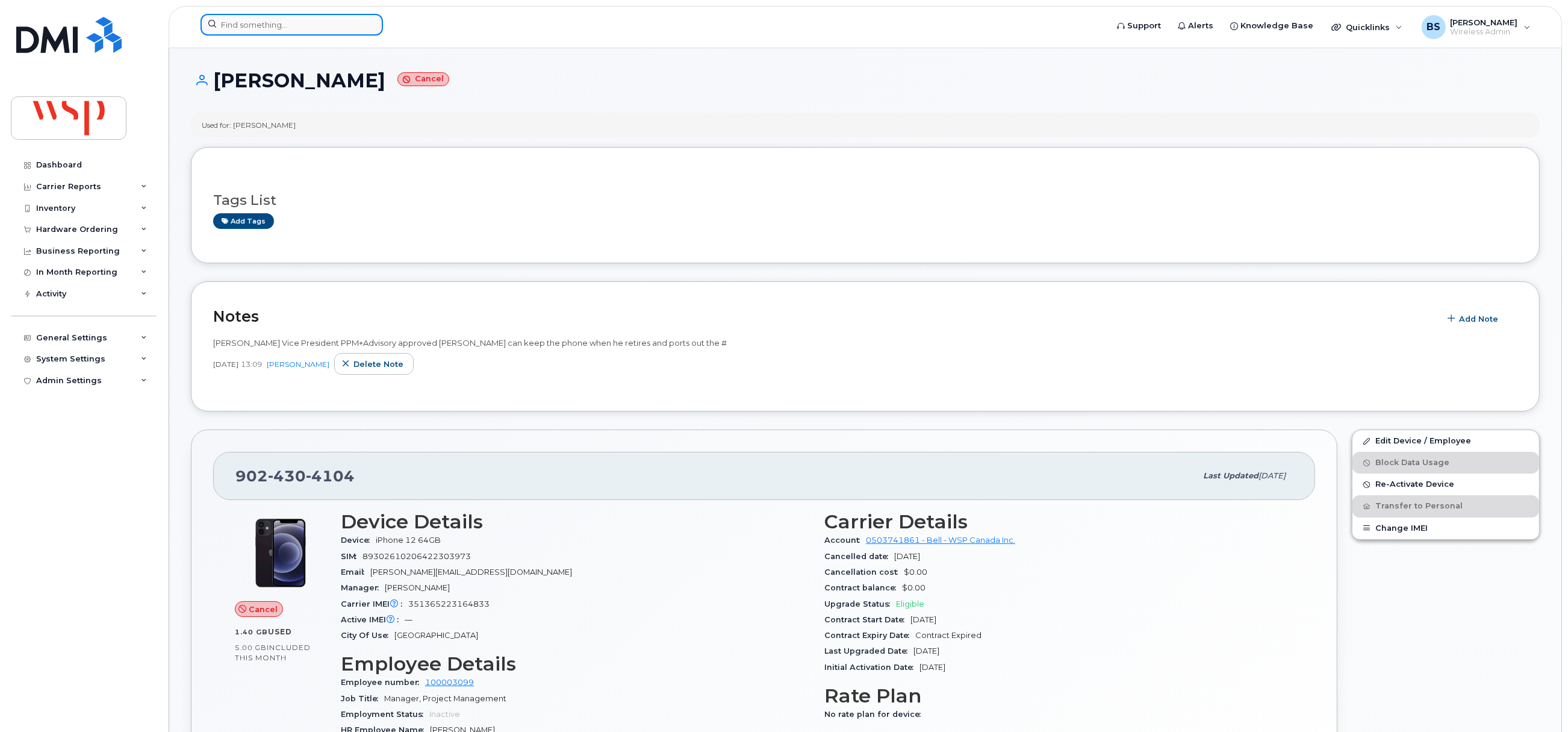
click at [291, 21] on input at bounding box center [291, 25] width 182 height 22
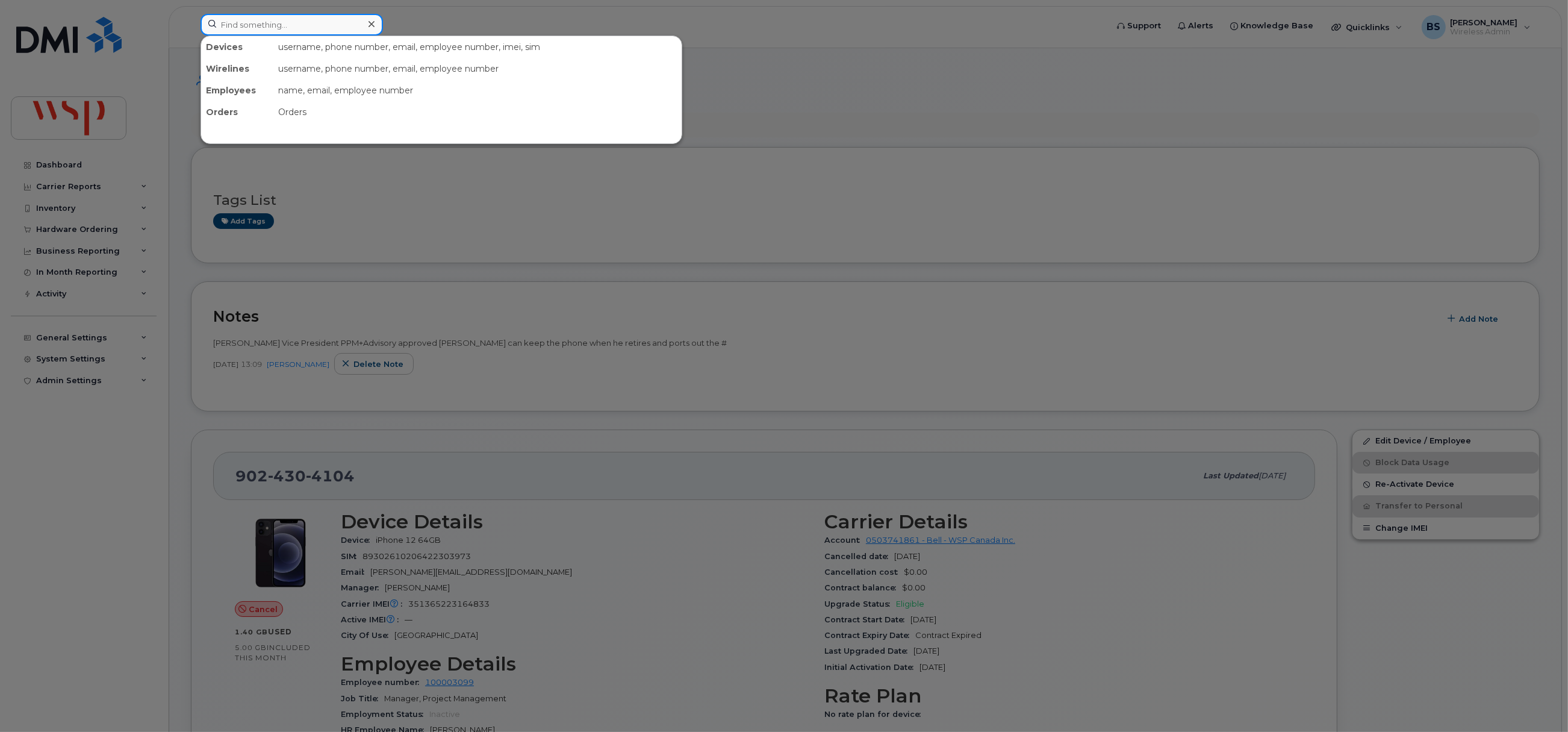
paste input "[PHONE_NUMBER]"
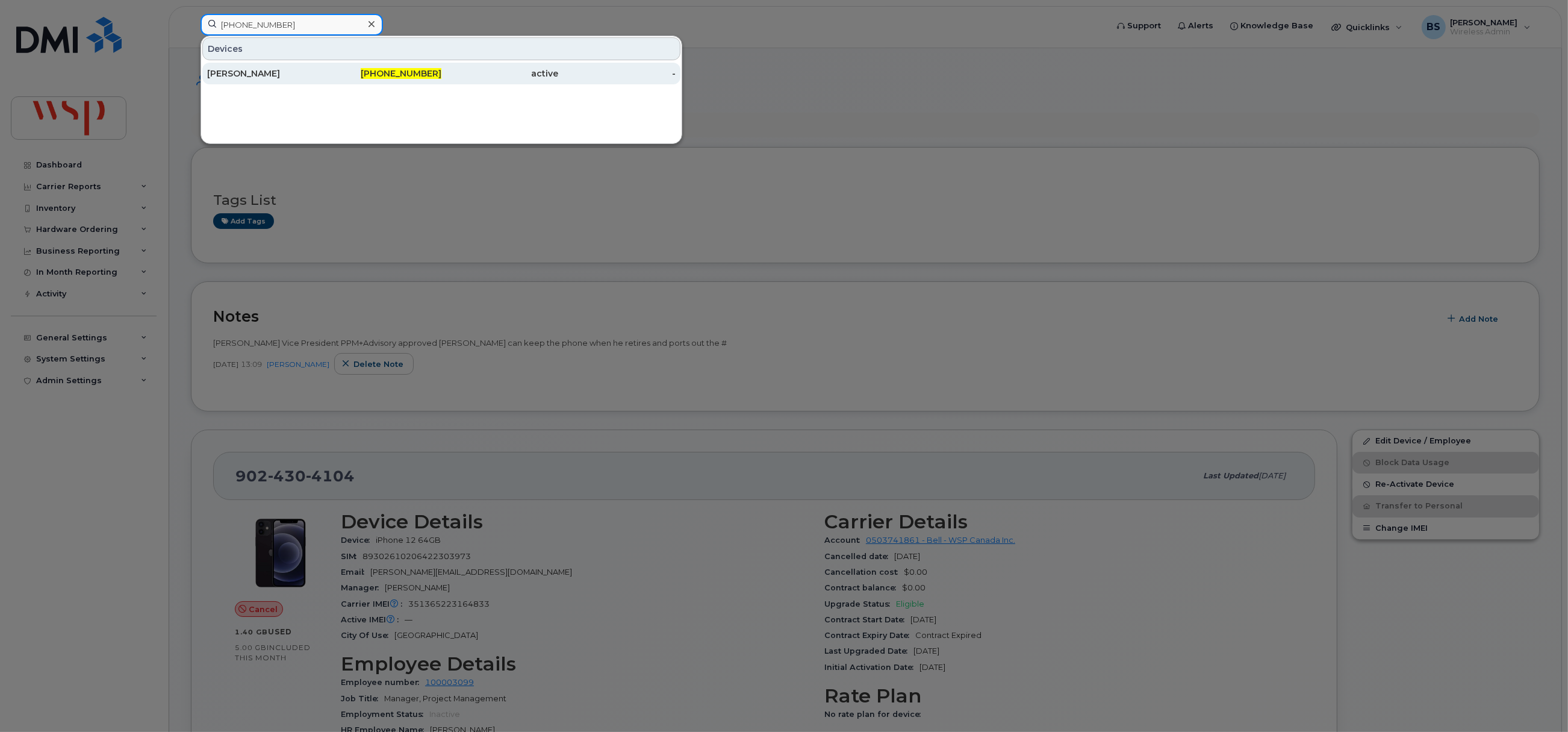
type input "[PHONE_NUMBER]"
click at [233, 72] on div "[PERSON_NAME]" at bounding box center [266, 74] width 117 height 12
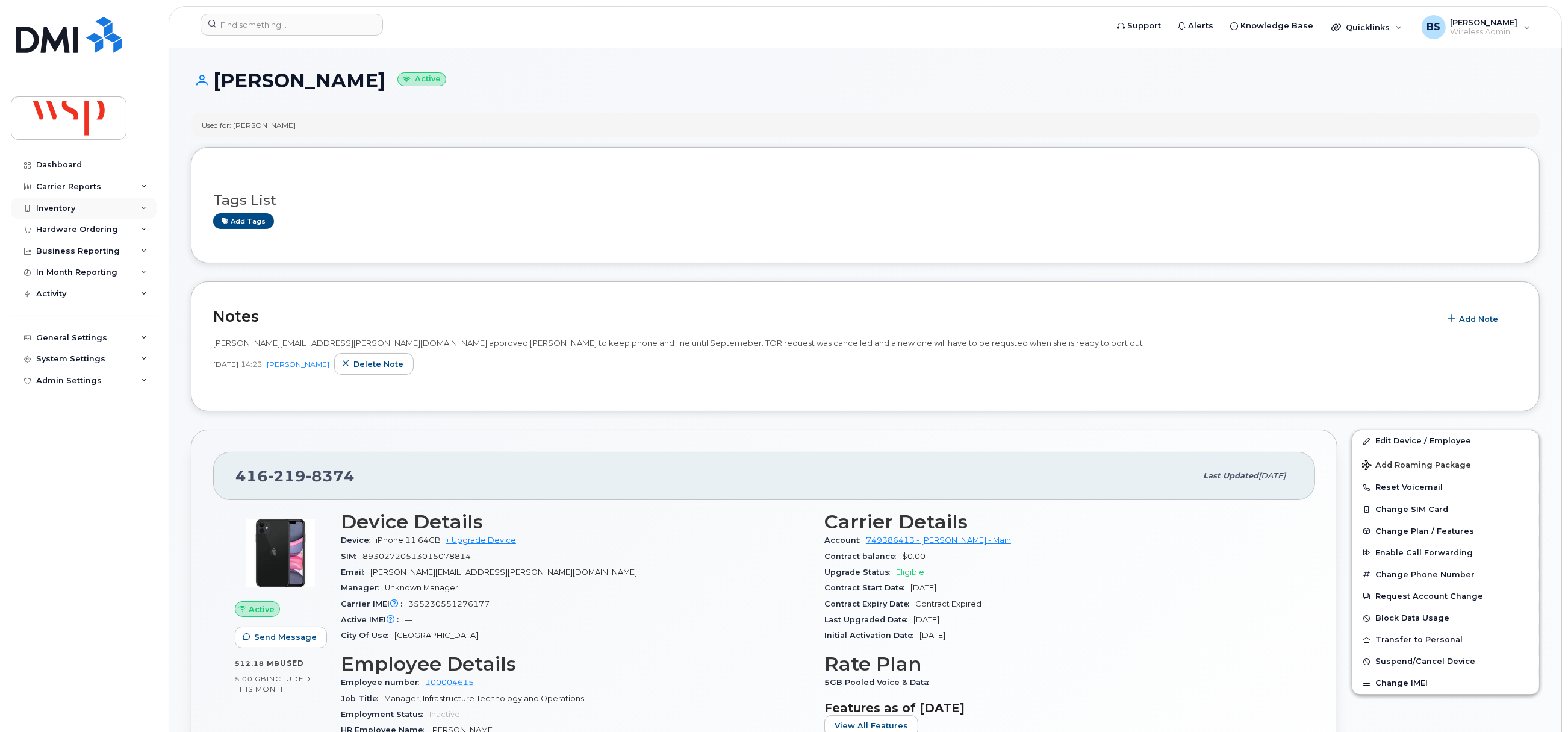
click at [56, 206] on div "Inventory" at bounding box center [56, 209] width 39 height 10
click at [74, 226] on div "Mobility Devices" at bounding box center [75, 229] width 68 height 11
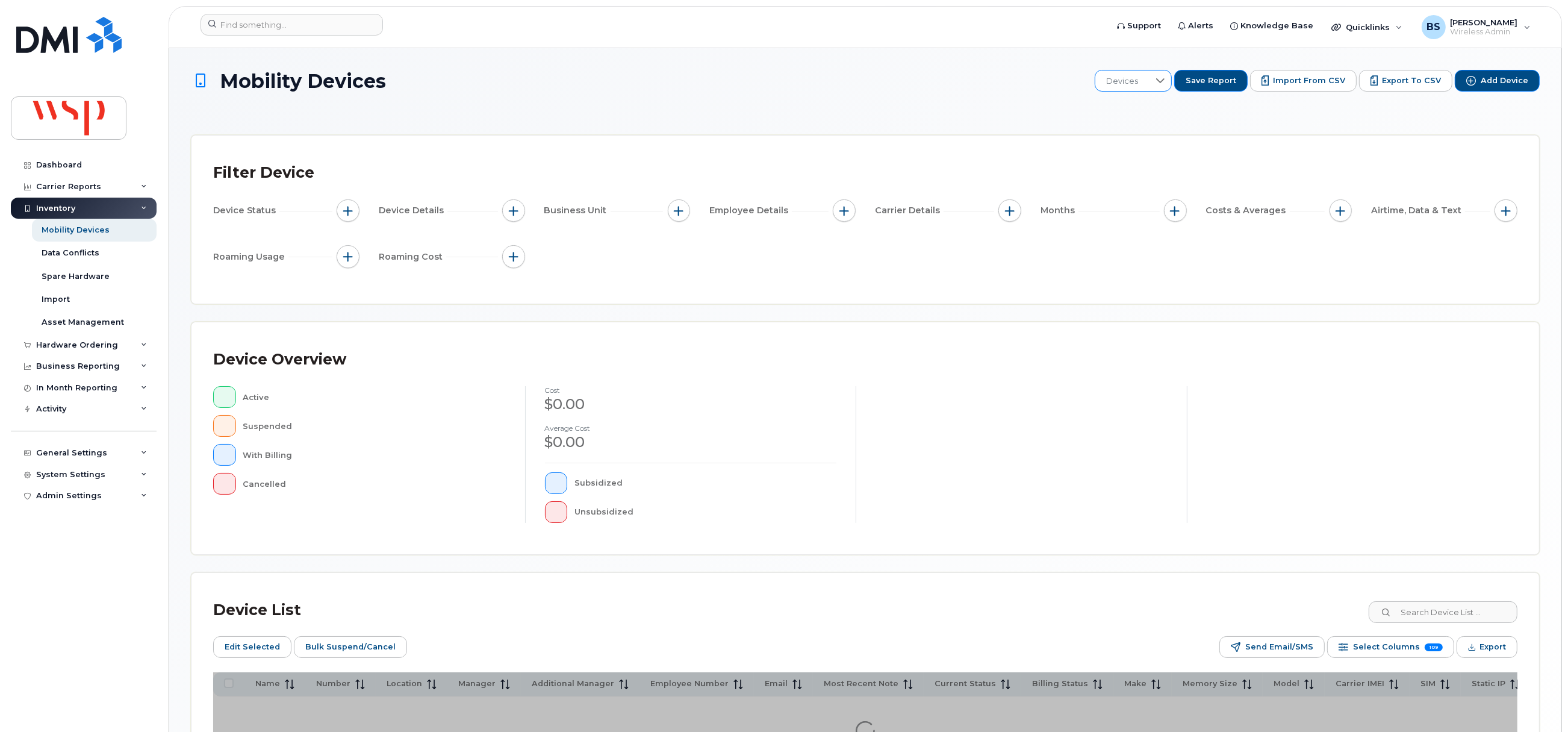
click at [1163, 83] on div at bounding box center [1160, 81] width 23 height 21
drag, startPoint x: 1128, startPoint y: 142, endPoint x: 1138, endPoint y: 125, distance: 19.7
click at [1129, 140] on span "BRS" at bounding box center [1123, 145] width 17 height 12
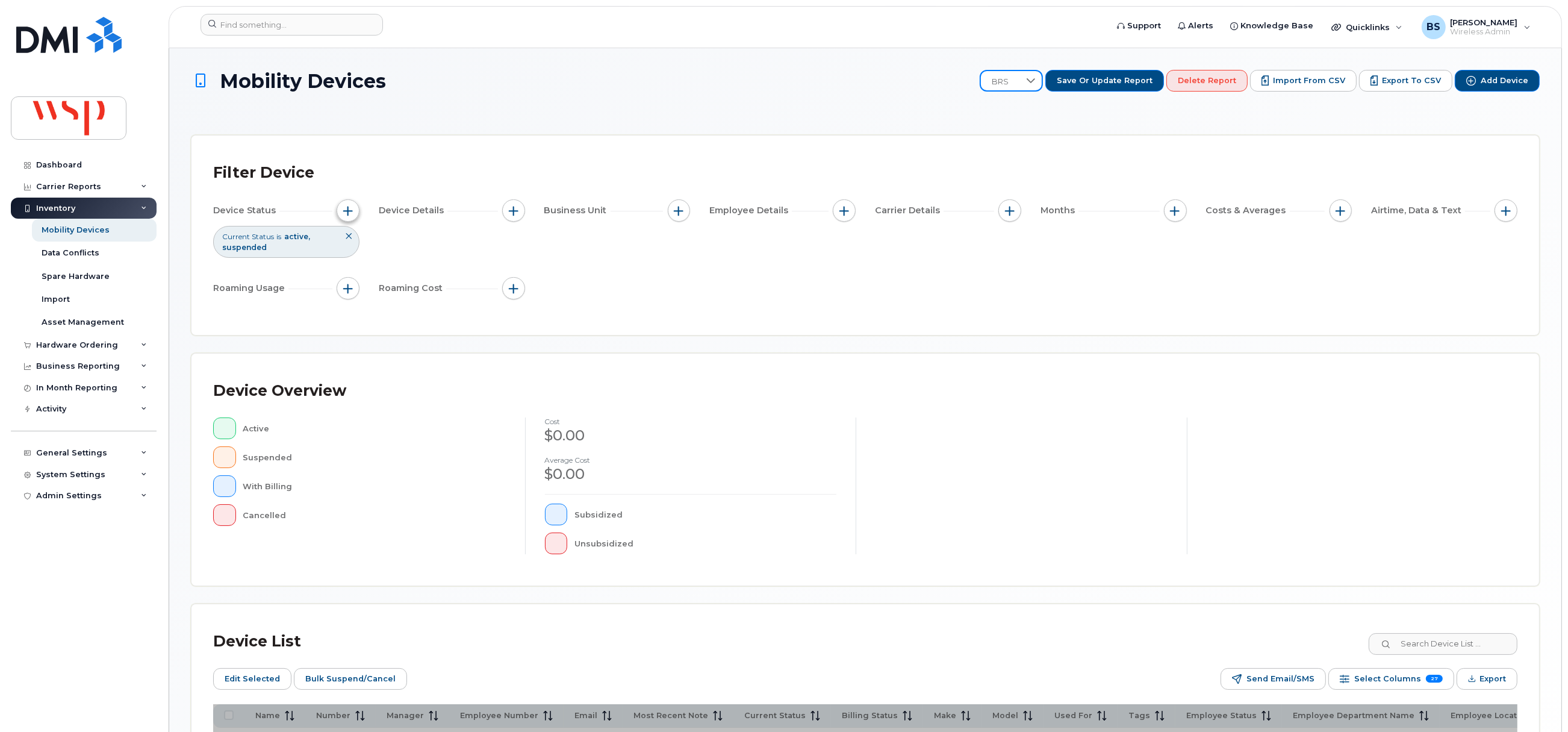
click at [344, 214] on span "button" at bounding box center [348, 211] width 10 height 10
click at [512, 265] on div at bounding box center [515, 271] width 23 height 22
click at [393, 338] on span "Cancelled" at bounding box center [408, 340] width 40 height 12
checkbox input "true"
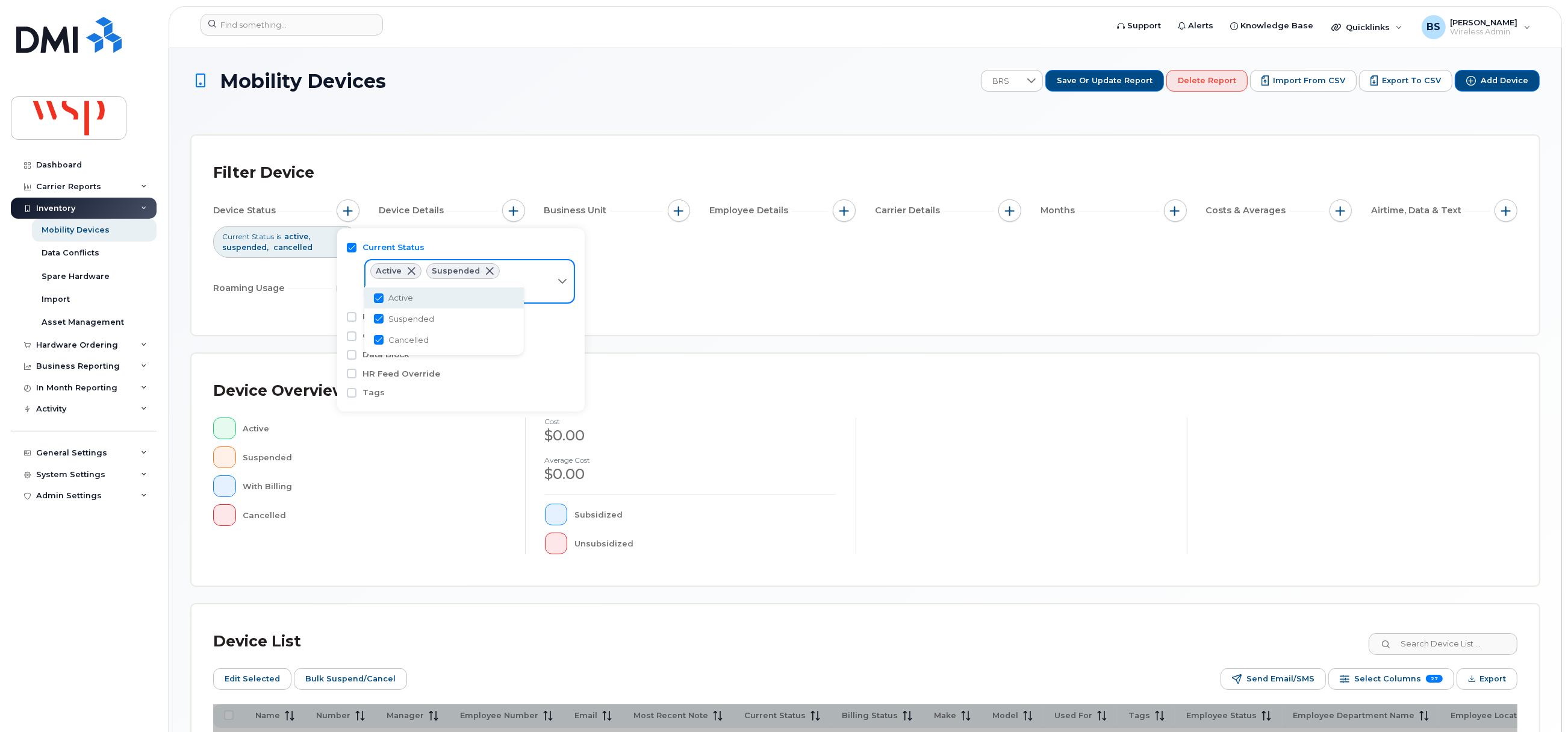
click at [695, 91] on div "Mobility Devices BRS Save or Update Report Delete Report Import from CSV Export…" at bounding box center [865, 92] width 1349 height 43
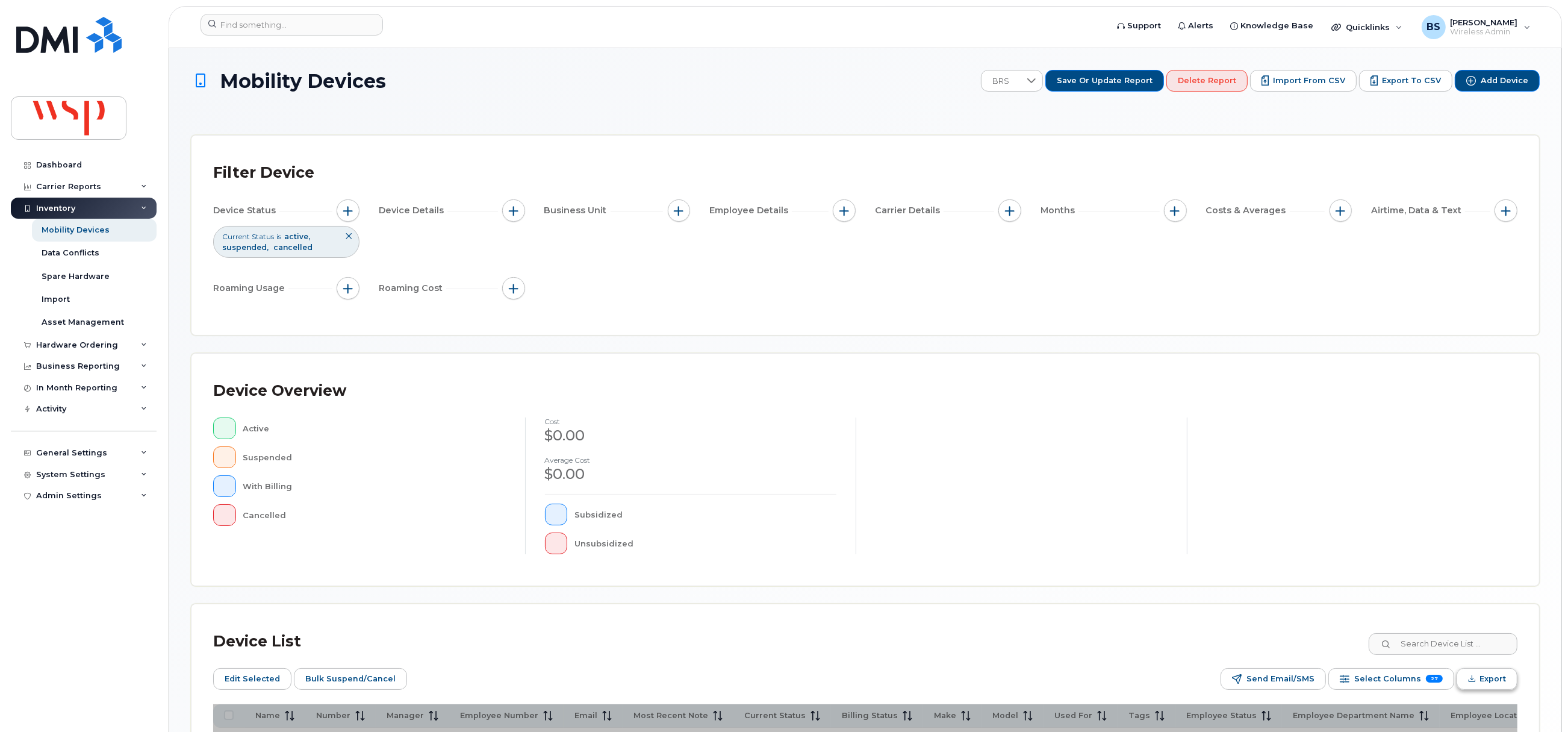
click at [1478, 675] on button "Export" at bounding box center [1487, 679] width 61 height 22
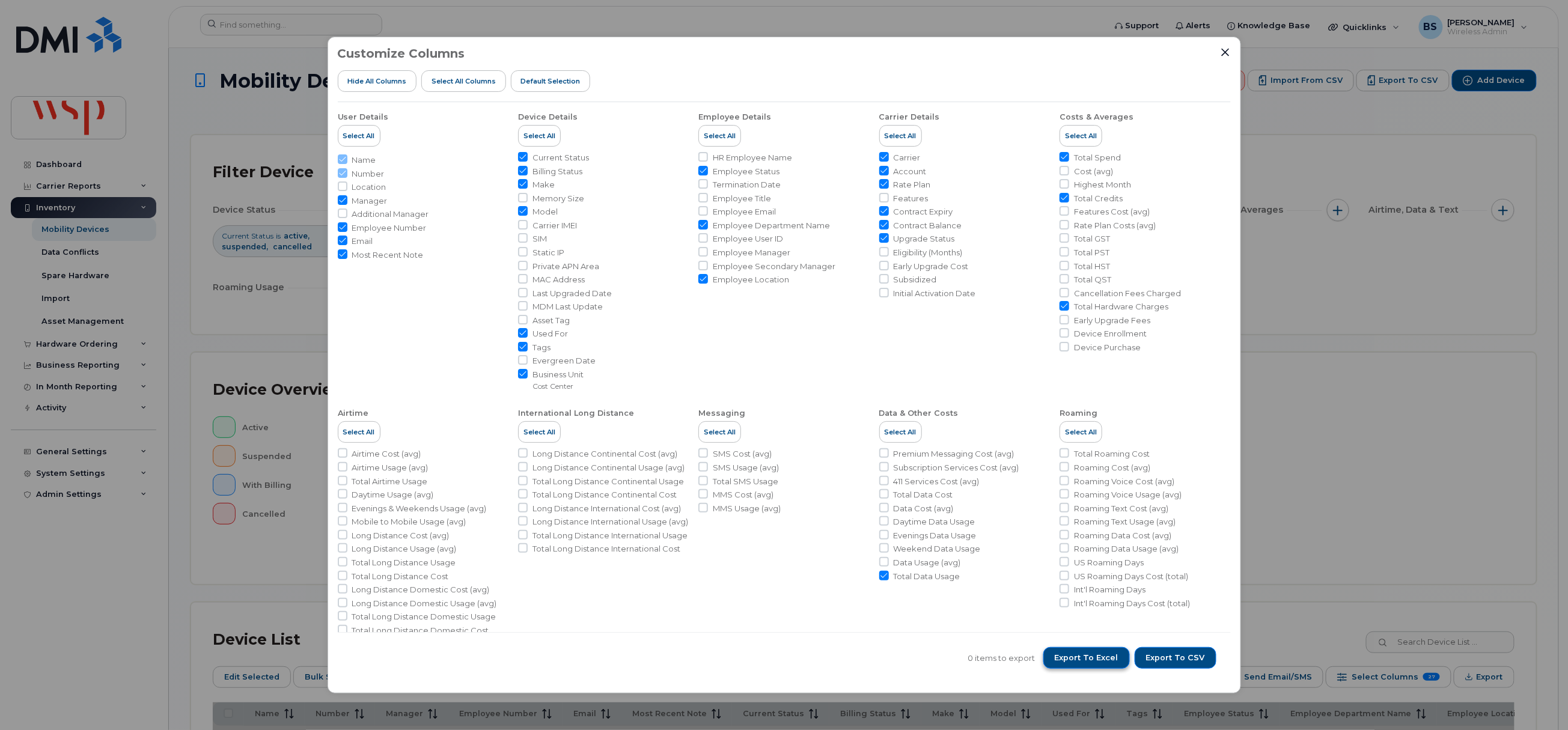
click at [1078, 655] on span "Export to Excel" at bounding box center [1086, 657] width 64 height 11
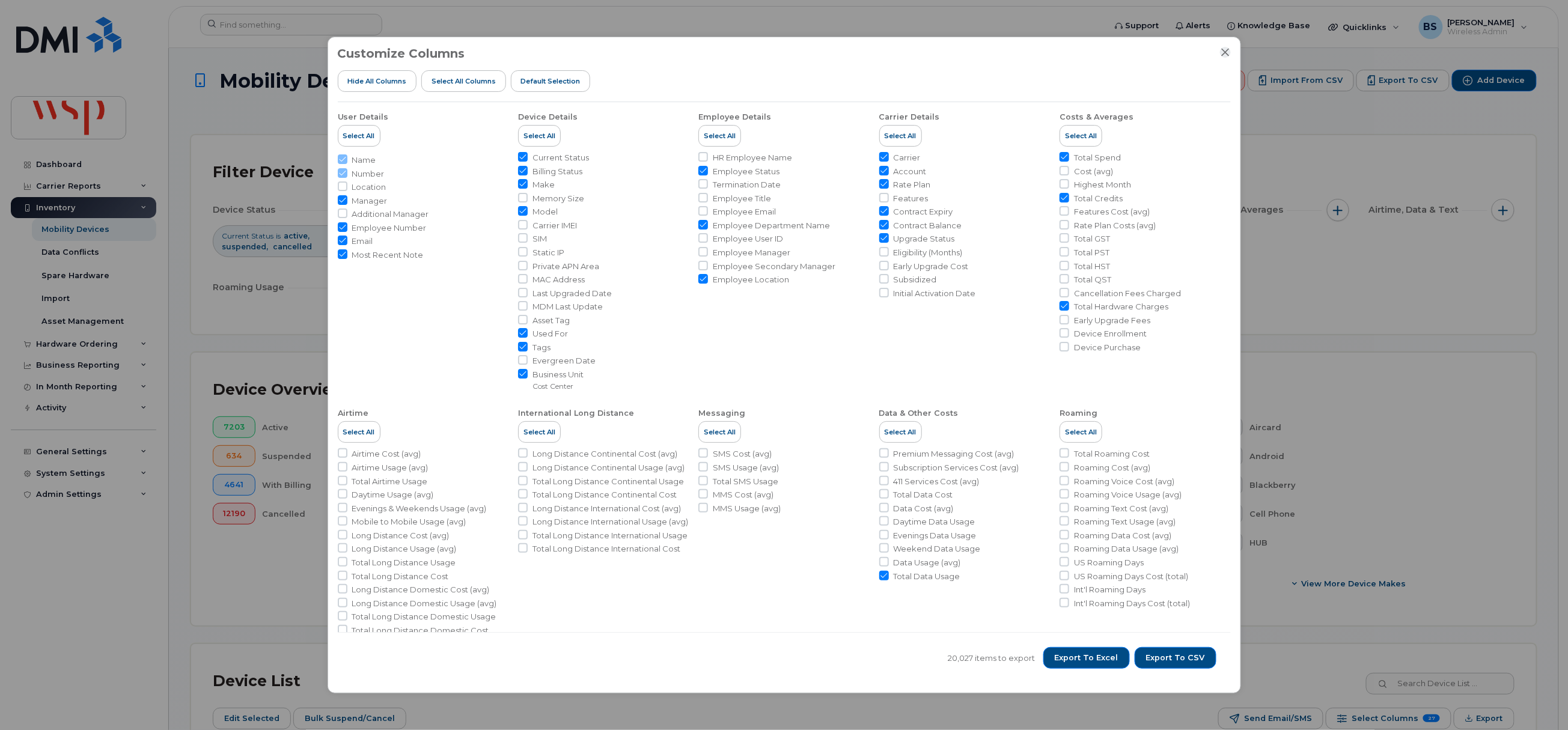
click at [1224, 50] on icon "Close" at bounding box center [1225, 52] width 10 height 10
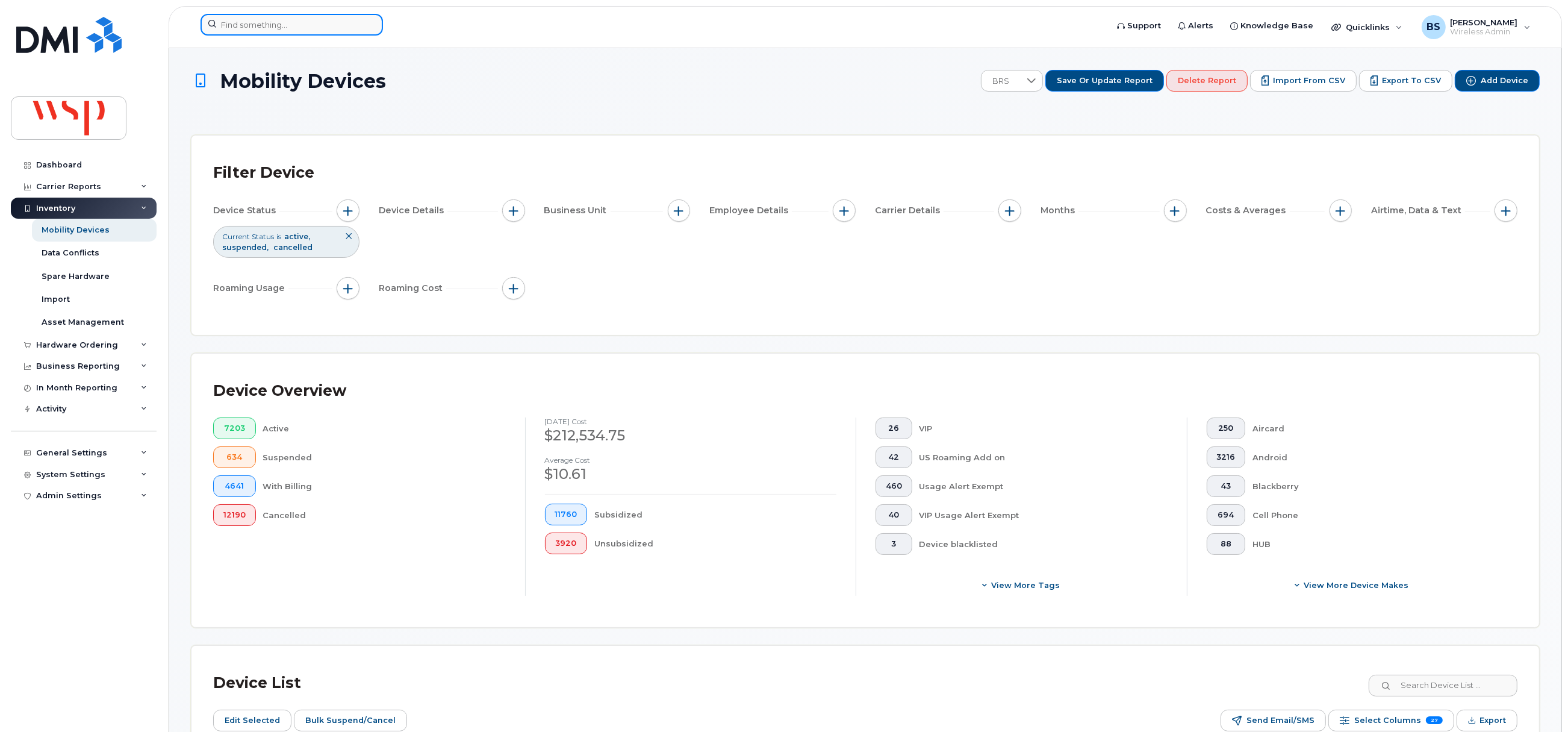
click at [294, 29] on input at bounding box center [291, 25] width 182 height 22
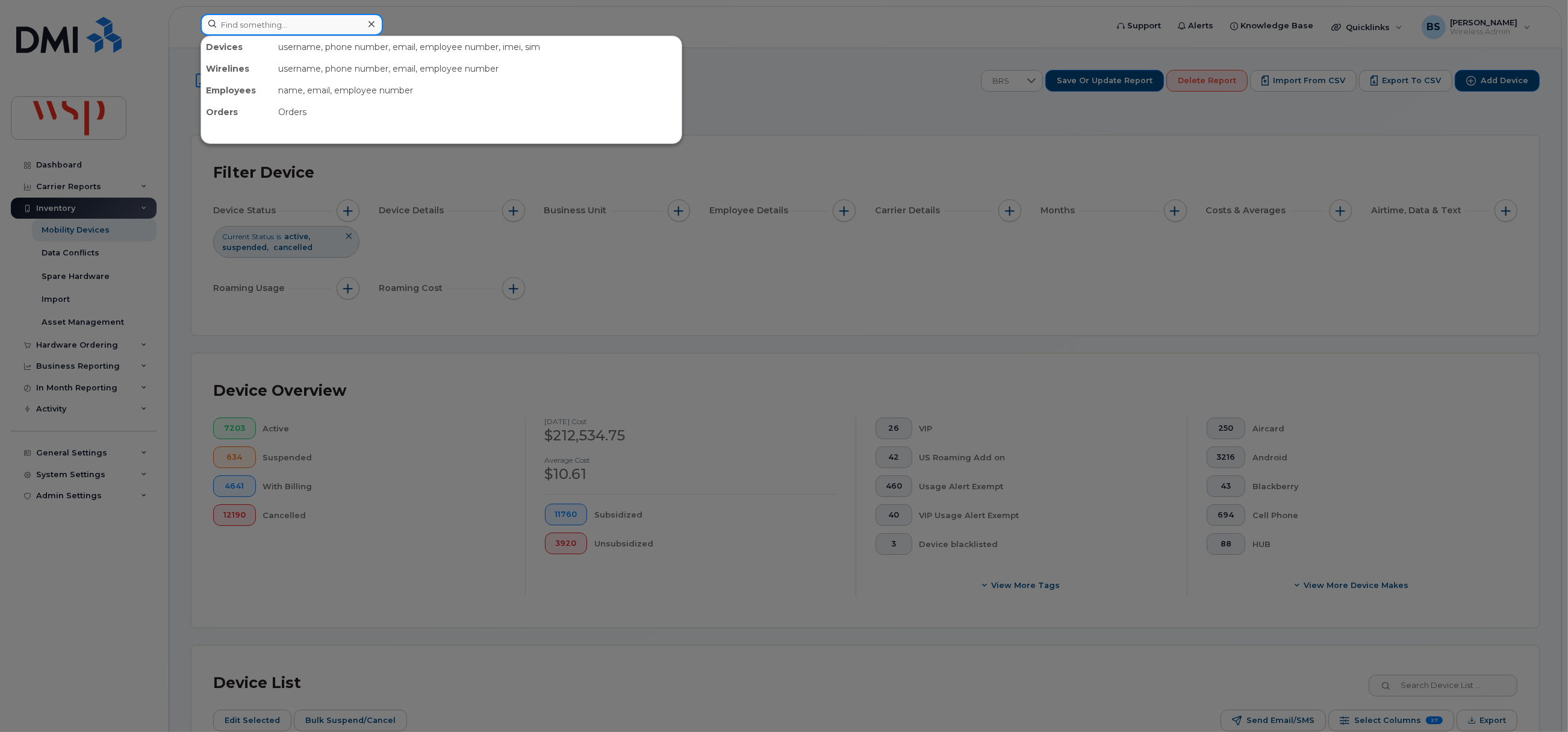
paste input "4372485395"
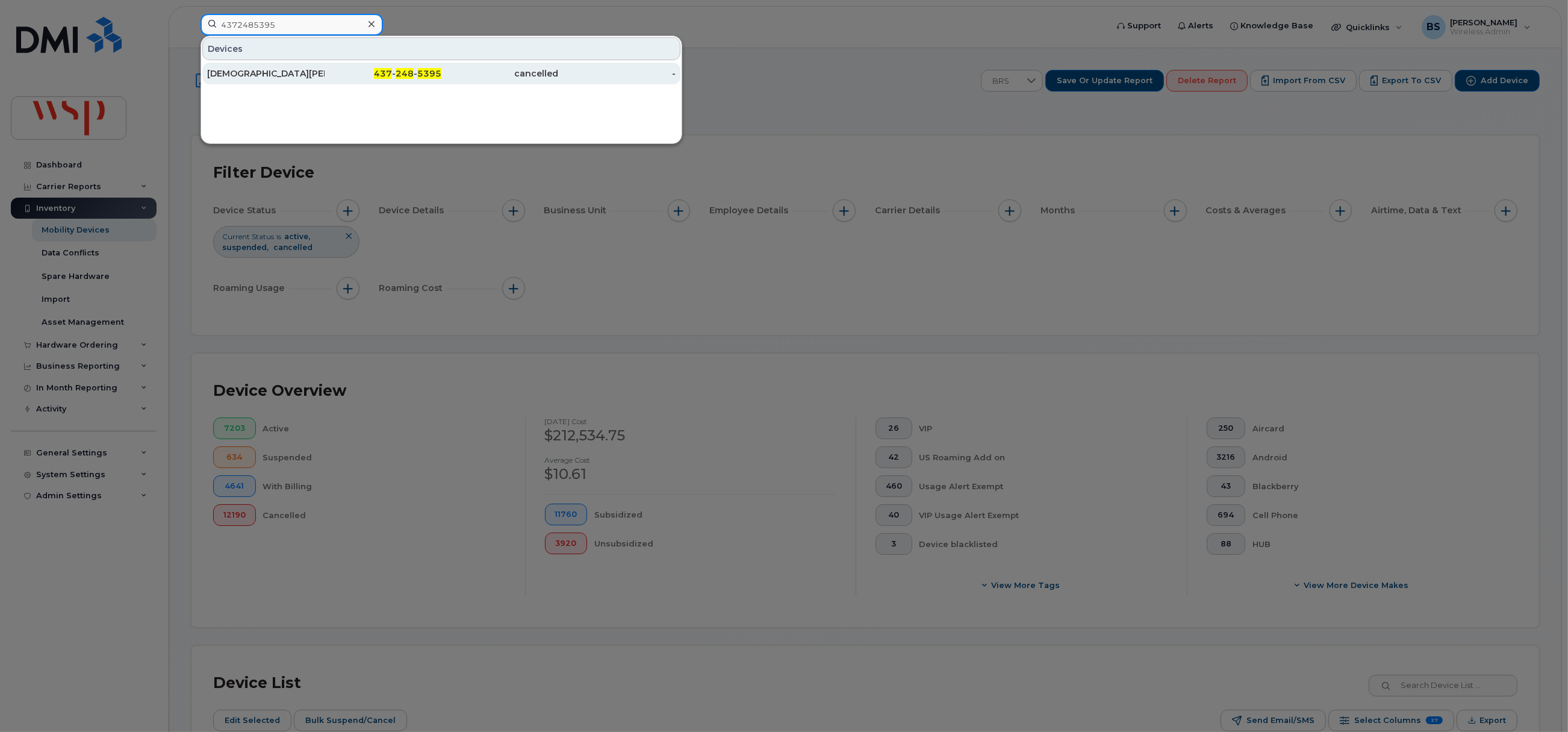
type input "4372485395"
drag, startPoint x: 243, startPoint y: 72, endPoint x: 381, endPoint y: 102, distance: 141.2
click at [243, 72] on div "Kristen Hahne" at bounding box center [266, 74] width 117 height 12
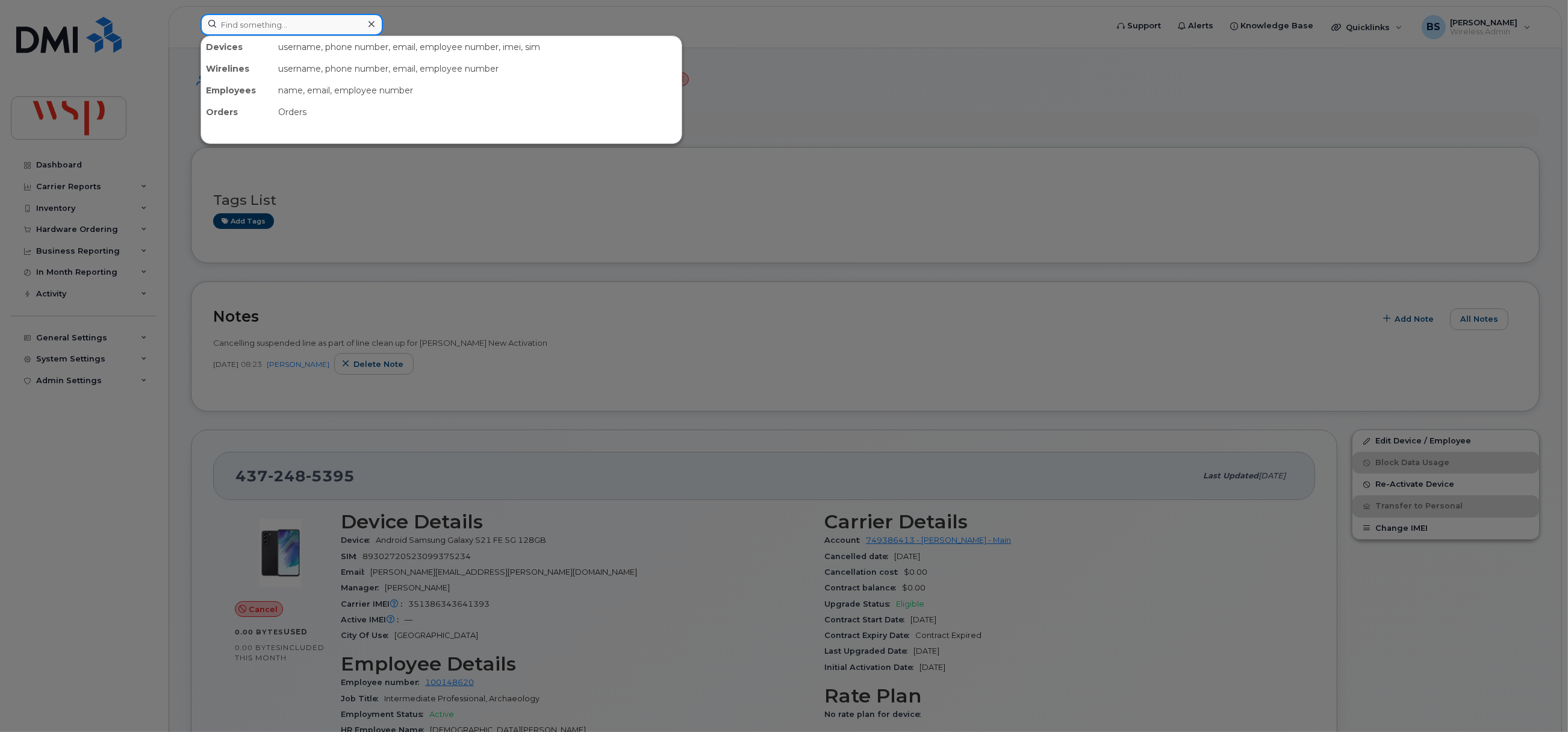
click at [286, 27] on input at bounding box center [291, 25] width 182 height 22
paste input "6043404728"
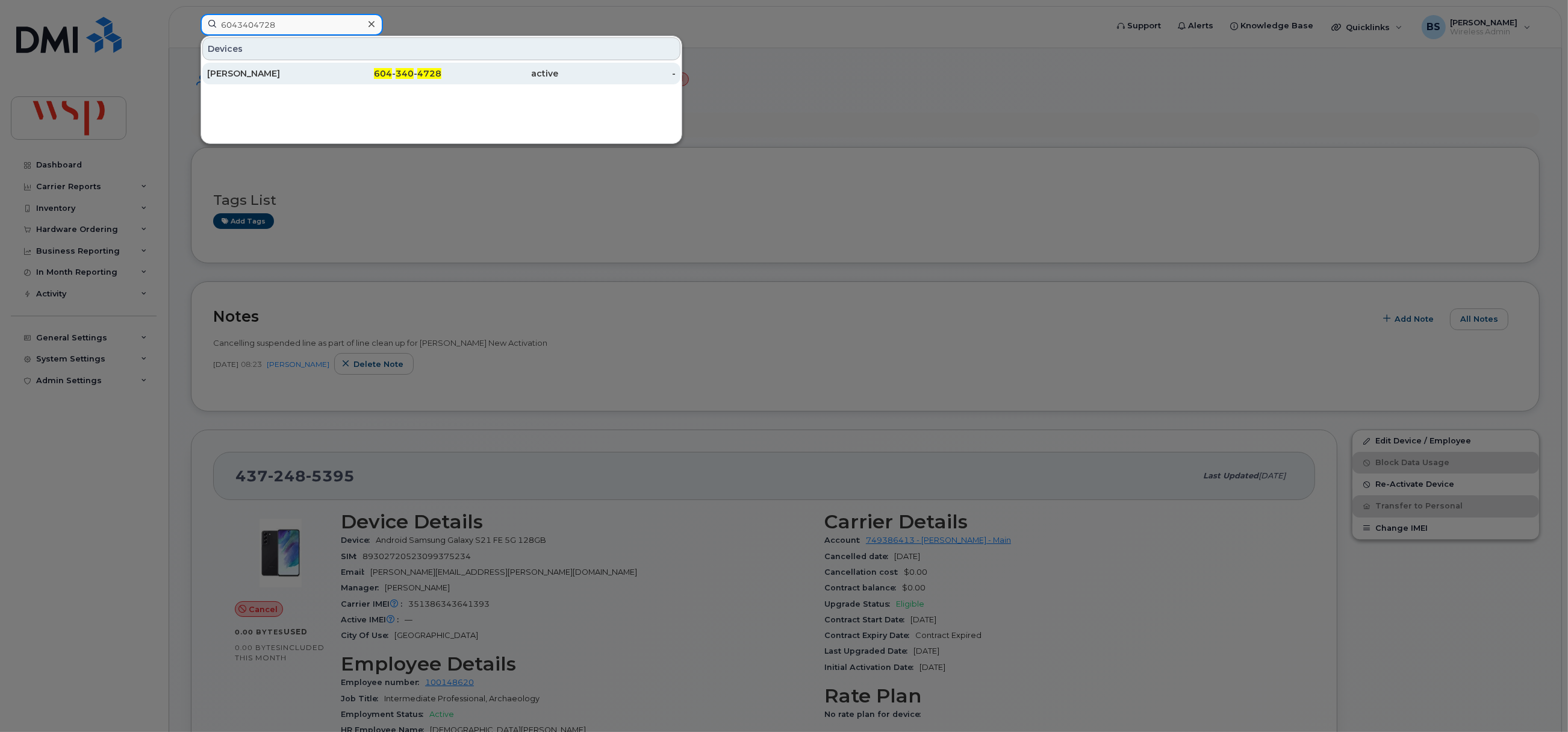
type input "6043404728"
click at [227, 72] on div "[PERSON_NAME]" at bounding box center [266, 74] width 117 height 12
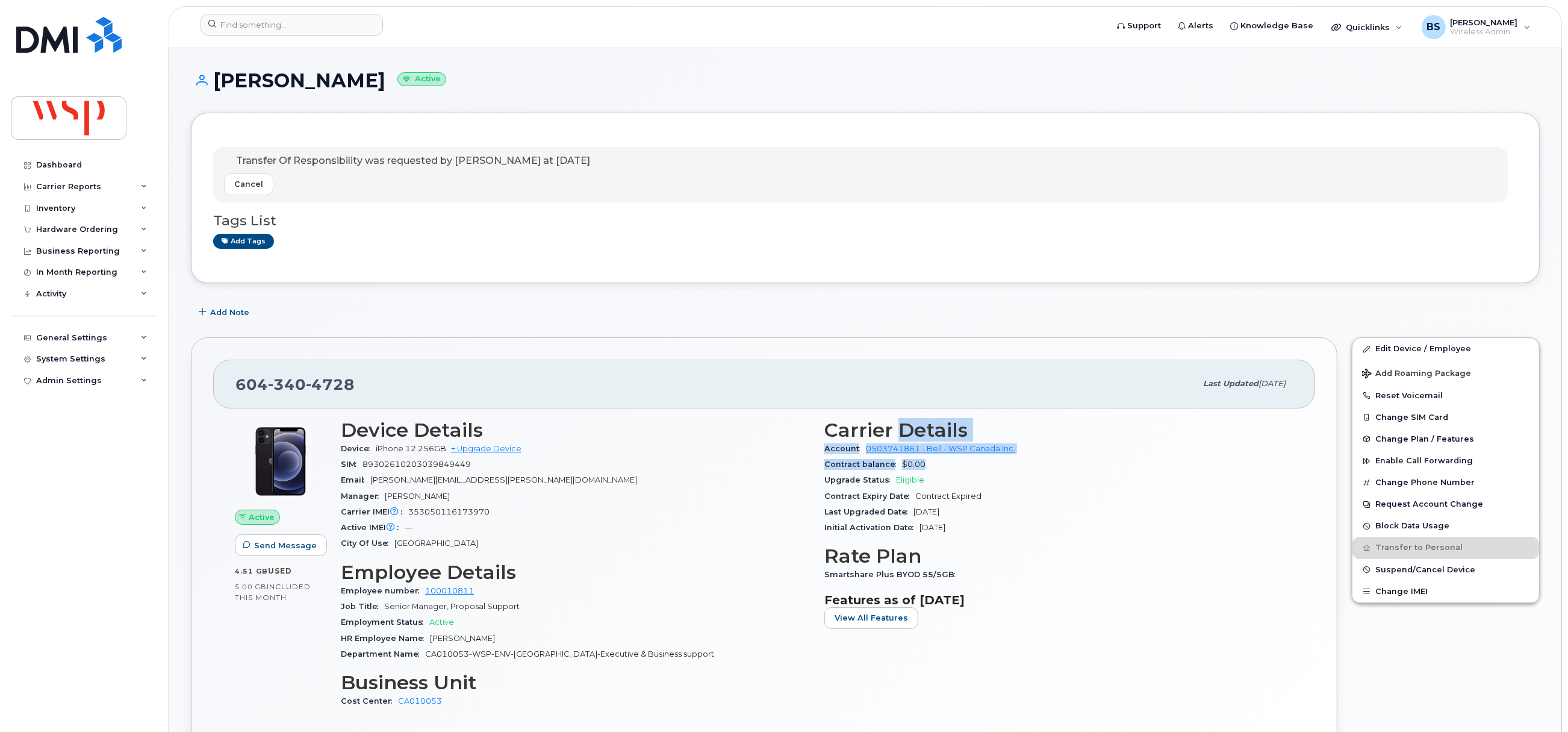
drag, startPoint x: 1015, startPoint y: 458, endPoint x: 903, endPoint y: 438, distance: 113.8
click at [903, 438] on section "Carrier Details Account 0503741861 - Bell - WSP Canada Inc. Contract balance $0…" at bounding box center [1059, 477] width 470 height 117
click at [1048, 438] on h3 "Carrier Details" at bounding box center [1059, 430] width 470 height 22
drag, startPoint x: 1058, startPoint y: 445, endPoint x: 866, endPoint y: 456, distance: 192.3
click at [866, 456] on div "Account 0503741861 - Bell - WSP Canada Inc." at bounding box center [1059, 449] width 470 height 16
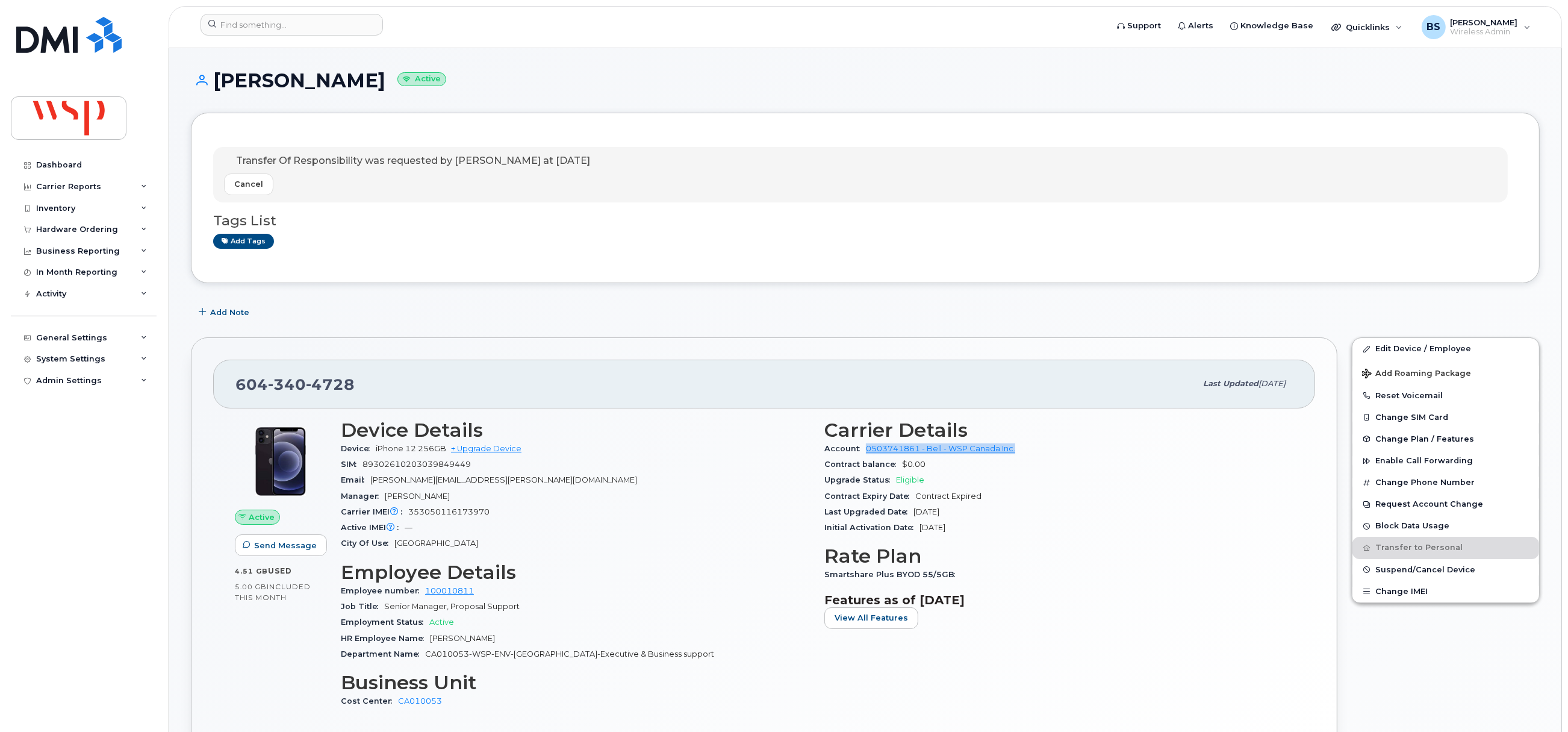
copy link "0503741861 - Bell - WSP Canada Inc."
click at [266, 26] on input at bounding box center [291, 25] width 182 height 22
paste input "[PHONE_NUMBER]"
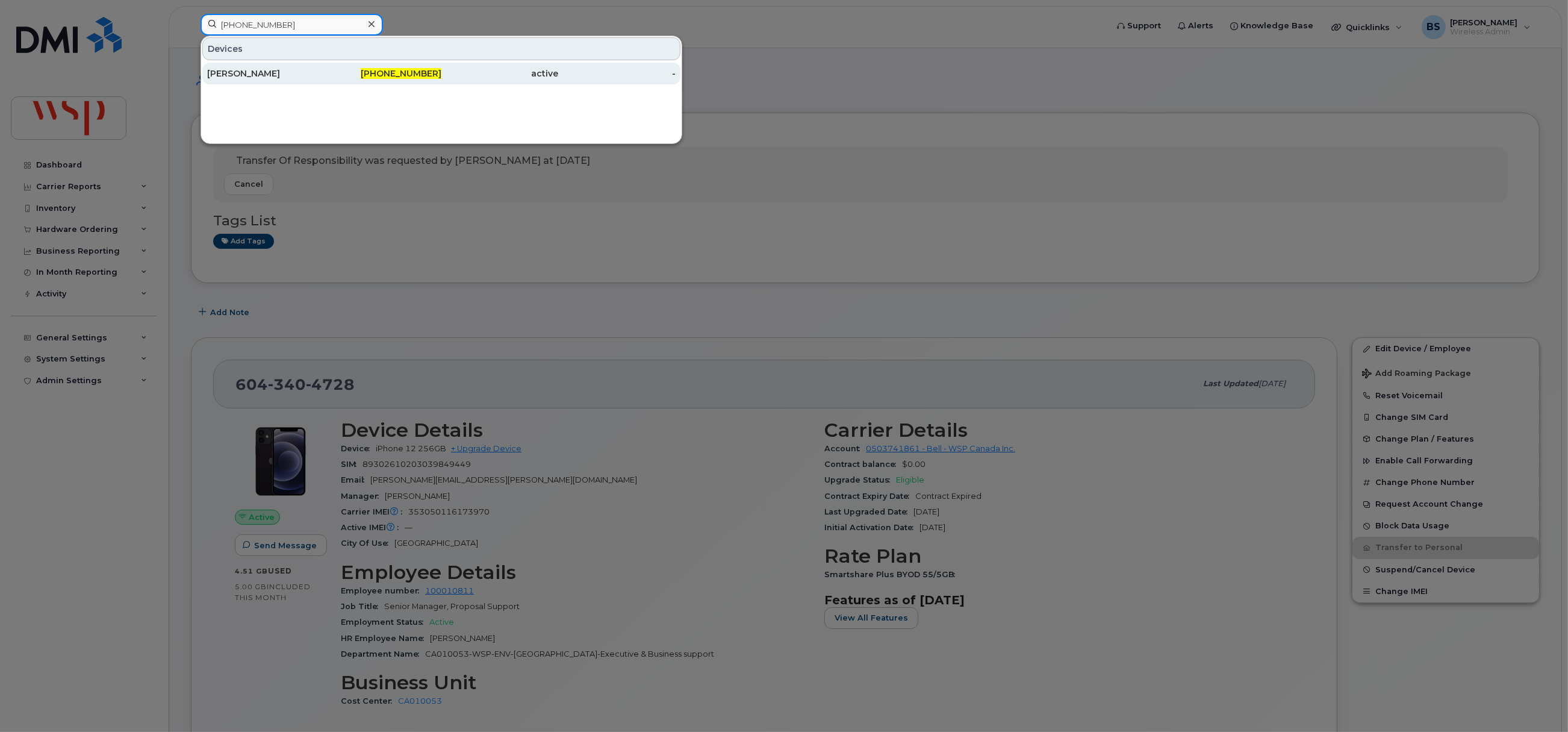
type input "[PHONE_NUMBER]"
click at [325, 68] on div "[PERSON_NAME]" at bounding box center [383, 74] width 117 height 22
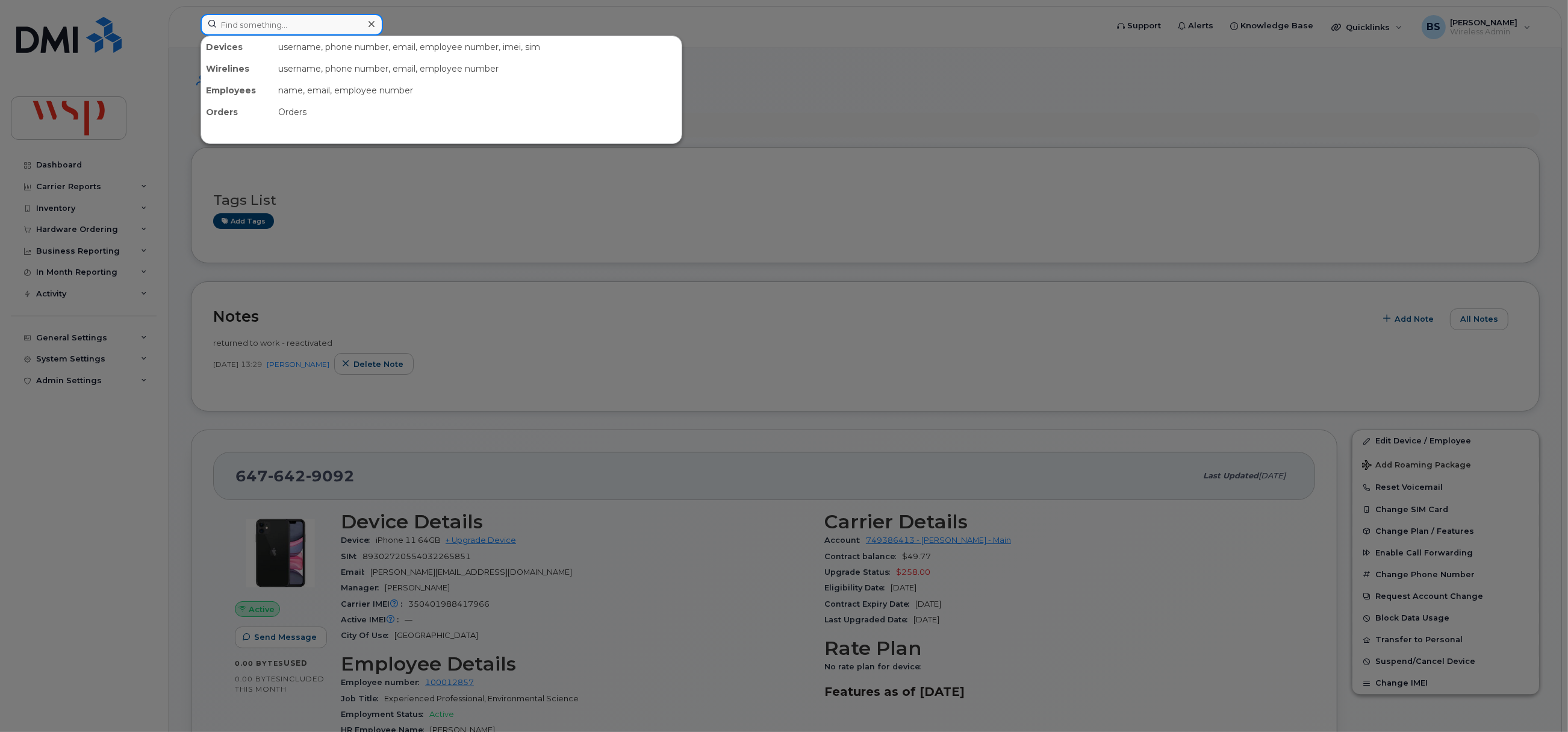
click at [273, 26] on input at bounding box center [291, 25] width 182 height 22
paste input "[PHONE_NUMBER]"
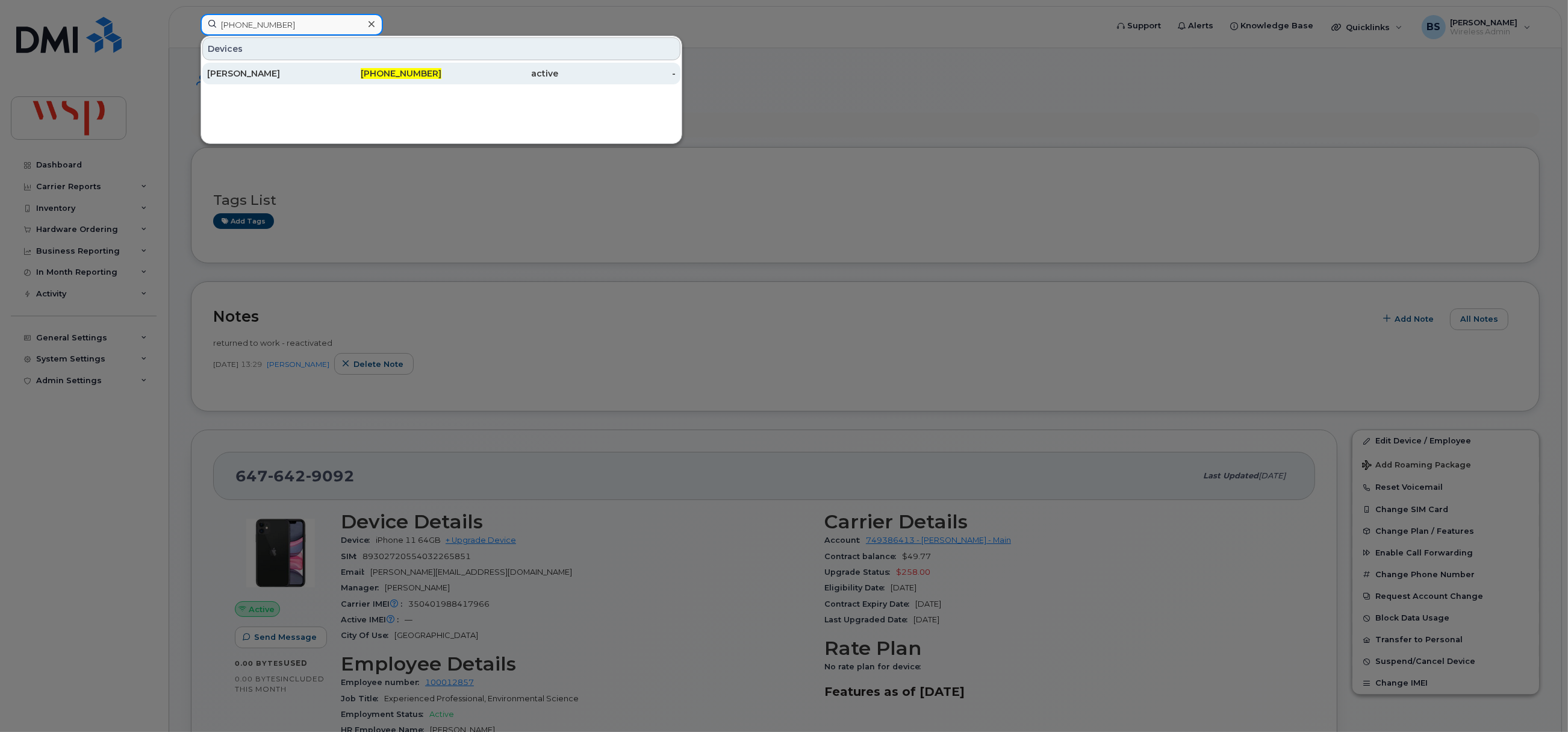
type input "[PHONE_NUMBER]"
click at [325, 67] on div "[PERSON_NAME]" at bounding box center [383, 74] width 117 height 22
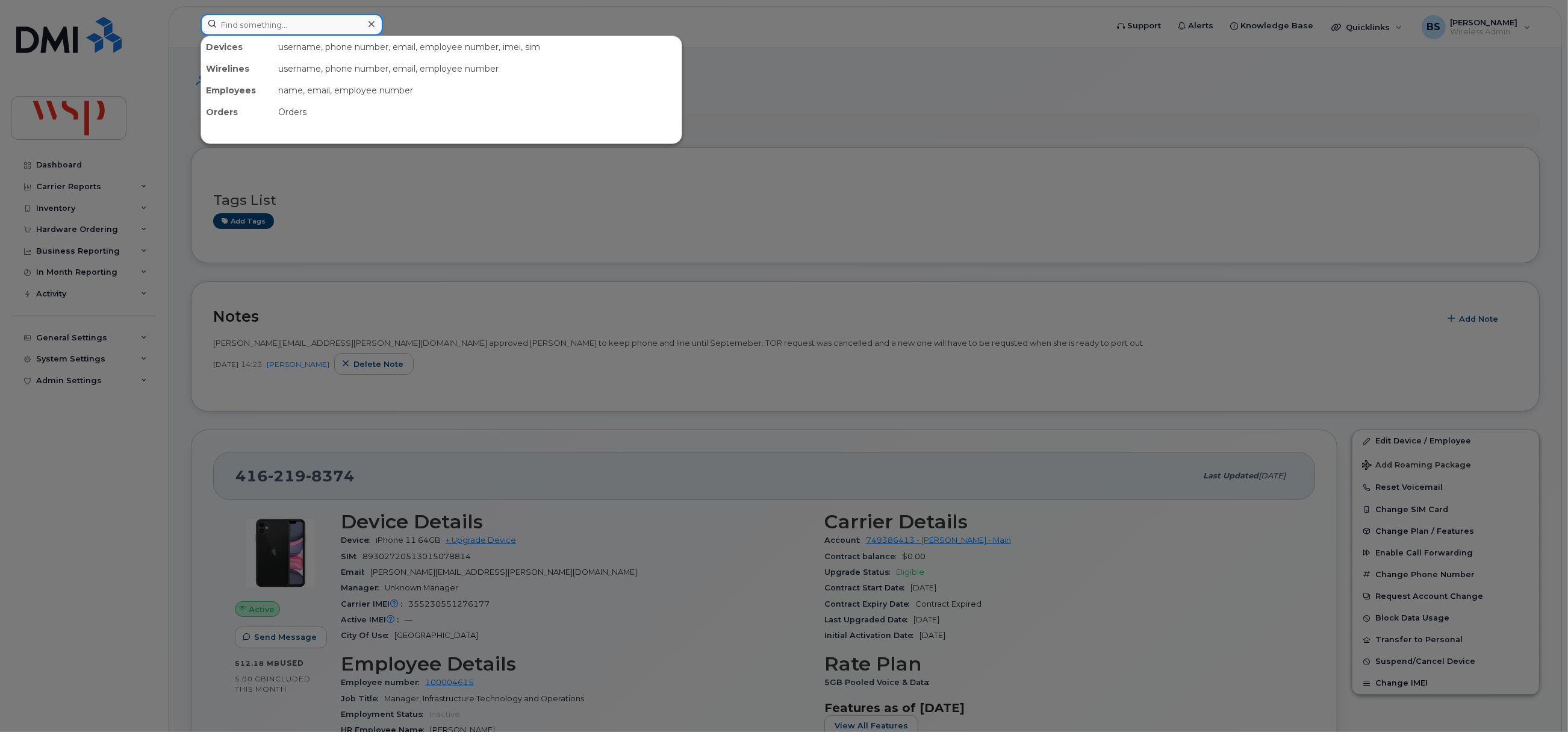
drag, startPoint x: 251, startPoint y: 28, endPoint x: 234, endPoint y: 31, distance: 17.3
click at [254, 28] on input at bounding box center [291, 25] width 182 height 22
paste input "613-332-7135"
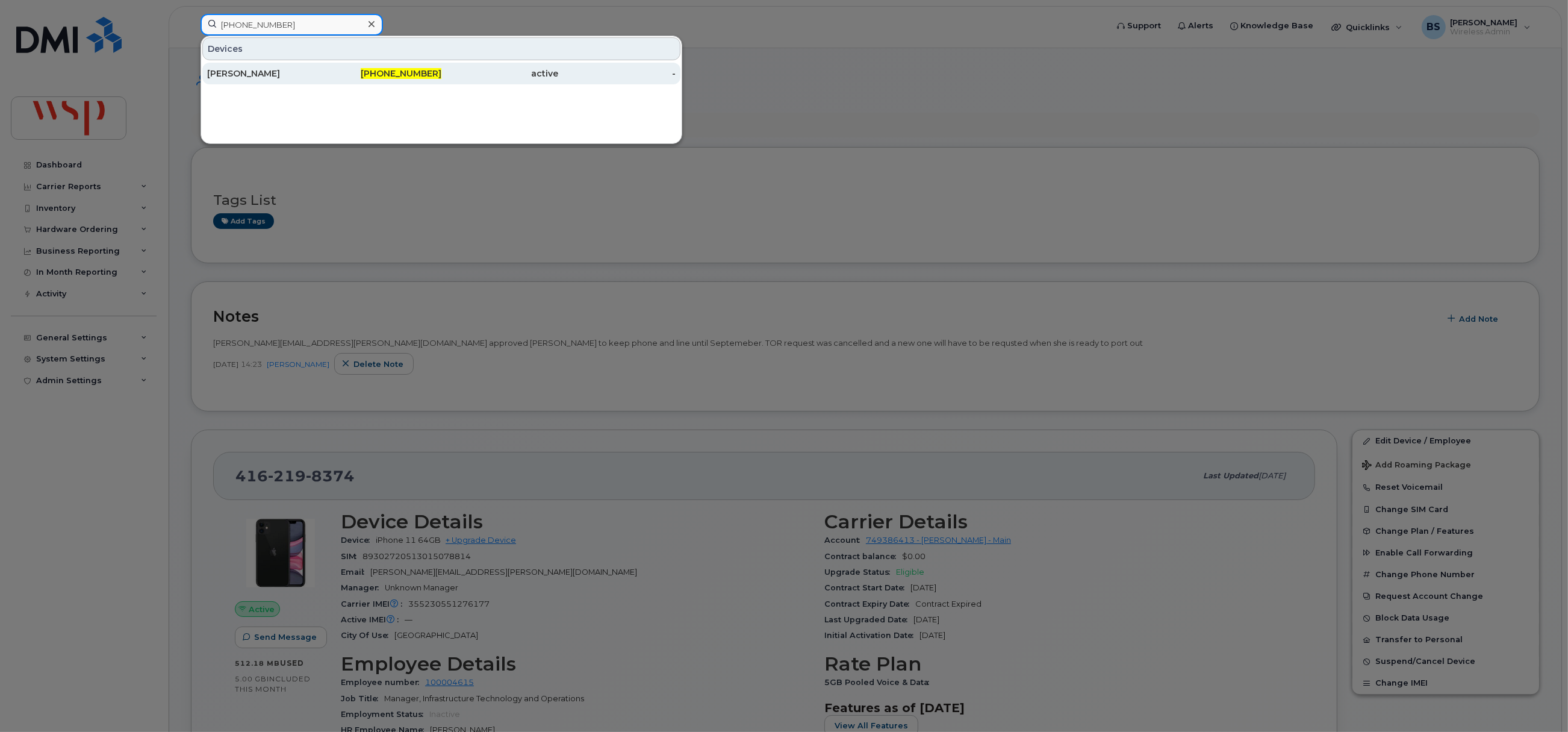
type input "613-332-7135"
click at [235, 71] on div "[PERSON_NAME]" at bounding box center [266, 74] width 117 height 12
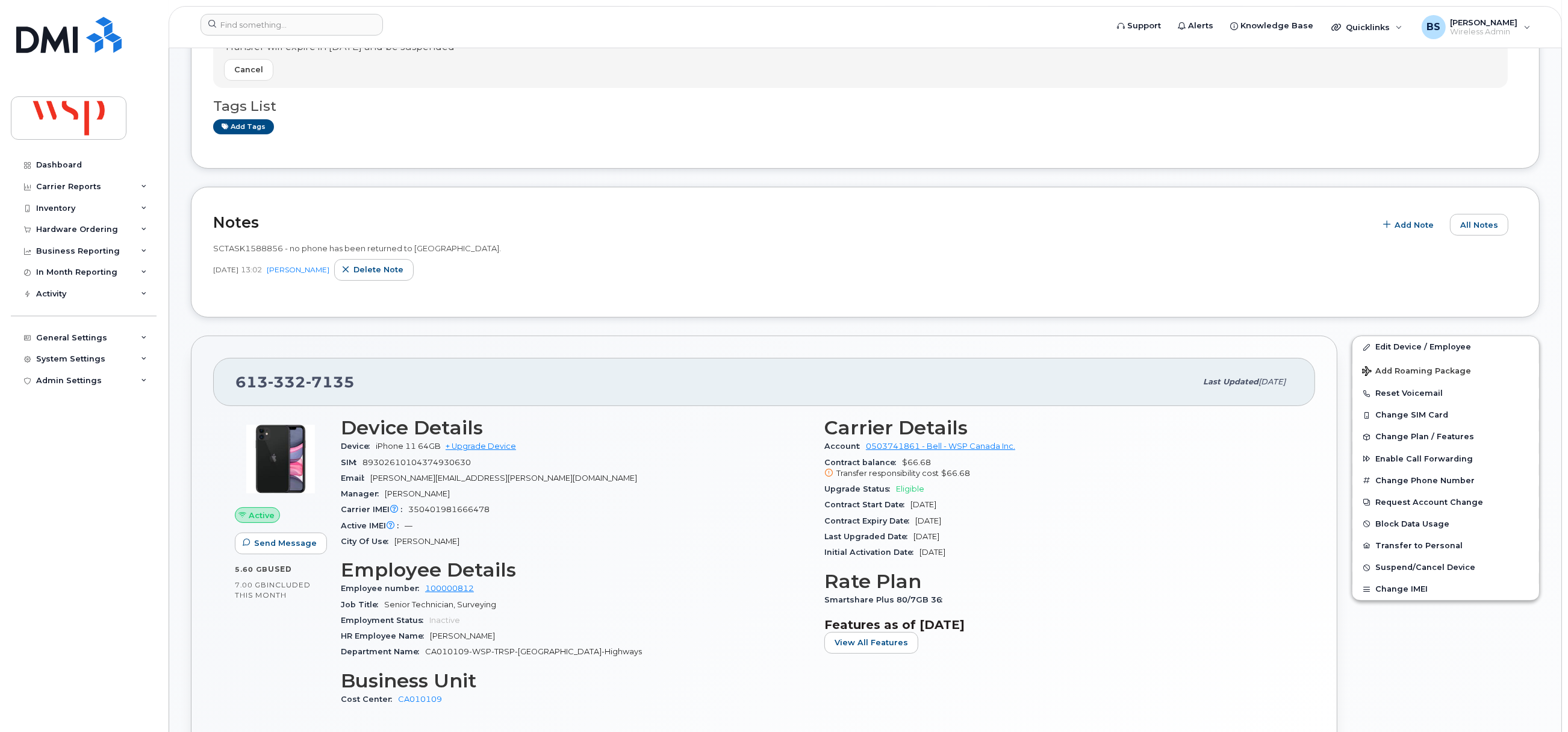
scroll to position [271, 0]
drag, startPoint x: 1386, startPoint y: 346, endPoint x: 1301, endPoint y: 353, distance: 85.3
click at [1386, 346] on link "Edit Device / Employee" at bounding box center [1446, 346] width 187 height 22
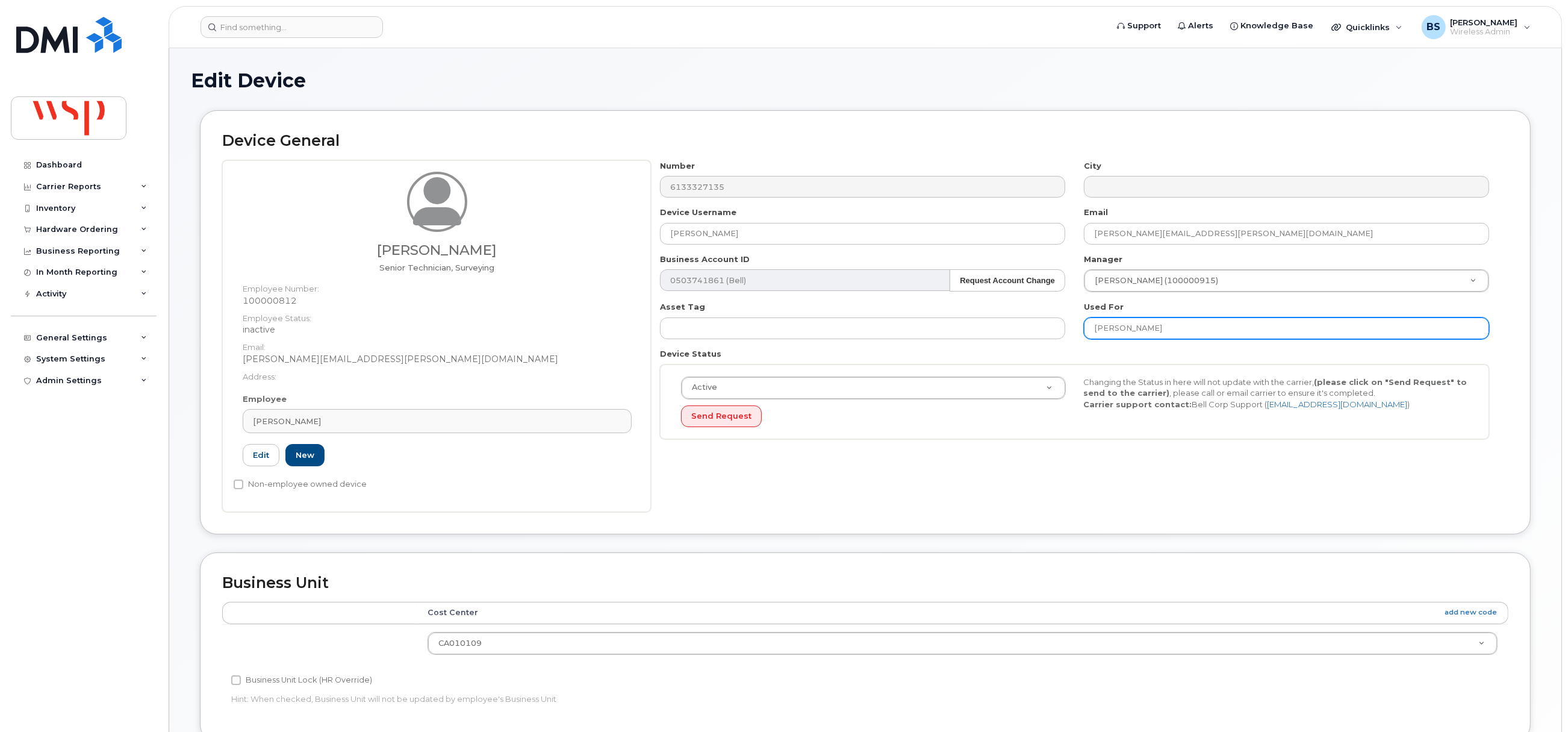
click at [1277, 329] on input "[PERSON_NAME]" at bounding box center [1286, 328] width 406 height 22
type input "was [PERSON_NAME];"
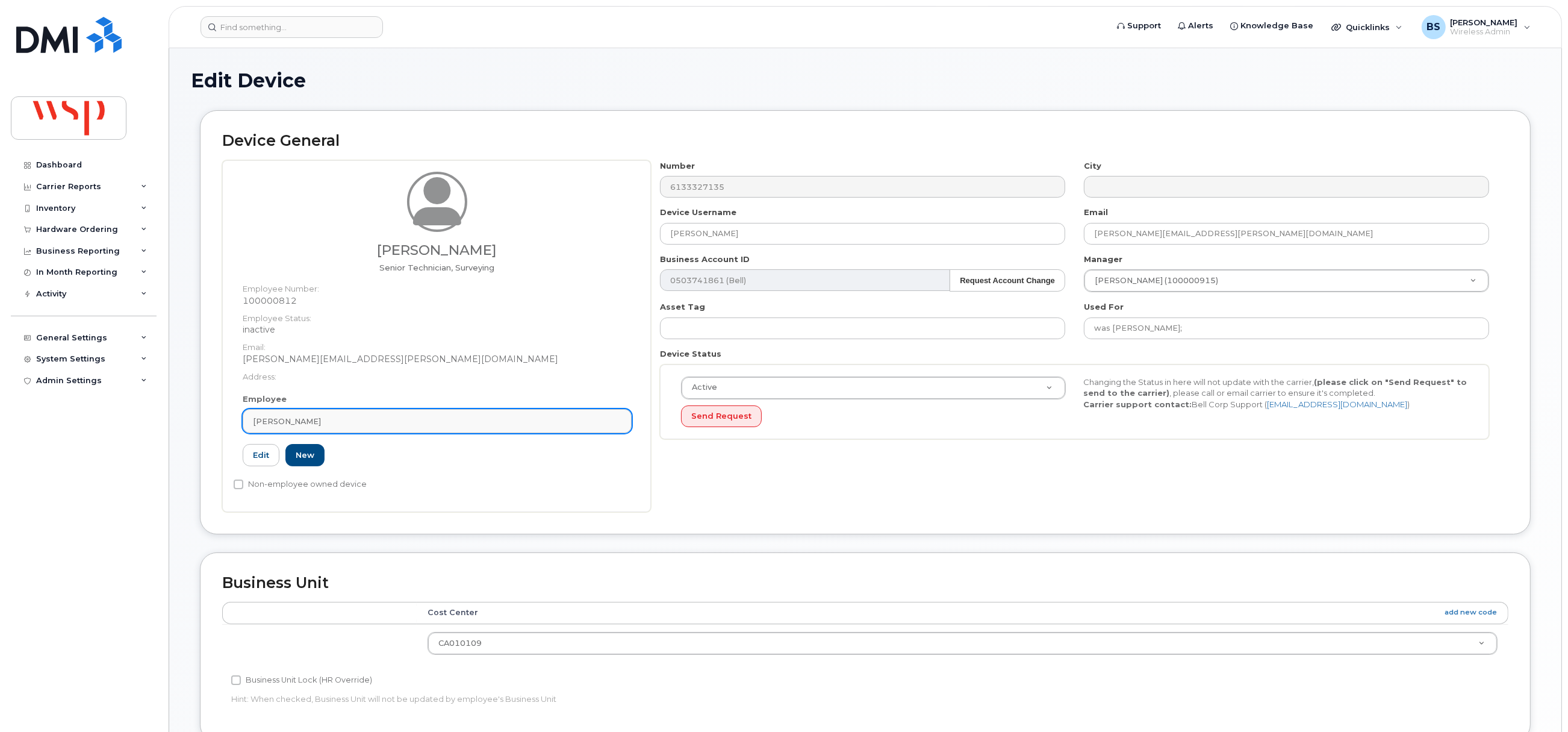
click at [339, 422] on div "[PERSON_NAME]" at bounding box center [437, 421] width 369 height 12
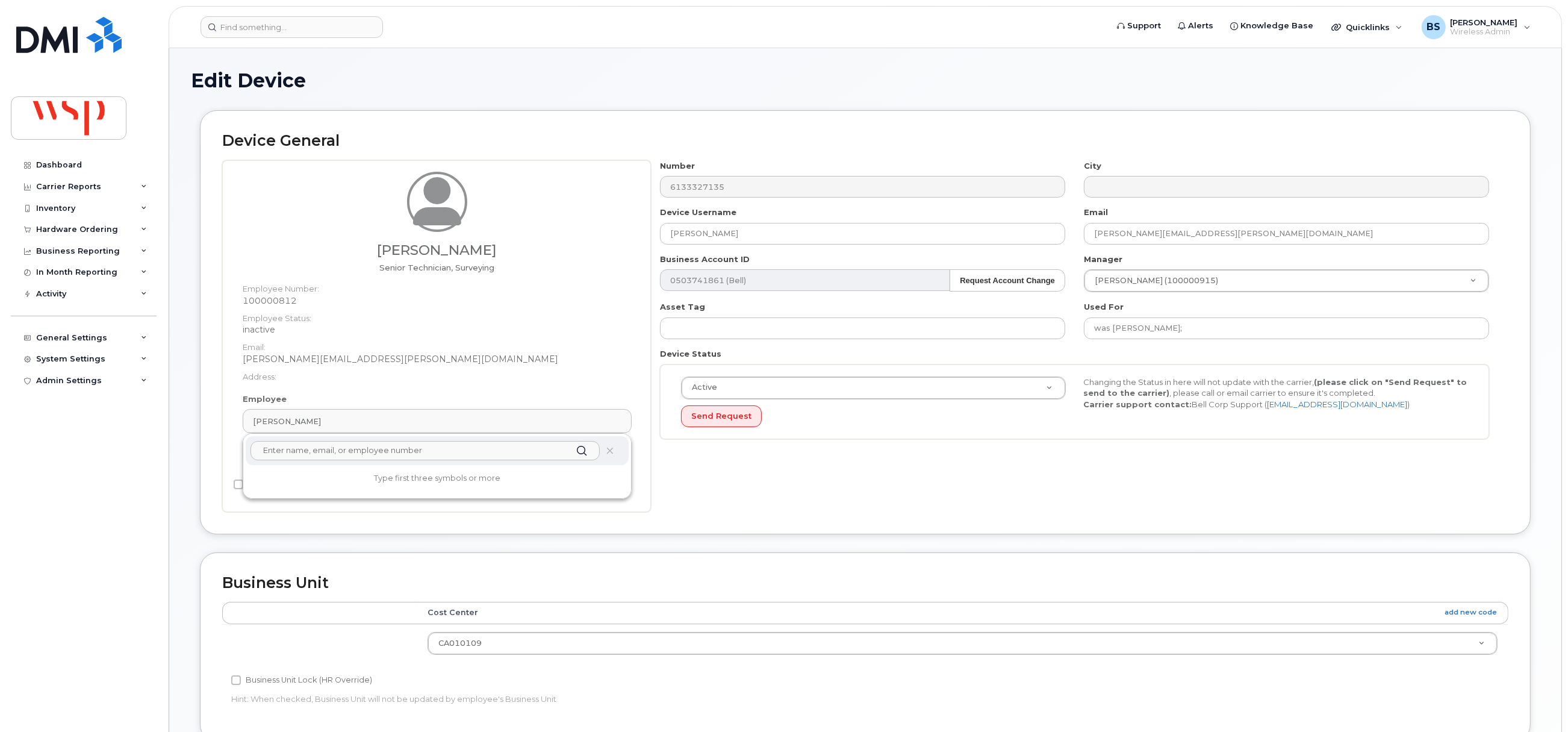
drag, startPoint x: 302, startPoint y: 455, endPoint x: 308, endPoint y: 448, distance: 9.2
click at [302, 454] on input "text" at bounding box center [425, 451] width 349 height 20
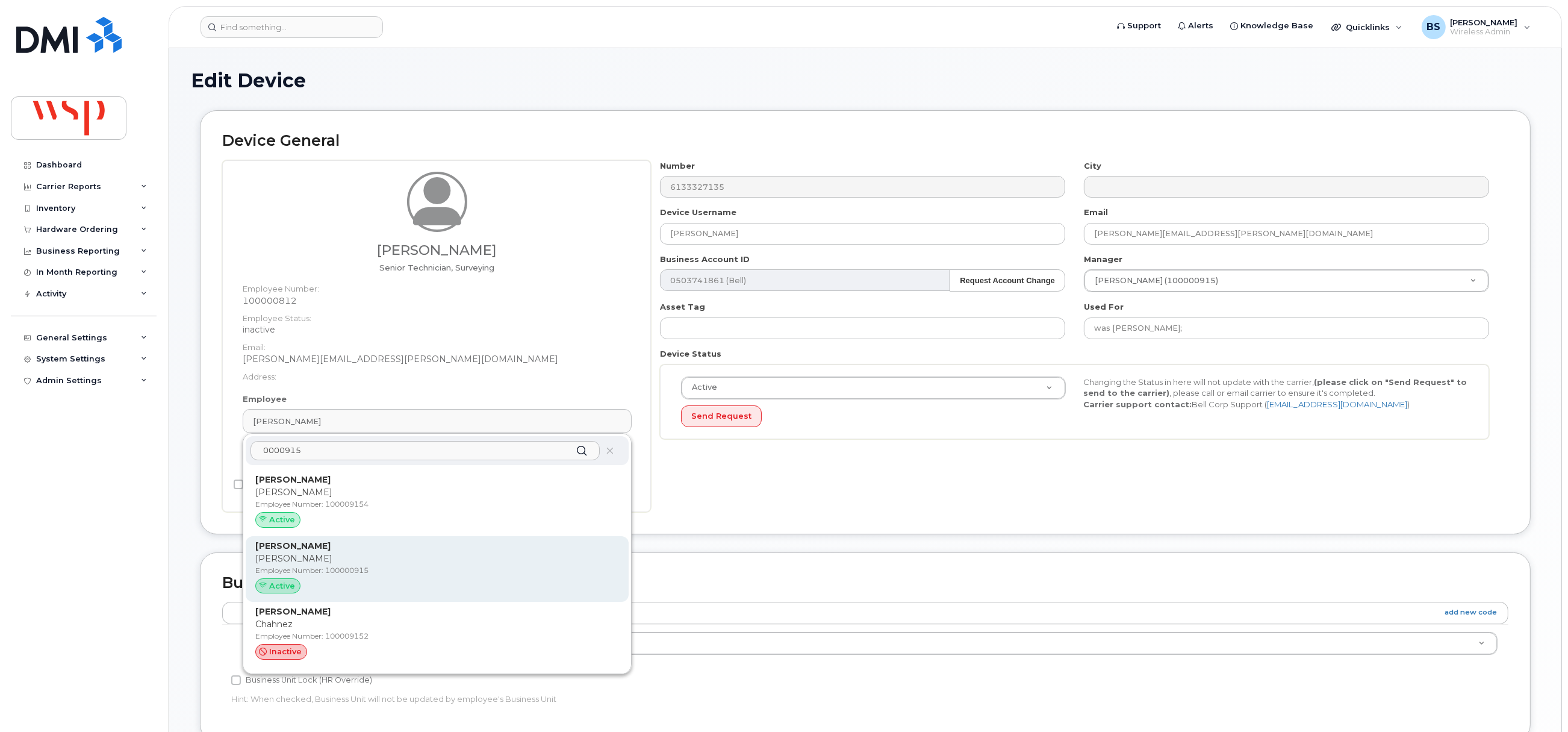
type input "0000915"
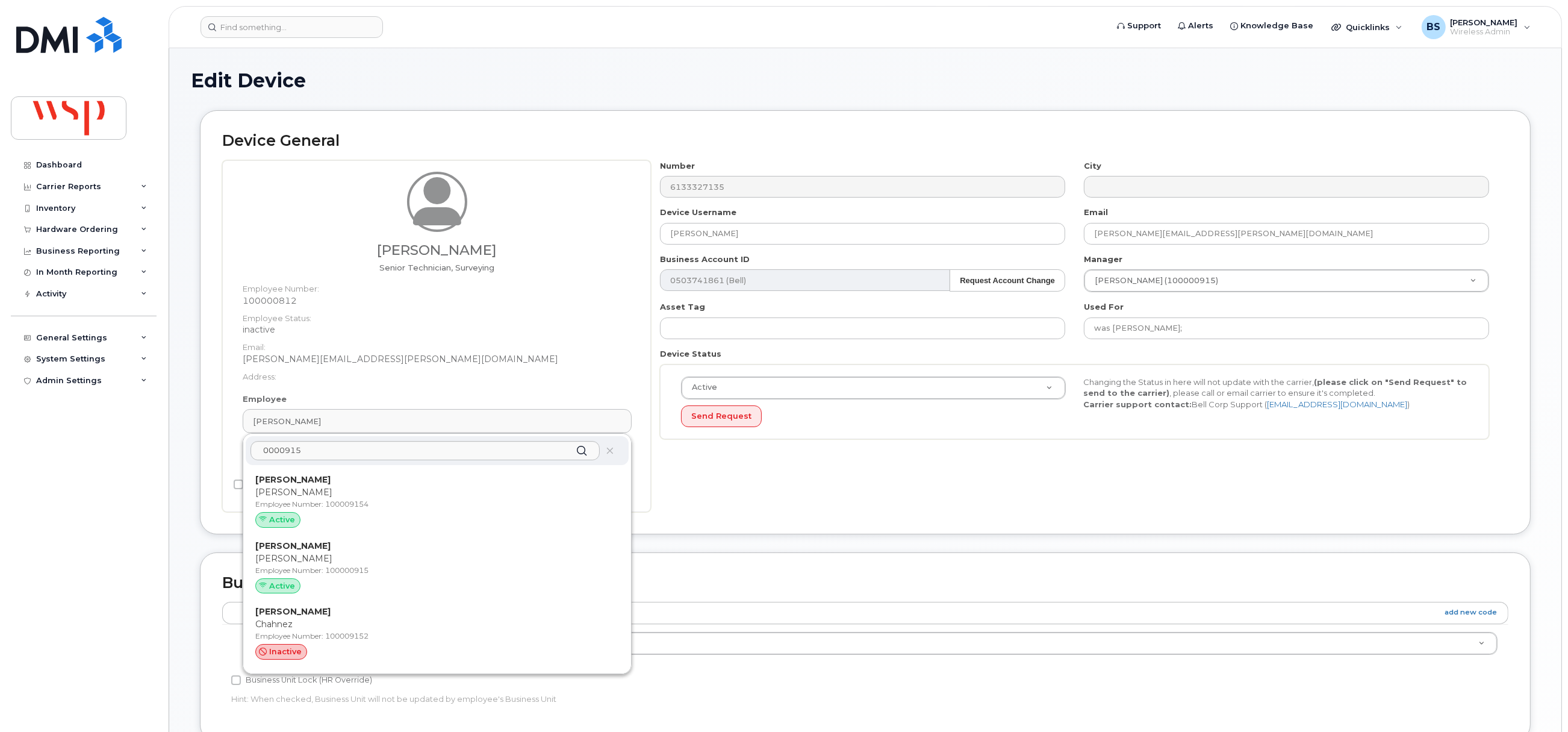
drag, startPoint x: 313, startPoint y: 564, endPoint x: 875, endPoint y: 68, distance: 749.6
click at [314, 564] on div "[PERSON_NAME] [PERSON_NAME] Employee Number: 100000915 Active" at bounding box center [437, 569] width 364 height 59
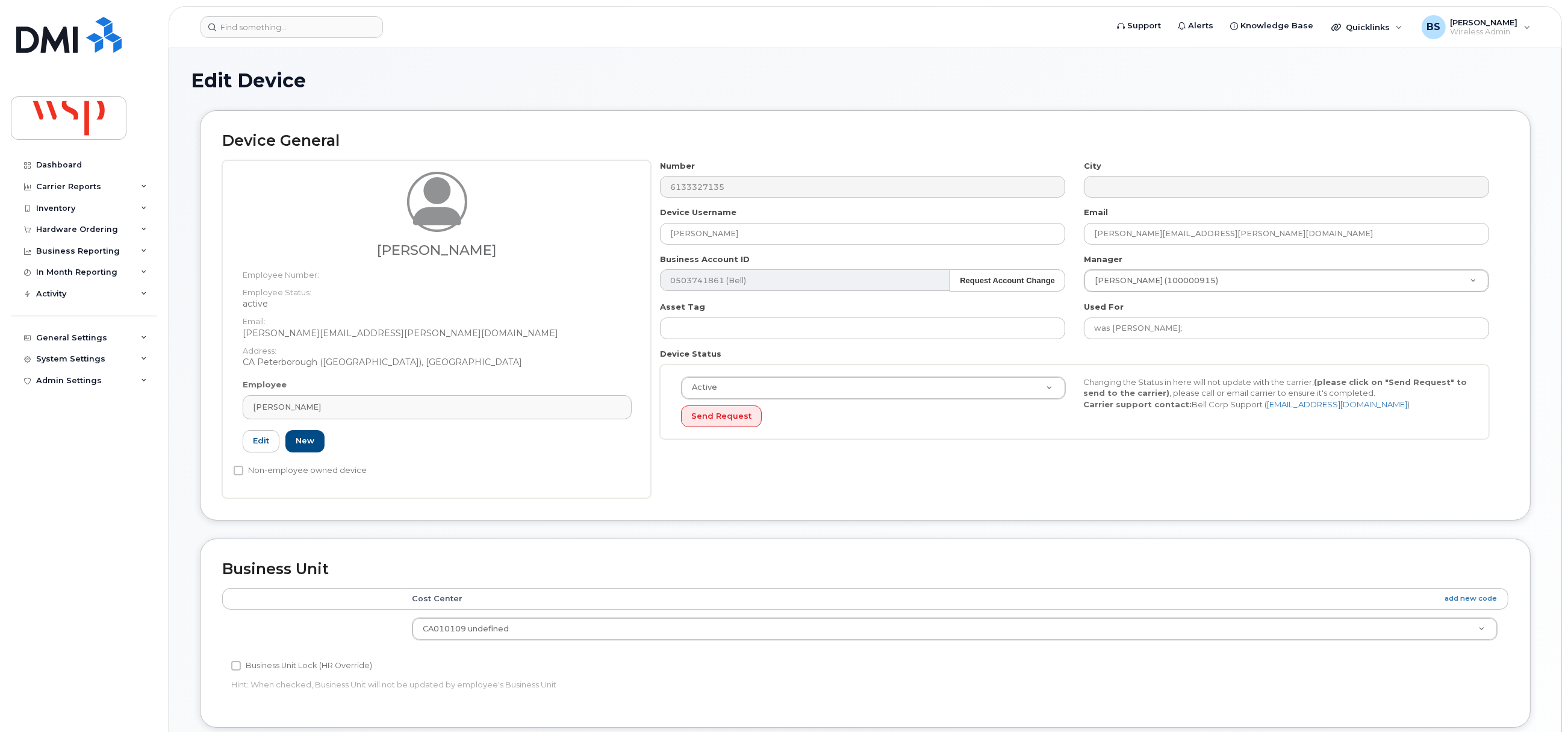
type input "100000915"
type input "[PERSON_NAME]"
type input "[PERSON_NAME][EMAIL_ADDRESS][PERSON_NAME][DOMAIN_NAME]"
type input "5769921"
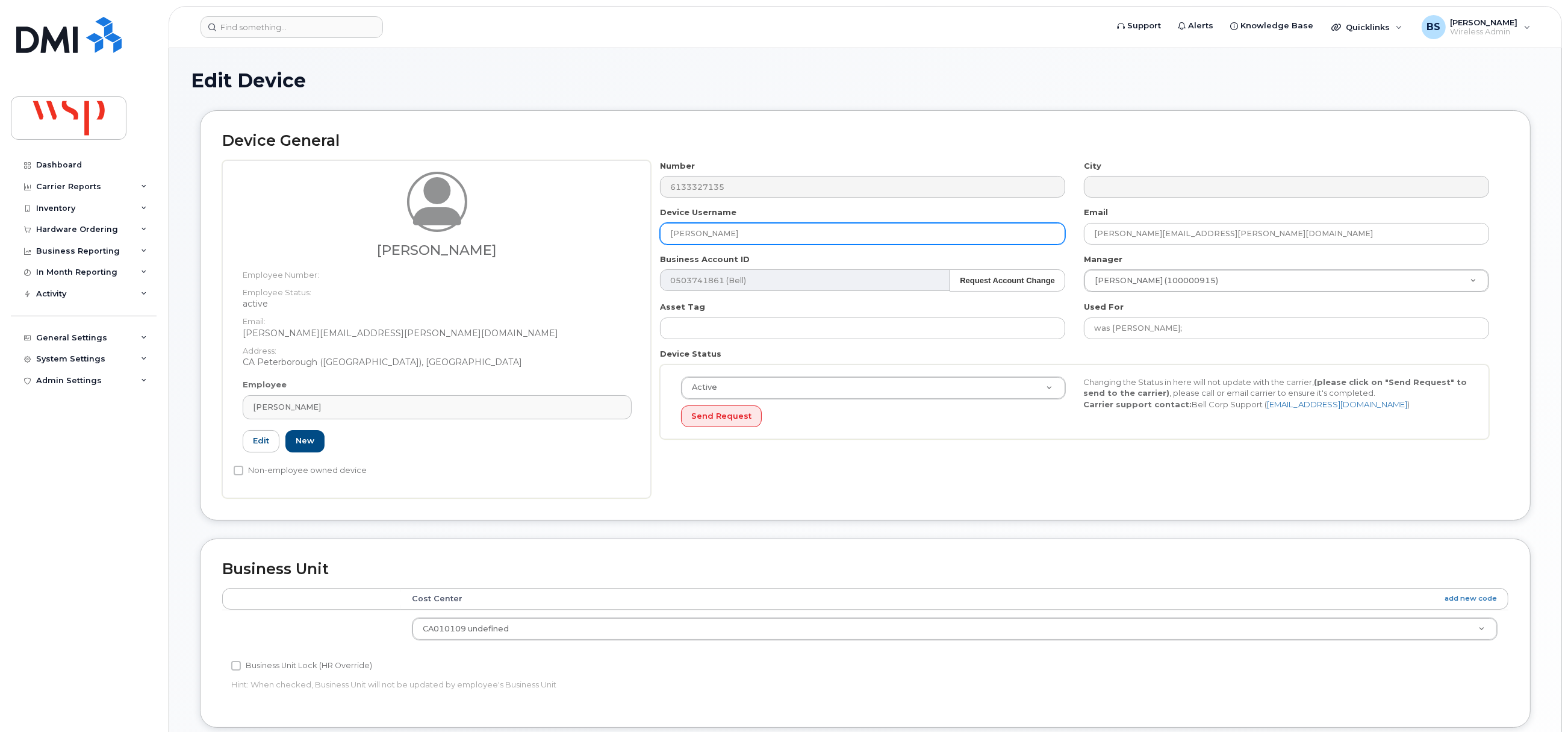
drag, startPoint x: 768, startPoint y: 235, endPoint x: 558, endPoint y: 243, distance: 210.2
click at [576, 243] on div "Andrew Mansfield Employee Number: Employee Status: active Email: Andrew.Mansfie…" at bounding box center [865, 329] width 1286 height 337
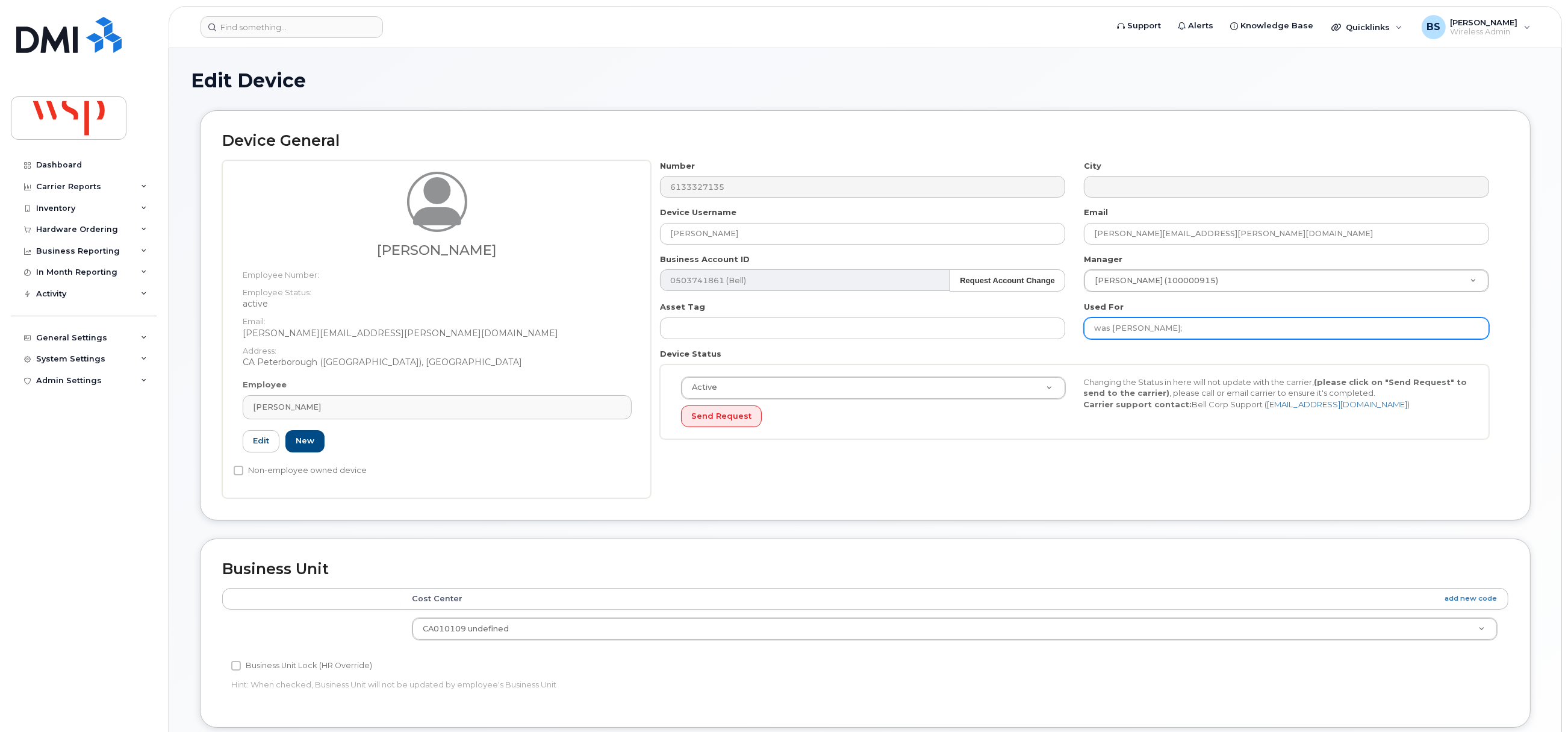
click at [1218, 331] on input "was Richard Lakeman;" at bounding box center [1286, 328] width 406 height 22
paste input "[PERSON_NAME]"
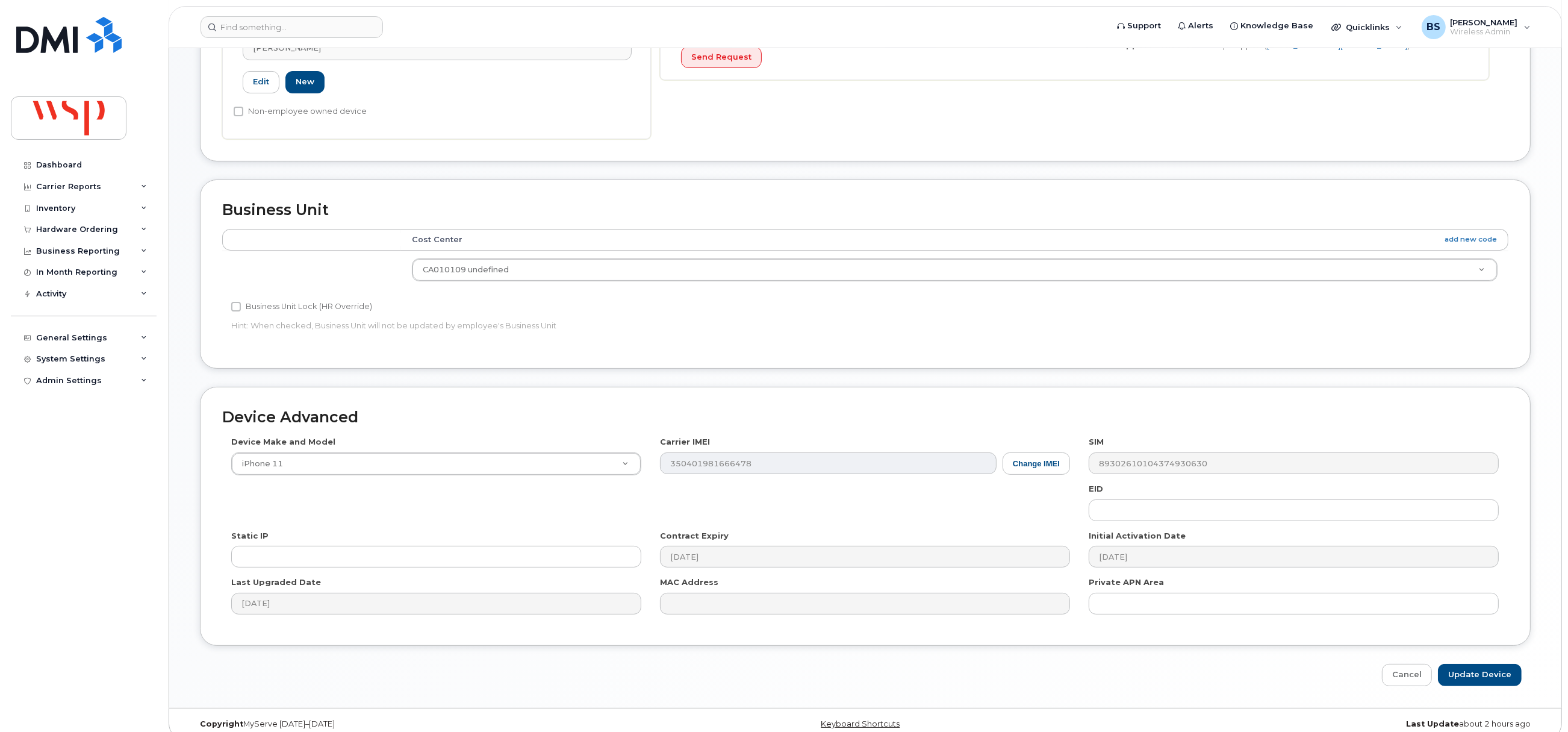
scroll to position [361, 0]
type input "was Richard Lakeman; Andrew Mansfield"
click at [1479, 678] on input "Update Device" at bounding box center [1479, 672] width 84 height 23
type input "Saving..."
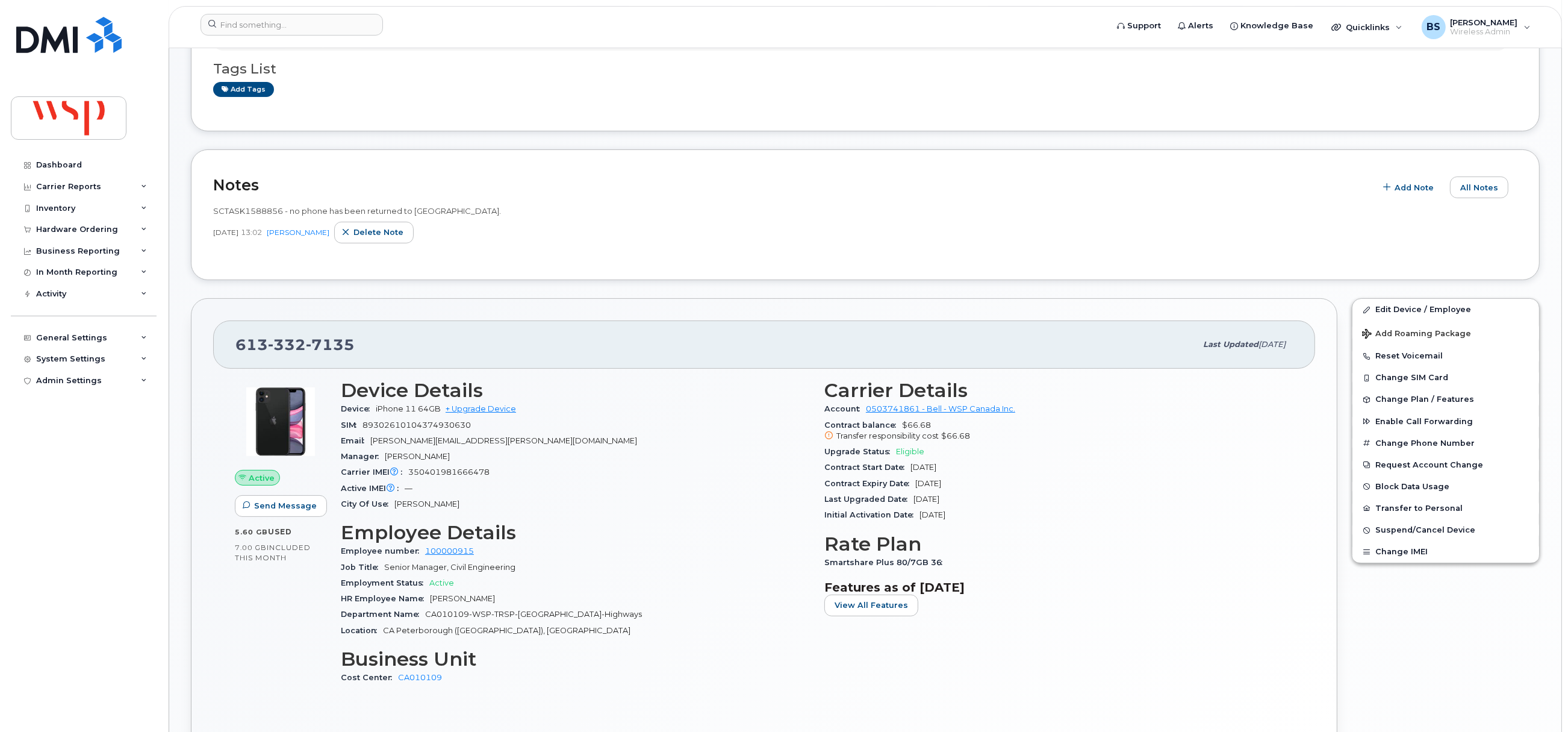
scroll to position [361, 0]
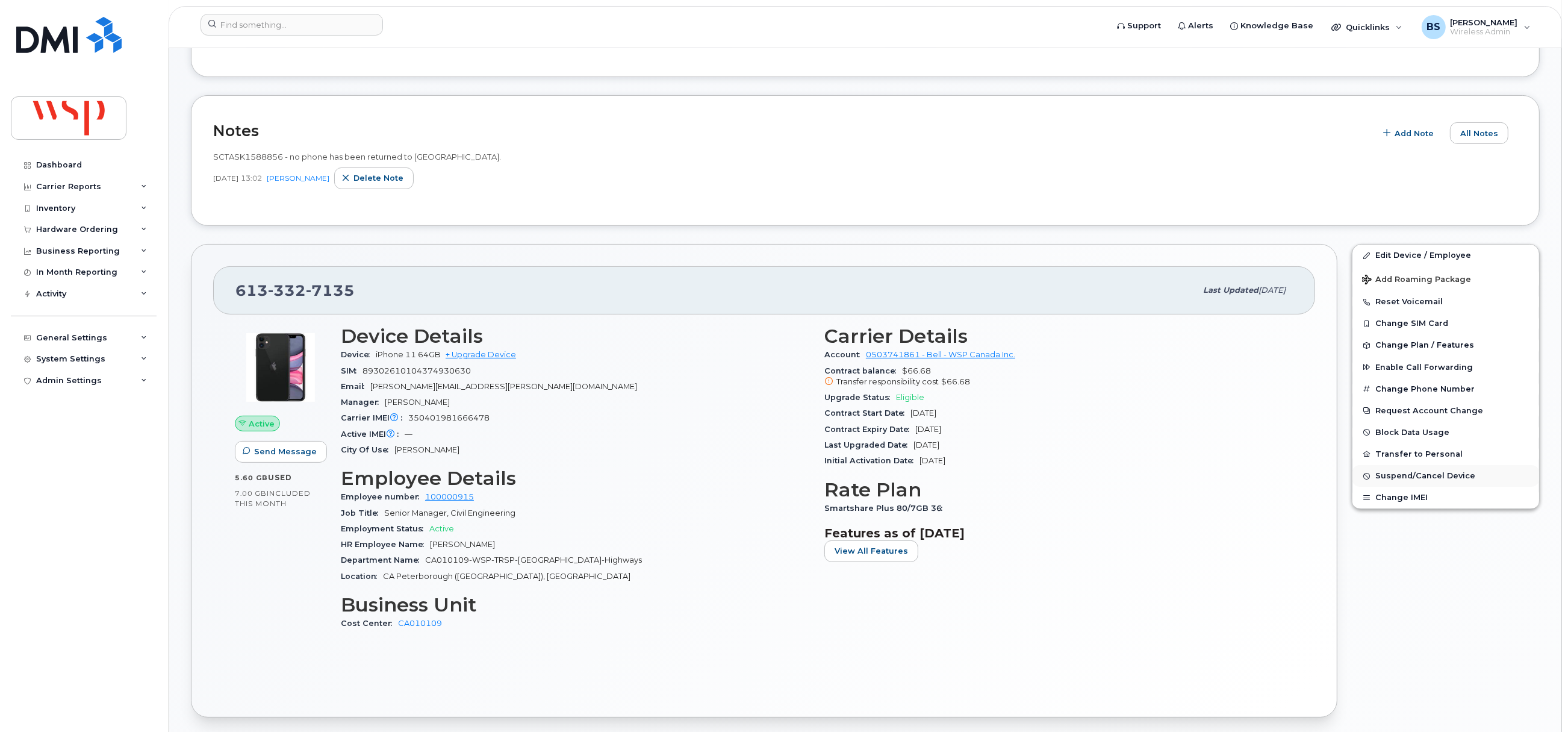
click at [1410, 476] on span "Suspend/Cancel Device" at bounding box center [1426, 475] width 100 height 9
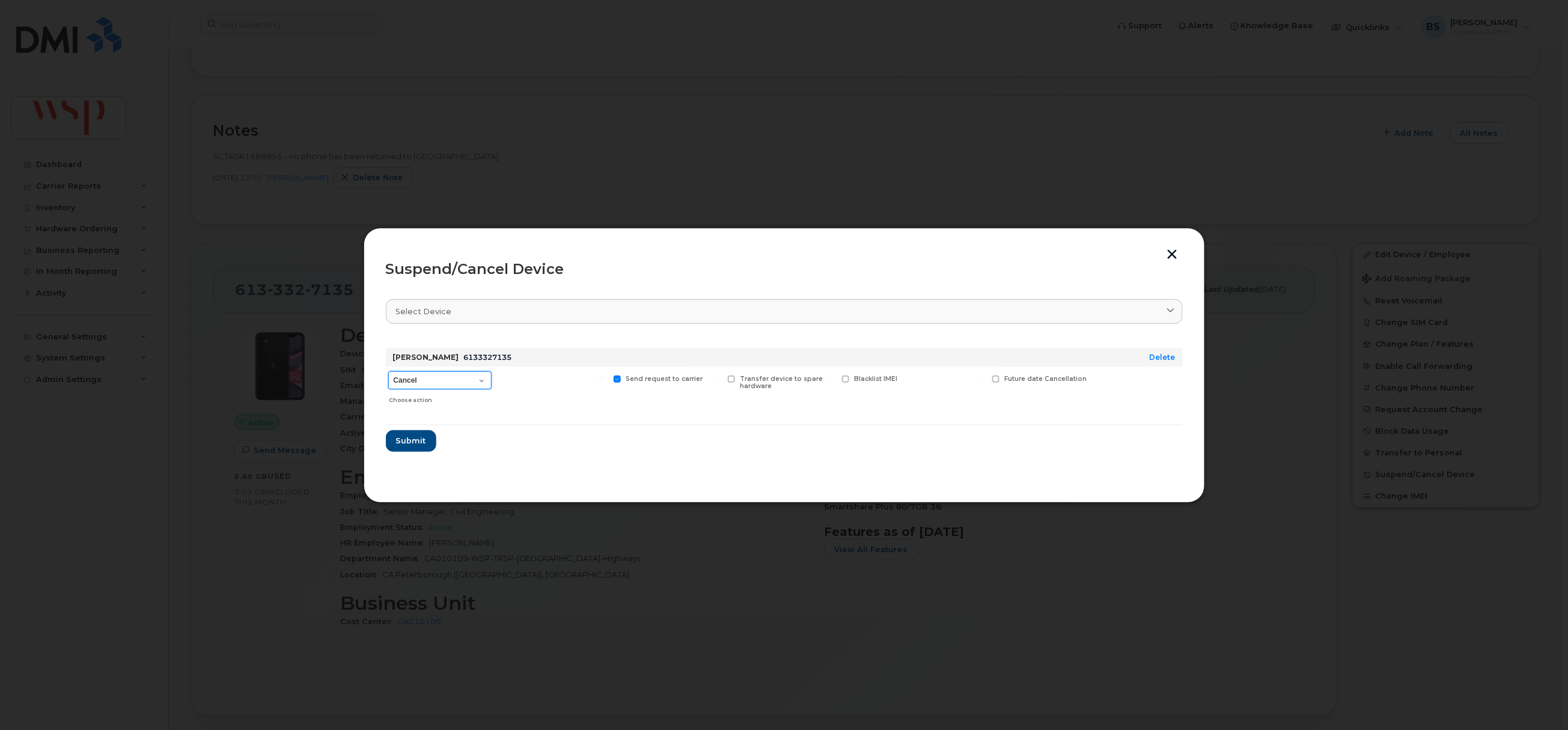
click at [453, 378] on select "Cancel Suspend - Extend Suspension Suspend - Reduced Rate Suspend - Full Rate S…" at bounding box center [439, 380] width 103 height 18
select select "[object Object]"
click at [388, 372] on select "Cancel Suspend - Extend Suspension Suspend - Reduced Rate Suspend - Full Rate S…" at bounding box center [439, 380] width 103 height 18
click at [402, 439] on span "Submit" at bounding box center [410, 441] width 30 height 12
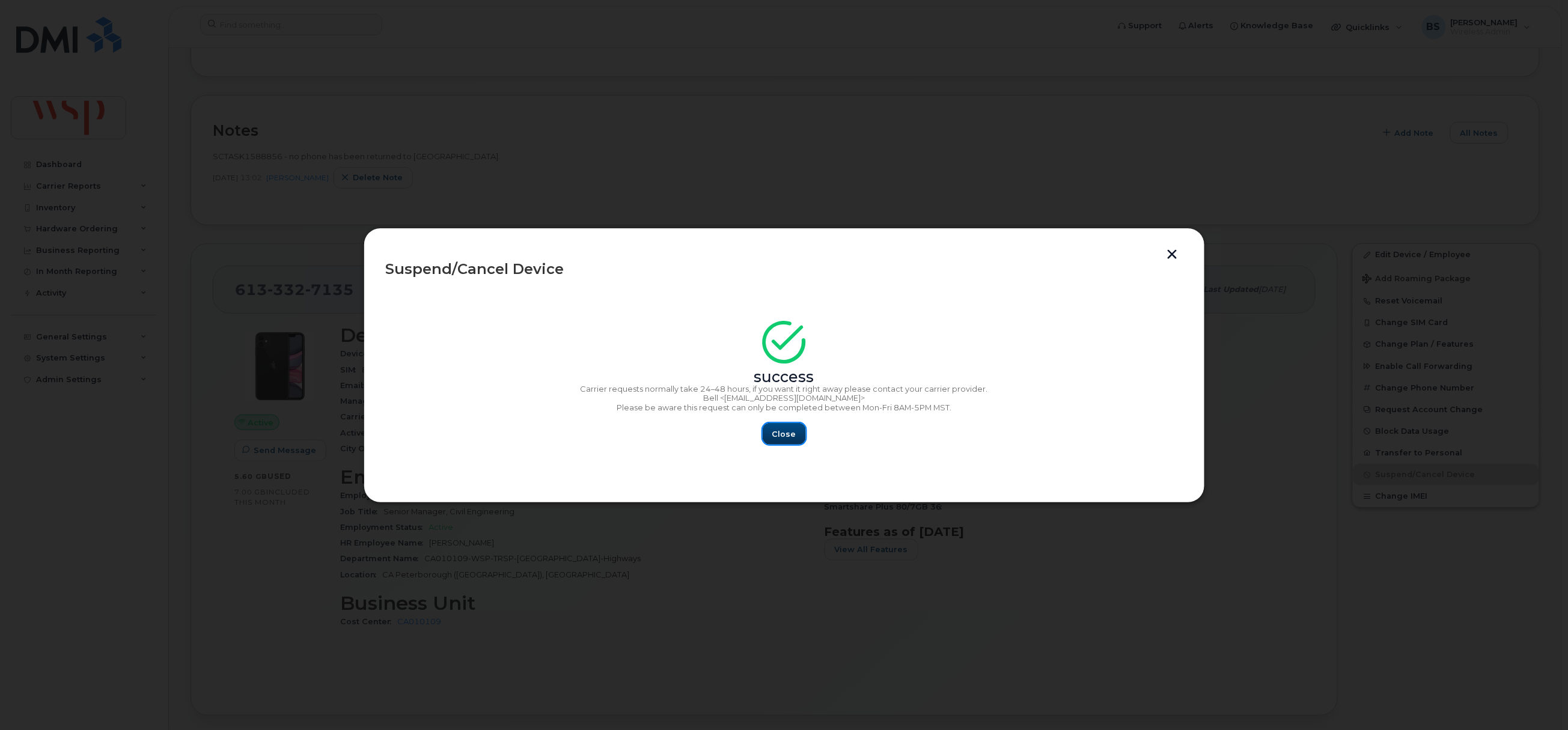
click at [795, 432] on button "Close" at bounding box center [784, 434] width 43 height 22
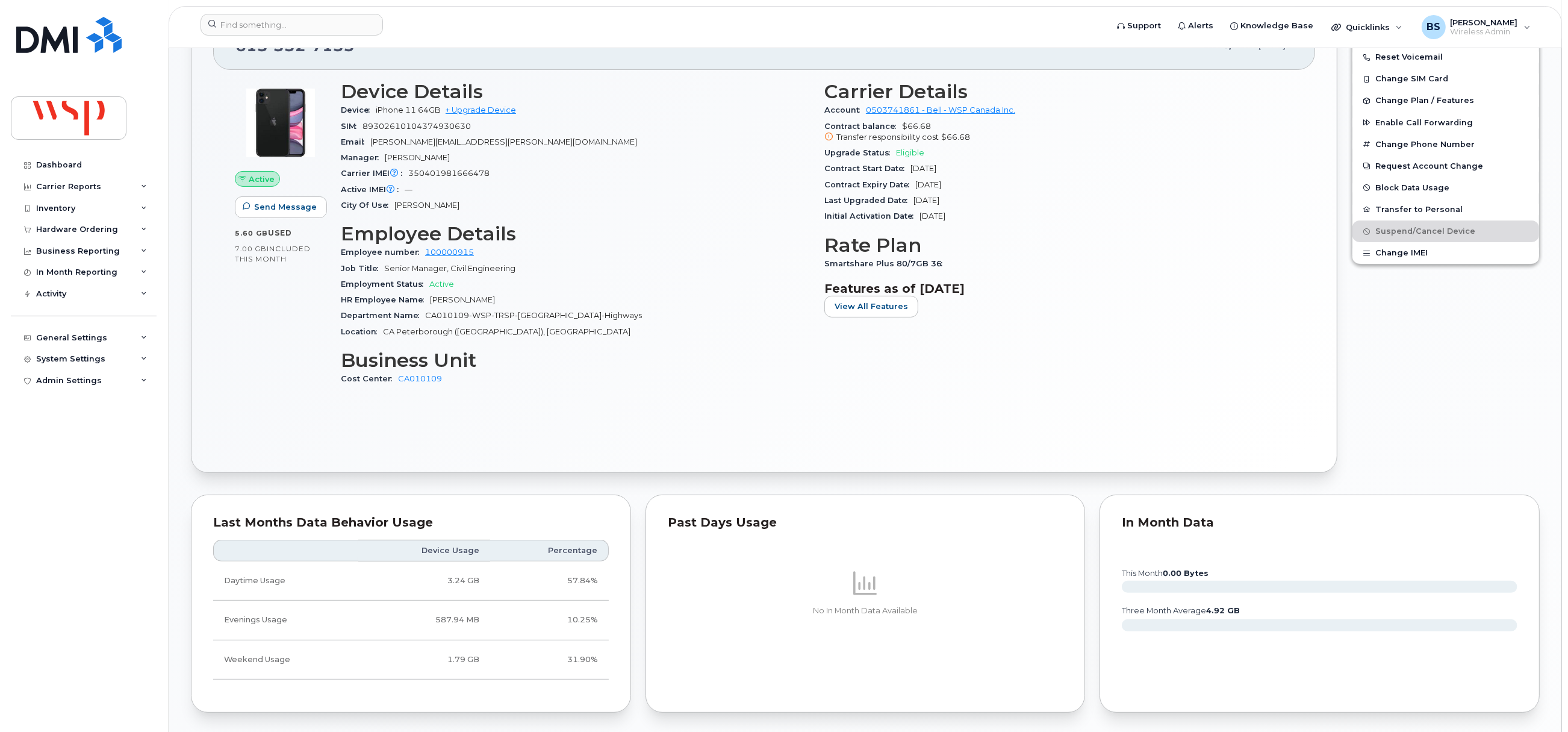
scroll to position [451, 0]
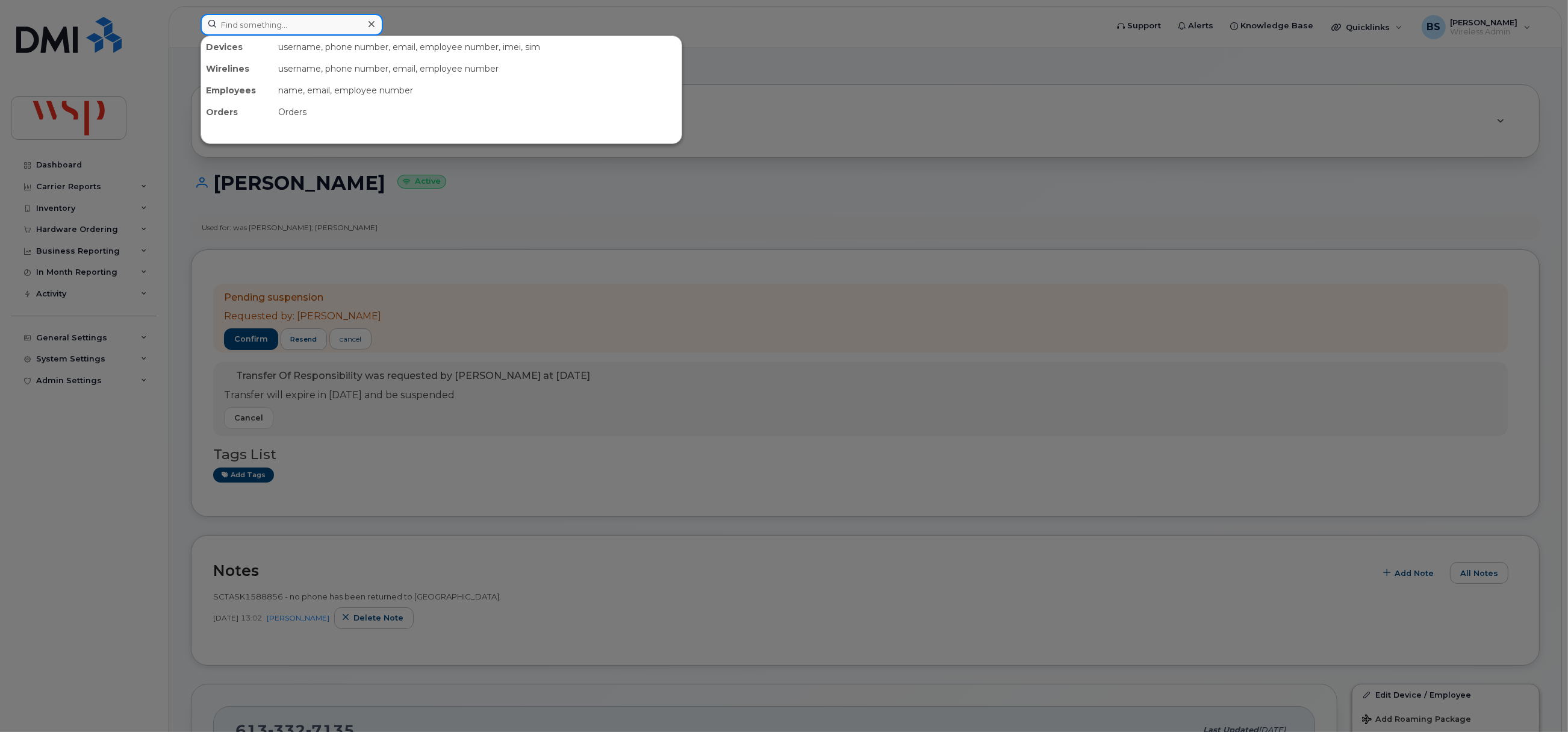
drag, startPoint x: 291, startPoint y: 19, endPoint x: 307, endPoint y: 14, distance: 16.8
click at [291, 19] on input at bounding box center [291, 25] width 182 height 22
paste input "416-316-3105"
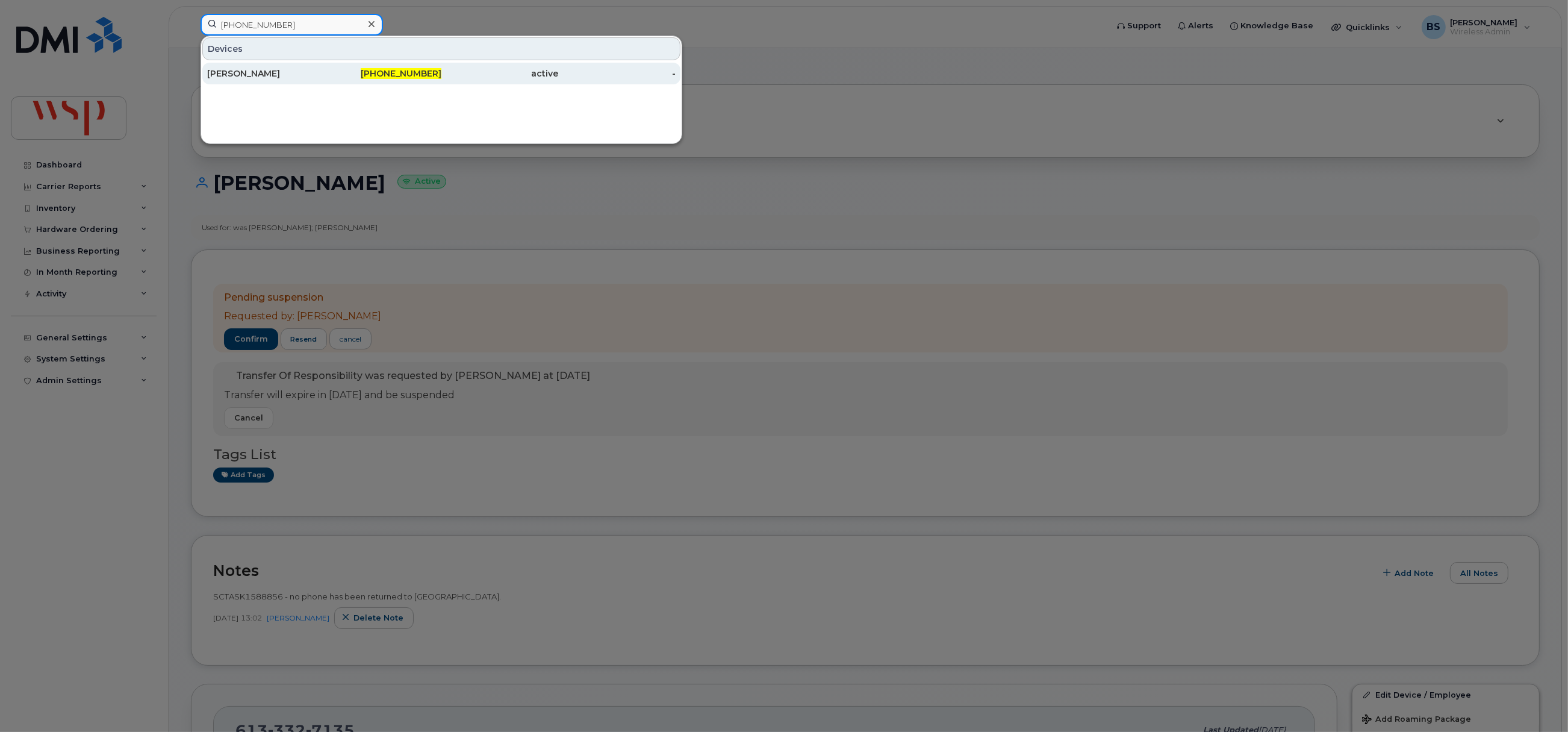
type input "416-316-3105"
click at [242, 71] on div "[PERSON_NAME]" at bounding box center [266, 74] width 117 height 12
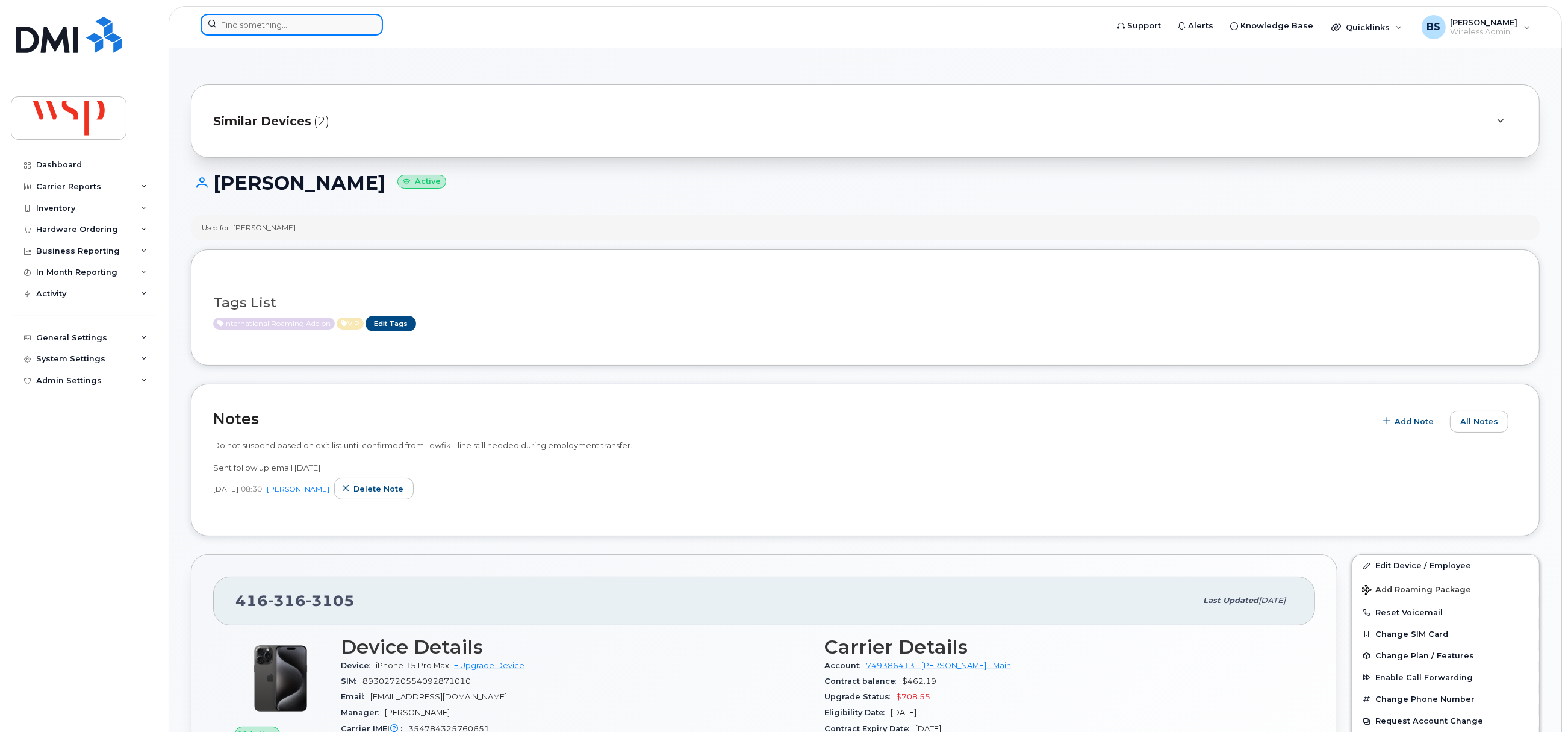
drag, startPoint x: 321, startPoint y: 21, endPoint x: 310, endPoint y: 13, distance: 13.6
click at [321, 21] on input at bounding box center [291, 25] width 182 height 22
paste input "[PHONE_NUMBER]"
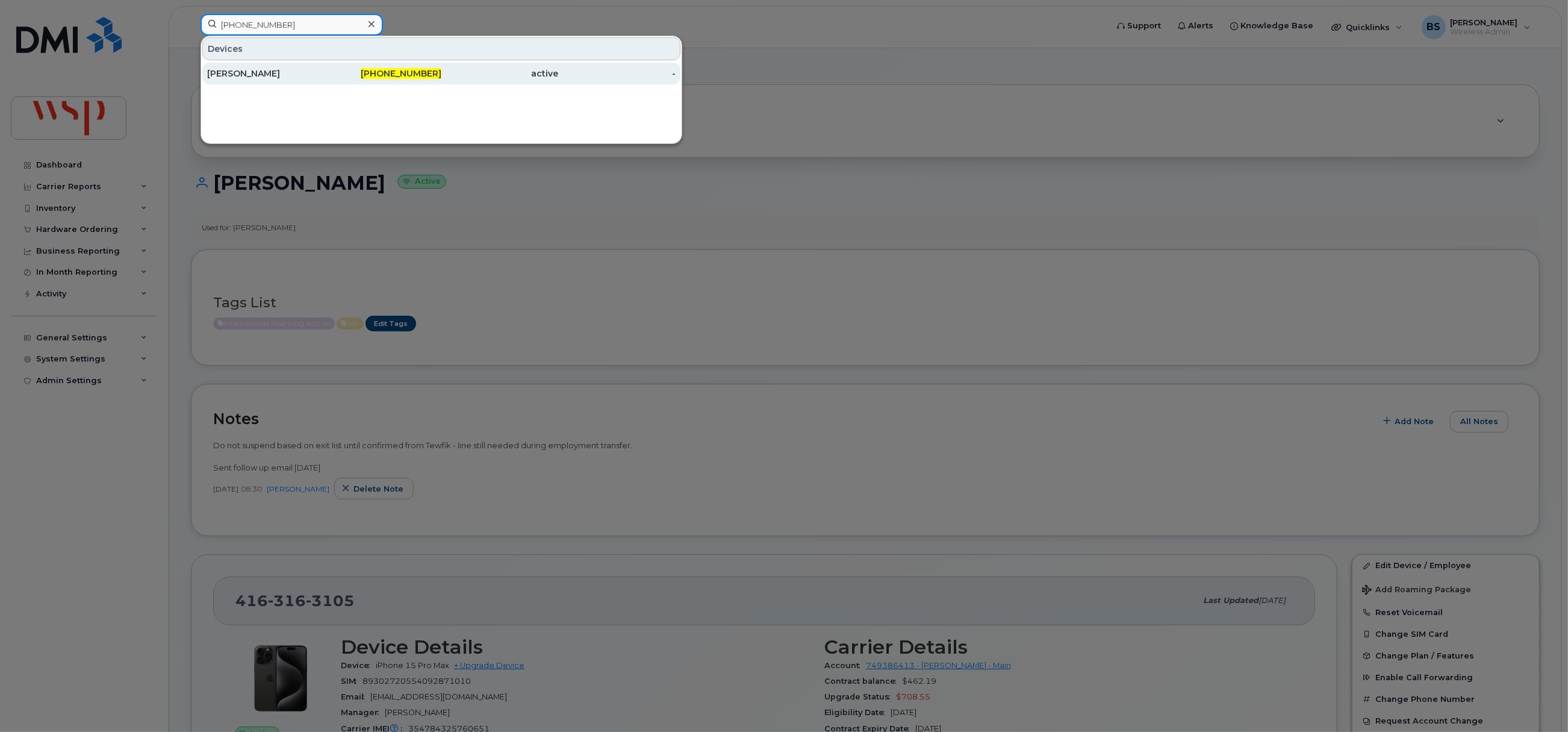
type input "[PHONE_NUMBER]"
drag, startPoint x: 228, startPoint y: 72, endPoint x: 230, endPoint y: 42, distance: 30.1
click at [229, 72] on div "[PERSON_NAME]" at bounding box center [266, 74] width 117 height 12
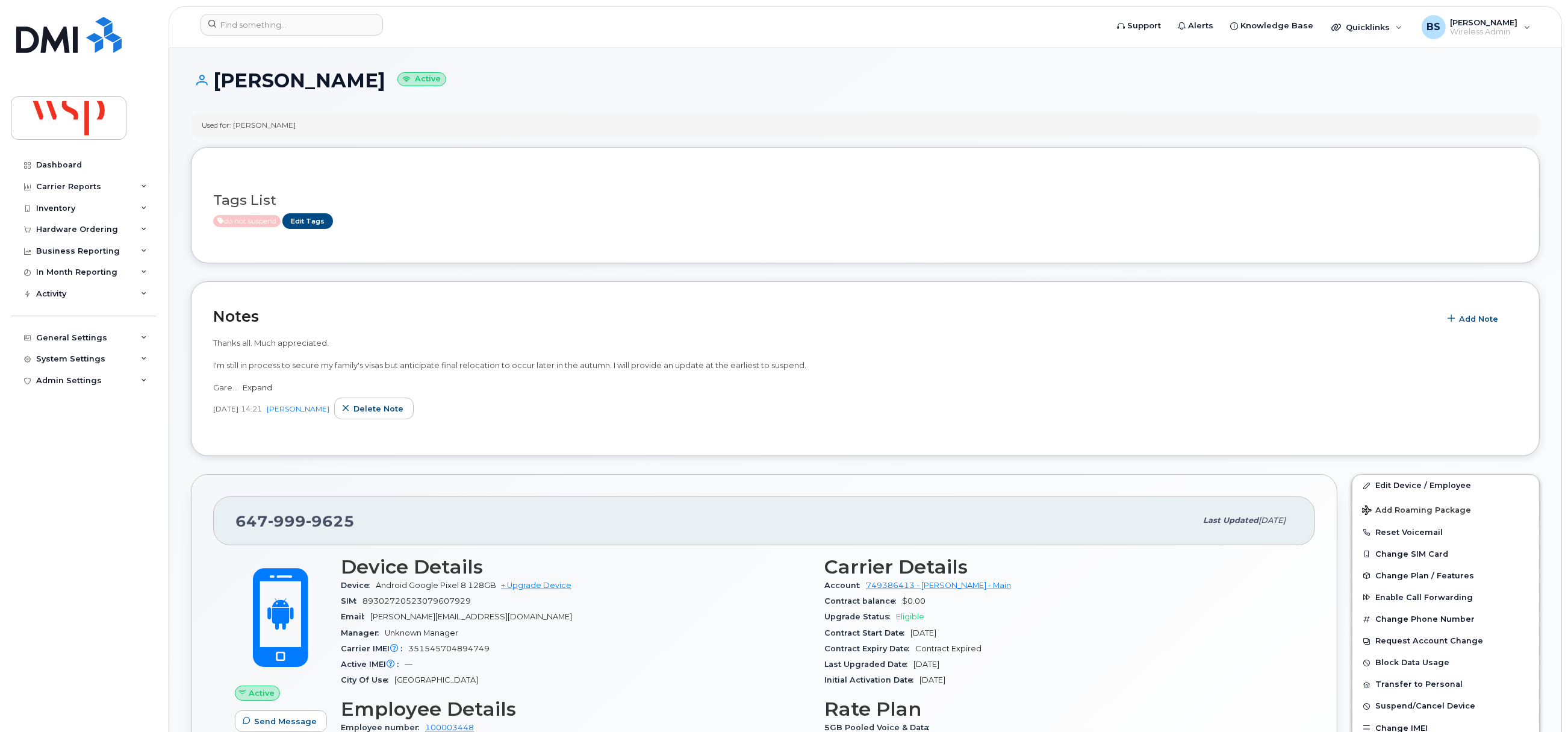
click at [259, 389] on link "Expand" at bounding box center [258, 388] width 30 height 10
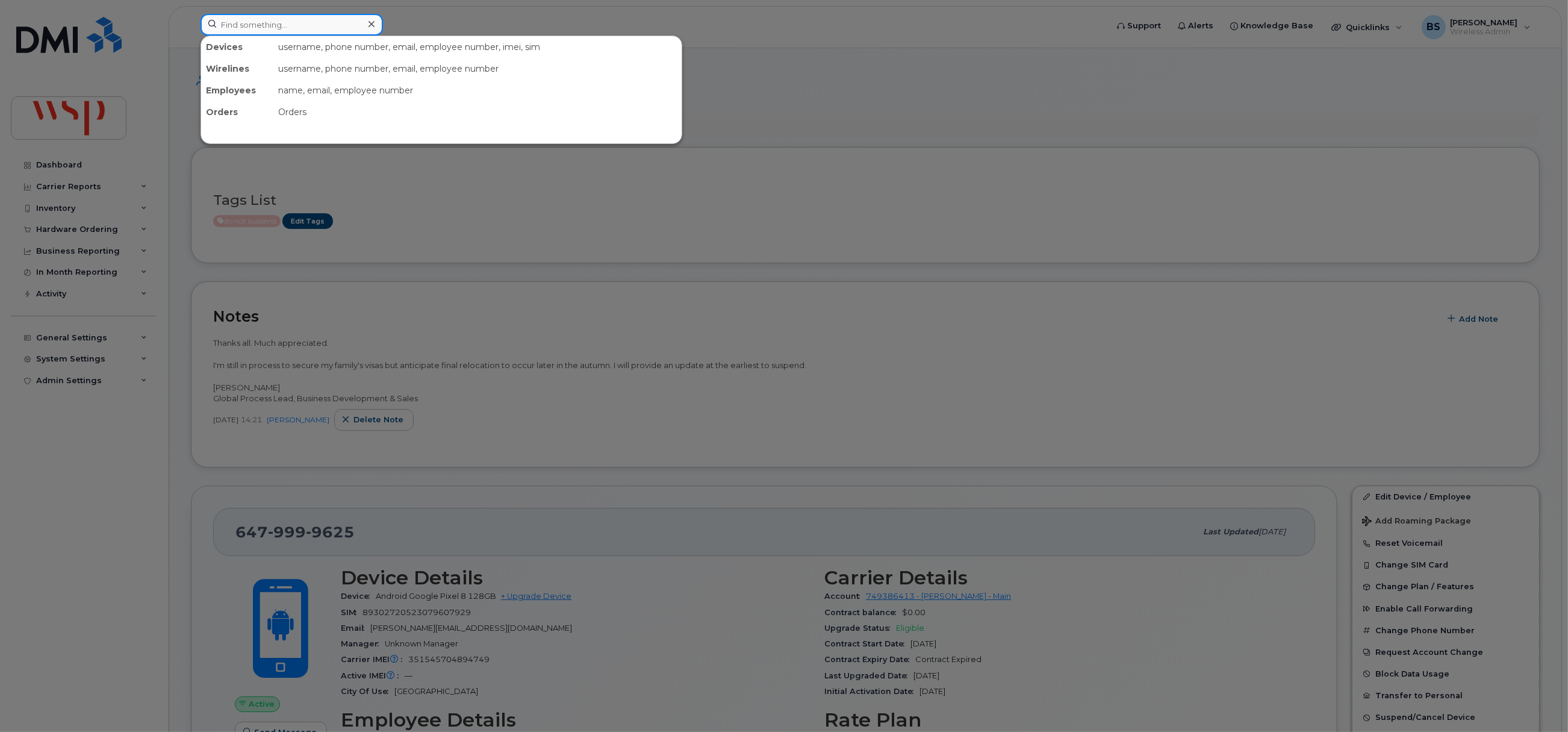
click at [306, 27] on input at bounding box center [291, 25] width 182 height 22
paste input "403-978-8874"
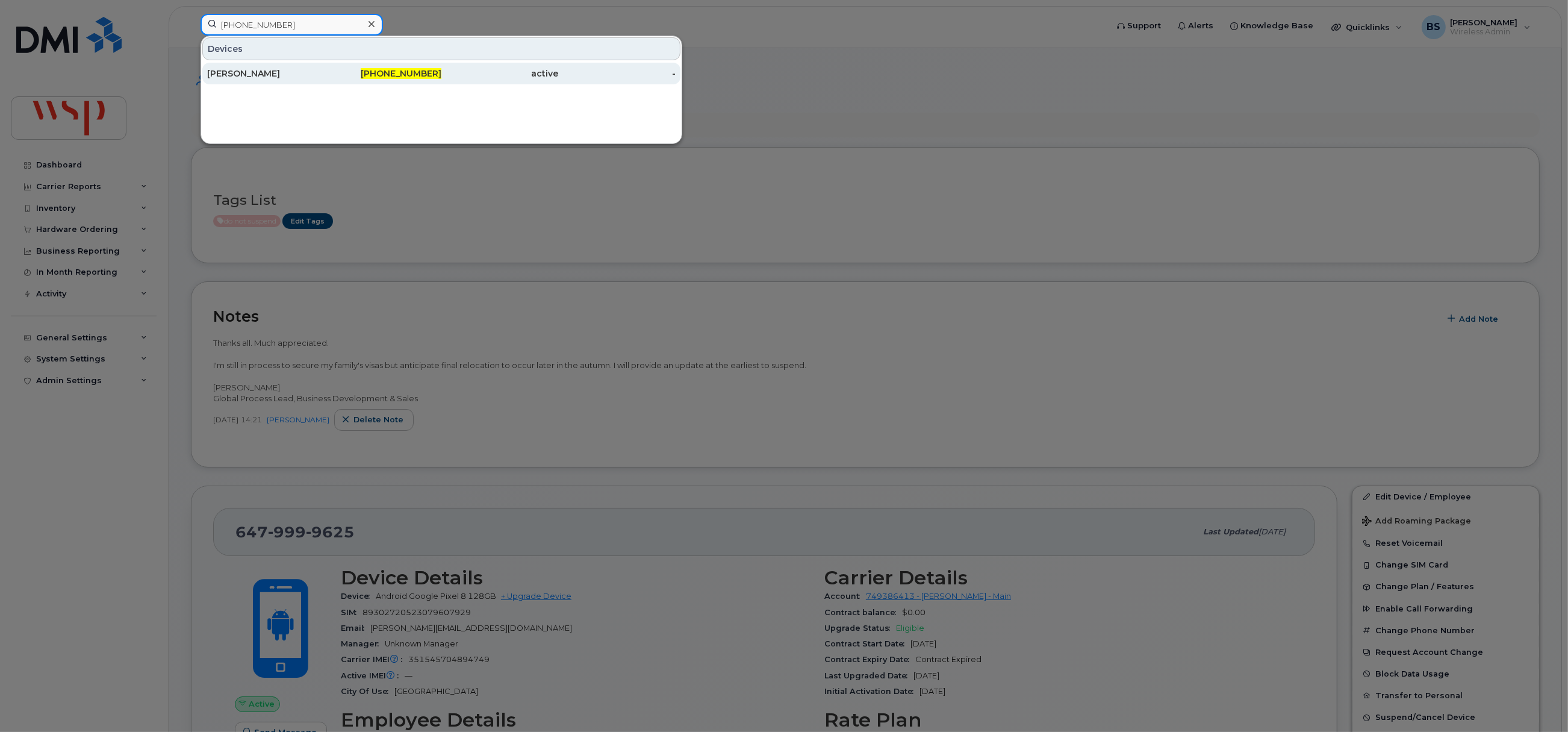
type input "403-978-8874"
click at [228, 71] on div "[PERSON_NAME]" at bounding box center [266, 74] width 117 height 12
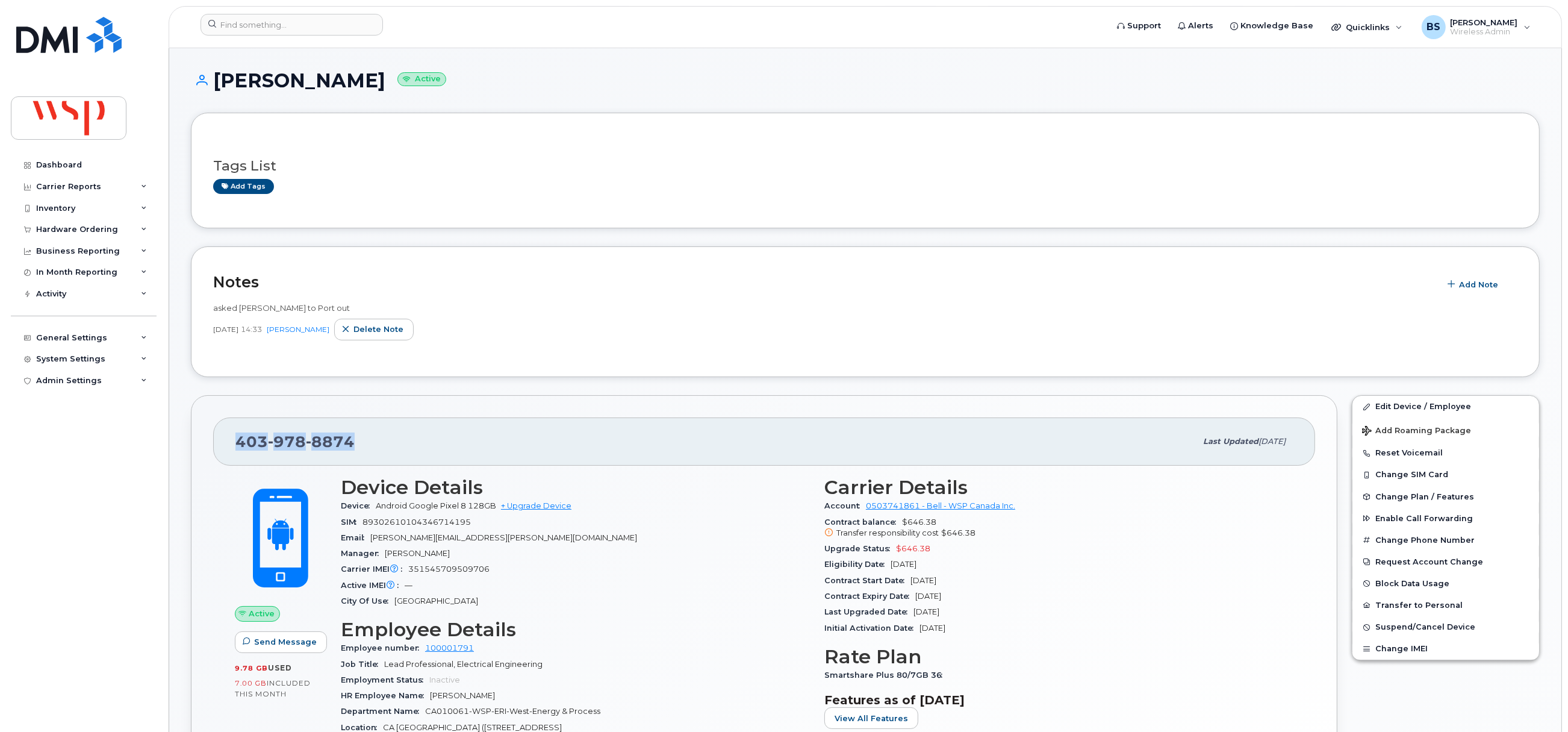
drag, startPoint x: 378, startPoint y: 446, endPoint x: 221, endPoint y: 453, distance: 157.2
click at [221, 453] on div "[PHONE_NUMBER] Last updated [DATE]" at bounding box center [765, 441] width 1102 height 48
click at [271, 28] on input at bounding box center [291, 25] width 182 height 22
paste input "W00073597"
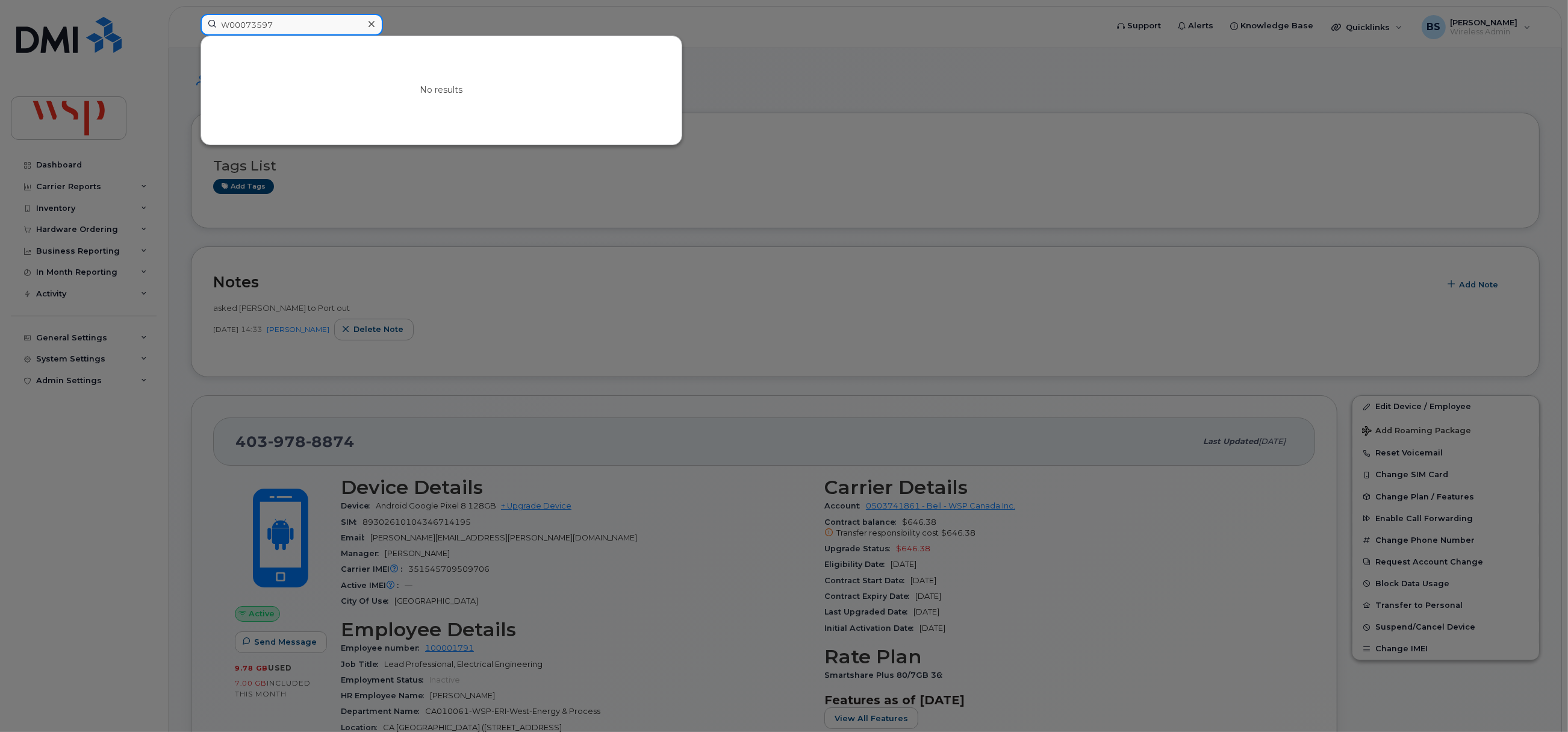
type input "W00073597"
